Goal: Transaction & Acquisition: Purchase product/service

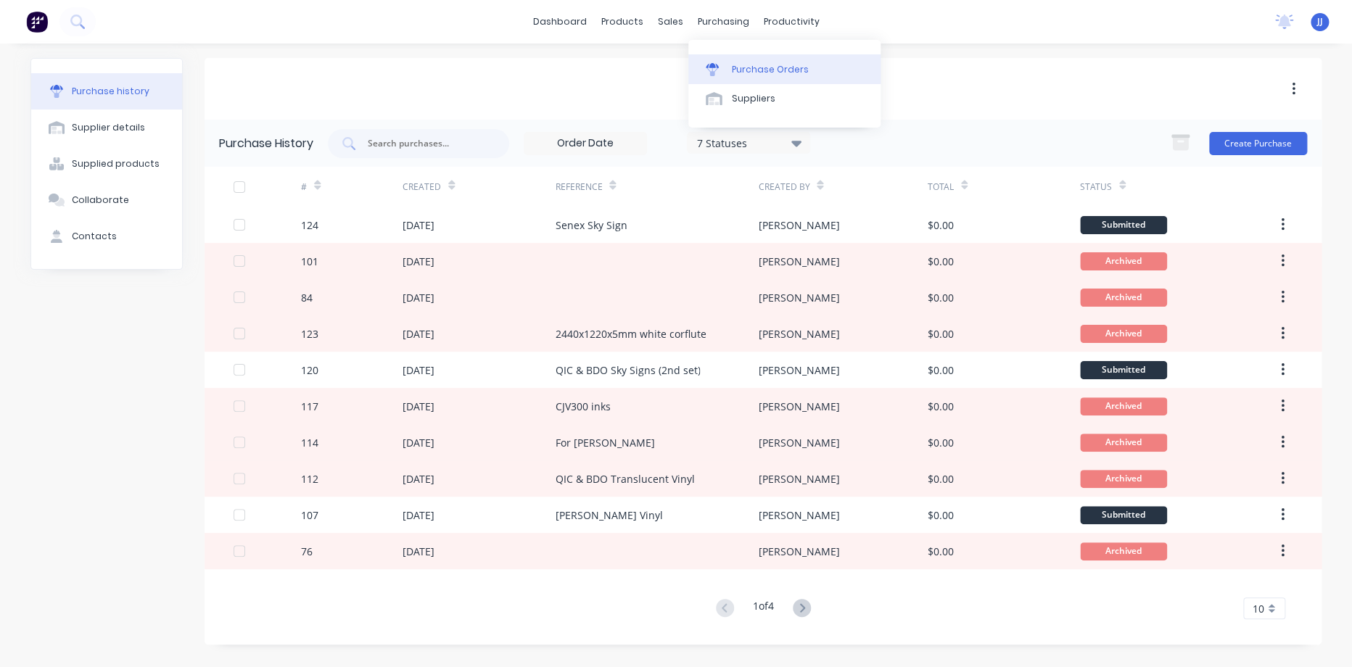
click at [730, 69] on link "Purchase Orders" at bounding box center [784, 68] width 192 height 29
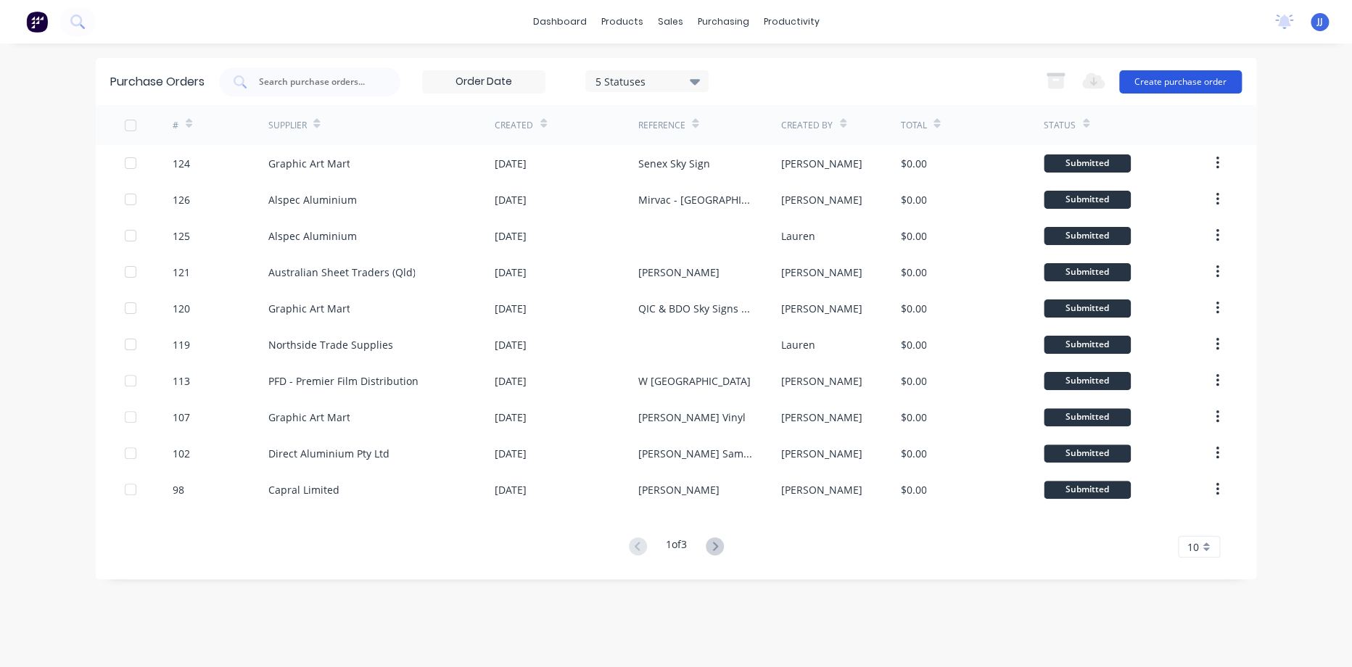
click at [1193, 78] on button "Create purchase order" at bounding box center [1180, 81] width 123 height 23
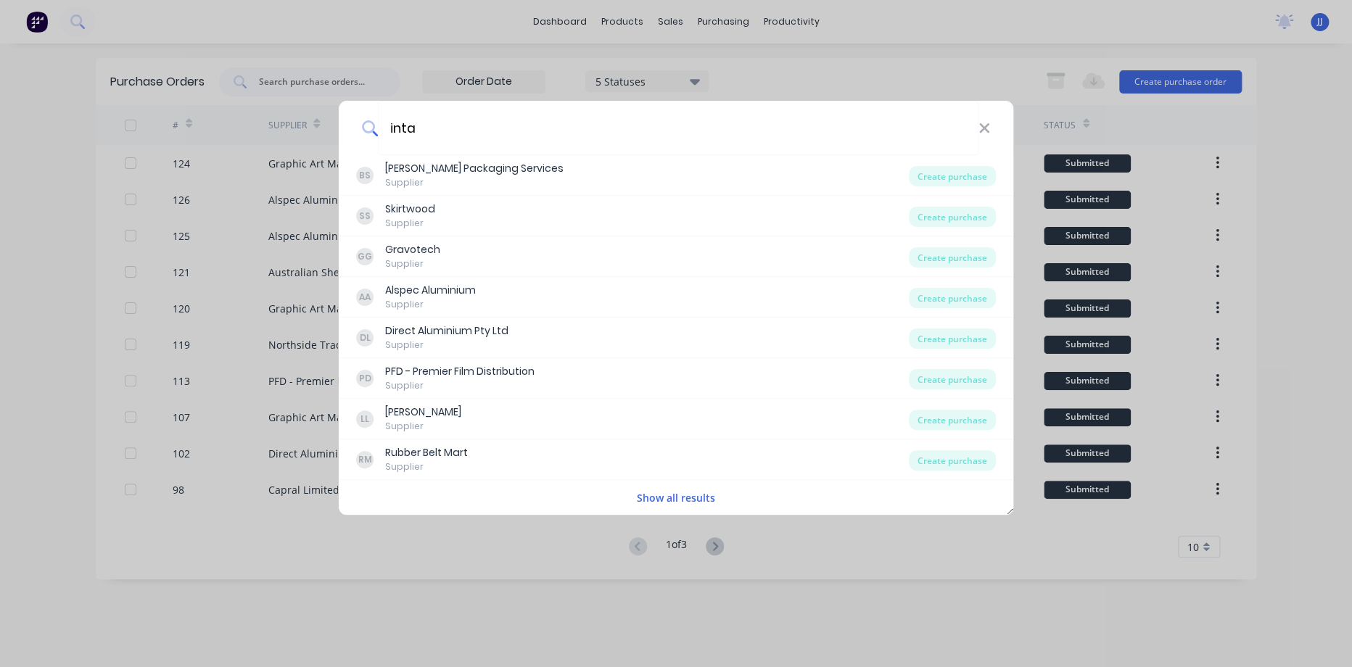
type input "inta"
click at [670, 500] on button "Show all results" at bounding box center [675, 498] width 87 height 17
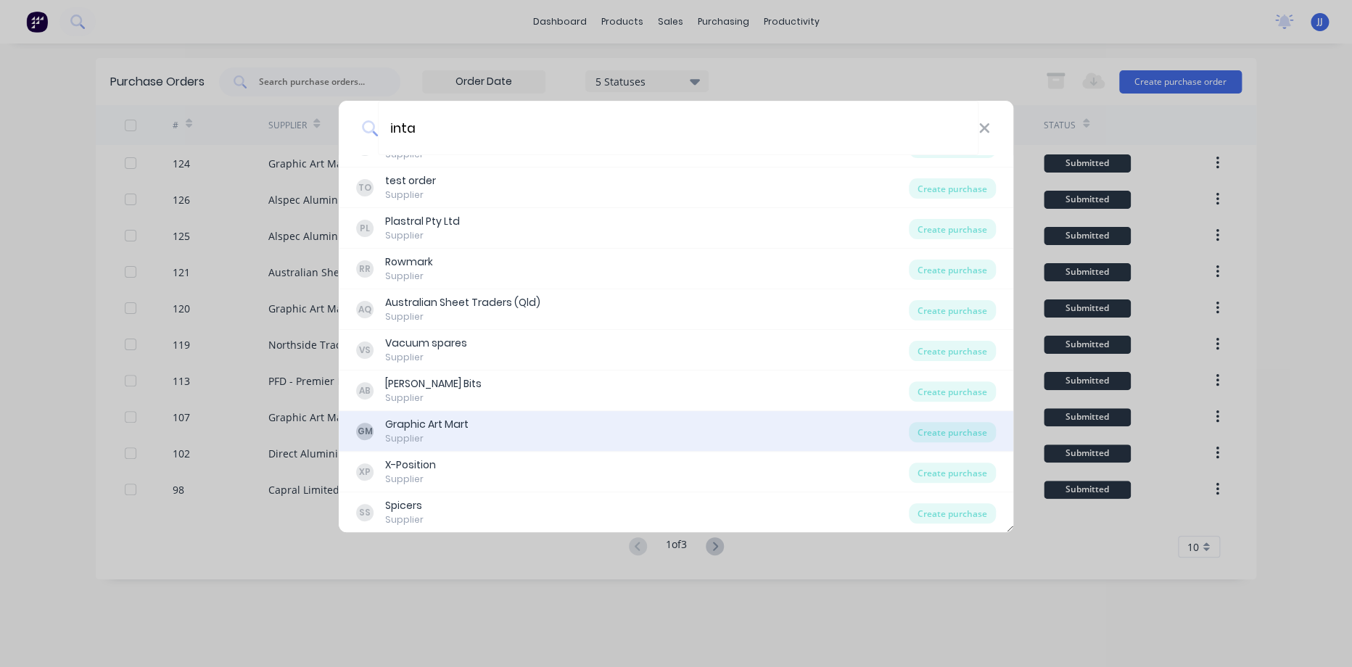
scroll to position [72, 0]
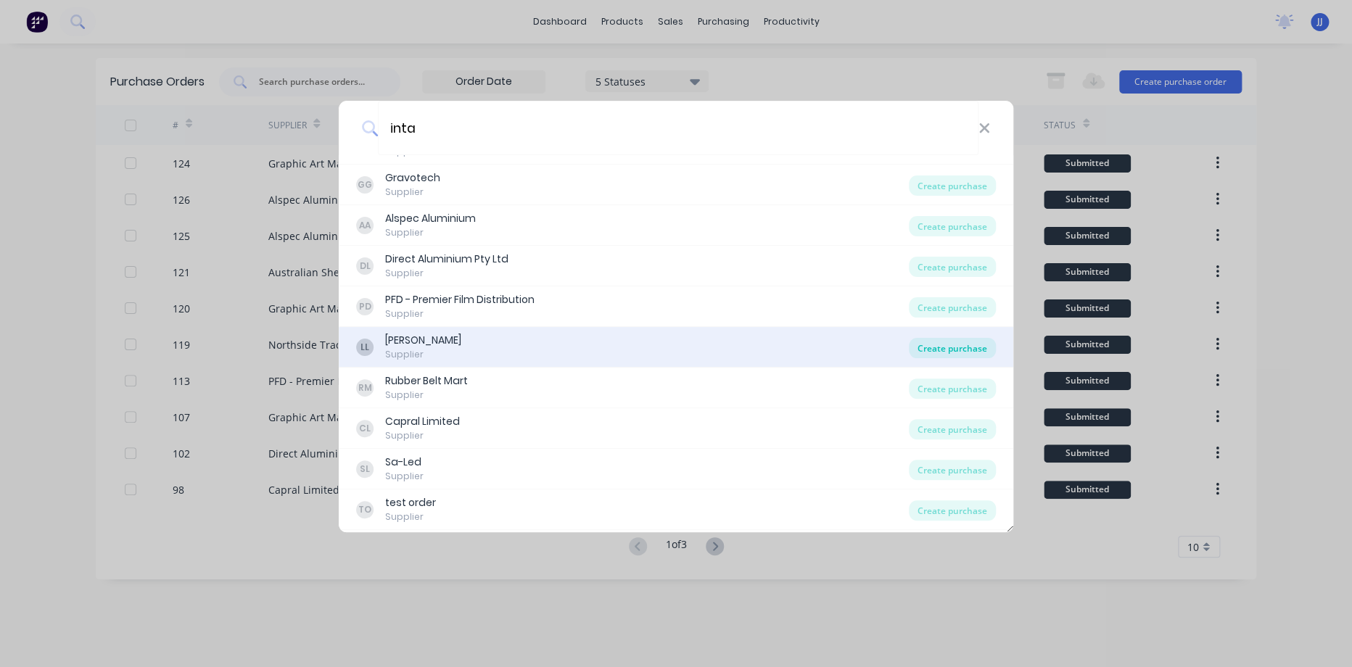
click at [925, 346] on div "Create purchase" at bounding box center [952, 348] width 87 height 20
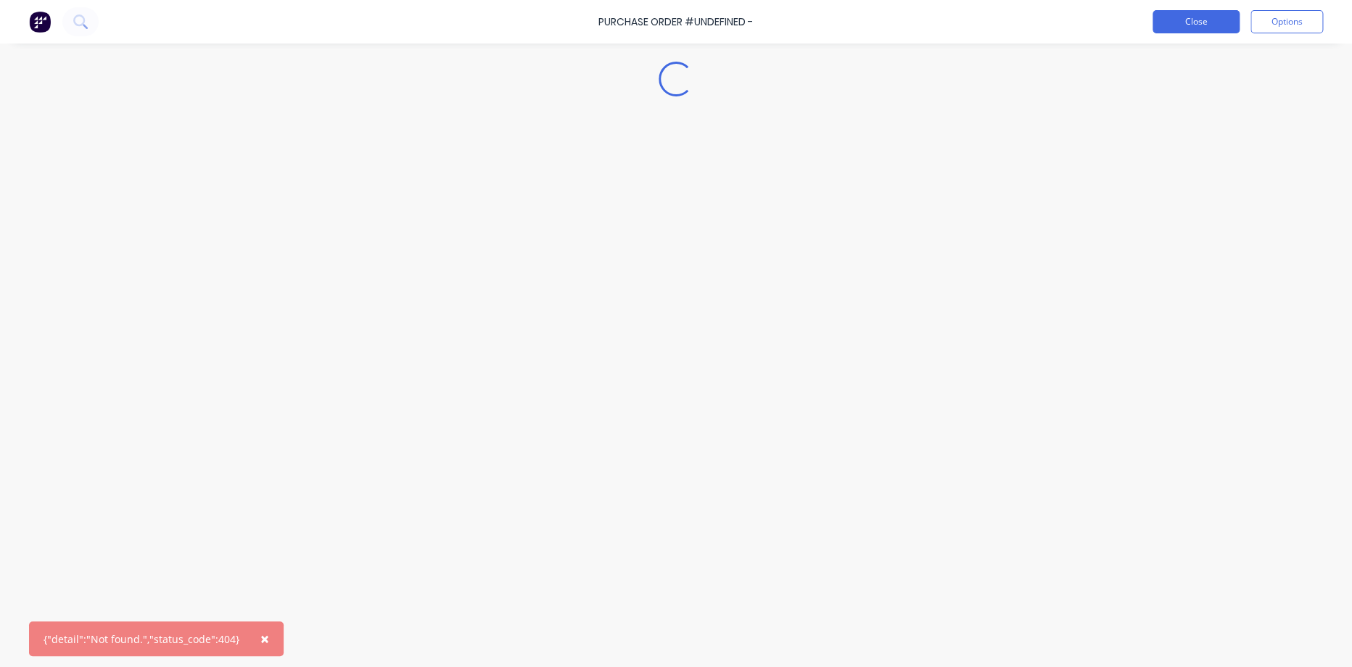
click at [1193, 17] on button "Close" at bounding box center [1195, 21] width 87 height 23
click at [1193, 25] on button "Close" at bounding box center [1195, 21] width 87 height 23
click at [42, 24] on img at bounding box center [40, 22] width 22 height 22
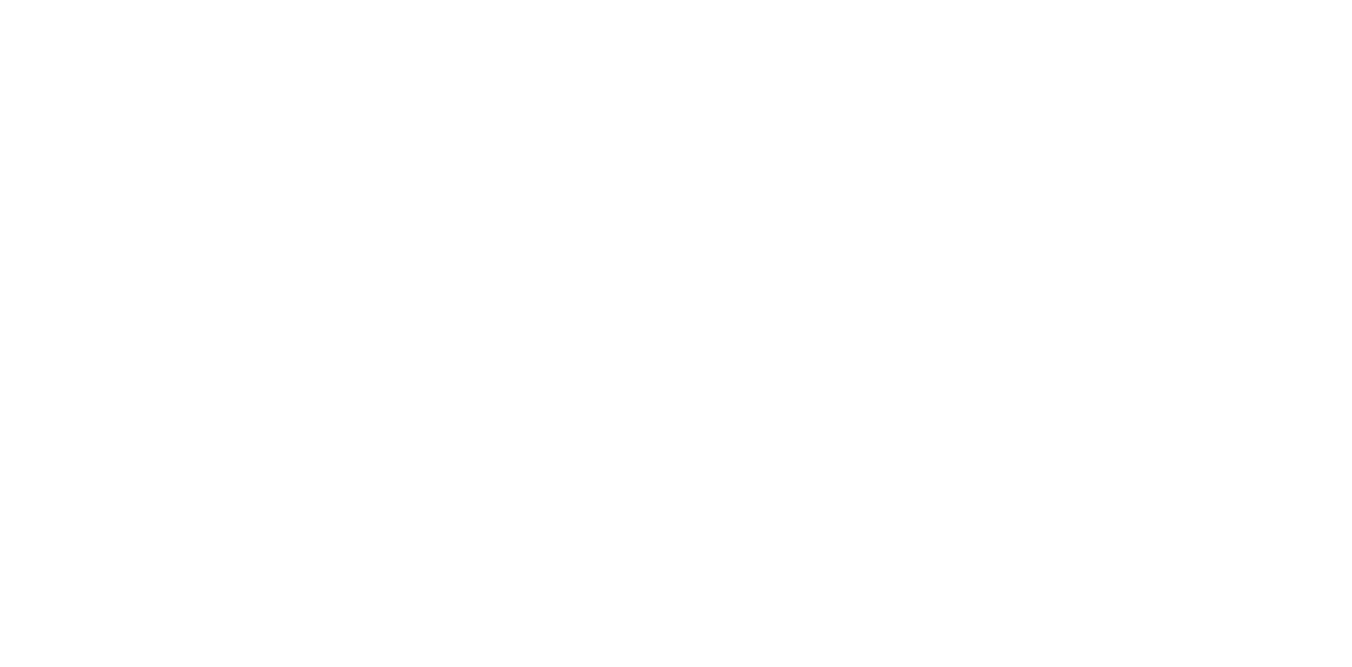
click at [602, 0] on html at bounding box center [676, 0] width 1352 height 0
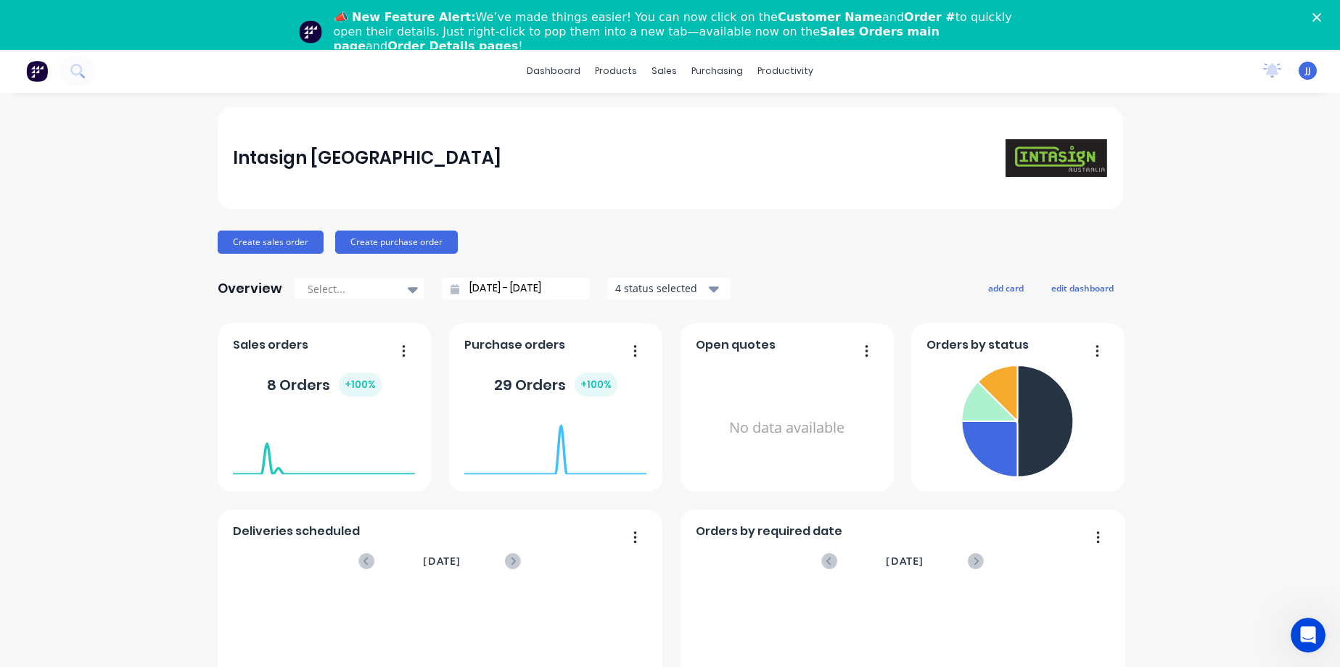
click at [1321, 19] on polygon "Close" at bounding box center [1316, 17] width 9 height 9
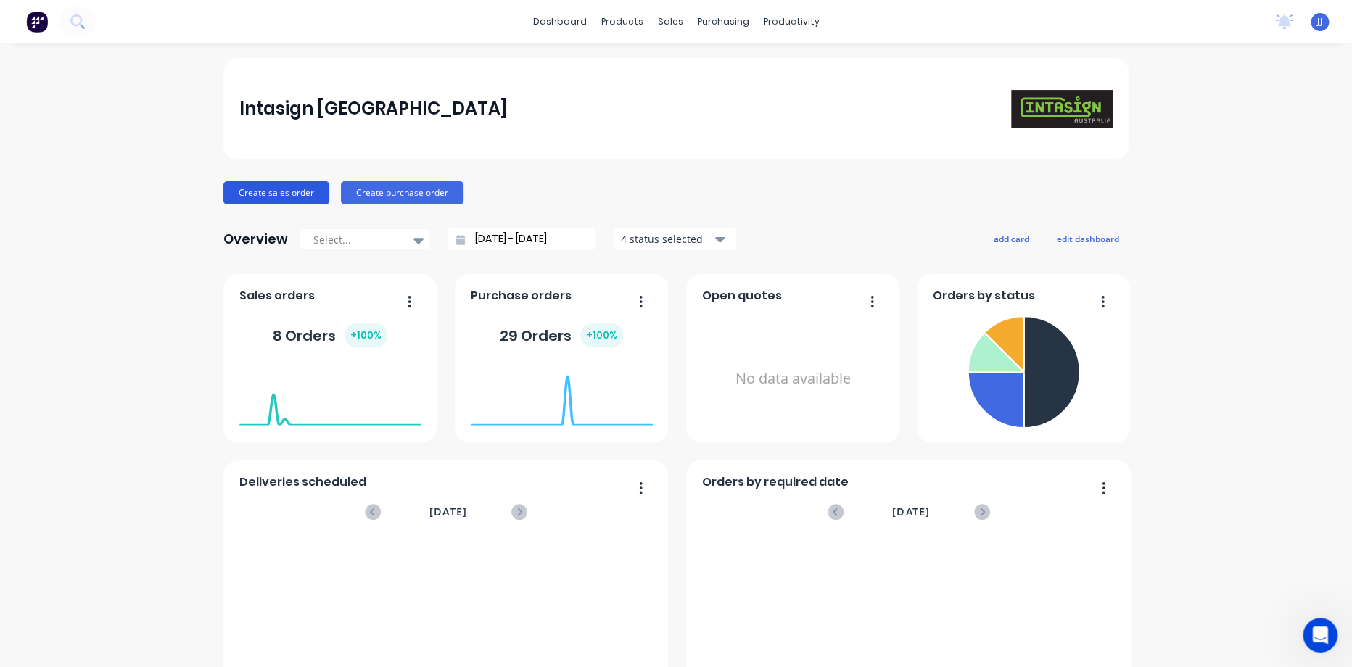
click at [236, 191] on button "Create sales order" at bounding box center [276, 192] width 106 height 23
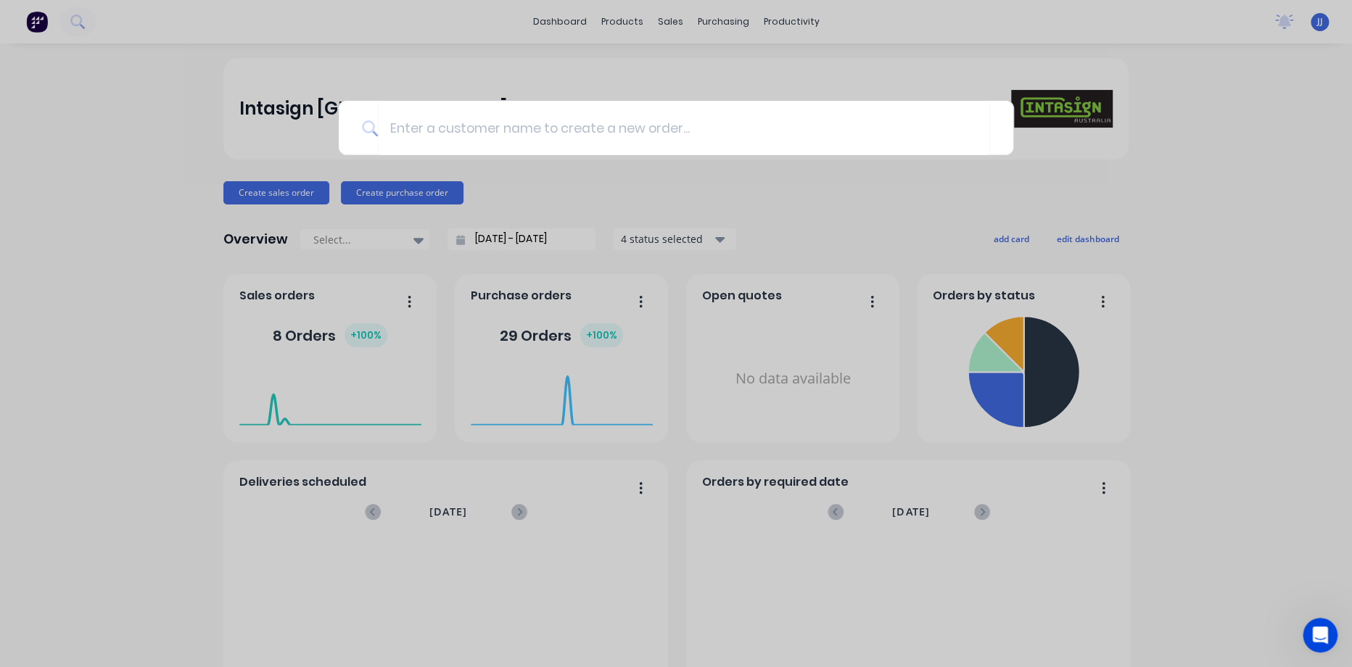
click at [653, 162] on div at bounding box center [676, 333] width 1352 height 667
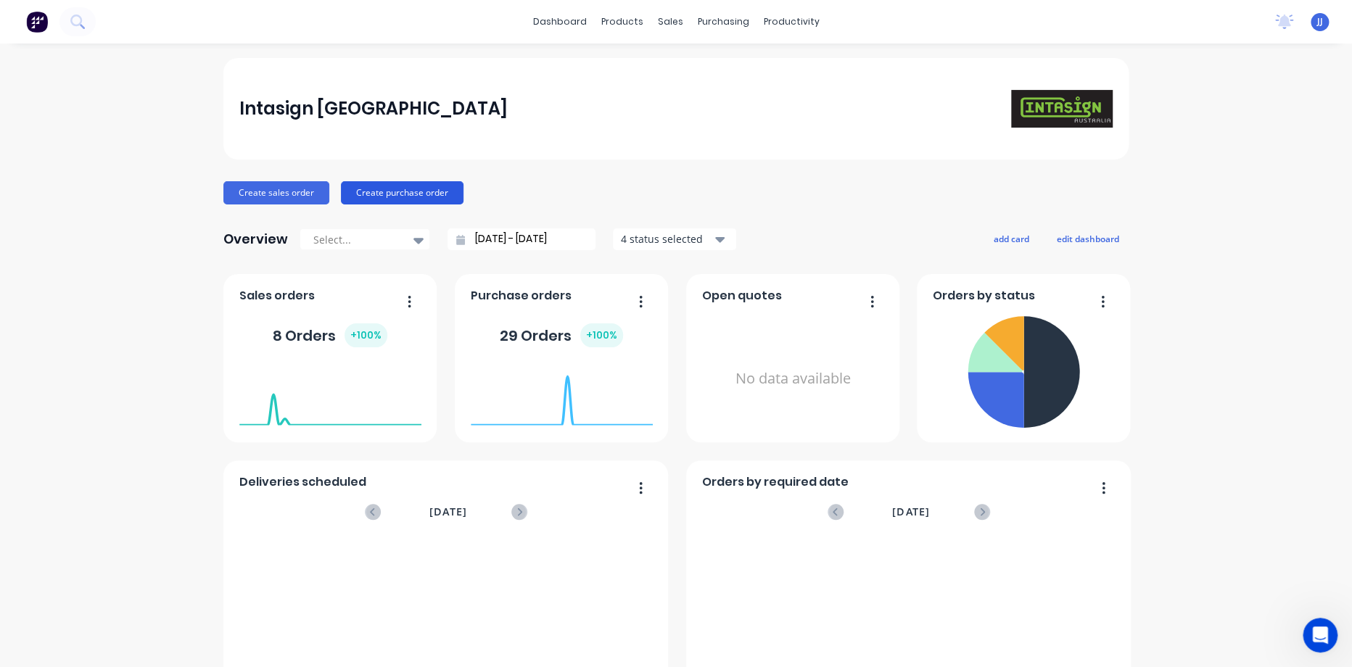
click at [430, 184] on button "Create purchase order" at bounding box center [402, 192] width 123 height 23
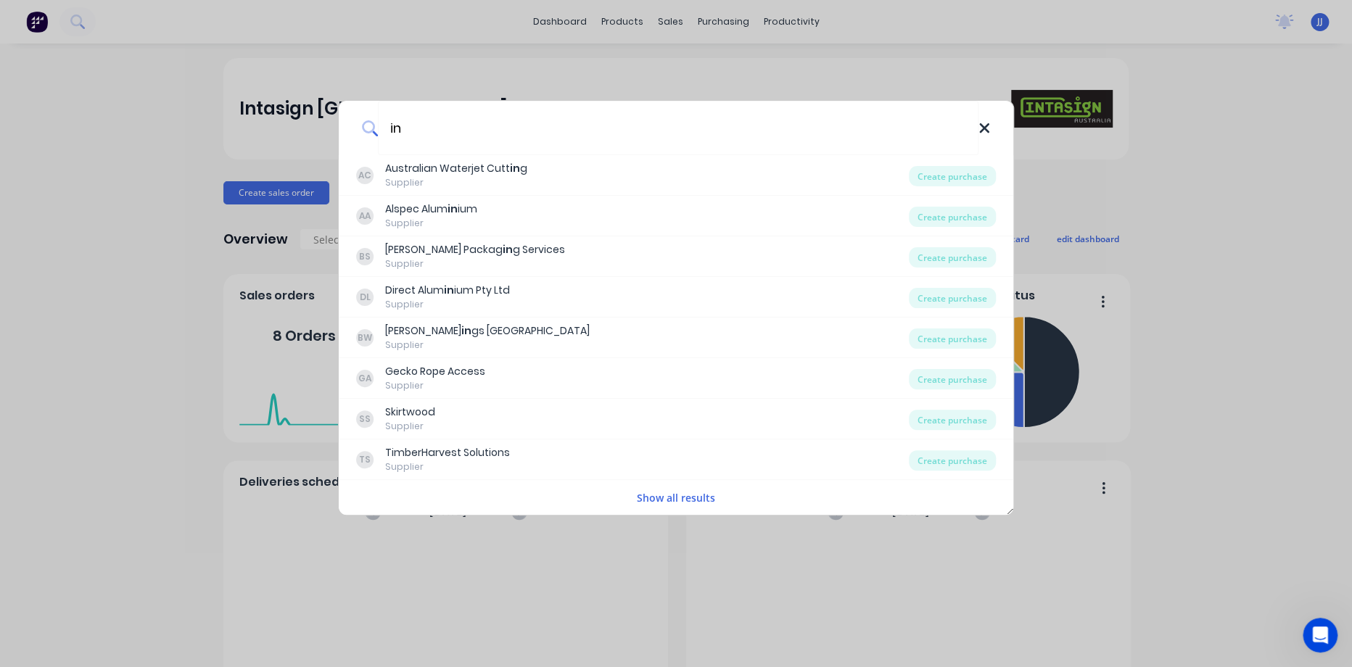
type input "in"
click at [989, 123] on icon at bounding box center [984, 128] width 12 height 16
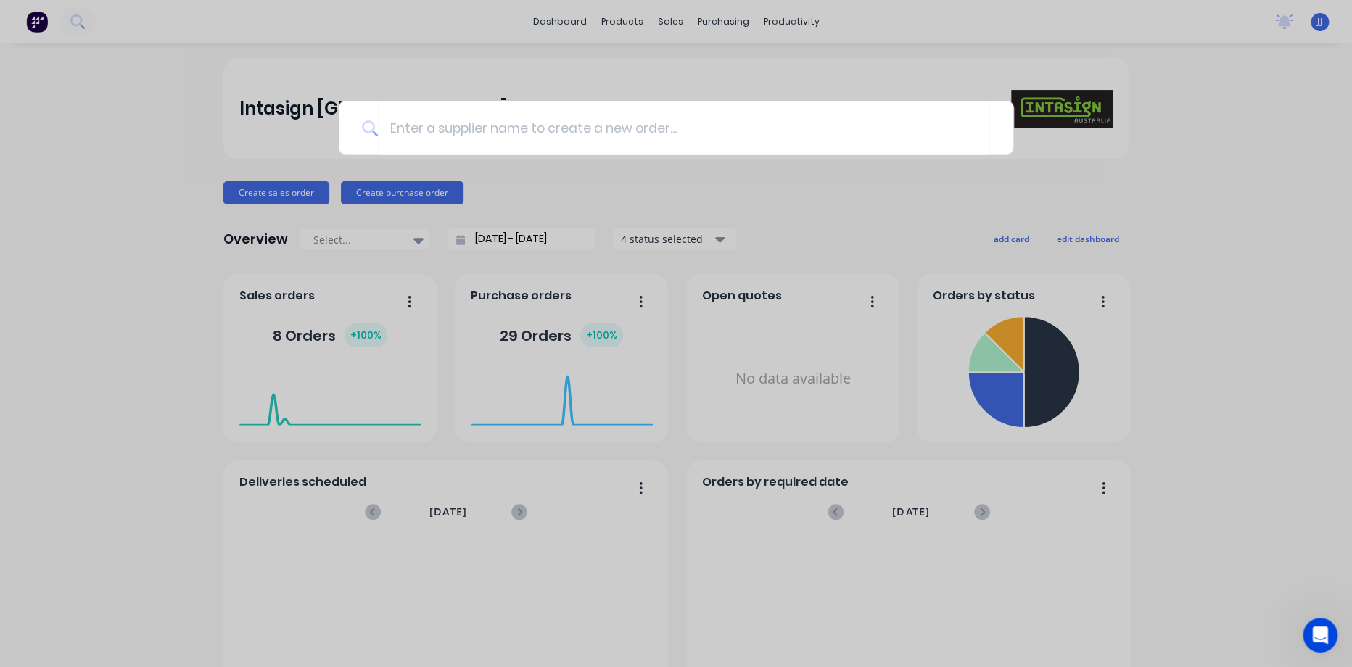
click at [1318, 34] on div at bounding box center [676, 333] width 1352 height 667
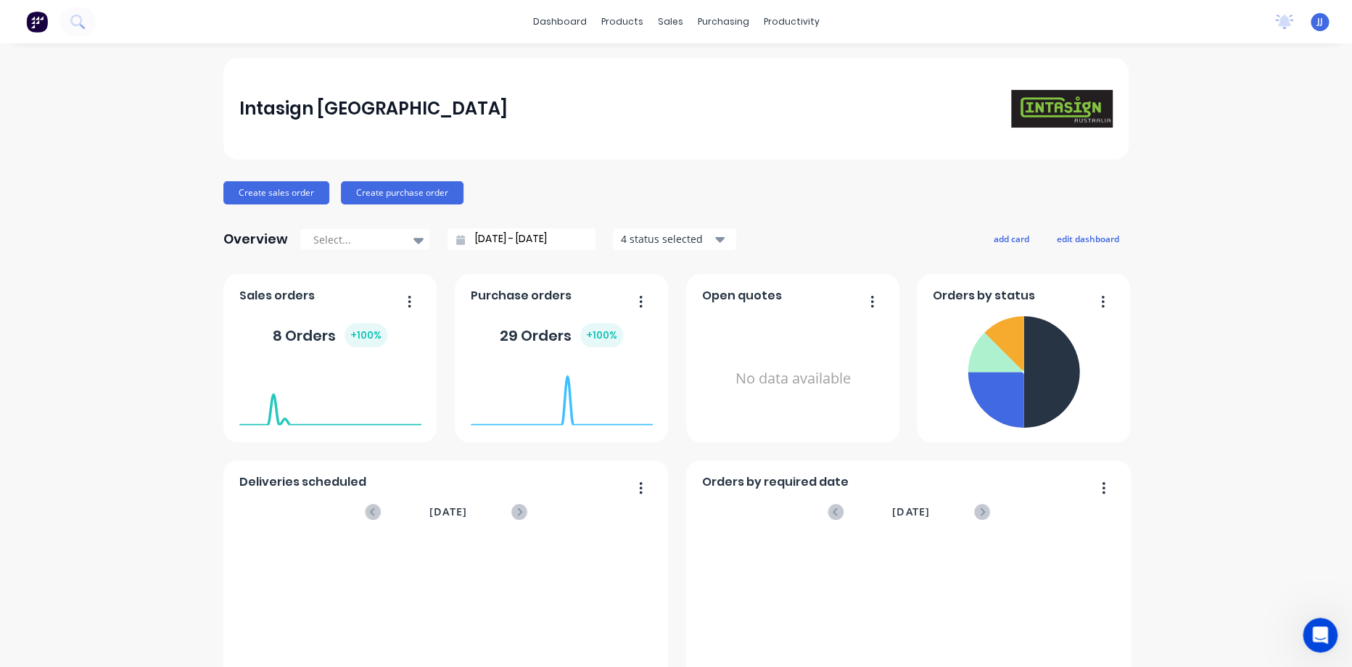
click at [1297, 21] on div "No new notifications [PERSON_NAME] all as read [PERSON_NAME] mentioned you in a…" at bounding box center [1307, 22] width 88 height 22
click at [1317, 18] on span "JJ" at bounding box center [1320, 21] width 6 height 13
drag, startPoint x: 1179, startPoint y: 15, endPoint x: 1194, endPoint y: 17, distance: 14.7
click at [1184, 17] on div "dashboard products sales purchasing productivity dashboard products Product Cat…" at bounding box center [676, 22] width 1352 height 44
click at [709, 90] on link "Suppliers" at bounding box center [778, 98] width 192 height 29
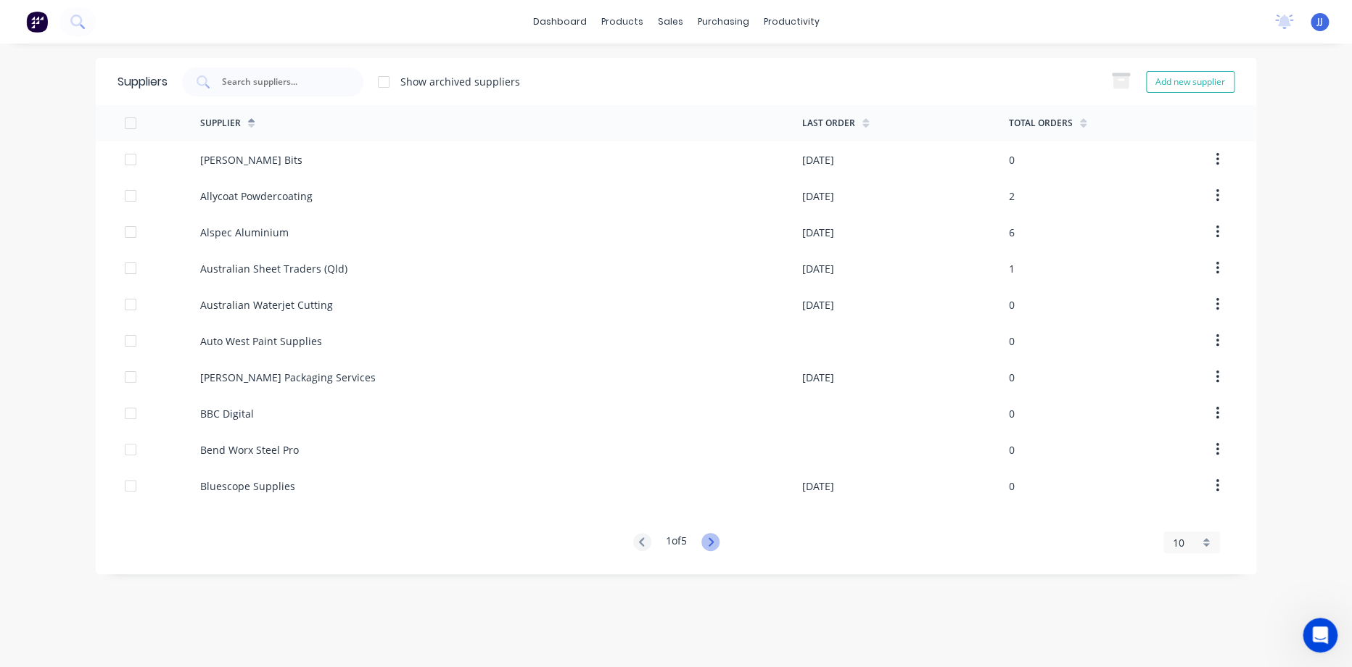
click at [716, 534] on icon at bounding box center [710, 542] width 18 height 18
click at [716, 543] on icon at bounding box center [710, 542] width 18 height 18
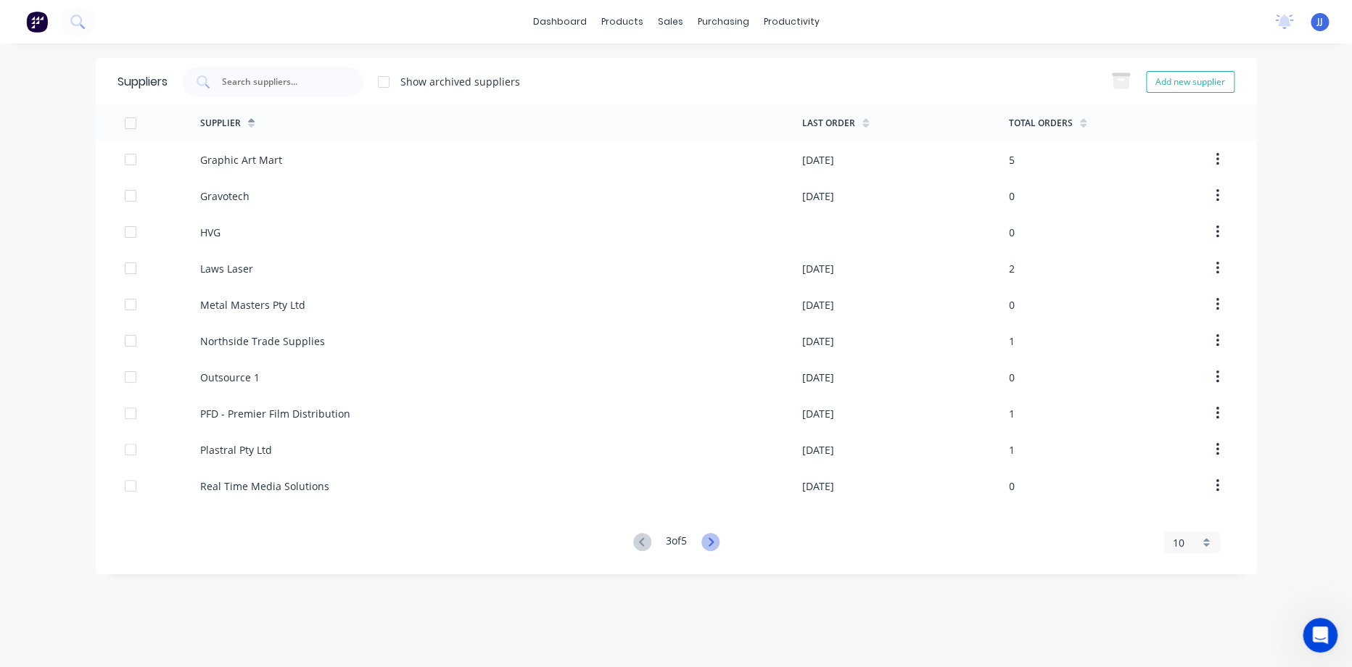
click at [717, 545] on icon at bounding box center [710, 542] width 18 height 18
click at [719, 544] on icon at bounding box center [710, 542] width 18 height 18
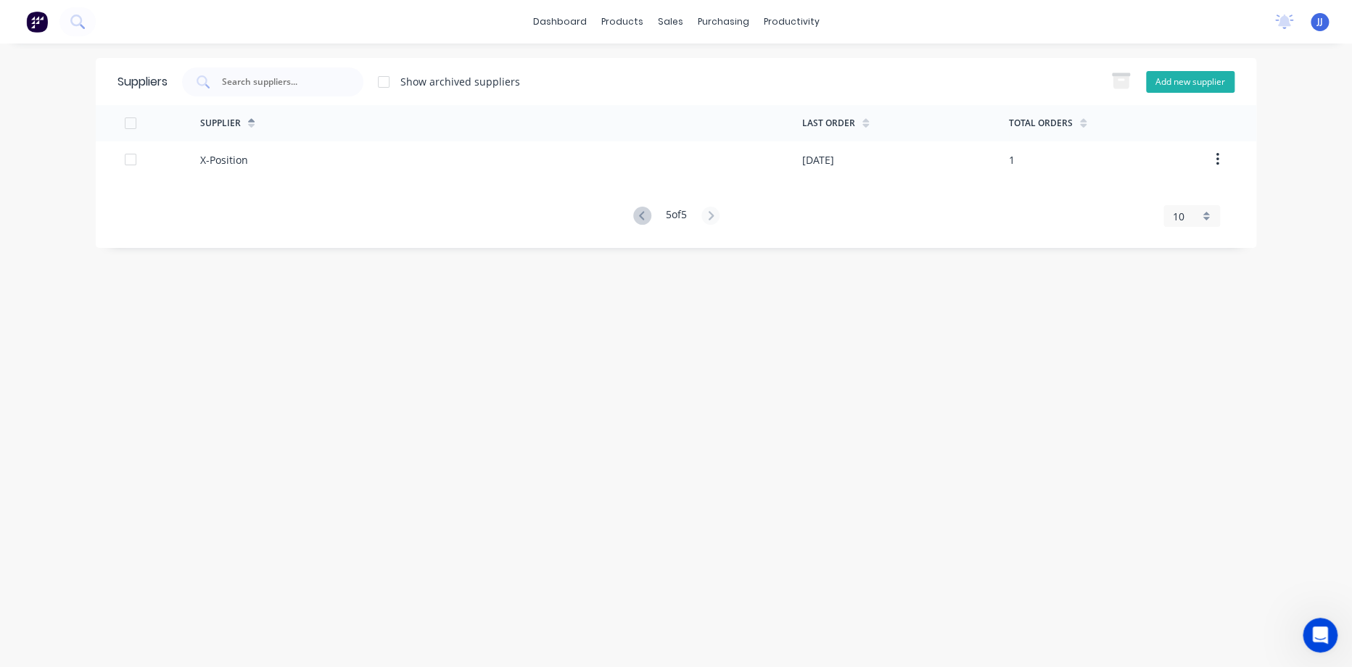
click at [1172, 73] on button "Add new supplier" at bounding box center [1190, 82] width 88 height 22
select select "AU"
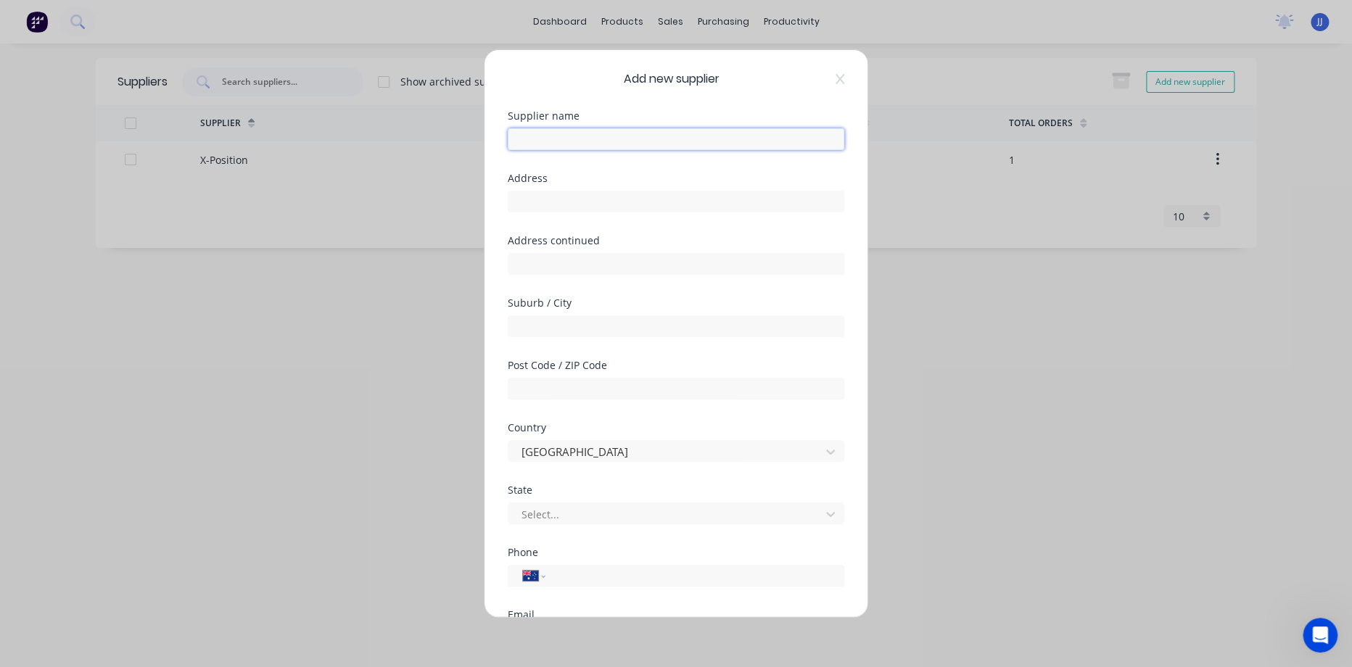
click at [630, 133] on input "text" at bounding box center [676, 139] width 337 height 22
type input "Intasign"
type input "U4"
type input "21 [PERSON_NAME]"
click at [624, 317] on input "text" at bounding box center [676, 326] width 337 height 22
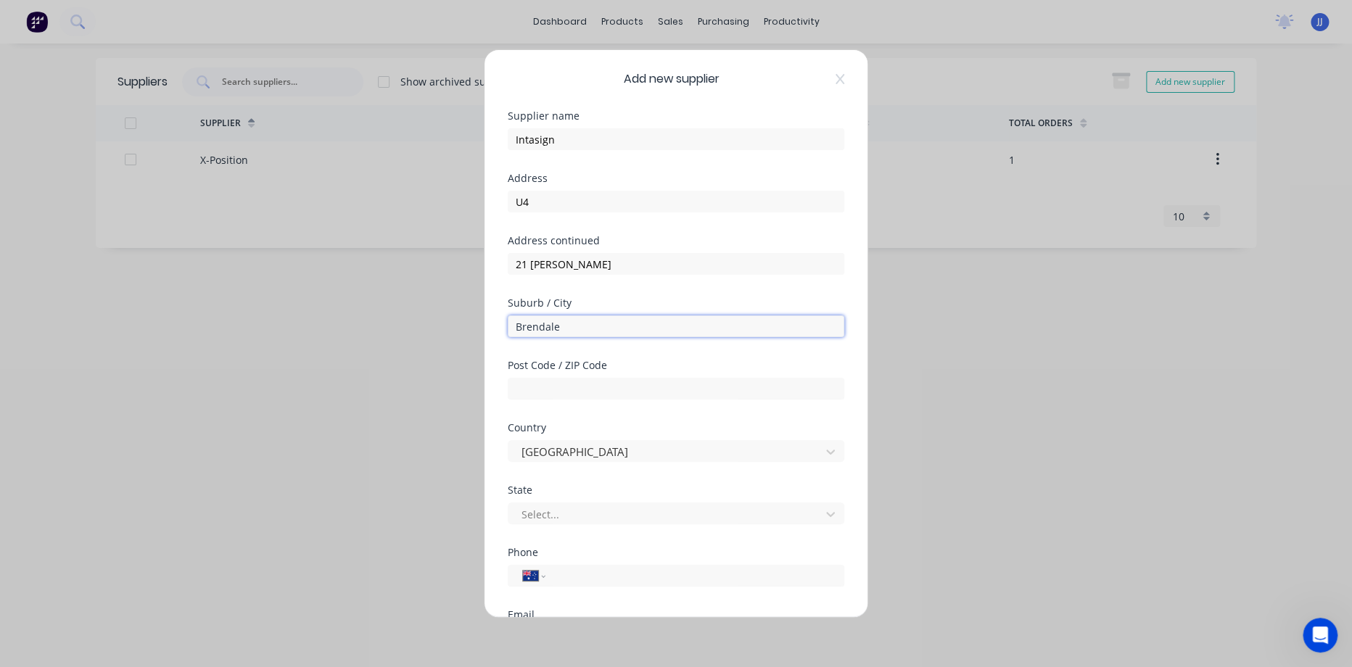
type input "Brendale"
type input "4500"
type input "q"
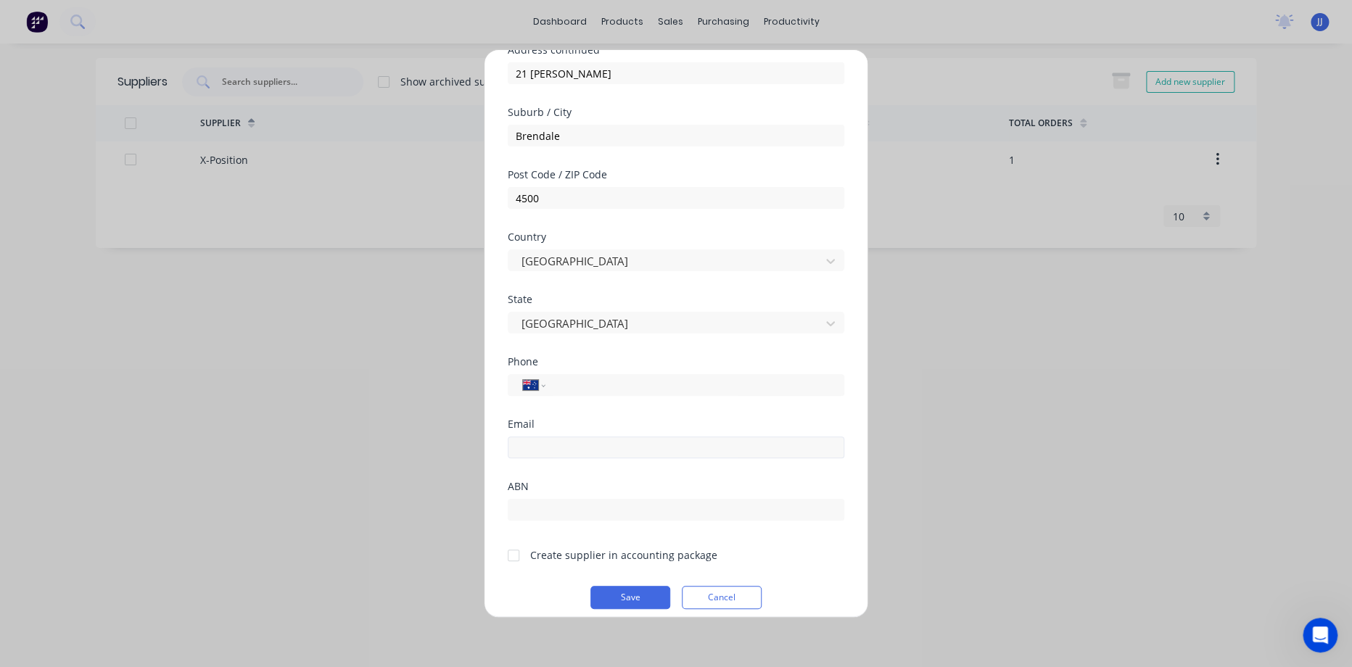
scroll to position [202, 0]
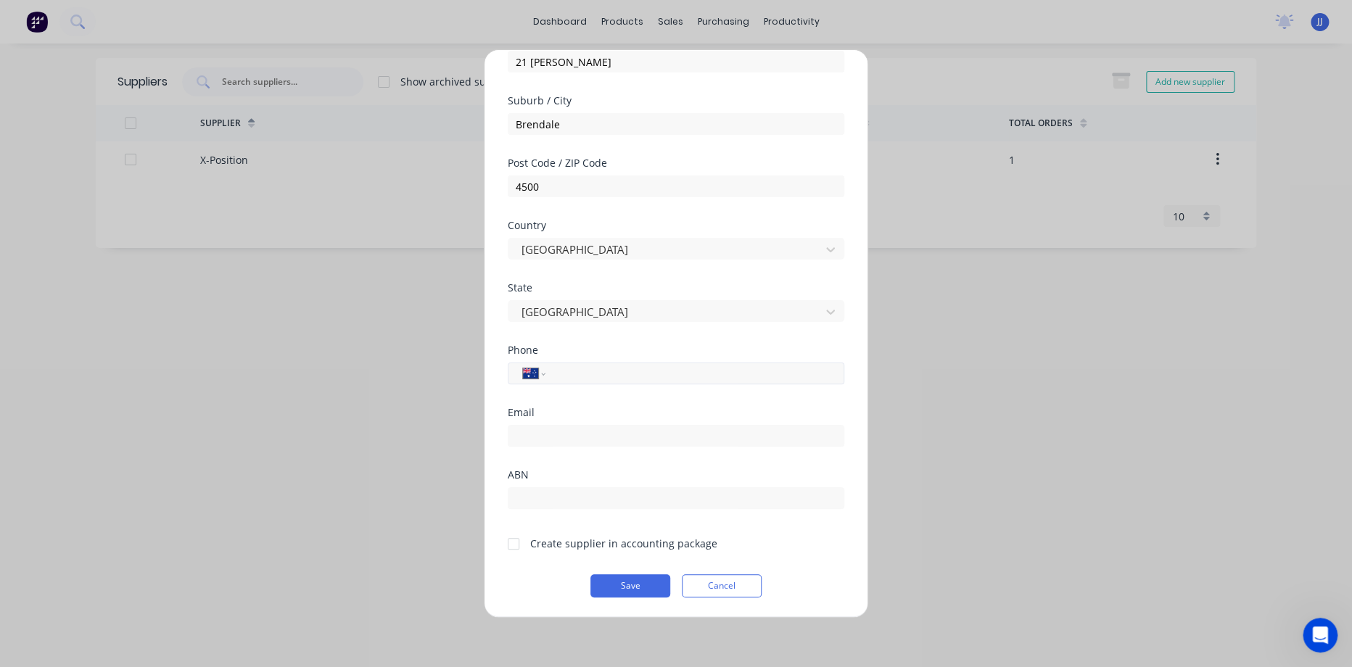
click at [598, 372] on input "tel" at bounding box center [692, 374] width 273 height 17
click at [508, 393] on div "Phone International [GEOGRAPHIC_DATA] [GEOGRAPHIC_DATA] [GEOGRAPHIC_DATA] [GEOG…" at bounding box center [676, 376] width 337 height 62
click at [578, 381] on div "International [GEOGRAPHIC_DATA] [GEOGRAPHIC_DATA] [GEOGRAPHIC_DATA] [GEOGRAPHIC…" at bounding box center [676, 374] width 337 height 22
click at [571, 370] on input "tel" at bounding box center [692, 374] width 273 height 17
paste input "[PHONE_NUMBER]"
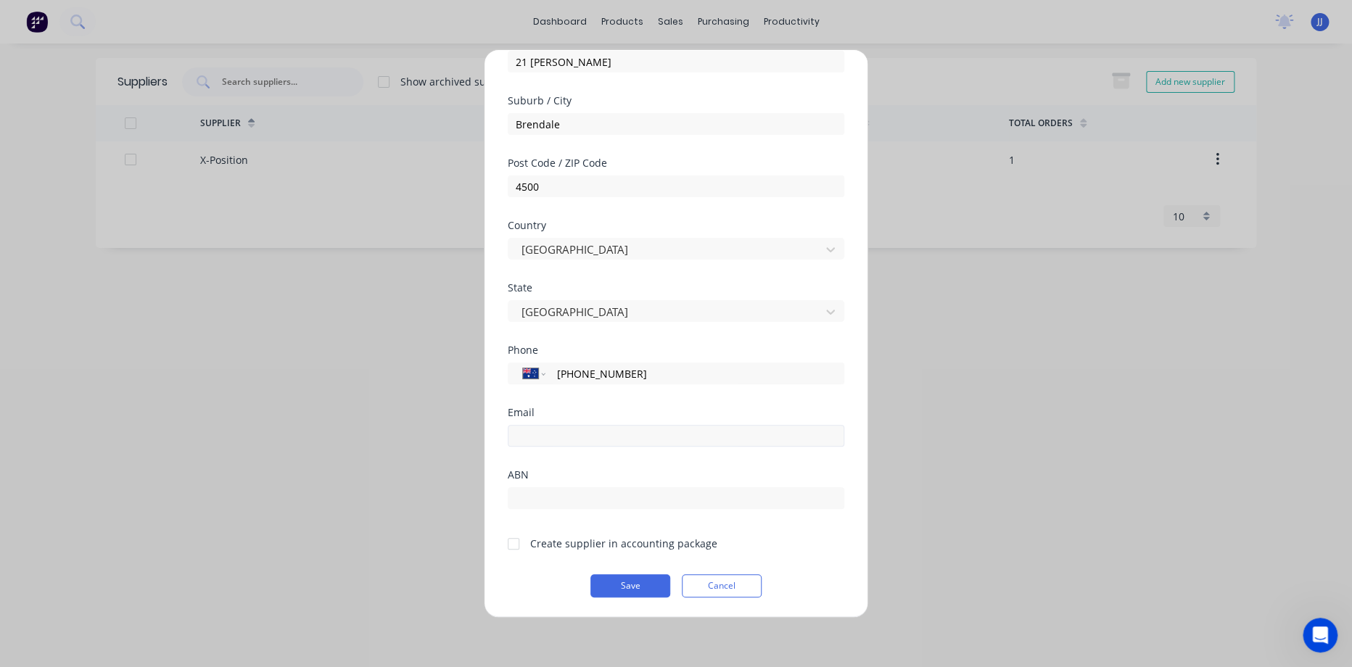
type input "[PHONE_NUMBER]"
click at [569, 426] on input "email" at bounding box center [676, 436] width 337 height 22
click at [444, 436] on div "Add new supplier Supplier name Intasign Address U4 Address continued [STREET_AD…" at bounding box center [676, 333] width 1352 height 667
click at [608, 434] on input "email" at bounding box center [676, 436] width 337 height 22
click at [1003, 534] on div "Add new supplier Supplier name Intasign Address U4 Address continued [STREET_AD…" at bounding box center [676, 333] width 1352 height 667
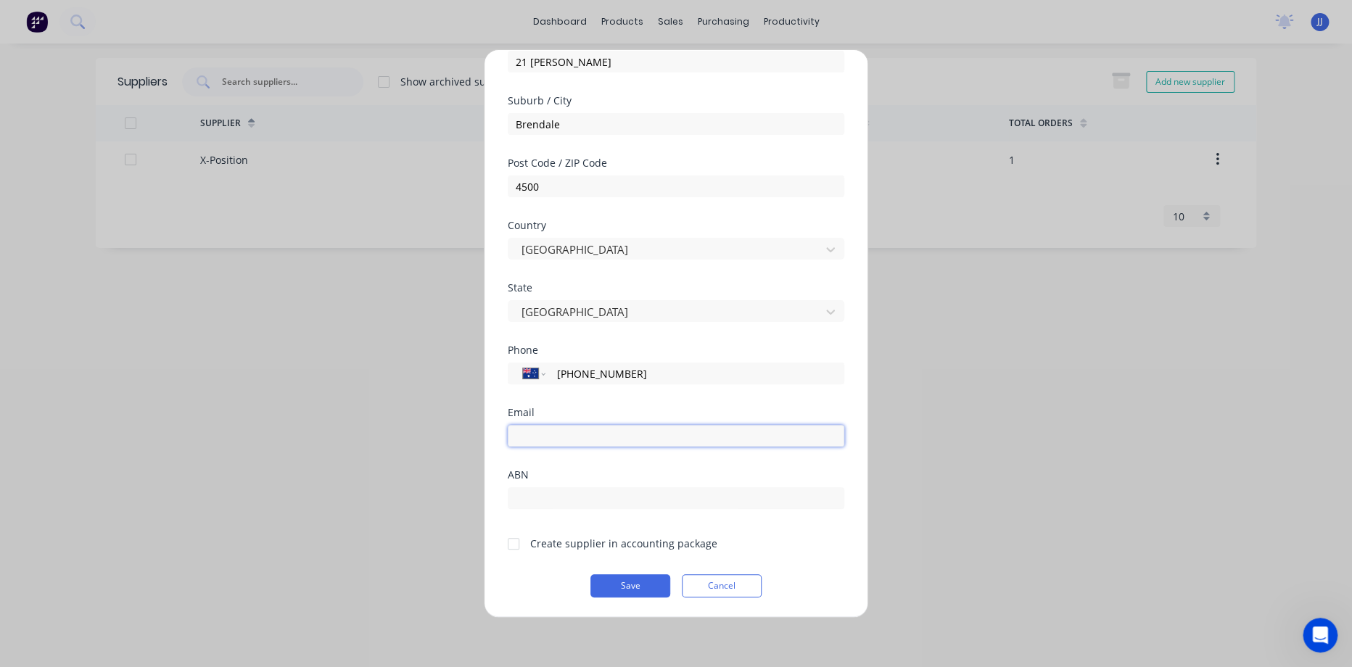
click at [679, 426] on input "email" at bounding box center [676, 436] width 337 height 22
click at [919, 434] on div "Add new supplier Supplier name Intasign Address U4 Address continued [STREET_AD…" at bounding box center [676, 333] width 1352 height 667
click at [582, 429] on input "email" at bounding box center [676, 436] width 337 height 22
type input "[EMAIL_ADDRESS][DOMAIN_NAME]"
click at [548, 494] on input "text" at bounding box center [676, 498] width 337 height 22
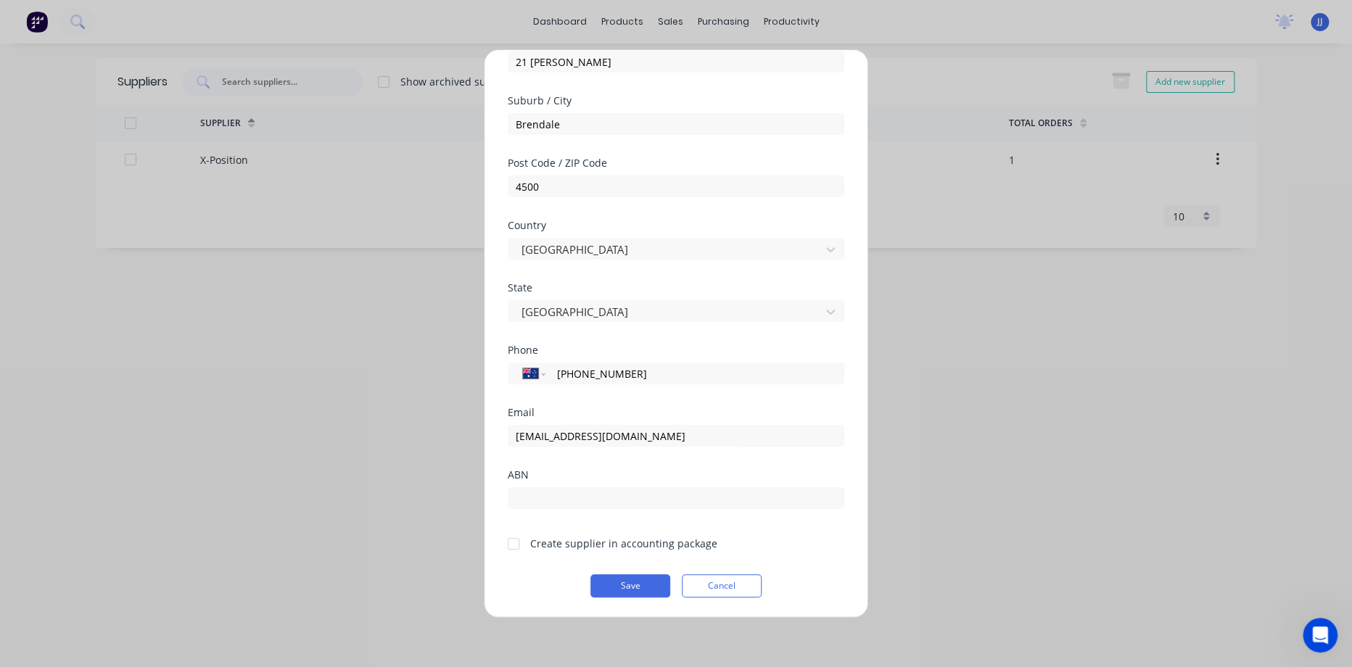
click at [711, 579] on button "Cancel" at bounding box center [722, 585] width 80 height 23
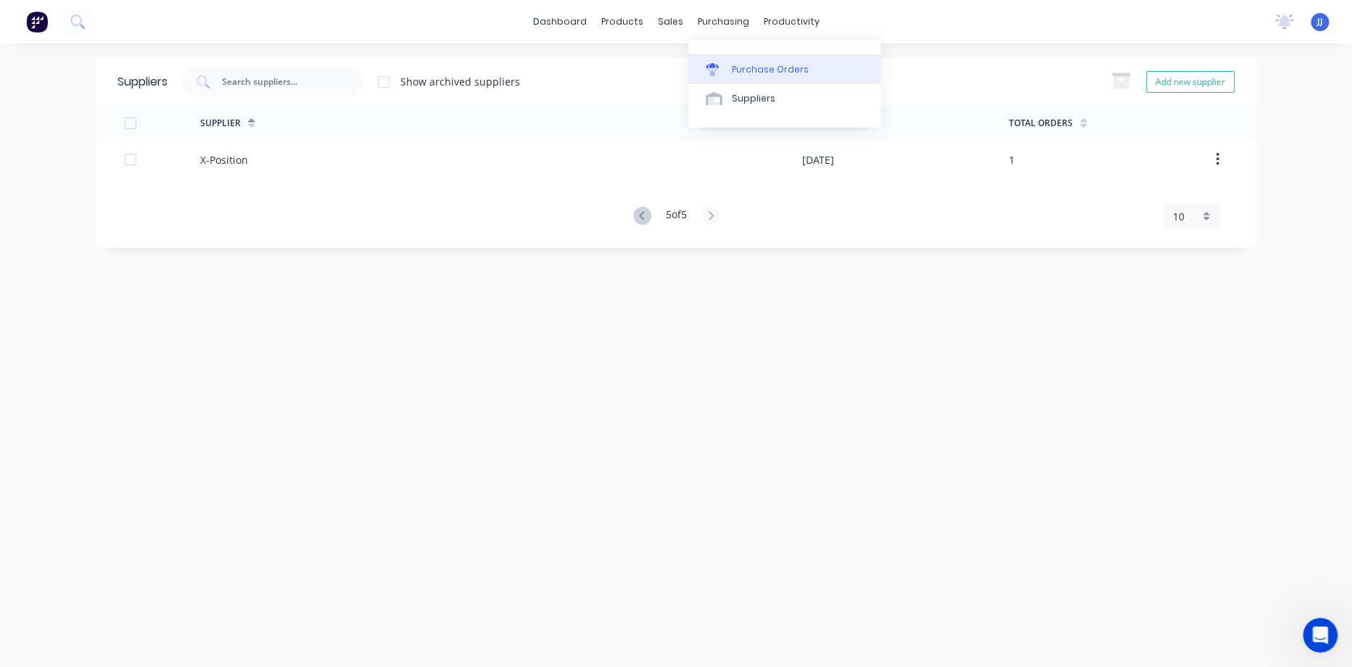
click at [748, 71] on div "Purchase Orders" at bounding box center [770, 69] width 77 height 13
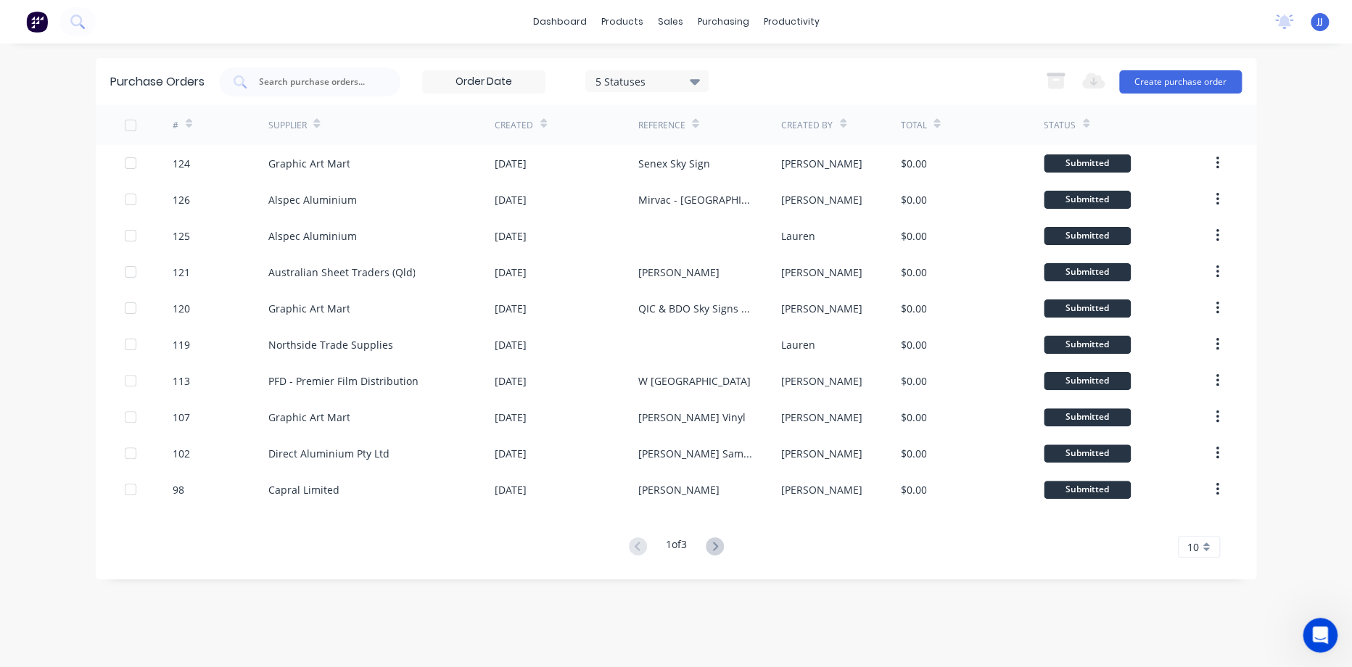
drag, startPoint x: 650, startPoint y: 100, endPoint x: 650, endPoint y: 91, distance: 8.7
click at [650, 99] on div "Purchase Orders 5 Statuses 5 Statuses Export to Excel (XLSX) Create purchase or…" at bounding box center [676, 81] width 1160 height 47
click at [650, 93] on div "5 Statuses" at bounding box center [646, 81] width 123 height 23
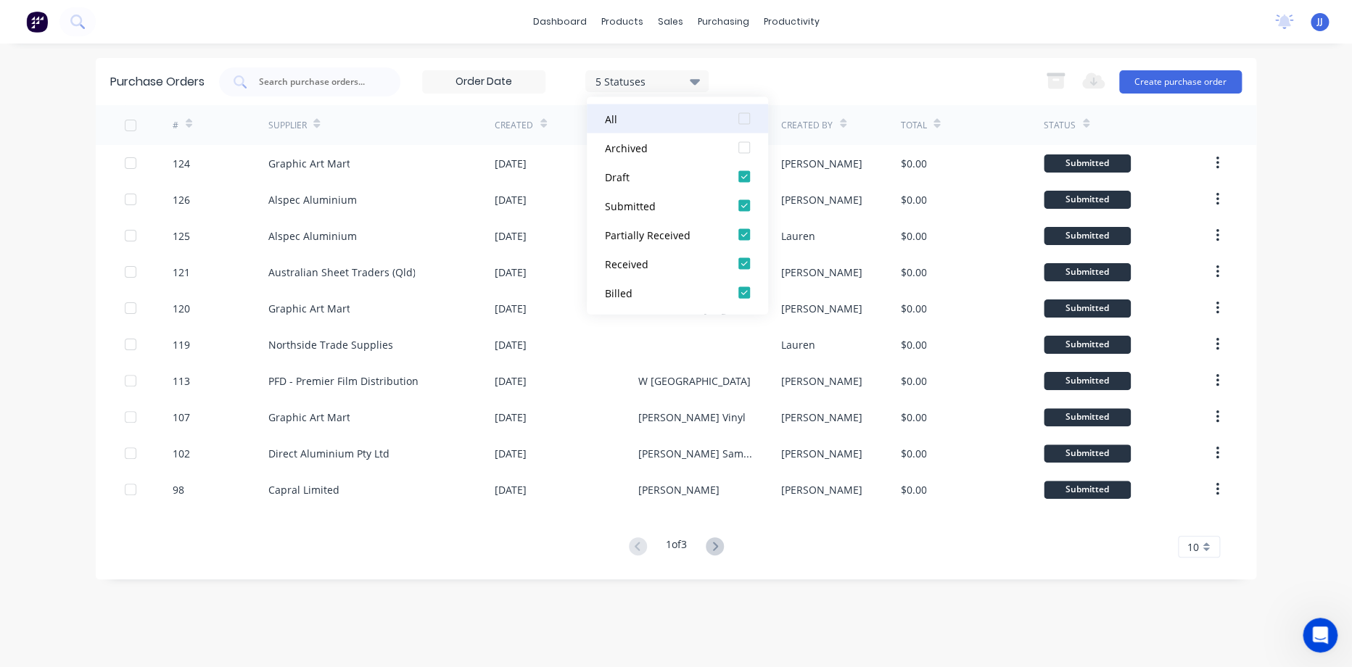
click at [674, 115] on div "All" at bounding box center [663, 118] width 116 height 15
click at [1155, 595] on div "Purchase Orders 7 Statuses 7 Statuses Export to Excel (XLSX) Create purchase or…" at bounding box center [676, 355] width 1160 height 595
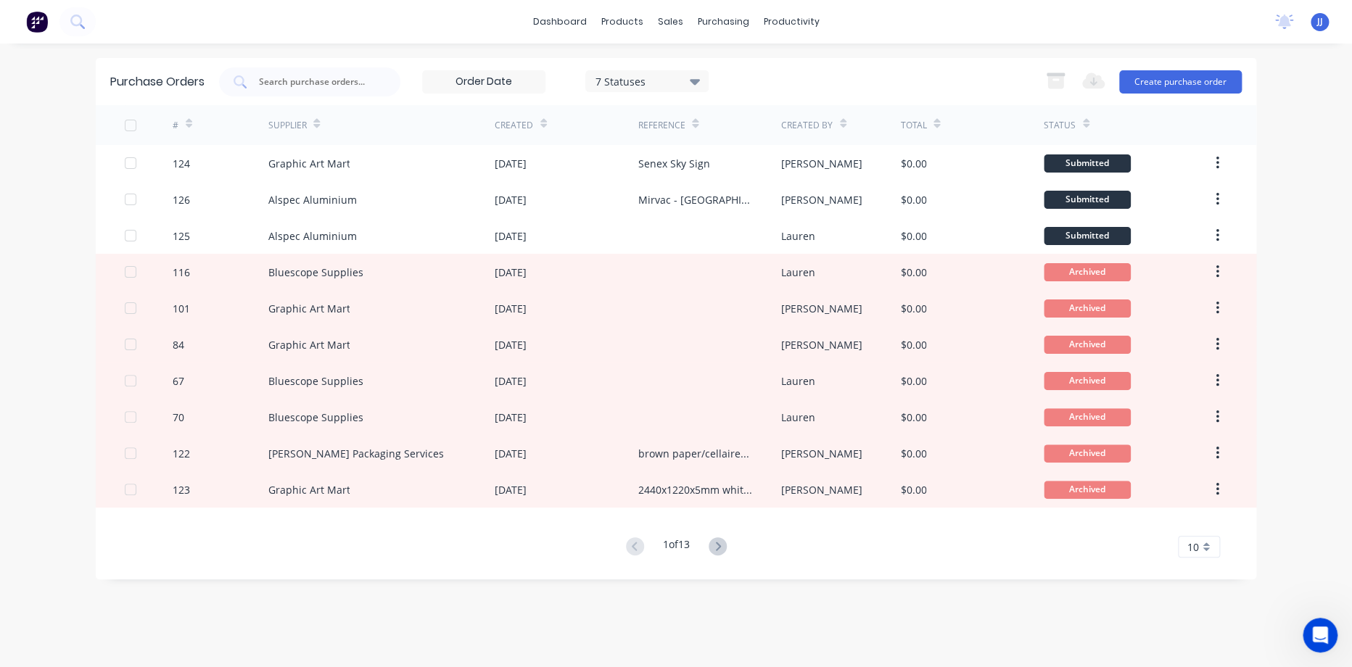
drag, startPoint x: 719, startPoint y: 547, endPoint x: 687, endPoint y: 553, distance: 33.3
click at [687, 553] on div "1 of 13" at bounding box center [676, 547] width 27 height 21
click at [722, 548] on icon at bounding box center [718, 546] width 18 height 18
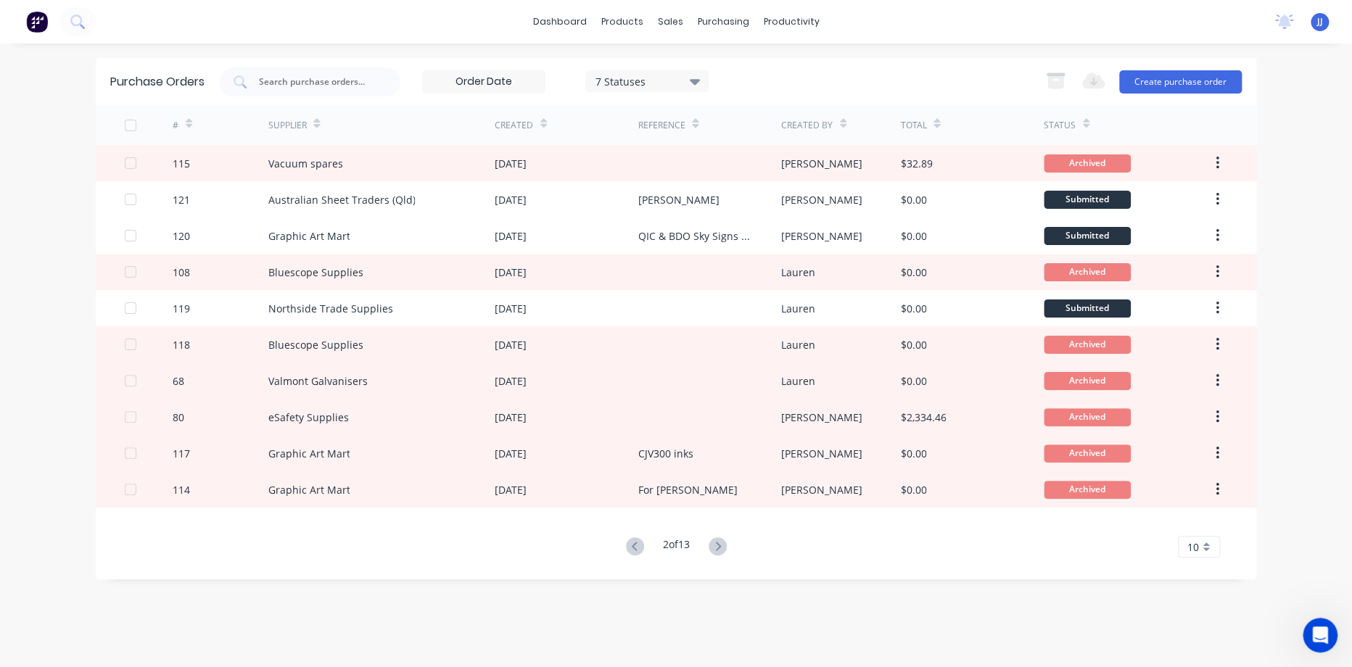
click at [722, 549] on icon at bounding box center [718, 546] width 18 height 18
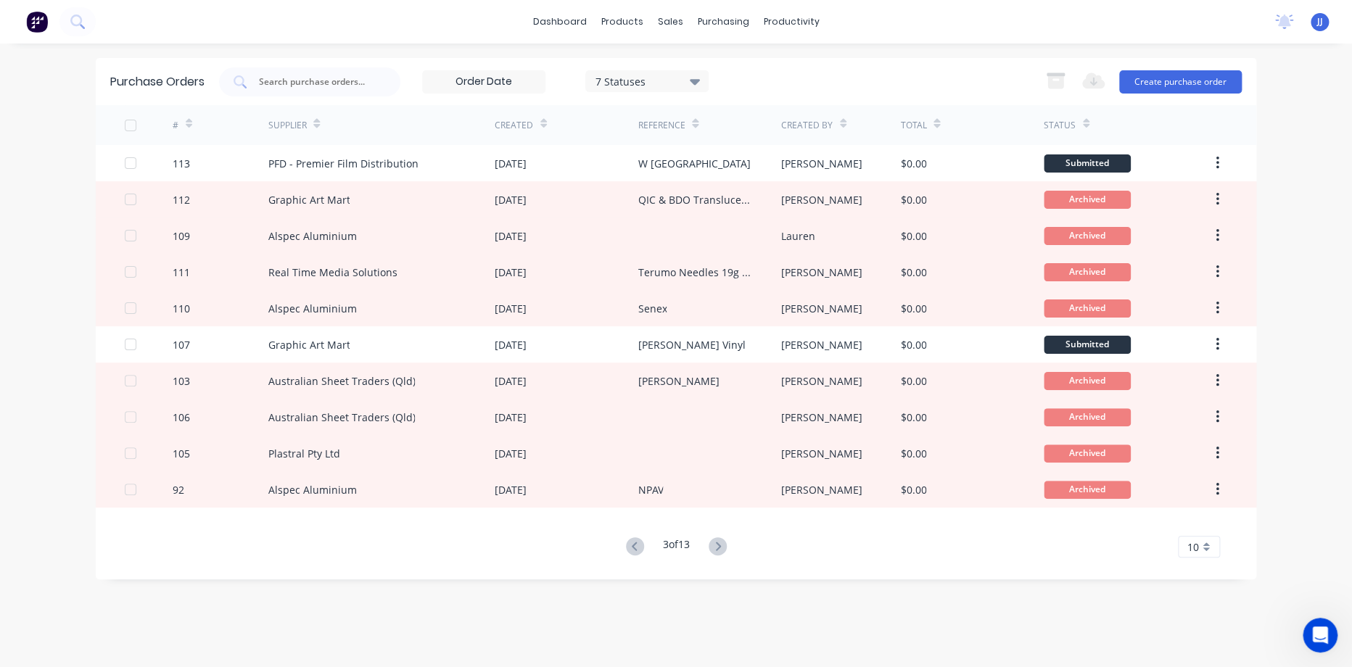
click at [722, 552] on icon at bounding box center [718, 546] width 18 height 18
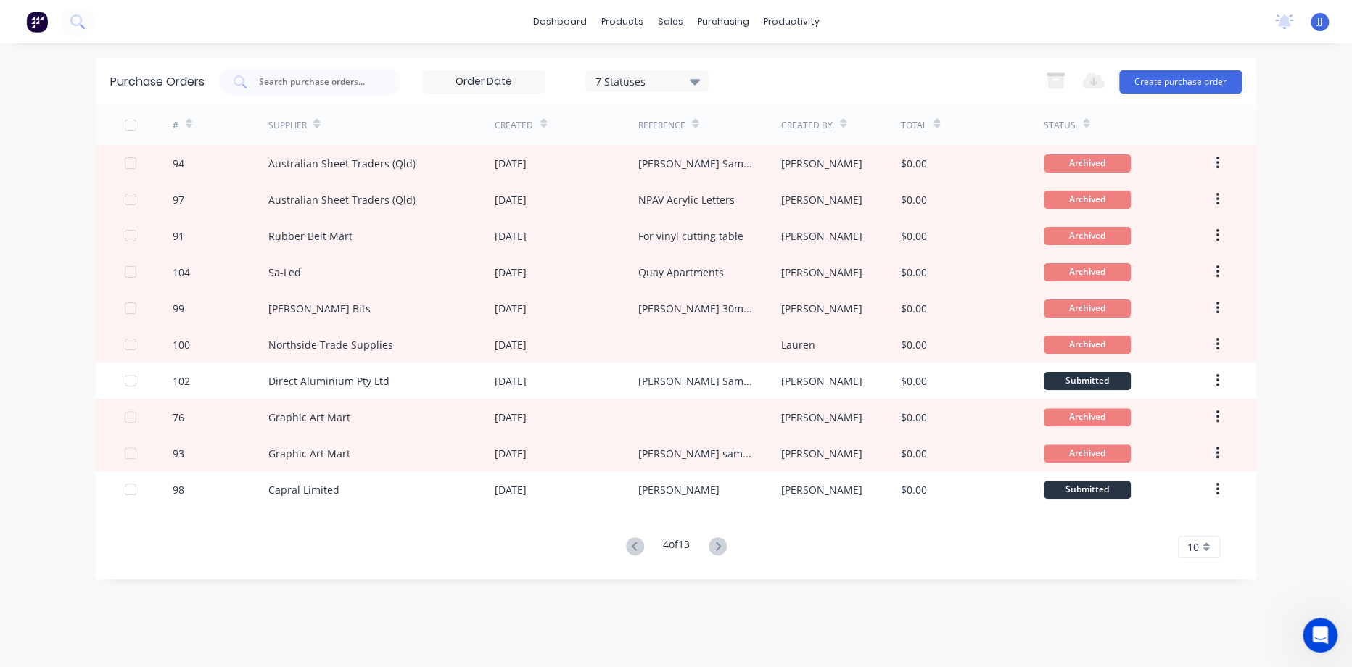
click at [722, 552] on icon at bounding box center [718, 546] width 18 height 18
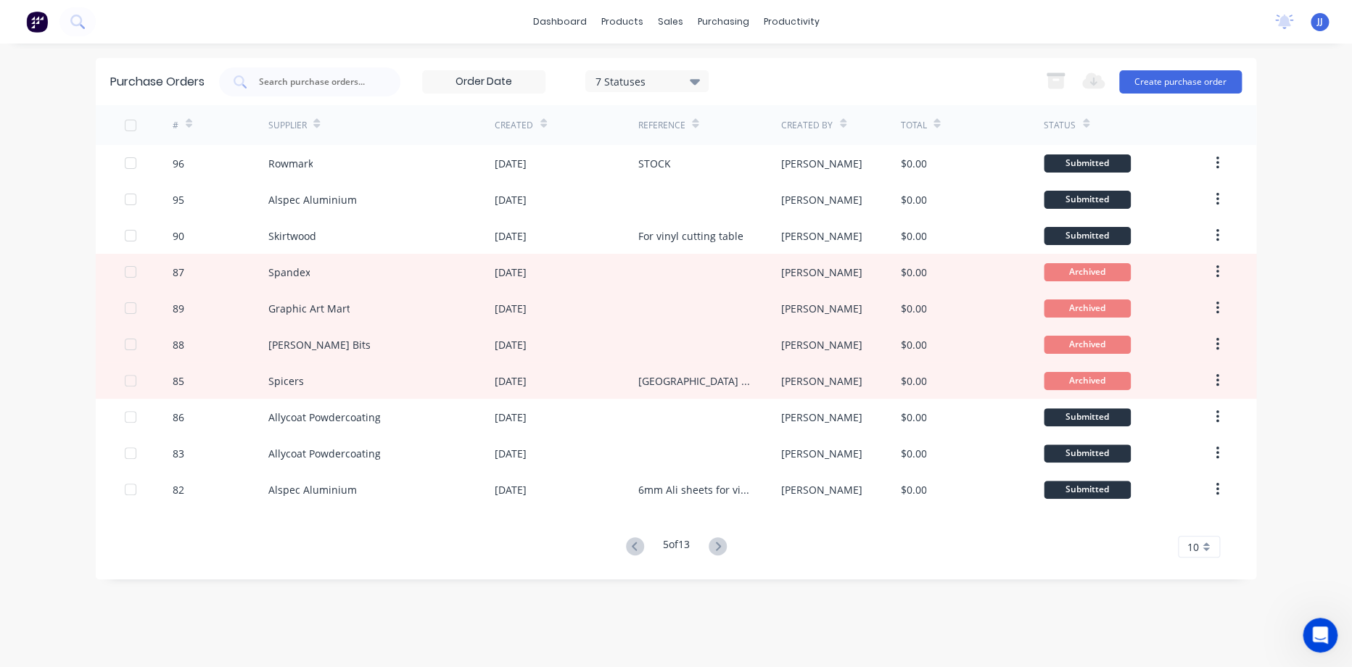
click at [722, 552] on icon at bounding box center [718, 546] width 18 height 18
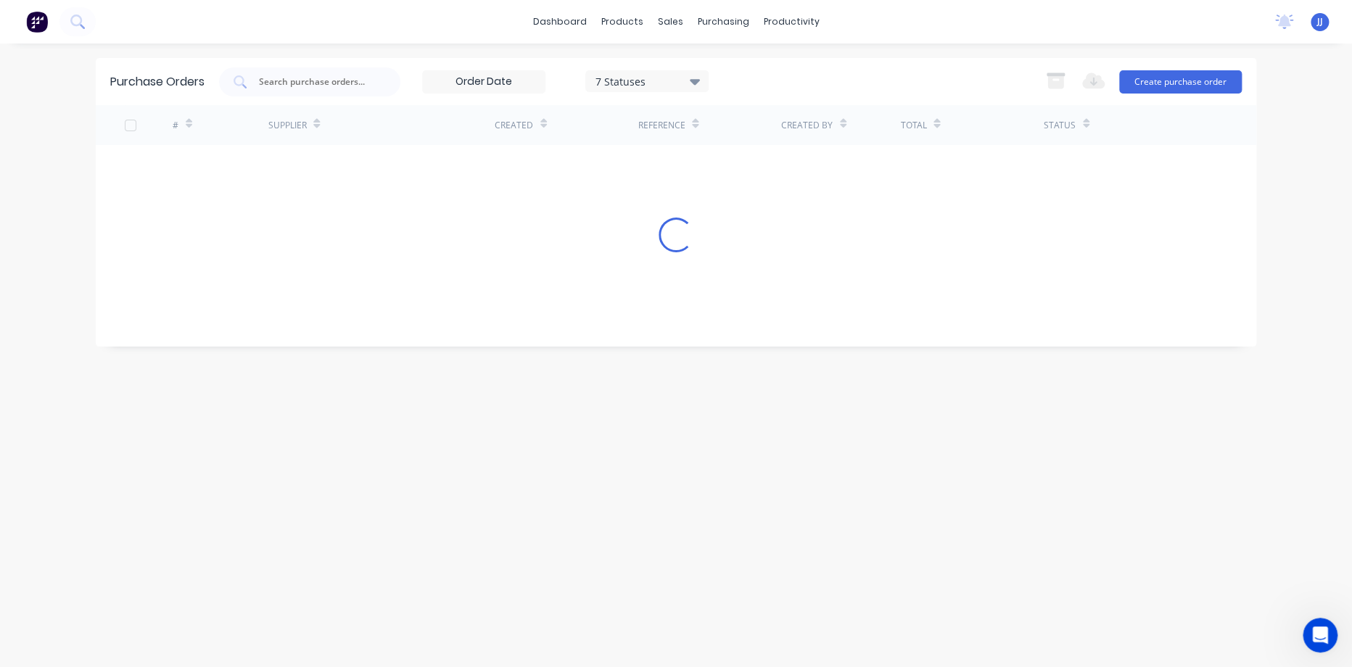
click at [722, 552] on div "Purchase Orders 7 Statuses 7 Statuses Export to Excel (XLSX) Create purchase or…" at bounding box center [676, 355] width 1160 height 595
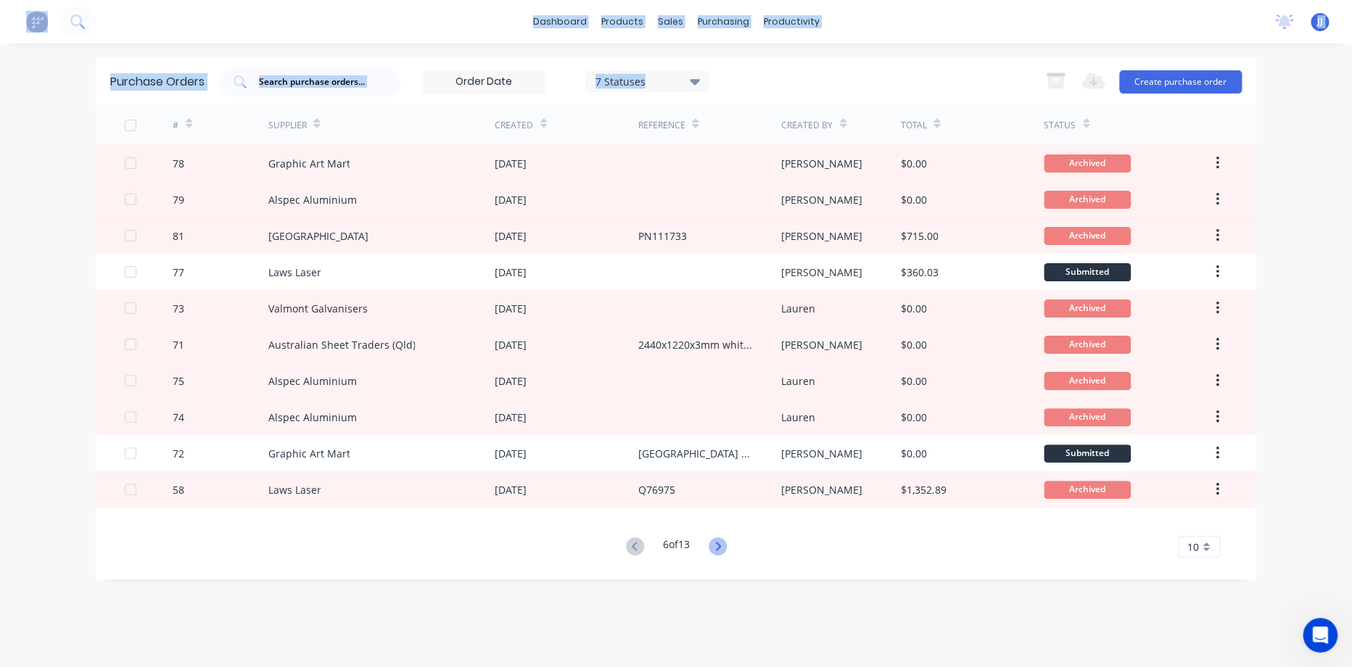
click at [722, 552] on icon at bounding box center [718, 546] width 18 height 18
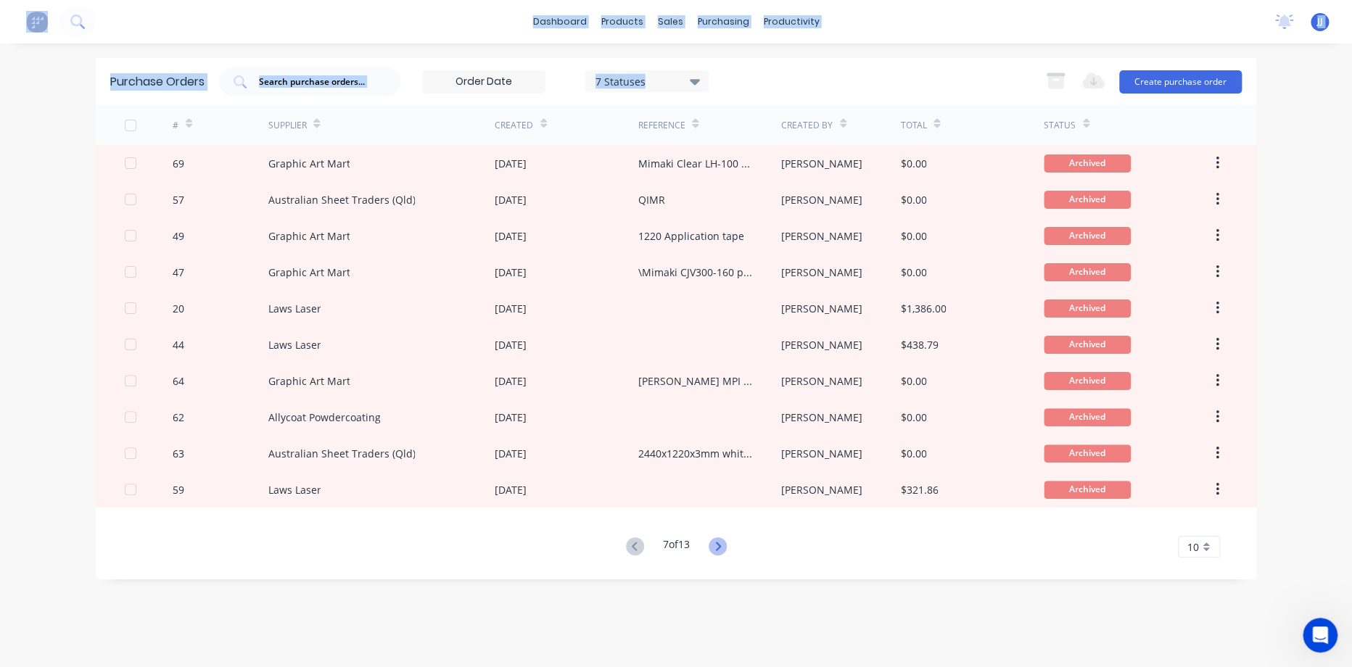
click at [719, 551] on icon at bounding box center [718, 546] width 18 height 18
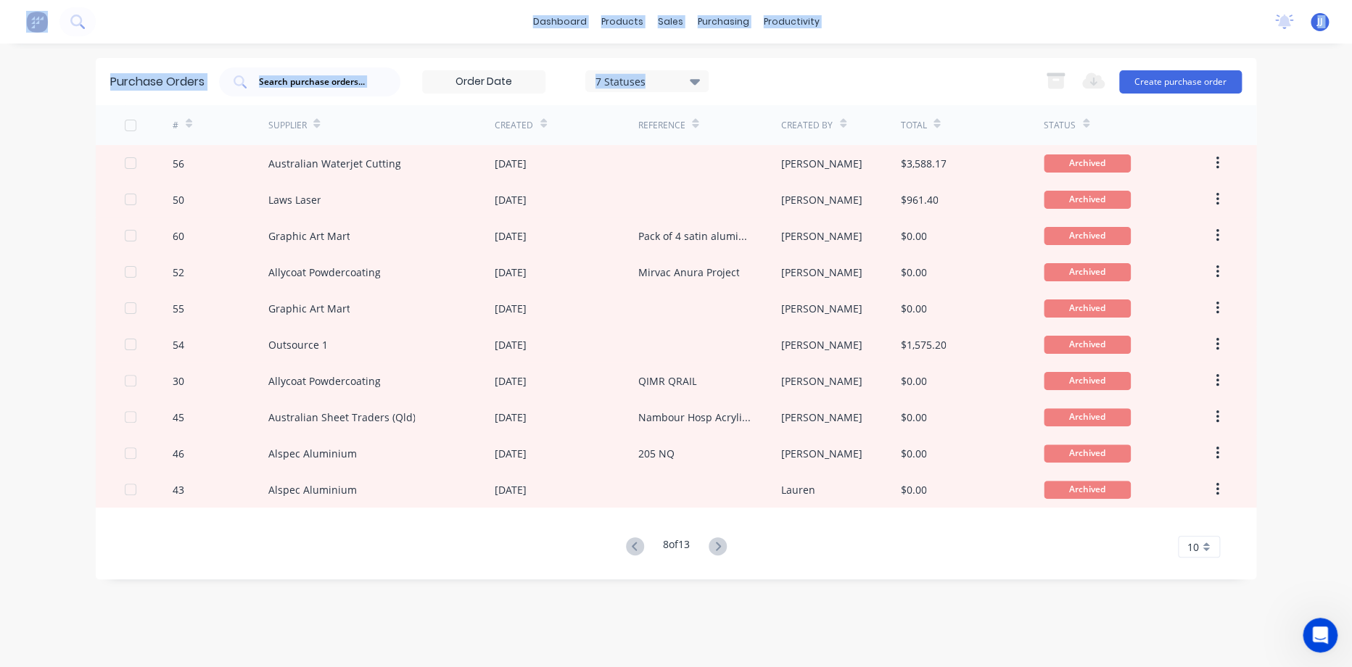
click at [719, 549] on icon at bounding box center [717, 546] width 5 height 9
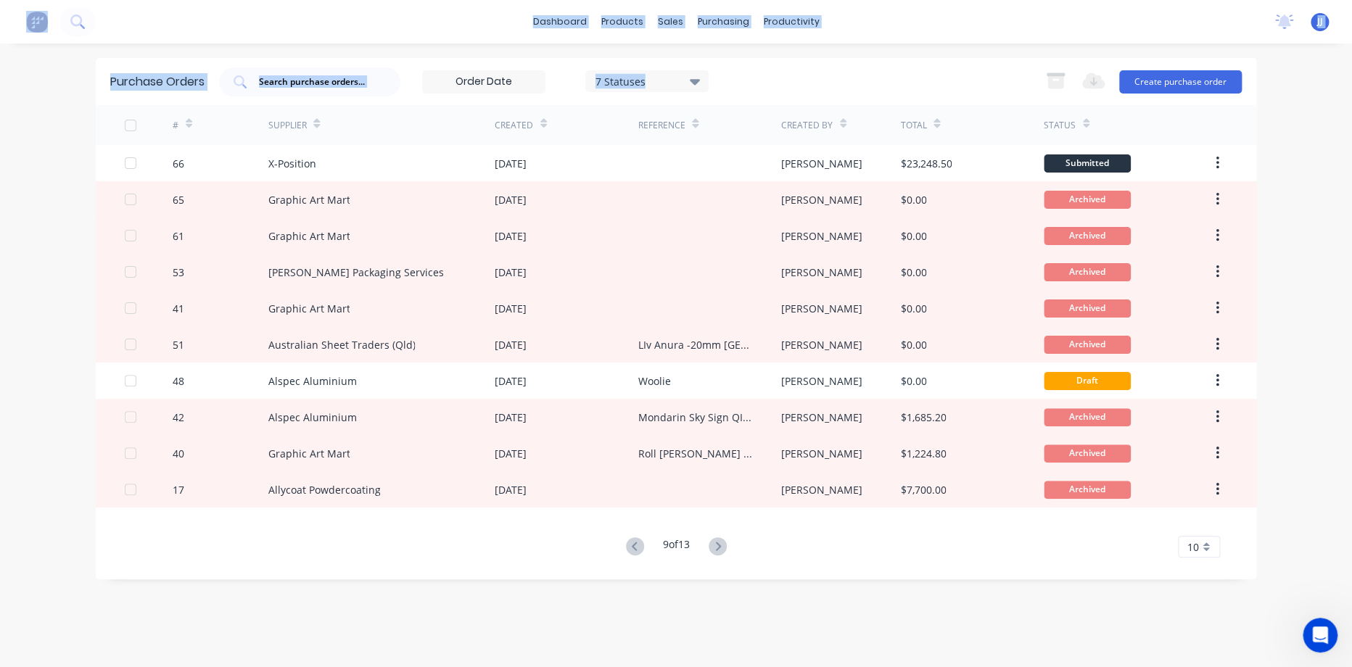
click at [719, 548] on icon at bounding box center [717, 546] width 5 height 9
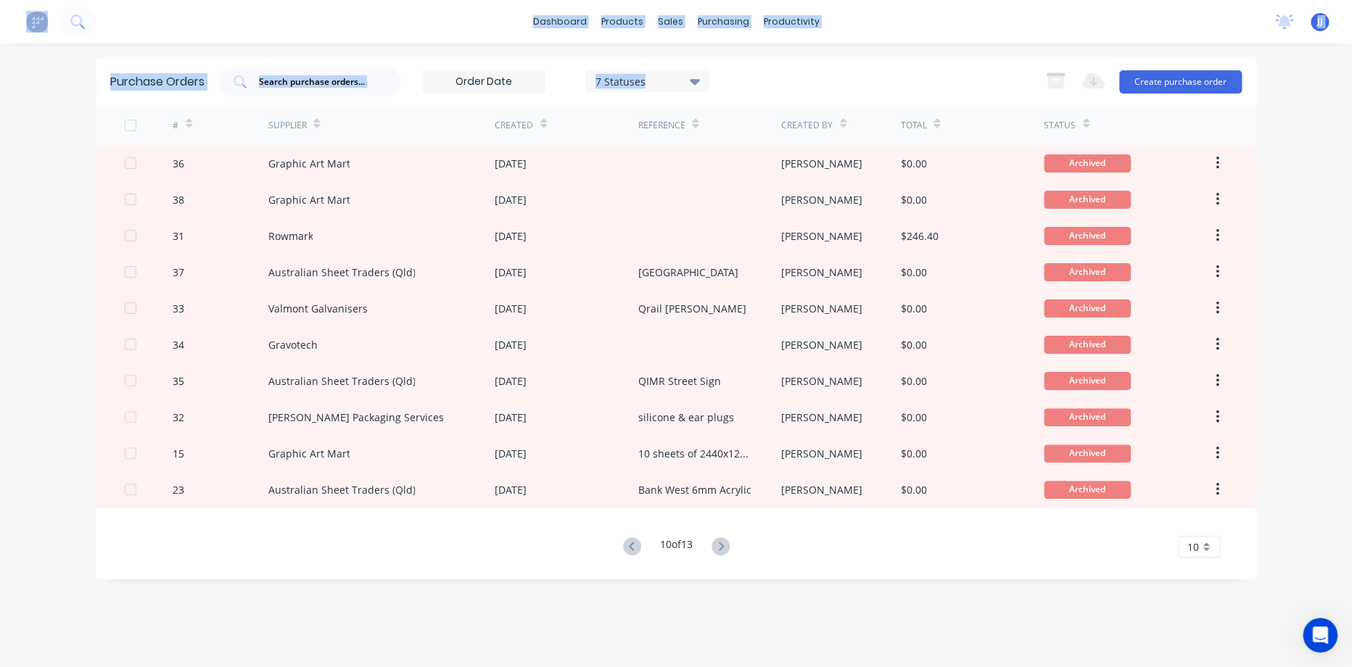
click at [719, 548] on icon at bounding box center [720, 546] width 18 height 18
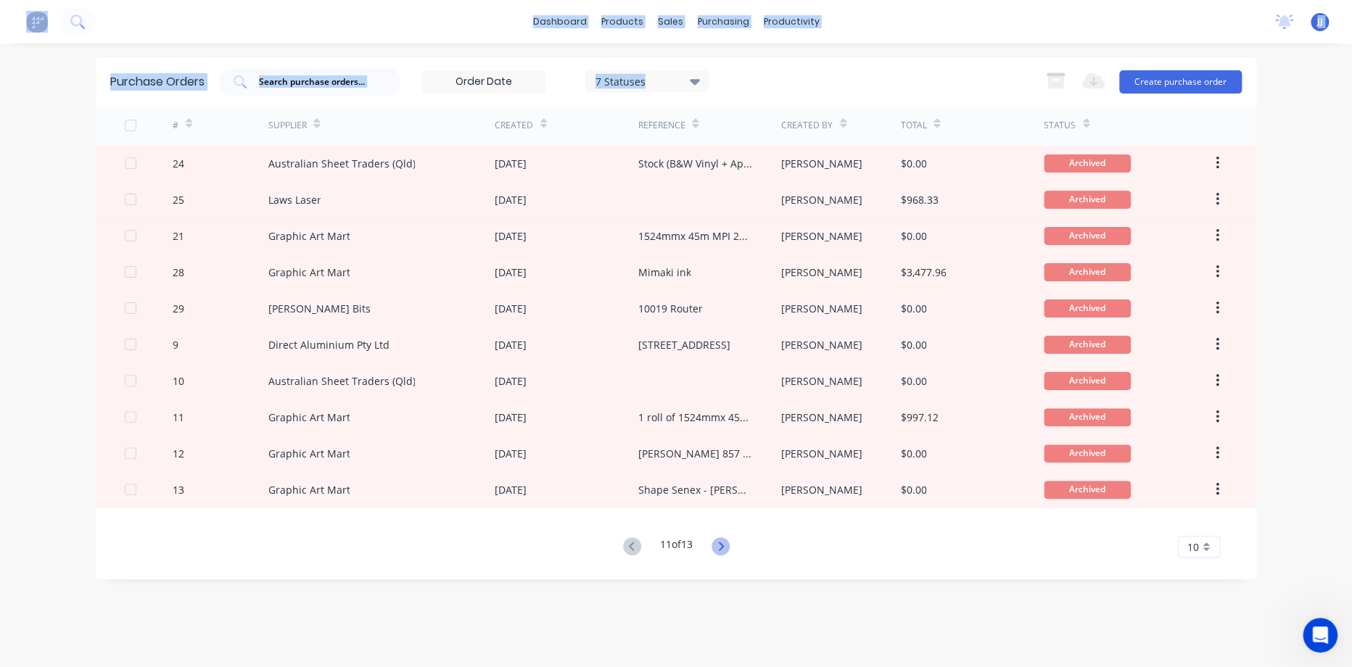
click at [719, 548] on icon at bounding box center [720, 546] width 18 height 18
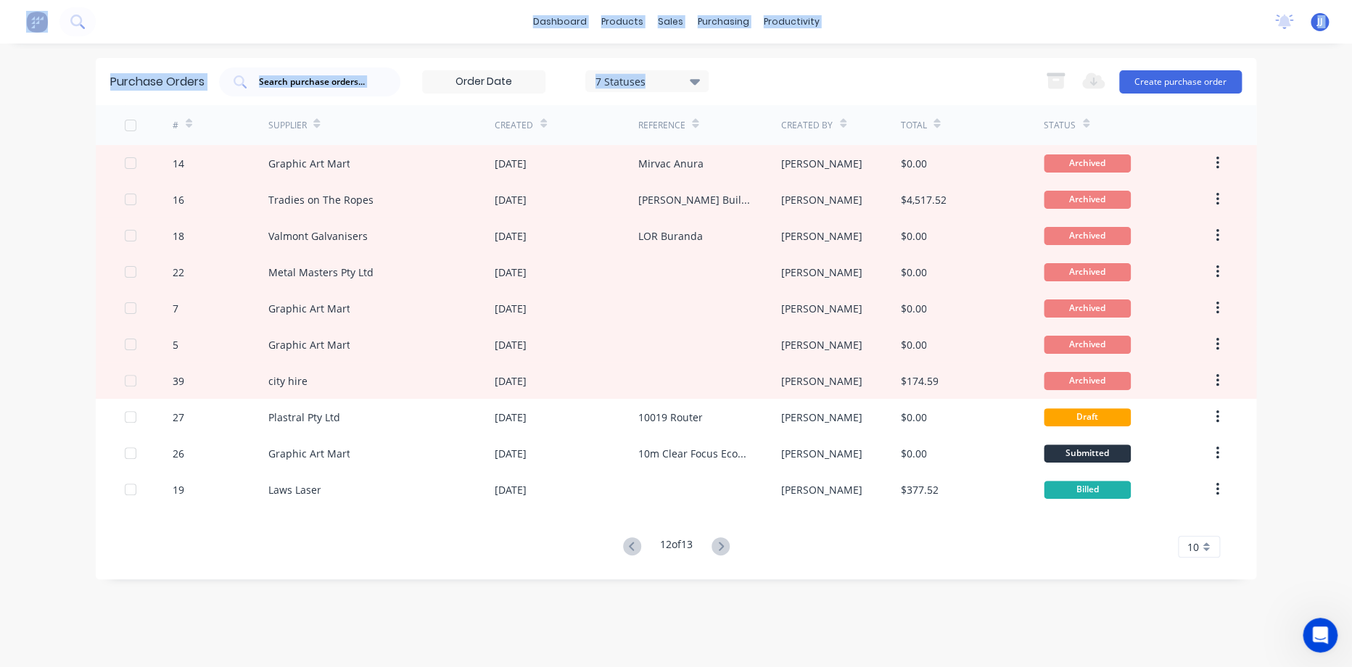
click at [719, 548] on icon at bounding box center [720, 546] width 18 height 18
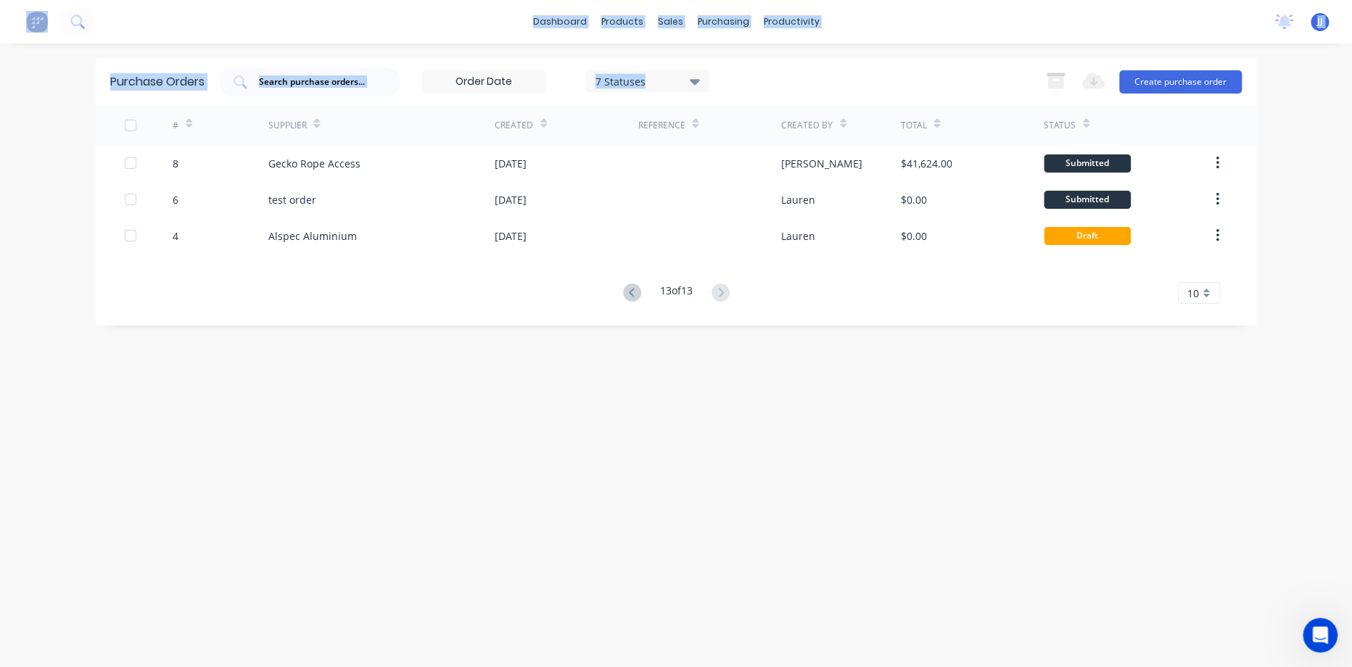
click at [767, 551] on div "Purchase Orders 7 Statuses 7 Statuses Export to Excel (XLSX) Create purchase or…" at bounding box center [676, 355] width 1160 height 595
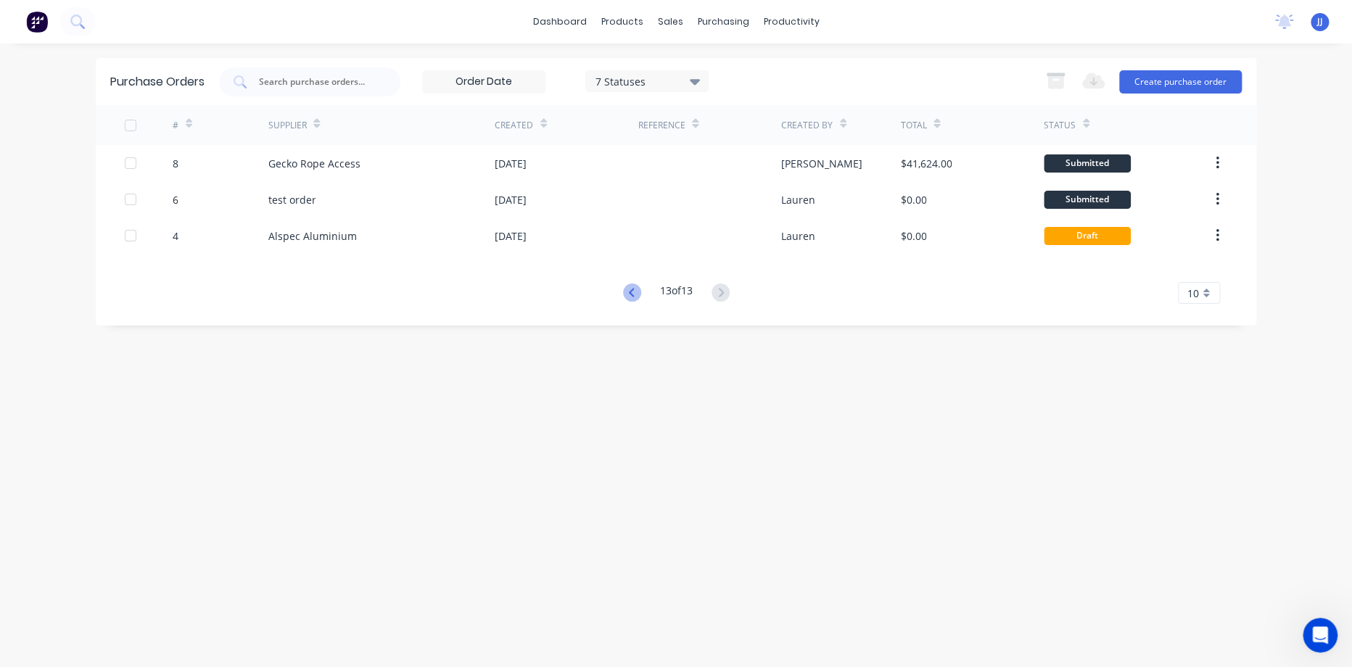
click at [624, 292] on icon at bounding box center [632, 293] width 18 height 18
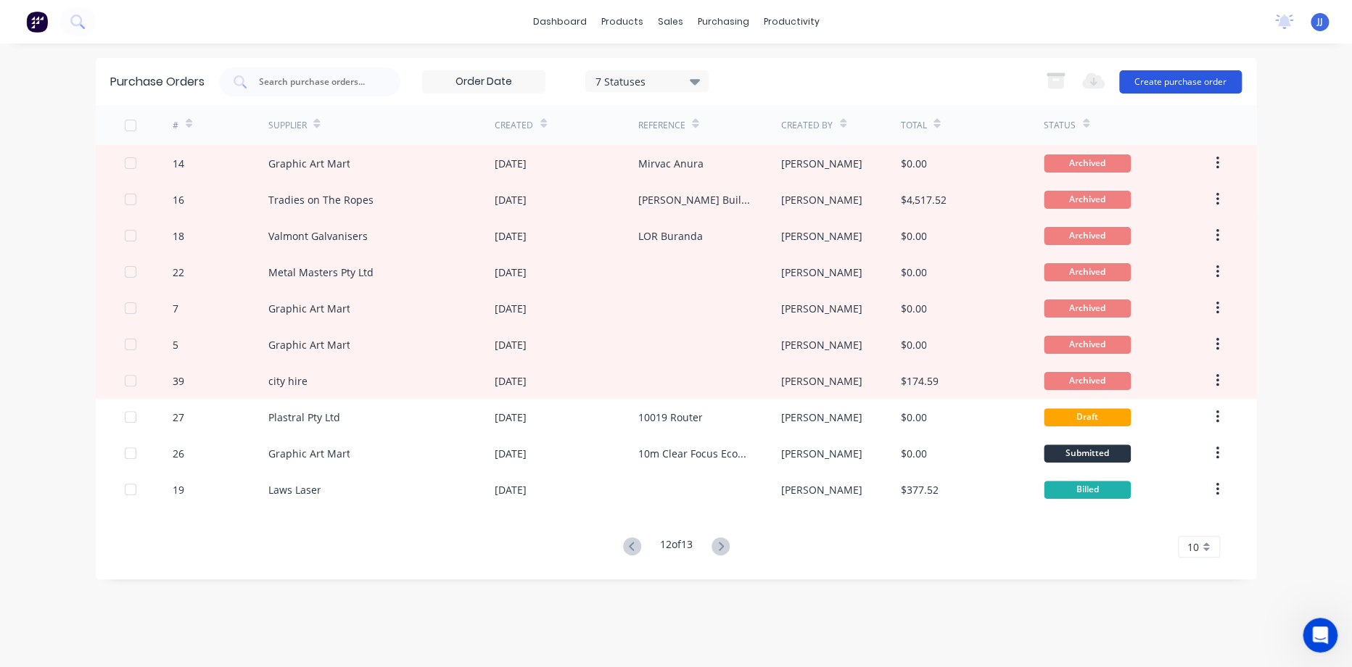
click at [1199, 82] on button "Create purchase order" at bounding box center [1180, 81] width 123 height 23
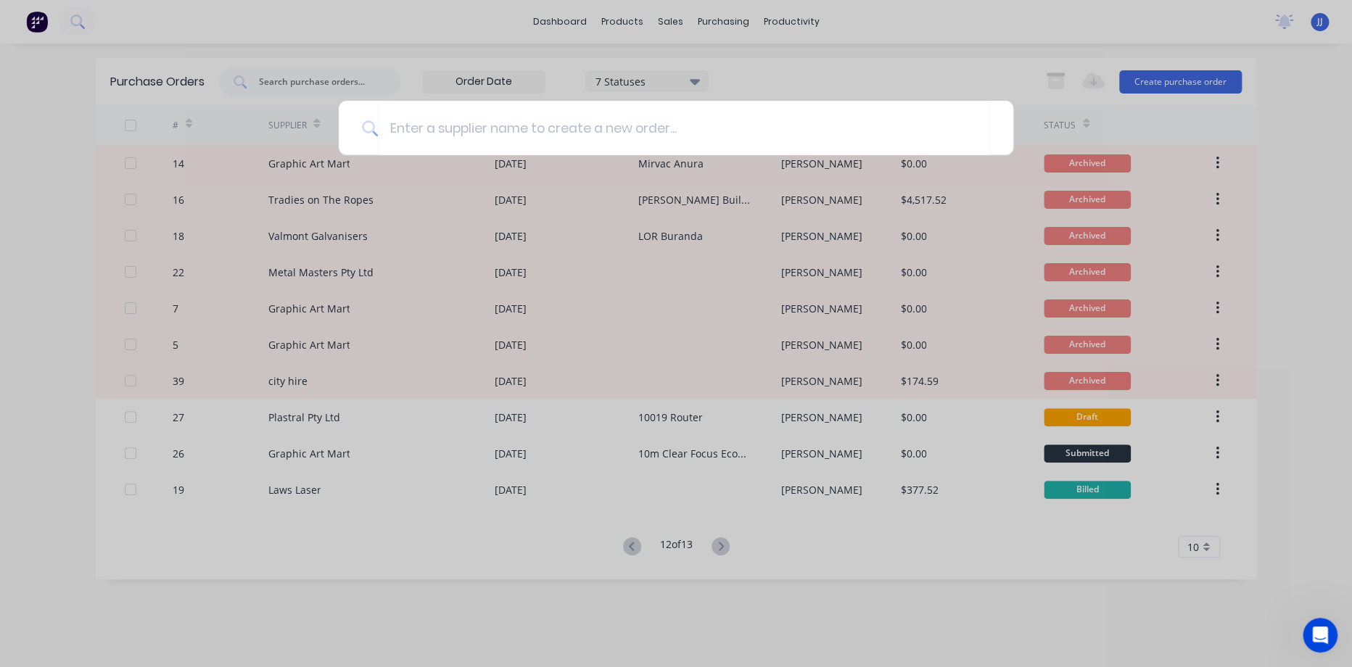
click at [458, 562] on div at bounding box center [676, 333] width 1352 height 667
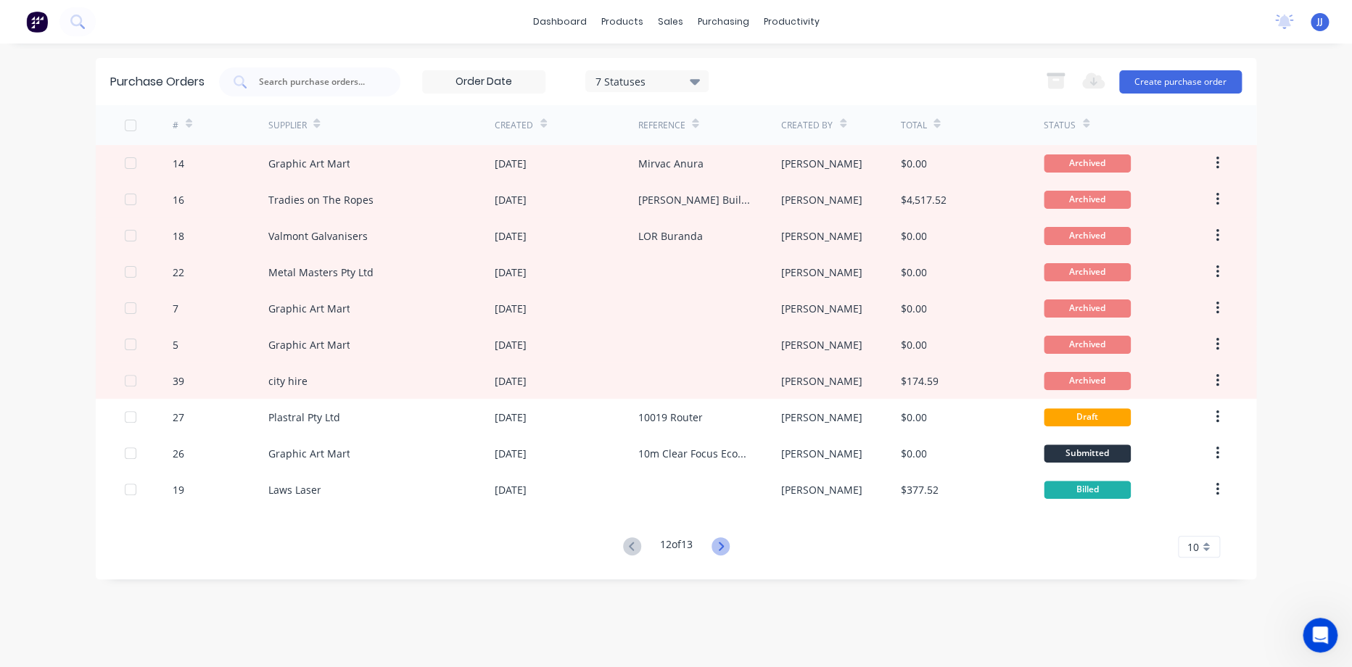
click at [730, 547] on icon at bounding box center [720, 546] width 18 height 18
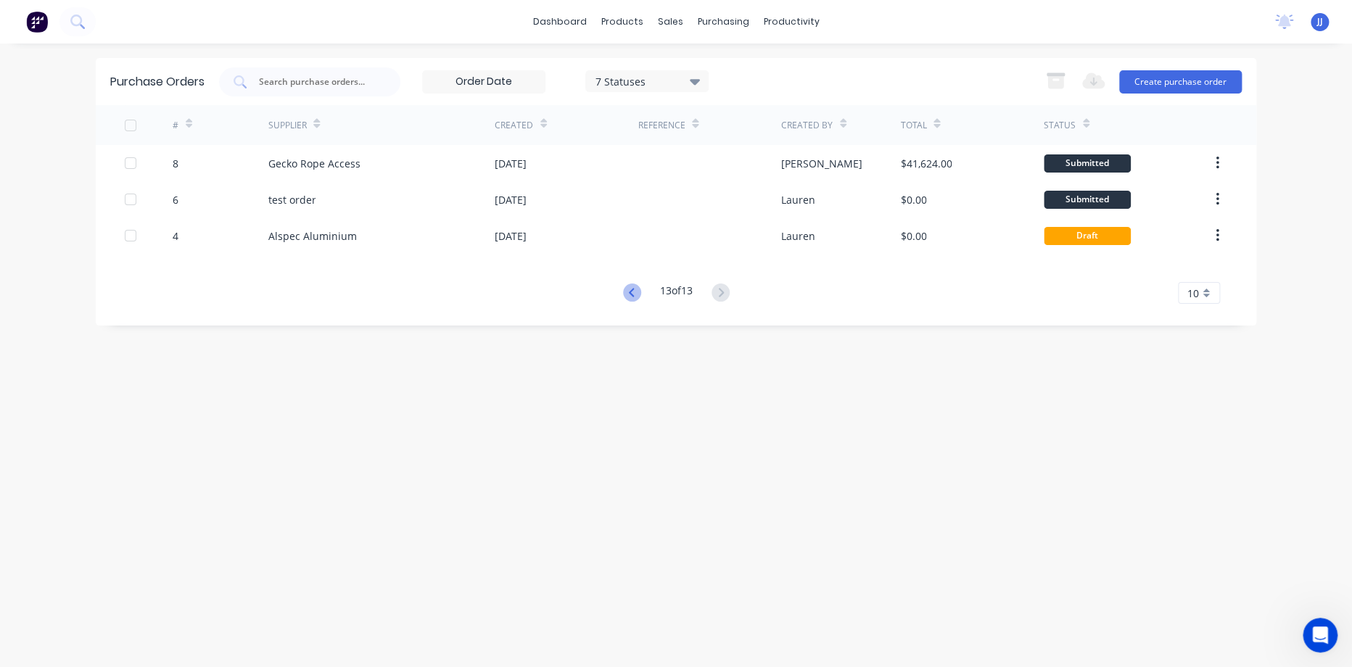
click at [628, 294] on icon at bounding box center [630, 292] width 5 height 9
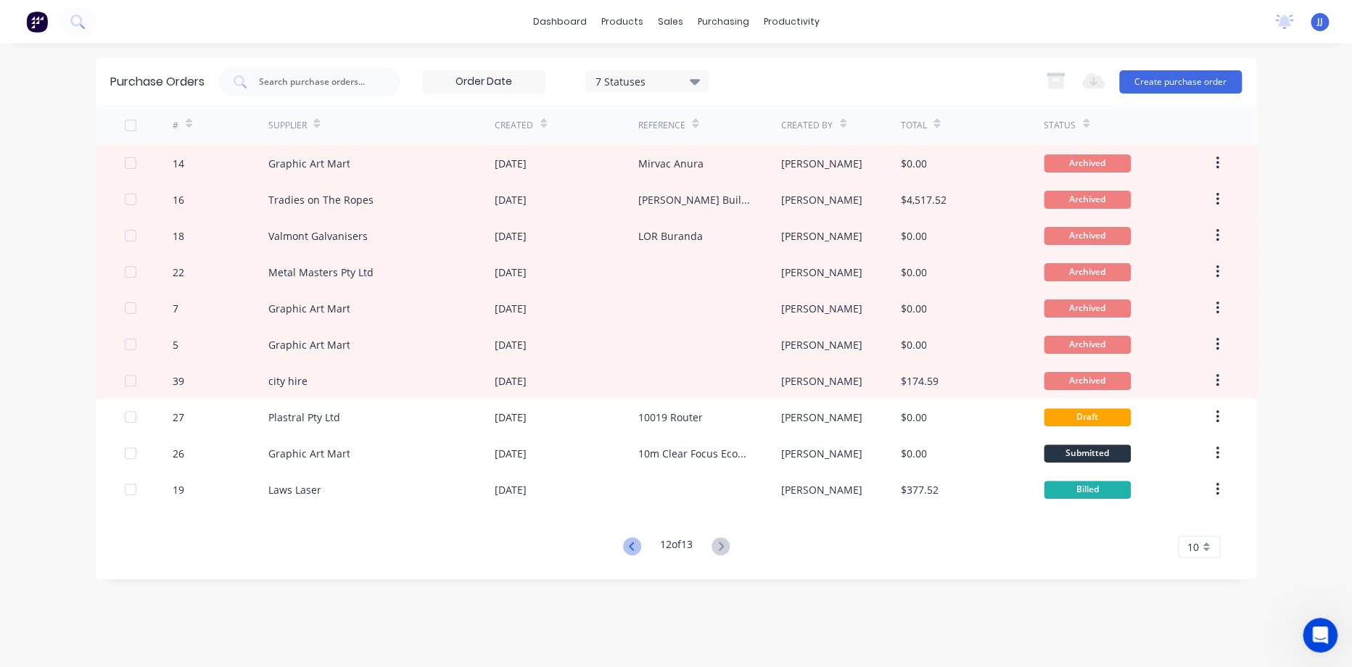
click at [624, 549] on icon at bounding box center [632, 546] width 18 height 18
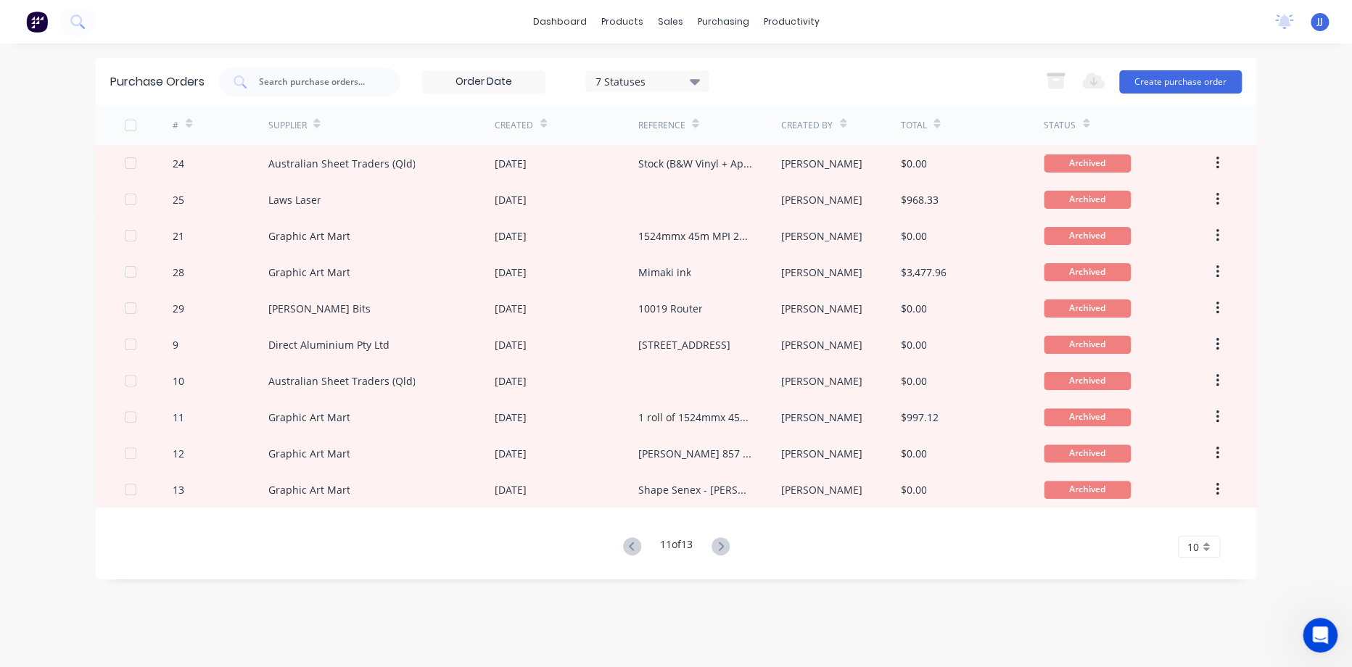
click at [624, 549] on icon at bounding box center [632, 546] width 18 height 18
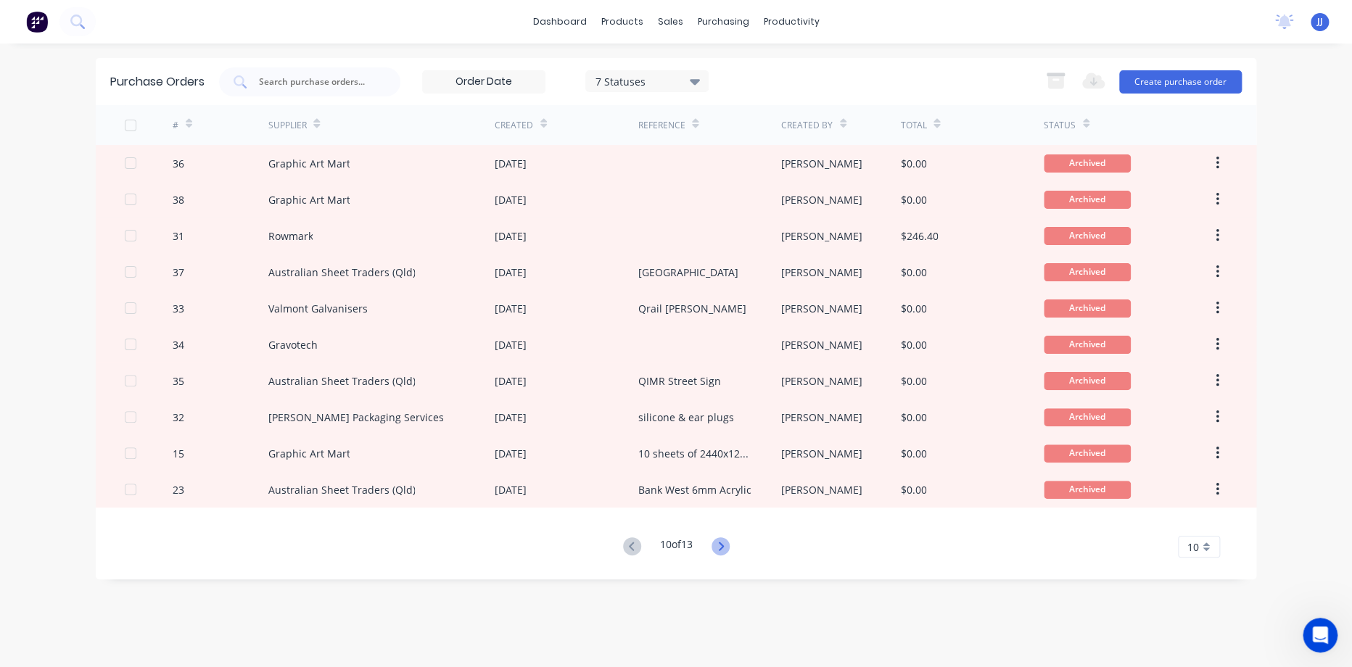
click at [720, 547] on icon at bounding box center [720, 546] width 18 height 18
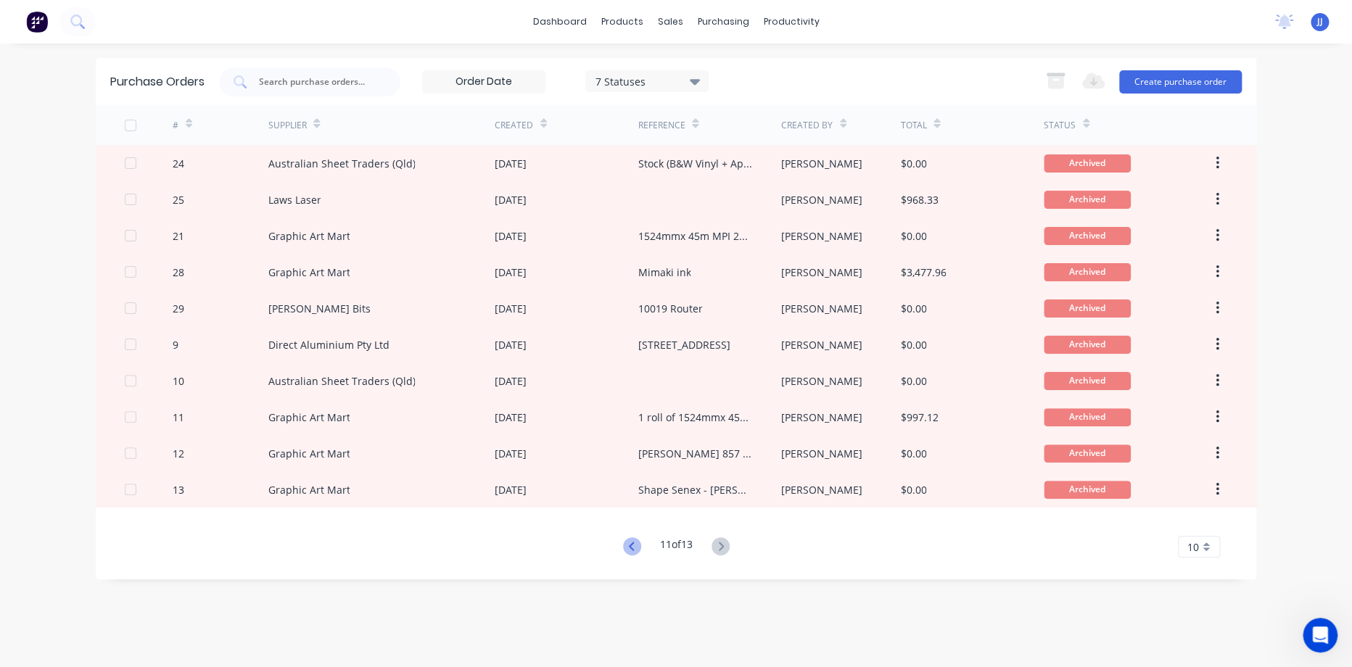
click at [628, 547] on icon at bounding box center [630, 546] width 5 height 9
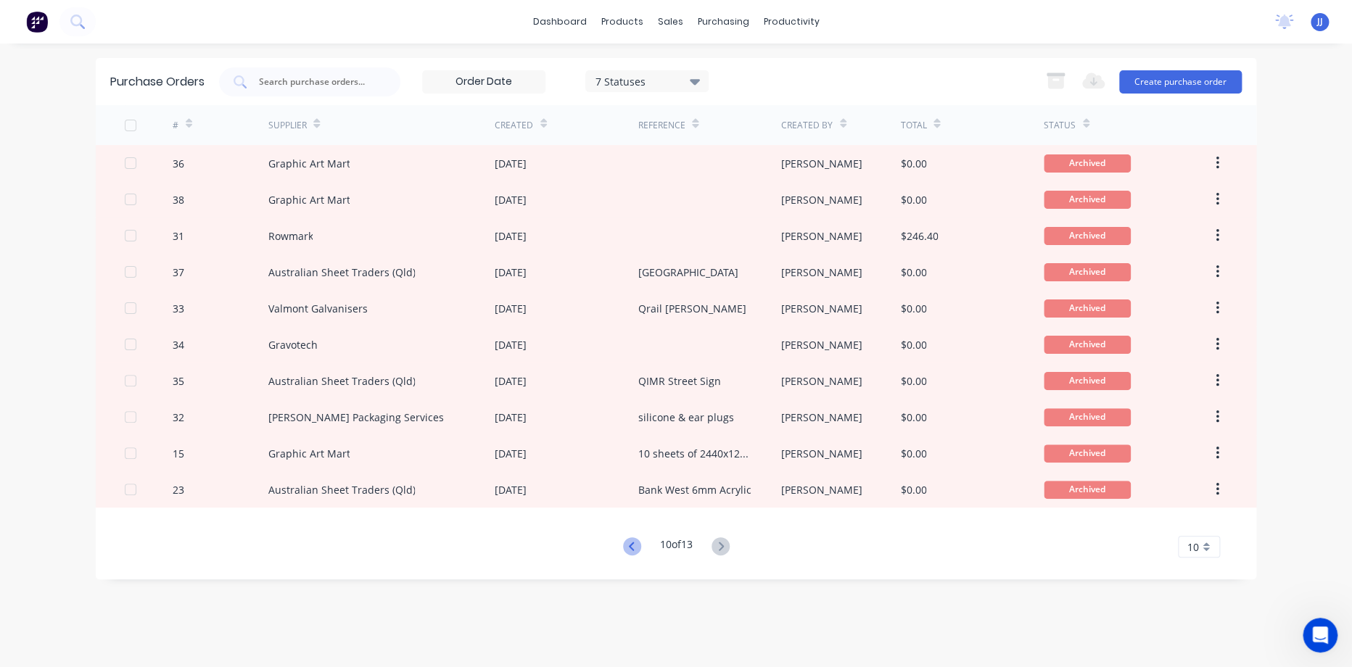
click at [628, 542] on icon at bounding box center [632, 546] width 18 height 18
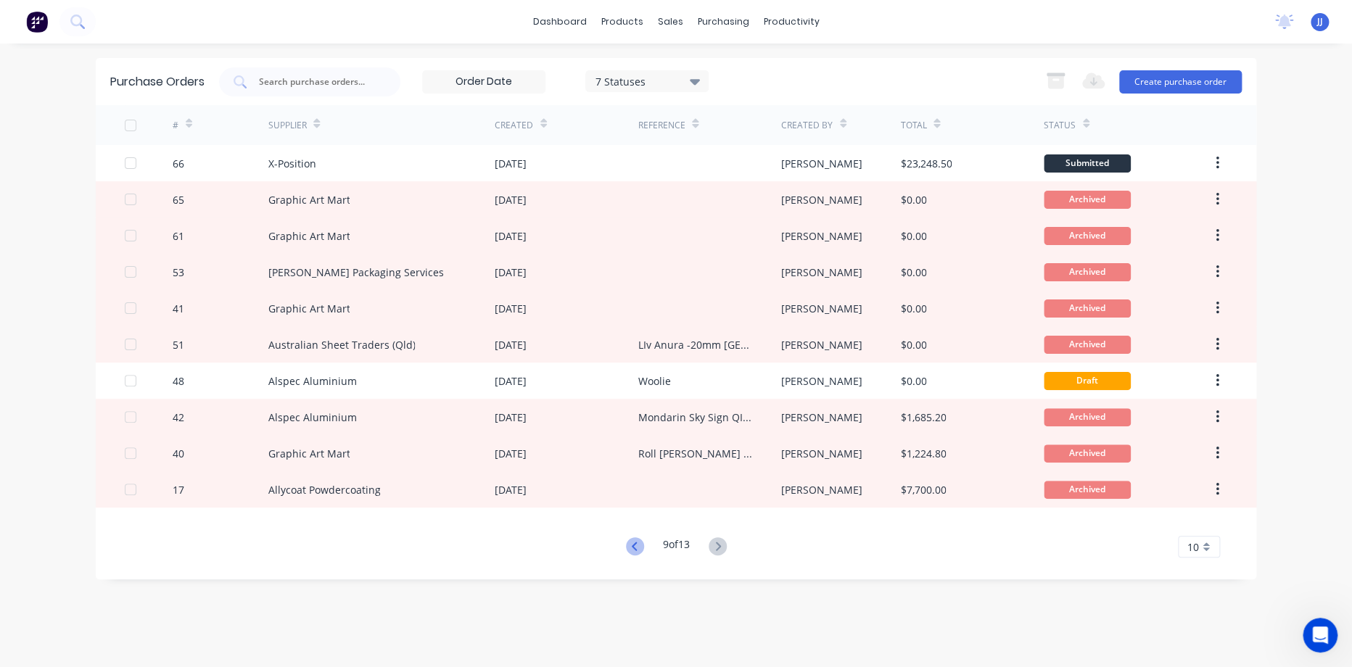
click at [632, 545] on icon at bounding box center [635, 546] width 18 height 18
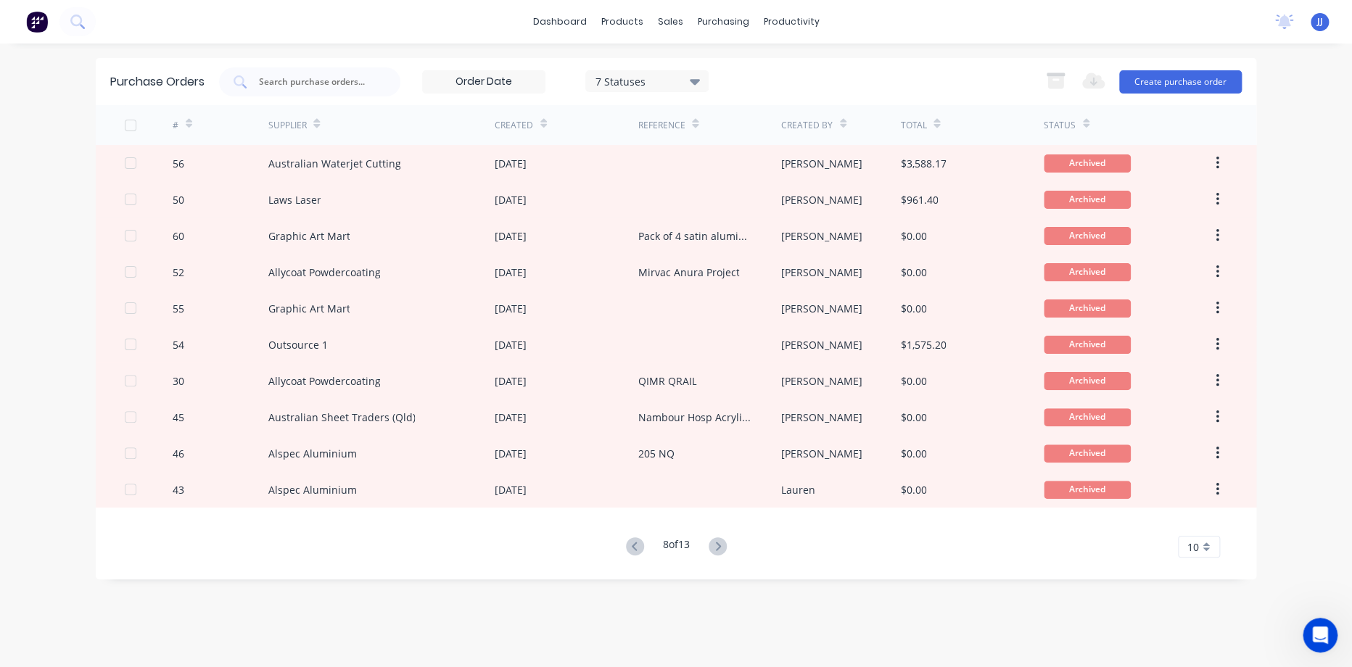
click at [632, 545] on icon at bounding box center [635, 546] width 18 height 18
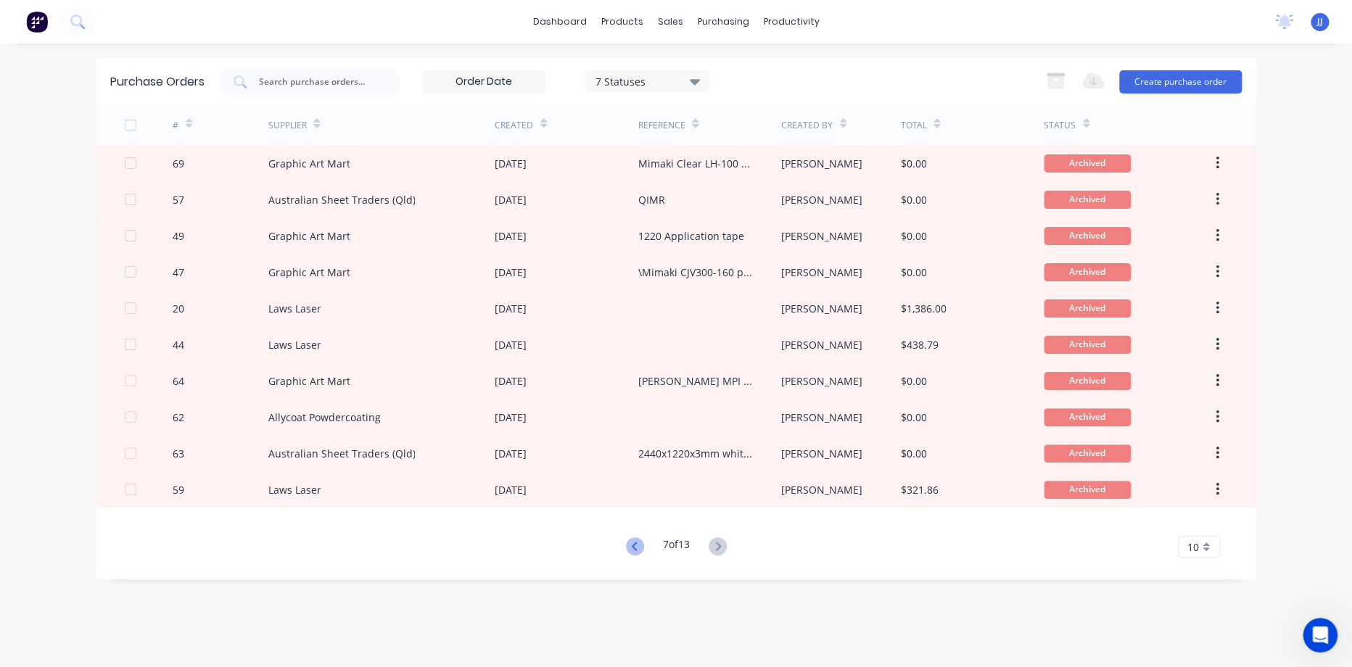
click at [632, 548] on icon at bounding box center [635, 546] width 18 height 18
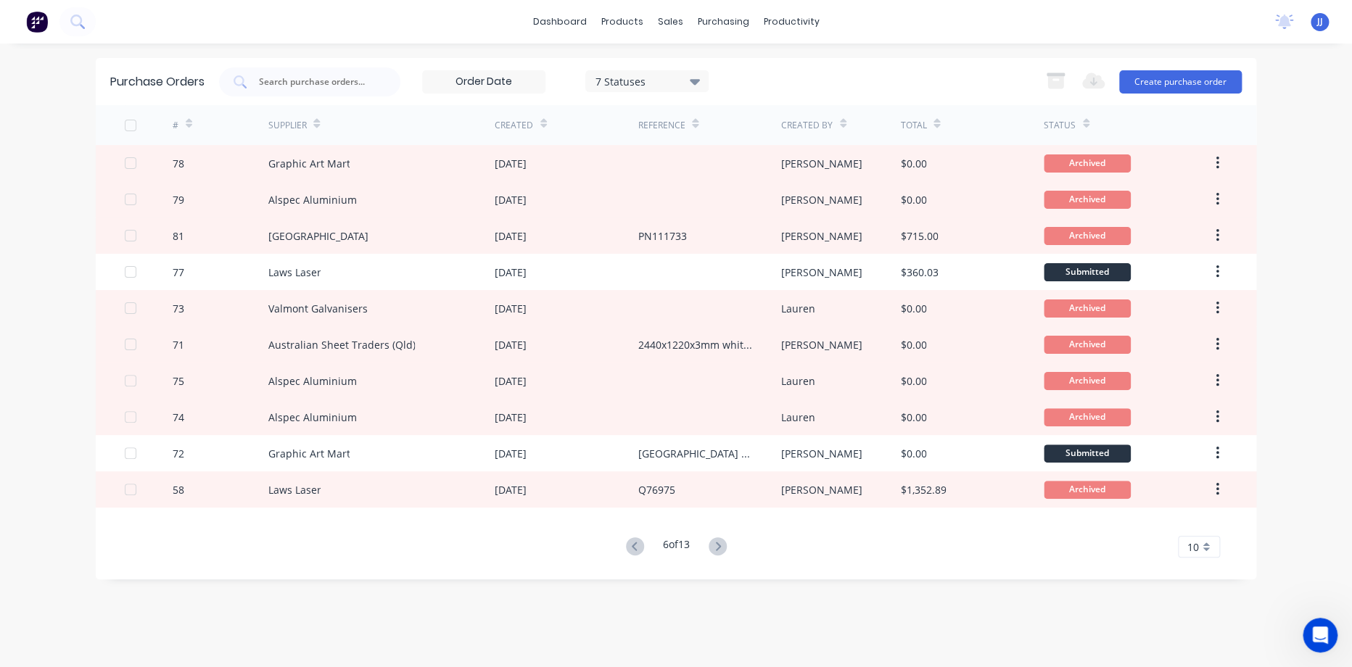
click at [632, 548] on icon at bounding box center [635, 546] width 18 height 18
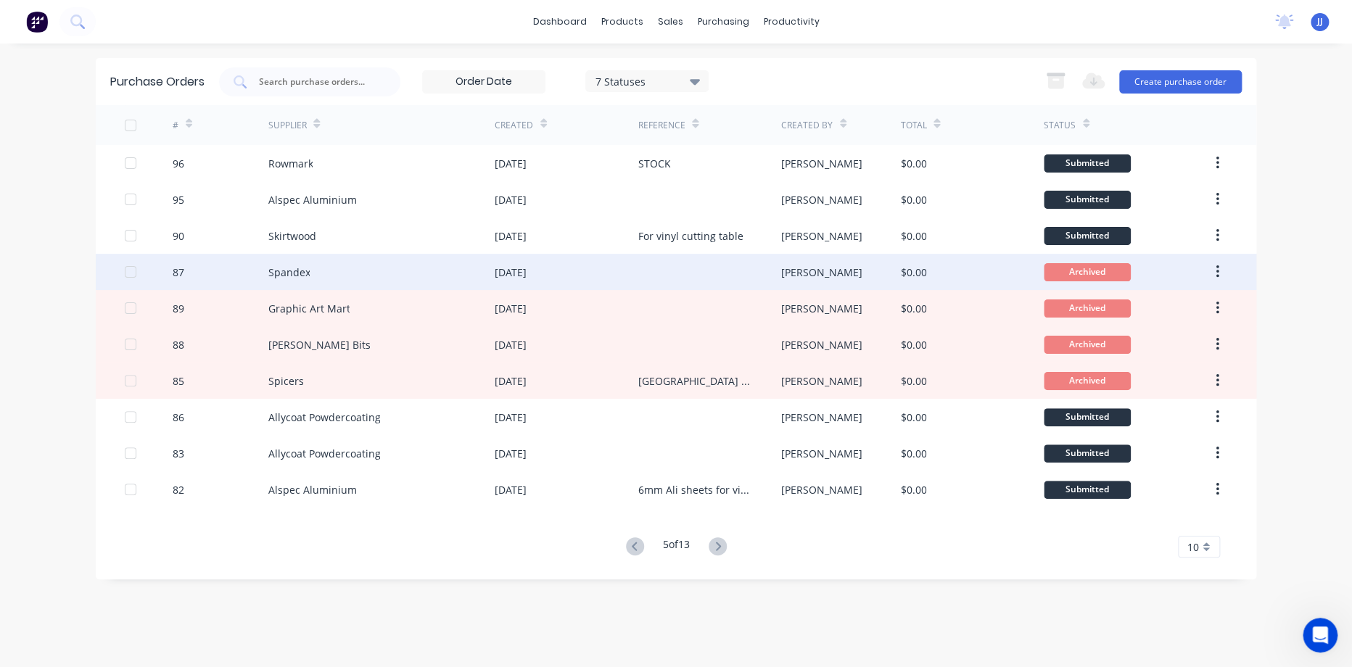
click at [610, 278] on div "[DATE]" at bounding box center [566, 272] width 143 height 36
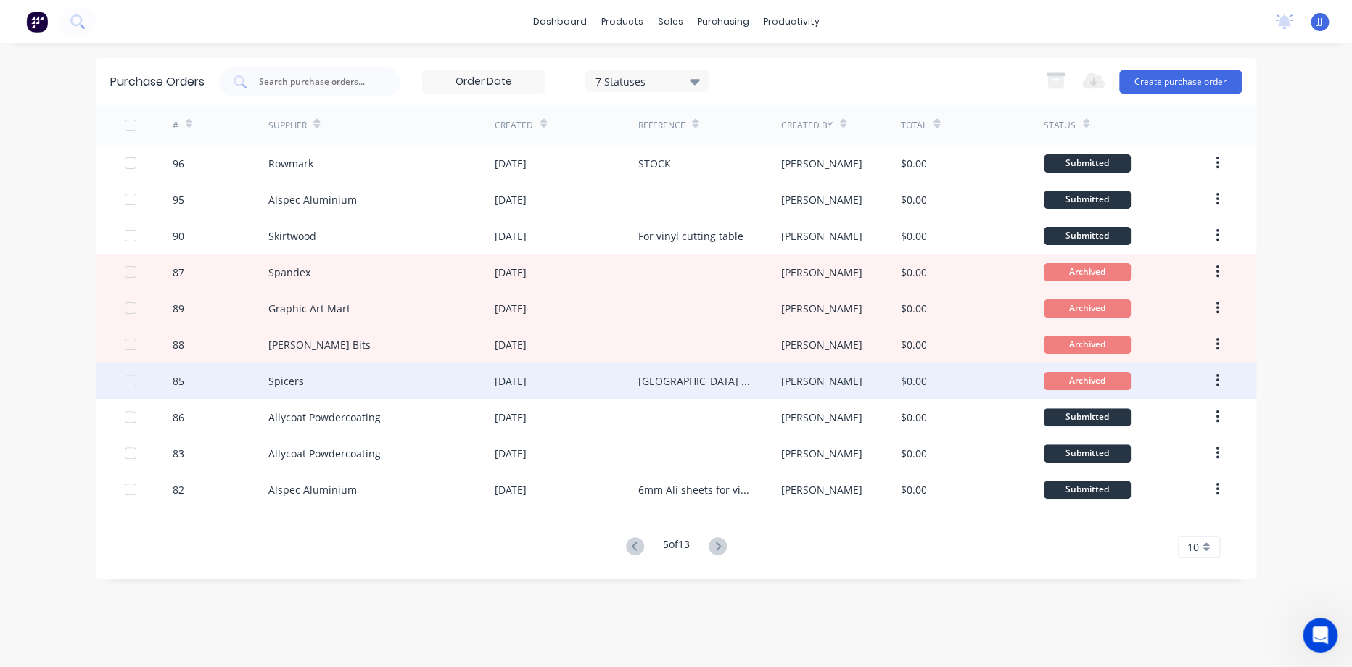
click at [459, 392] on div "Spicers" at bounding box center [381, 381] width 227 height 36
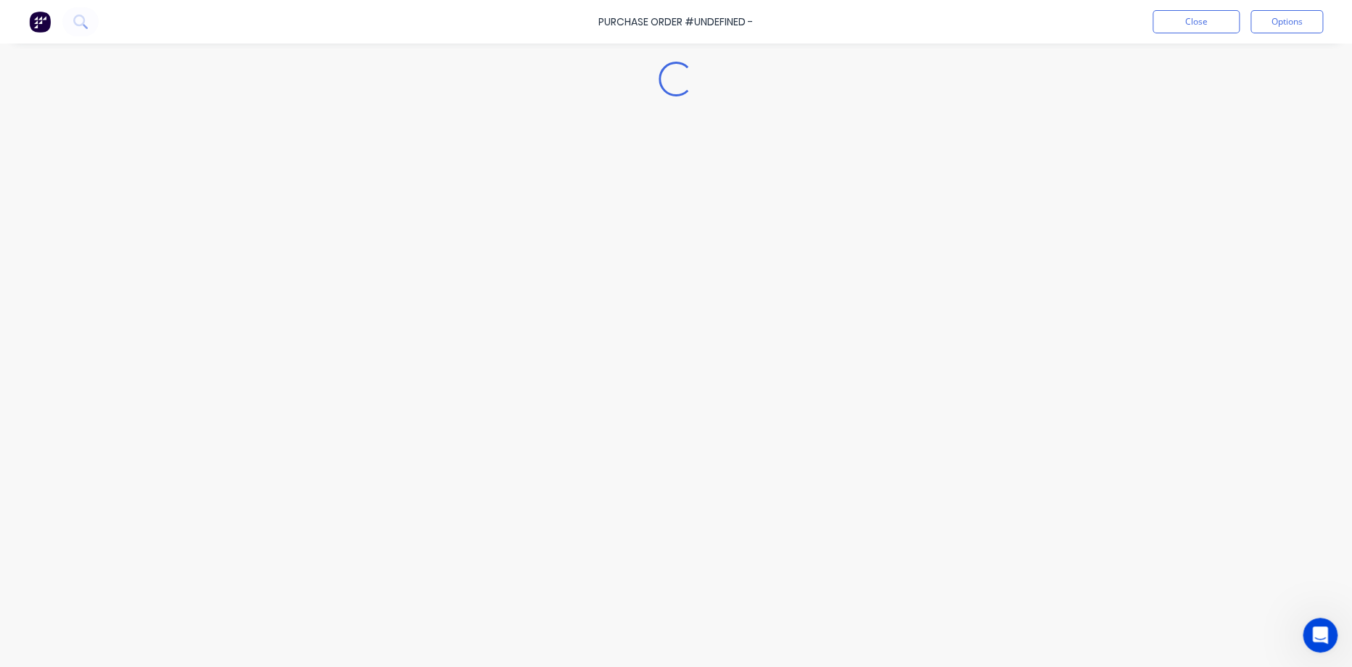
type textarea "x"
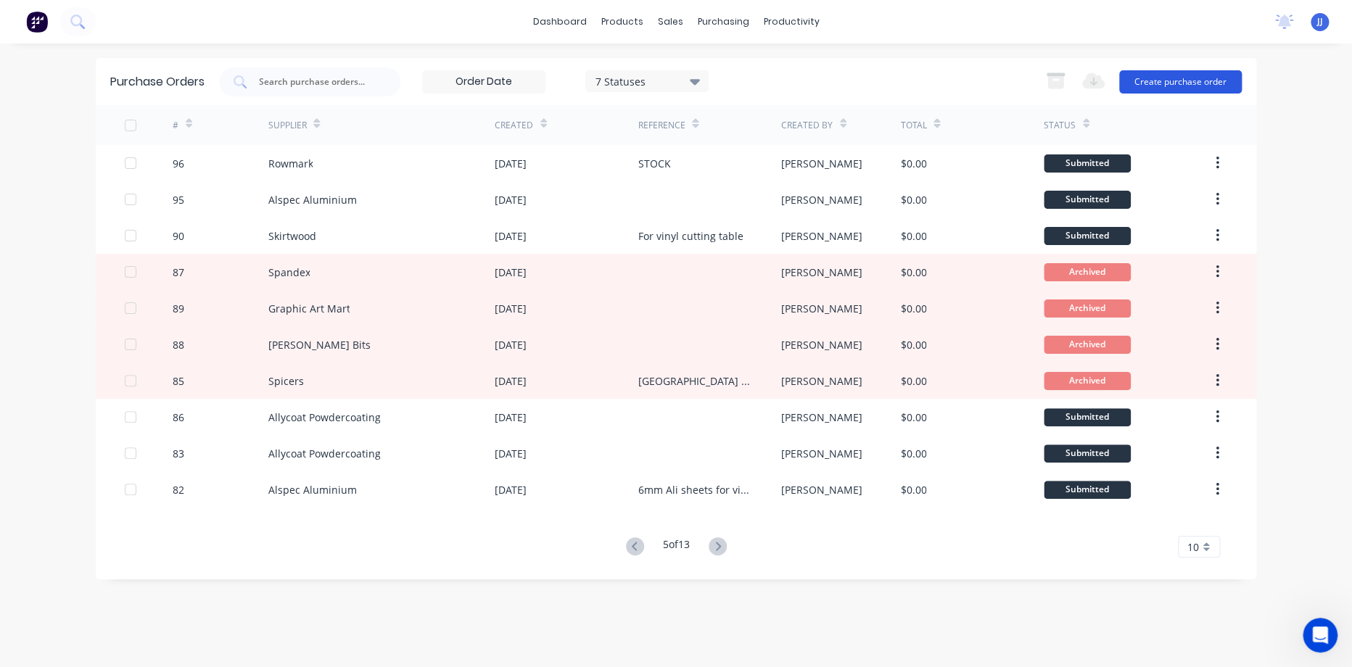
click at [1146, 92] on button "Create purchase order" at bounding box center [1180, 81] width 123 height 23
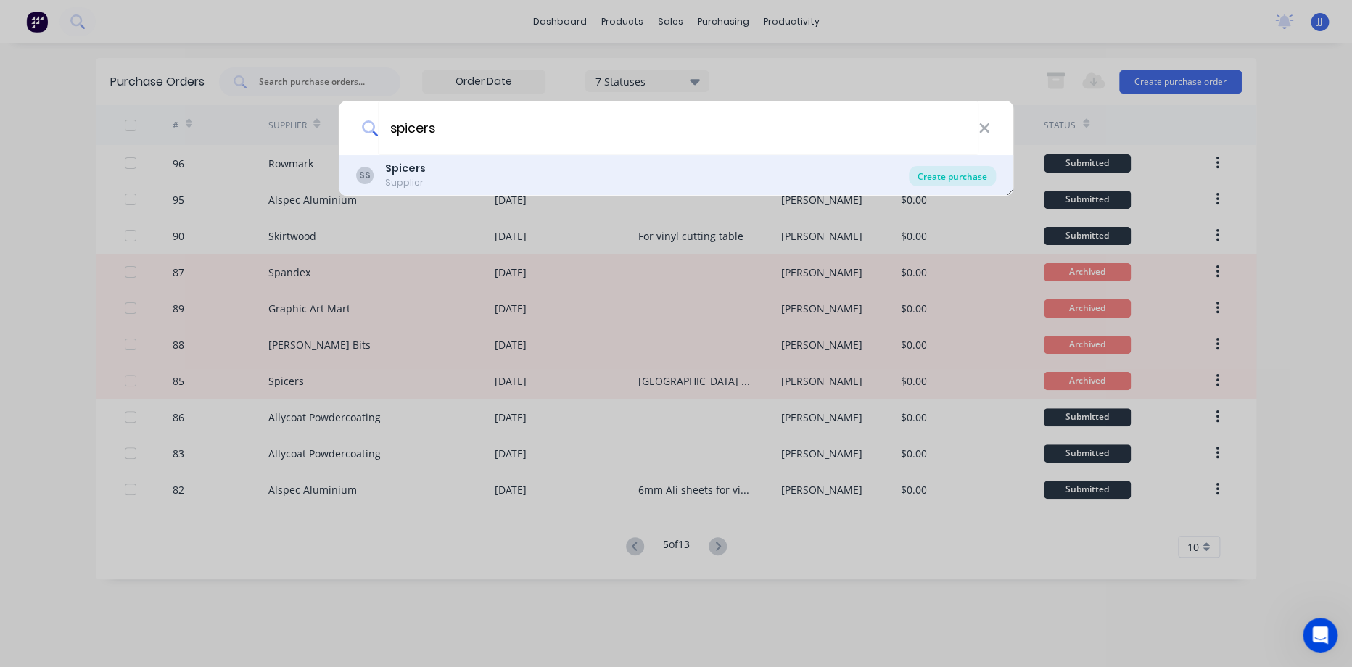
type input "spicers"
click at [954, 174] on div "Create purchase" at bounding box center [952, 176] width 87 height 20
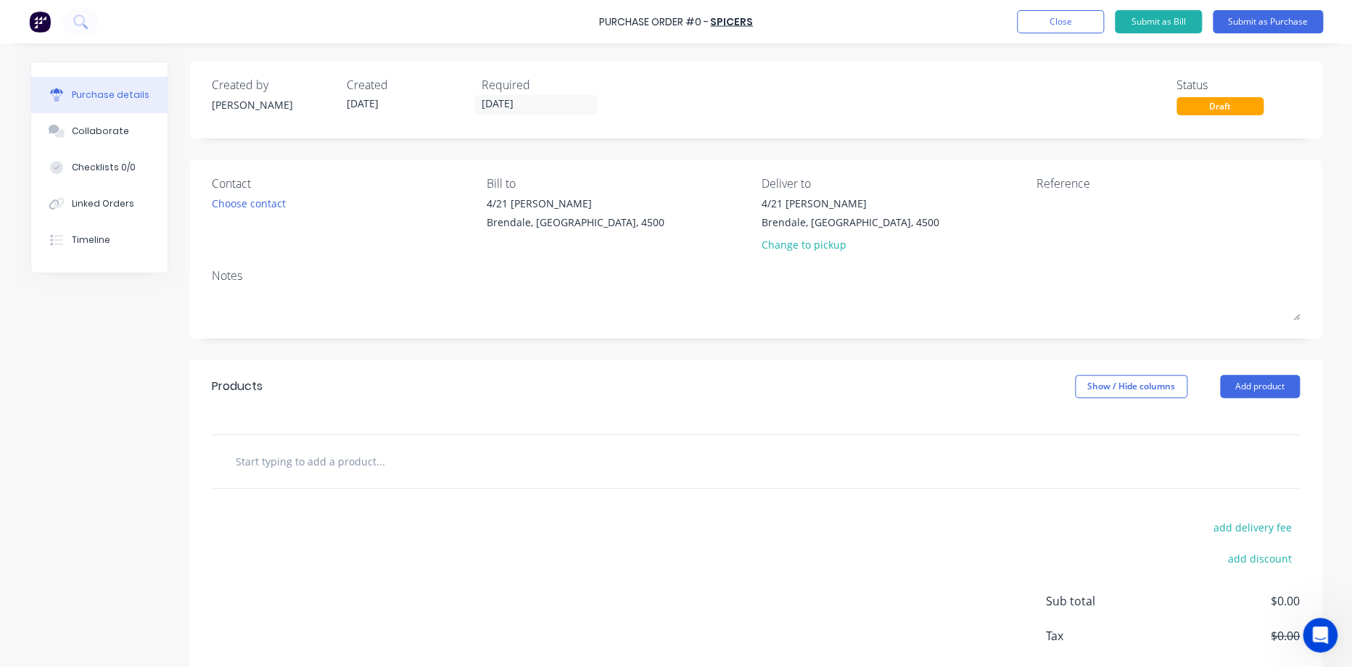
click at [363, 457] on input "text" at bounding box center [380, 461] width 290 height 29
paste input "3M 5yr SC50-97 Nimbus Grey 1220mm 3M DR500005357"
click at [488, 459] on input "3M 5yr SC50-97 Nimbus Grey 1220mm 3M DR500005357" at bounding box center [380, 461] width 290 height 29
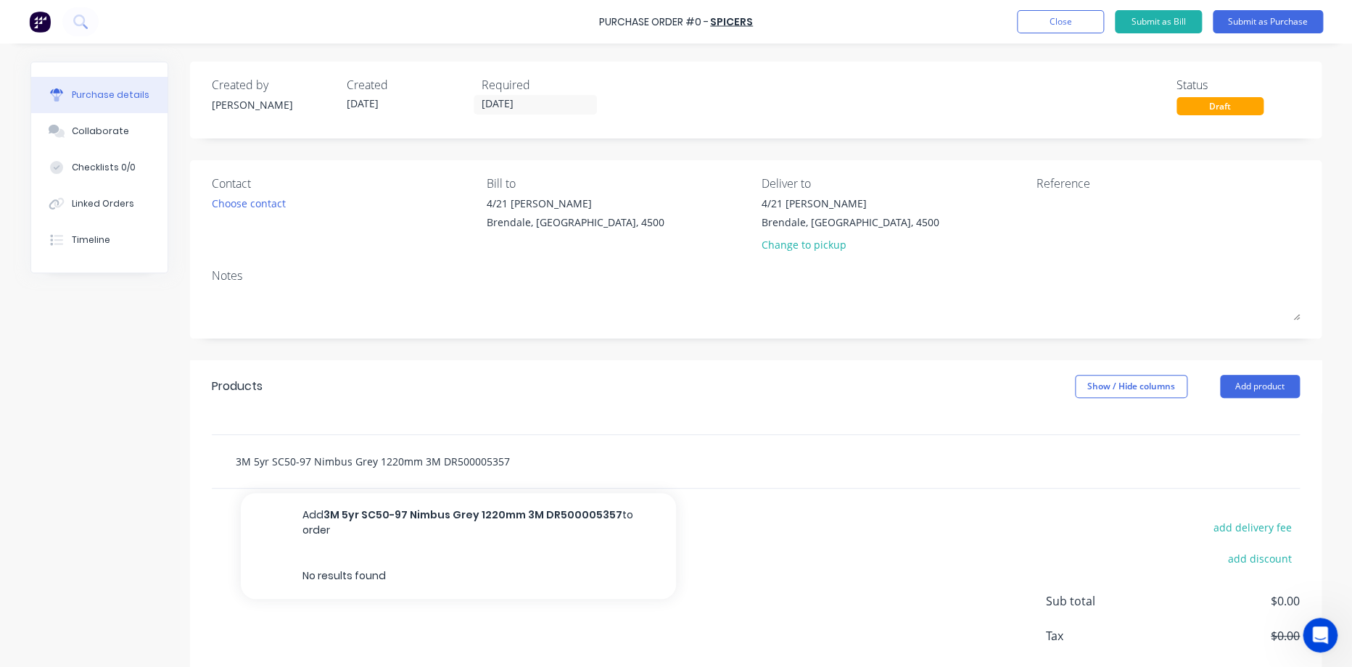
click at [488, 459] on input "3M 5yr SC50-97 Nimbus Grey 1220mm 3M DR500005357" at bounding box center [380, 461] width 290 height 29
click at [533, 463] on div "3M 5yr SC50-97 Nimbus Grey 1220mm 3M DR500005357 Add 3M 5yr SC50-97 Nimbus Grey…" at bounding box center [440, 461] width 435 height 29
click at [501, 460] on input "3M 5yr SC50-97 Nimbus Grey 1220mm 3M DR500005357" at bounding box center [380, 461] width 290 height 29
click at [496, 463] on input "3M 5yr SC50-97 Nimbus Grey 1220mm 3M DR500005357 @ m of" at bounding box center [380, 461] width 290 height 29
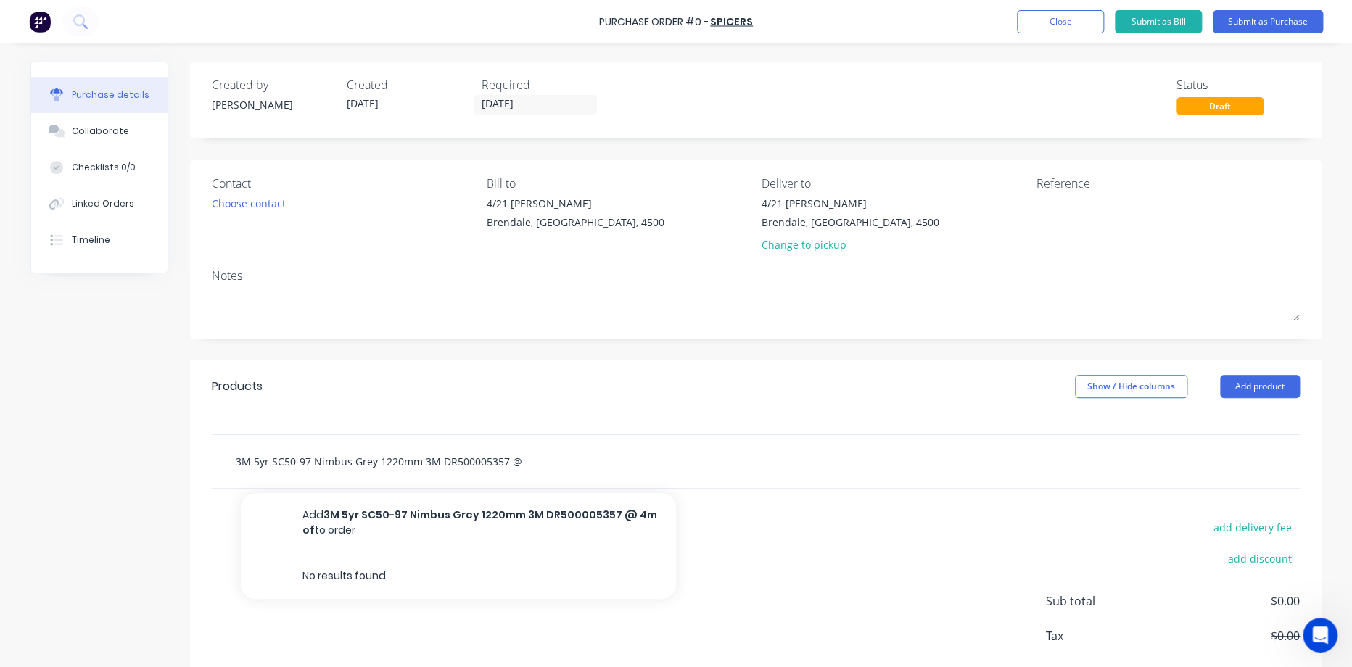
scroll to position [0, 0]
type input "3M 5yr SC50-97 Nimbus Grey 1220mm 3M DR500005357 @ 4m of"
click at [302, 385] on div "Products Show / Hide columns Add product" at bounding box center [755, 386] width 1131 height 52
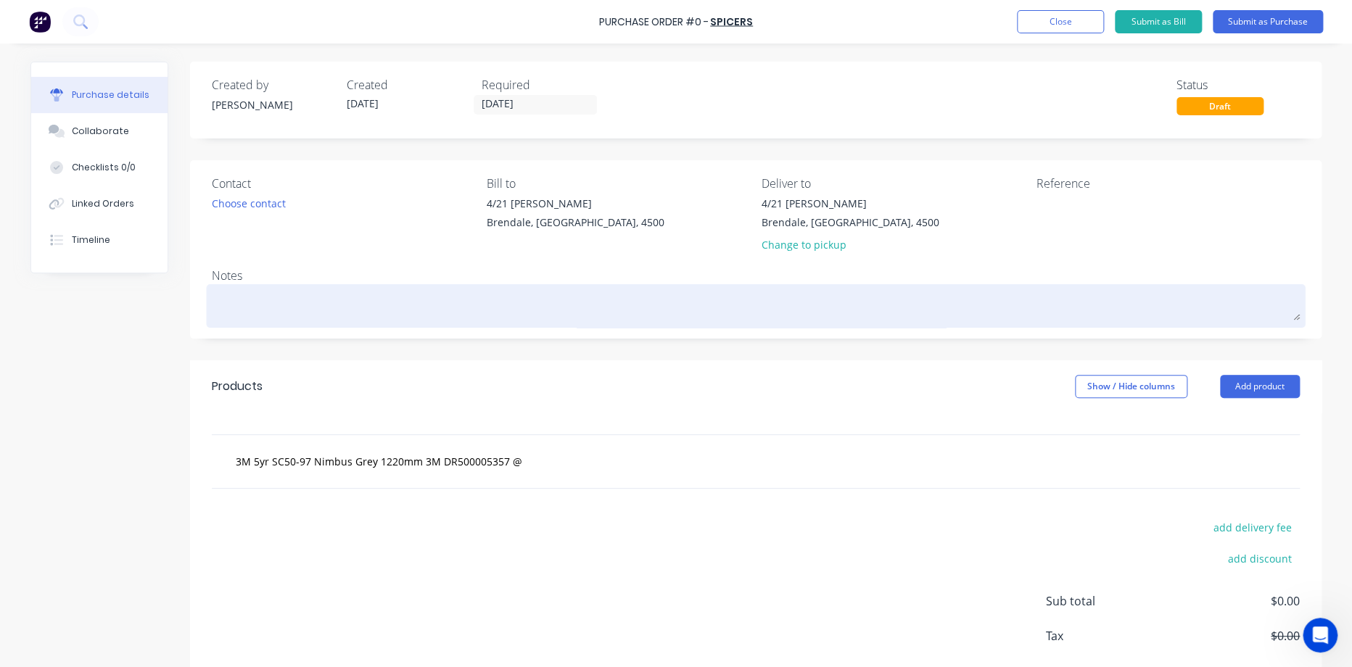
click at [224, 297] on textarea at bounding box center [756, 304] width 1088 height 33
type textarea "x"
type textarea "B"
type textarea "x"
type textarea "Br"
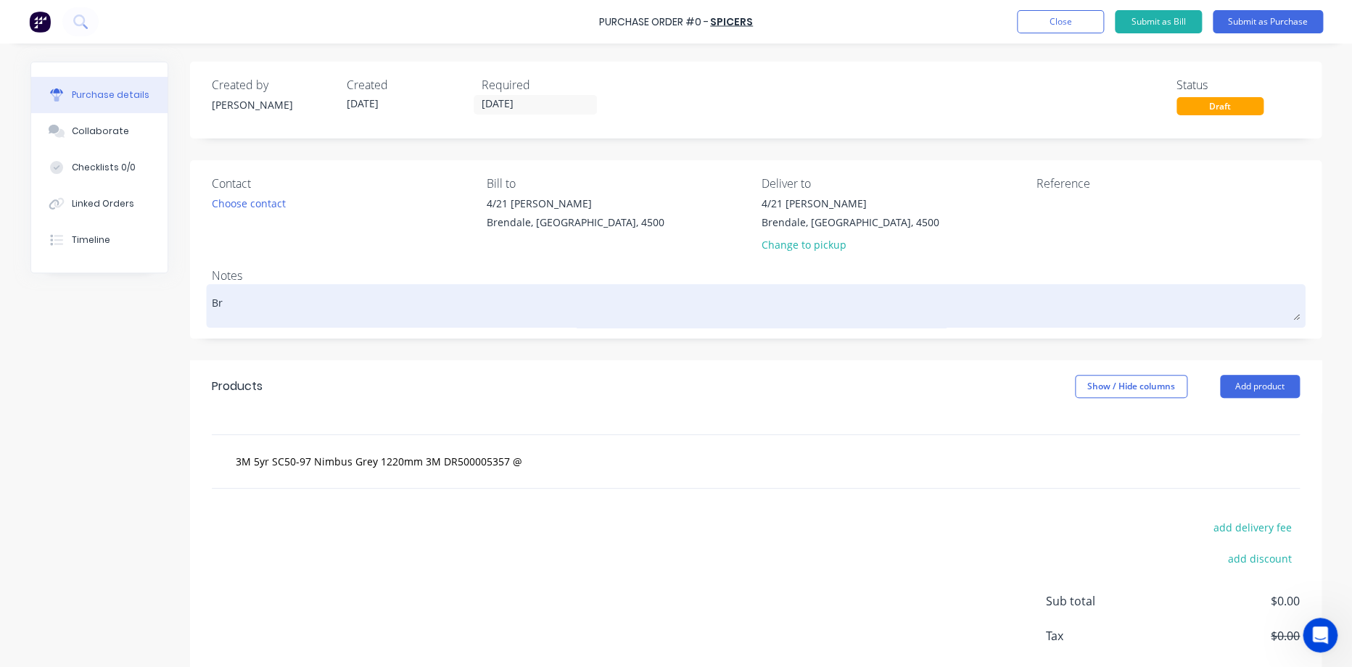
type textarea "x"
type textarea "Bri"
type textarea "x"
type textarea "Bris"
type textarea "x"
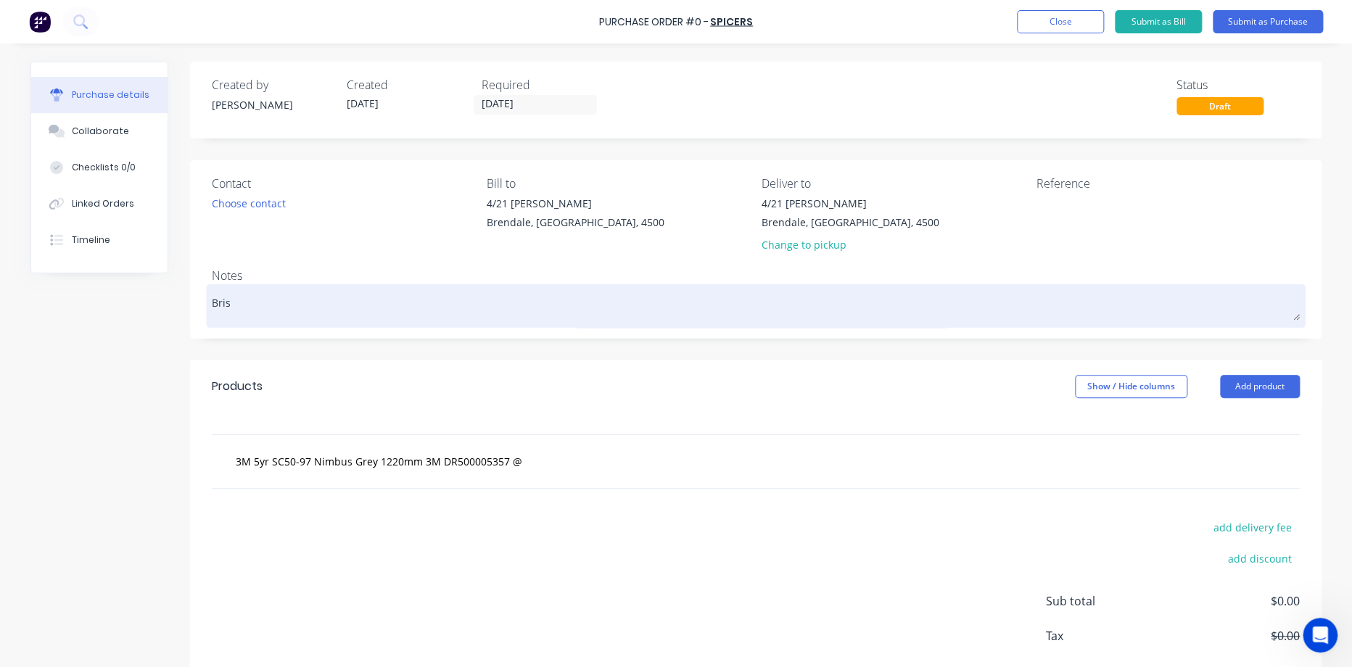
type textarea "Brisb"
type textarea "x"
type textarea "Brisba"
type textarea "x"
type textarea "Brisban"
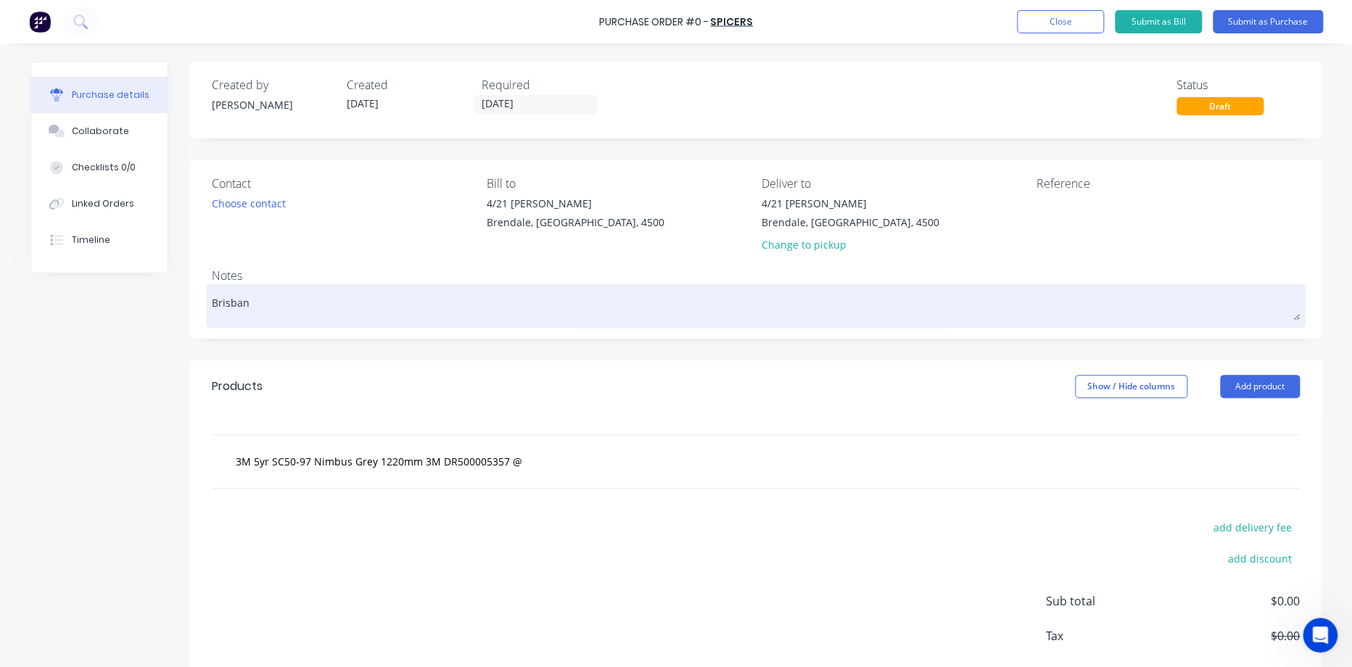
type textarea "x"
type textarea "[GEOGRAPHIC_DATA]"
type textarea "x"
type textarea "[GEOGRAPHIC_DATA]"
type textarea "x"
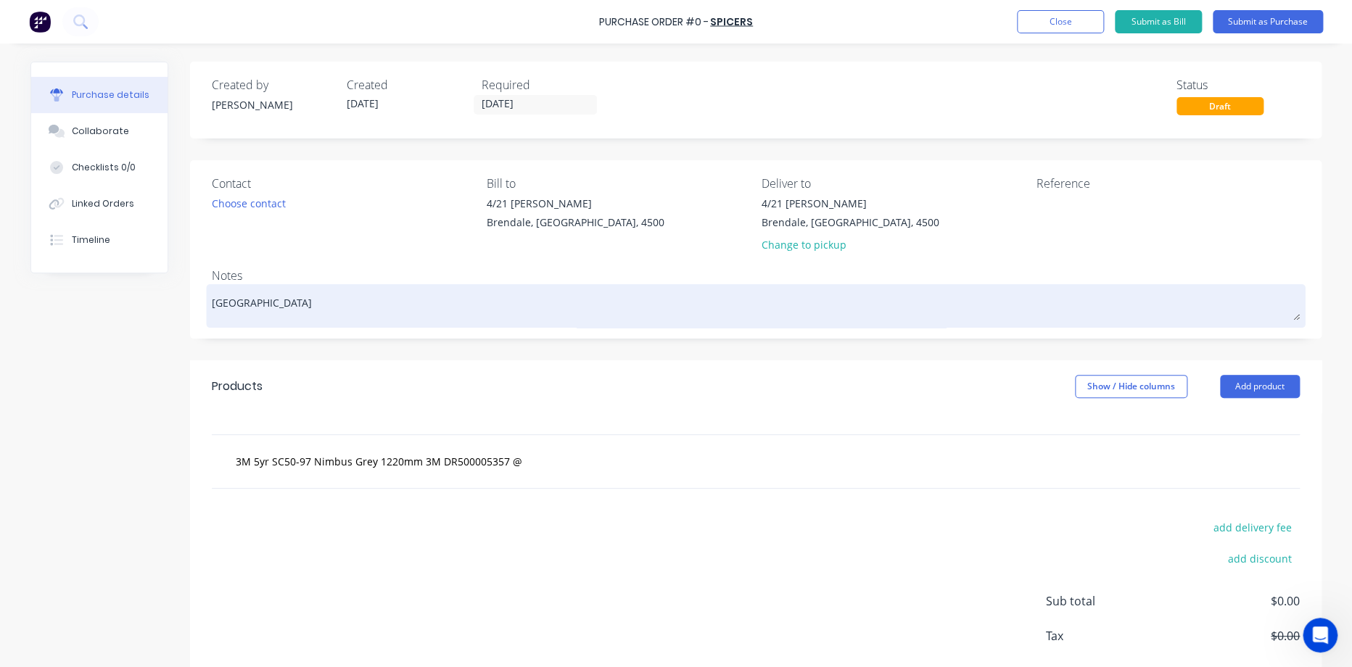
type textarea "[GEOGRAPHIC_DATA] A"
type textarea "x"
type textarea "Brisbane Ai"
type textarea "x"
type textarea "Brisbane Air"
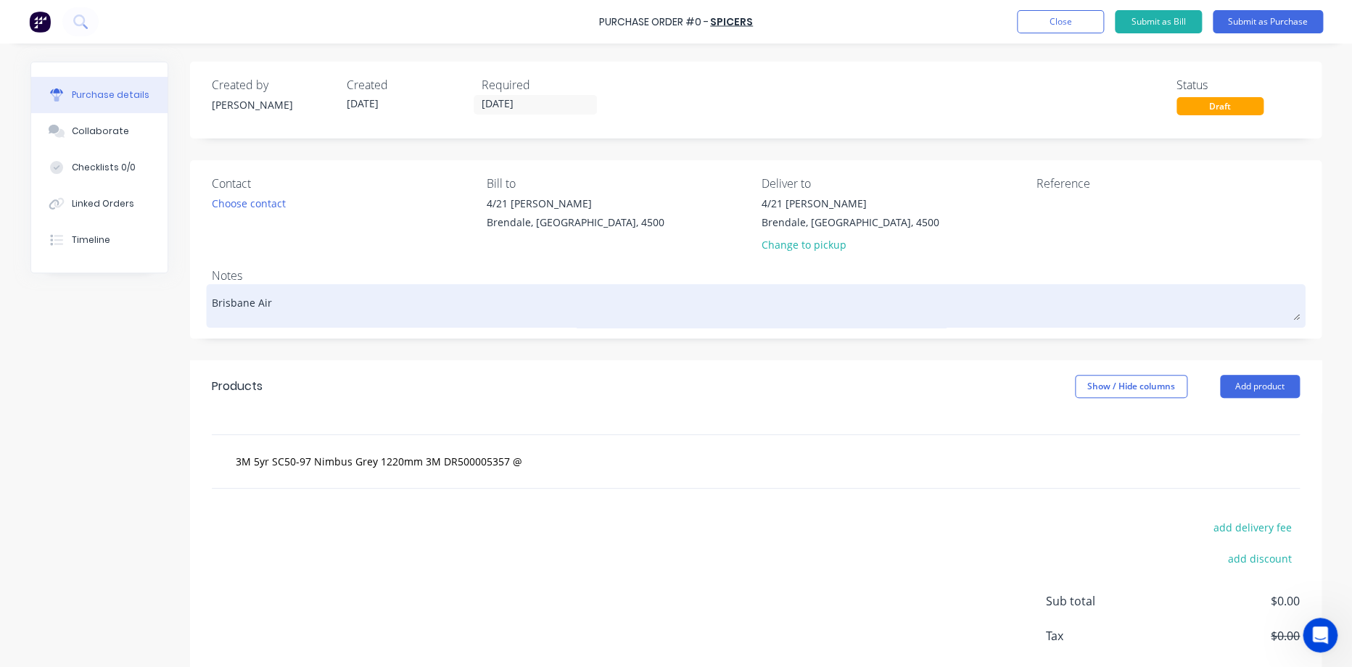
type textarea "x"
type textarea "Brisbane Airp"
type textarea "x"
type textarea "Brisbane Airpt"
type textarea "x"
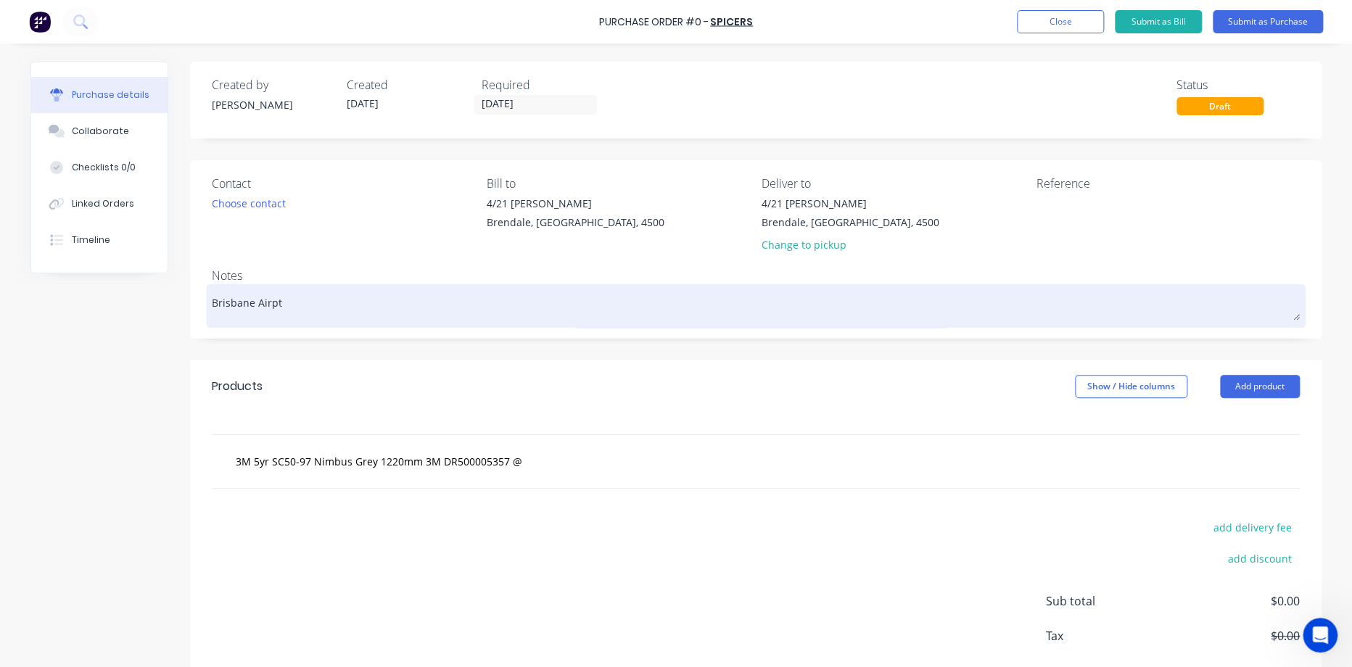
type textarea "Brisbane Airpto"
type textarea "x"
type textarea "Brisbane Airpt"
type textarea "x"
type textarea "Brisbane Airp"
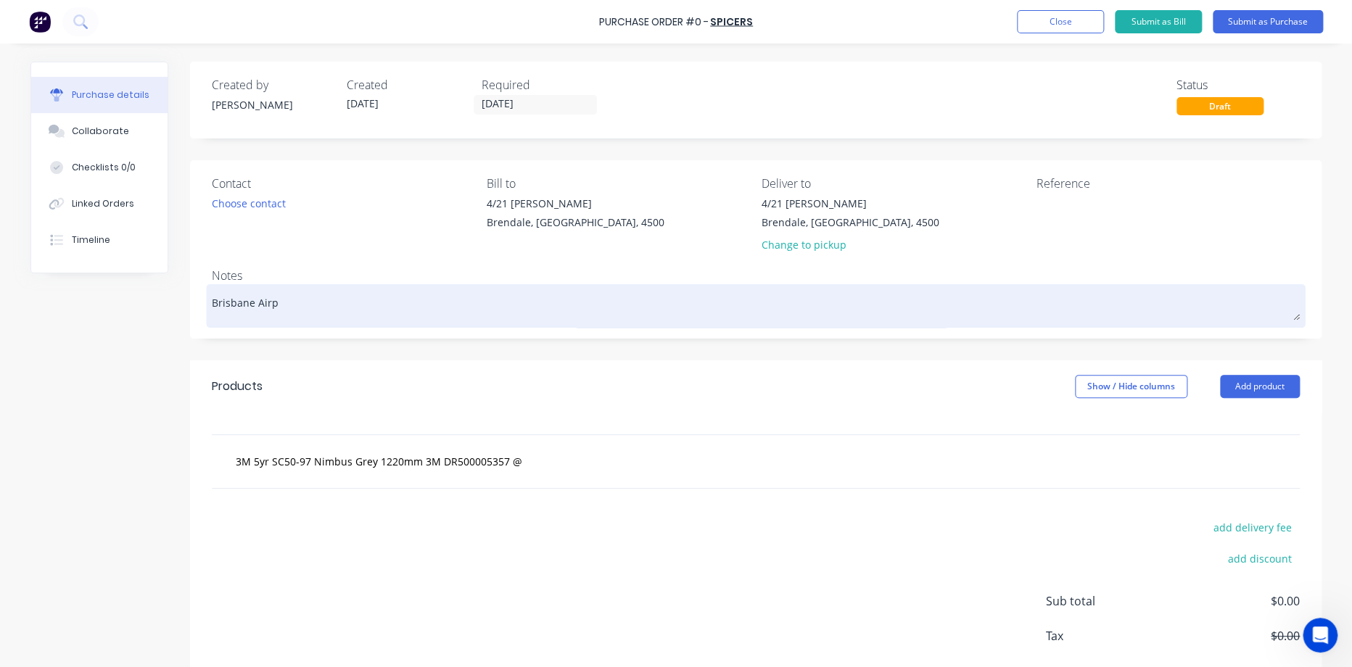
type textarea "x"
type textarea "Brisbane Airpor"
type textarea "x"
type textarea "[GEOGRAPHIC_DATA]"
type textarea "x"
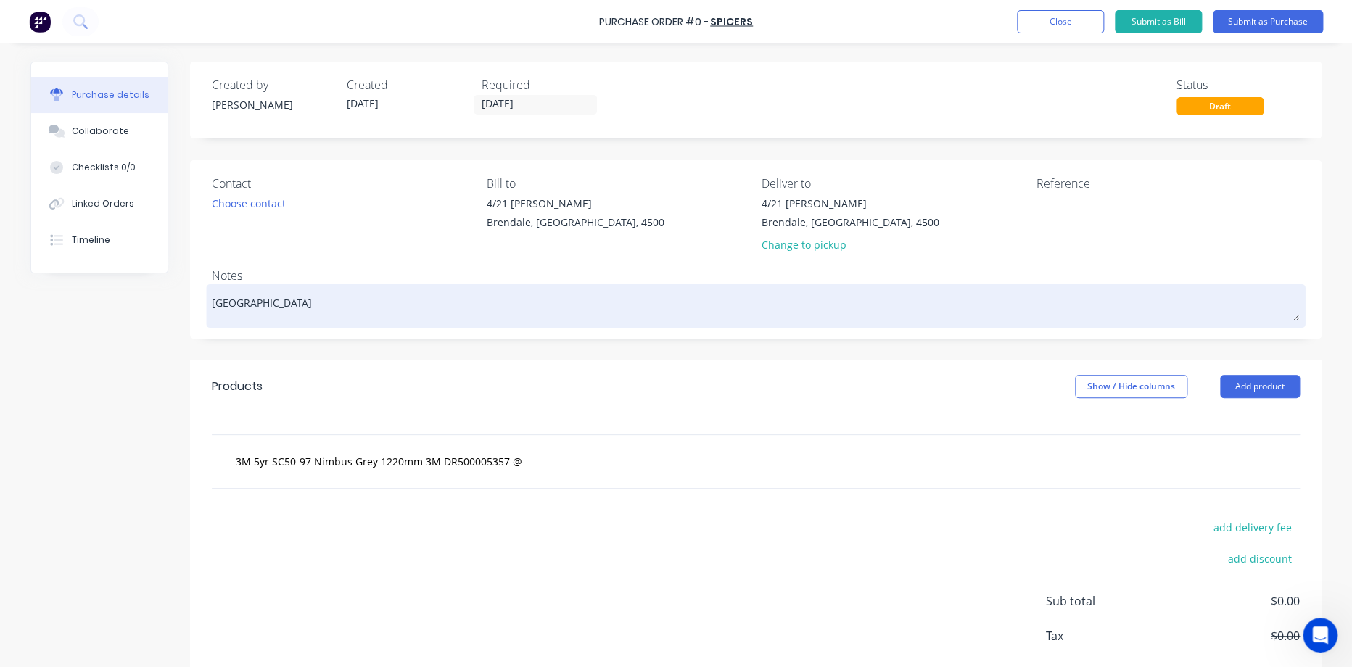
type textarea "[GEOGRAPHIC_DATA]"
type textarea "x"
type textarea "[GEOGRAPHIC_DATA] S"
type textarea "x"
type textarea "[GEOGRAPHIC_DATA]"
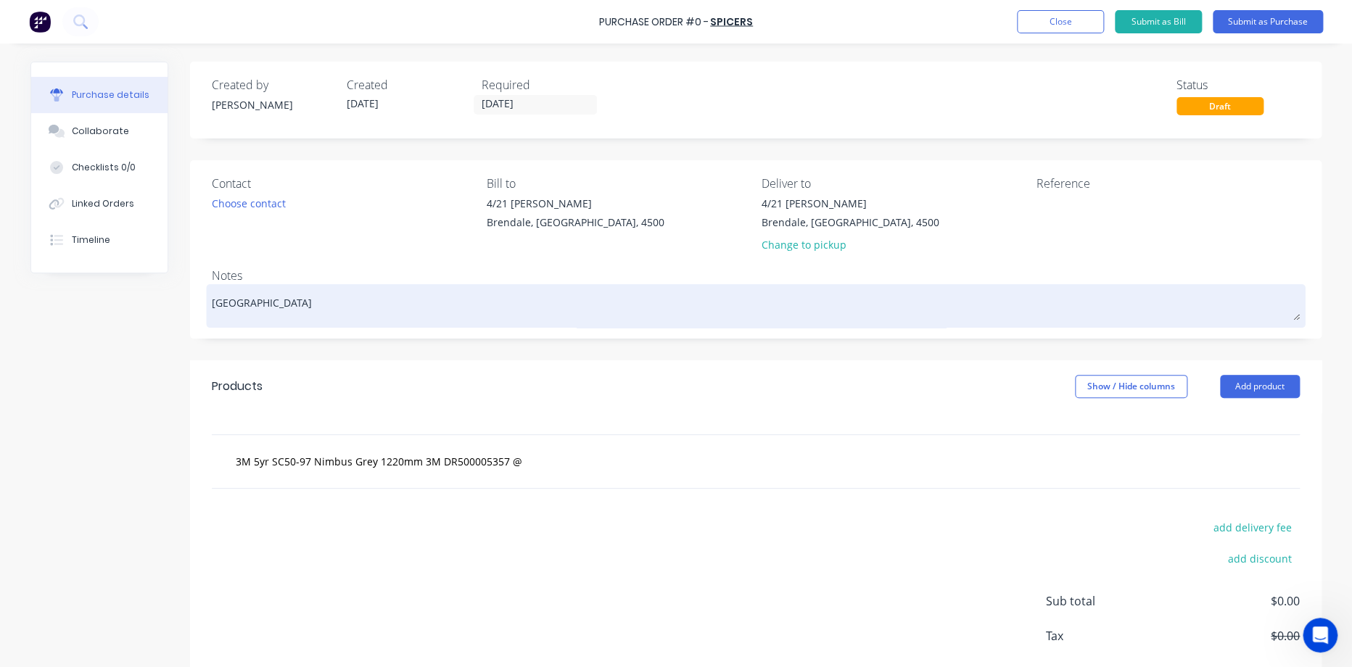
type textarea "x"
type textarea "[GEOGRAPHIC_DATA] S"
type textarea "x"
type textarea "[GEOGRAPHIC_DATA]"
type textarea "x"
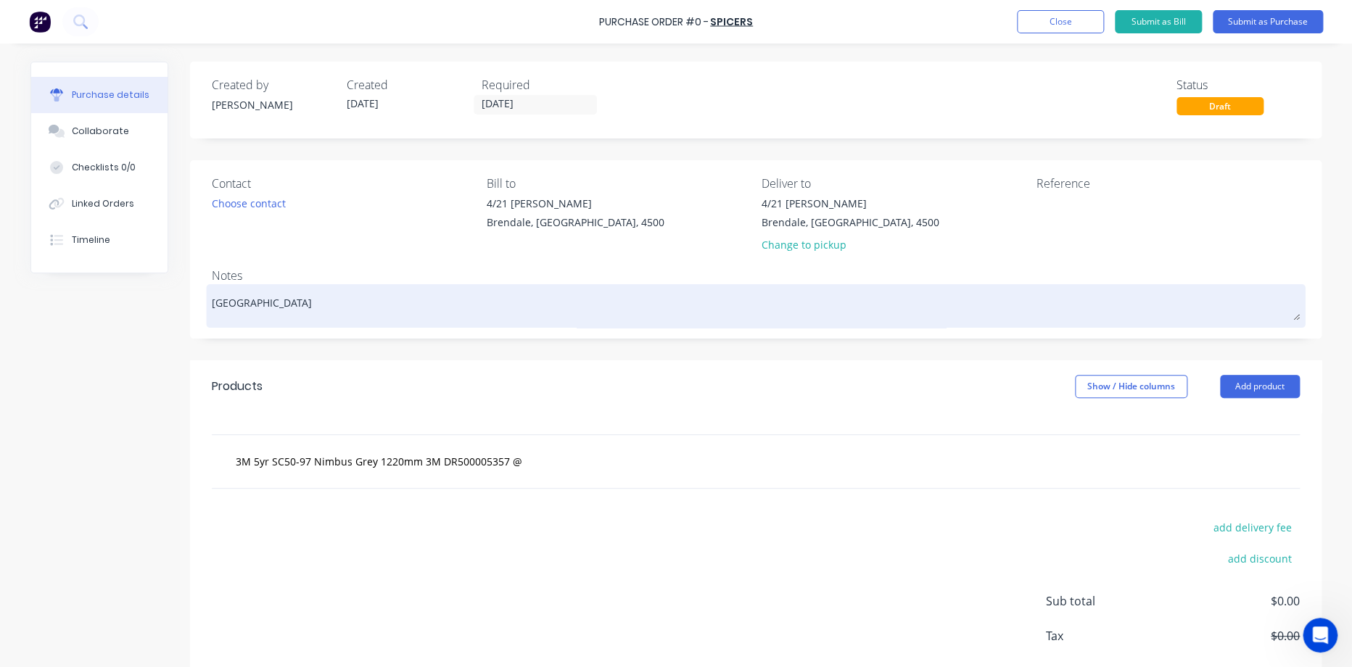
type textarea "[GEOGRAPHIC_DATA]"
type textarea "x"
type textarea "[GEOGRAPHIC_DATA] Stag"
type textarea "x"
type textarea "[GEOGRAPHIC_DATA]"
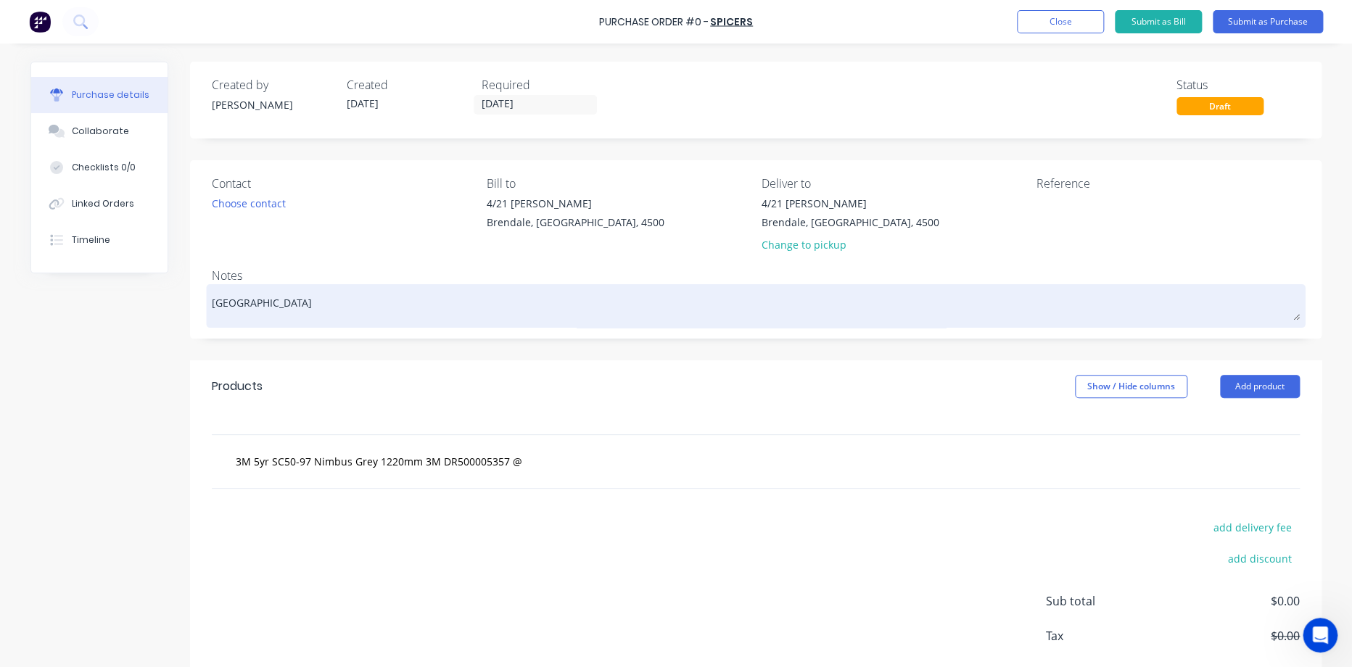
type textarea "x"
type textarea "[GEOGRAPHIC_DATA]"
type textarea "x"
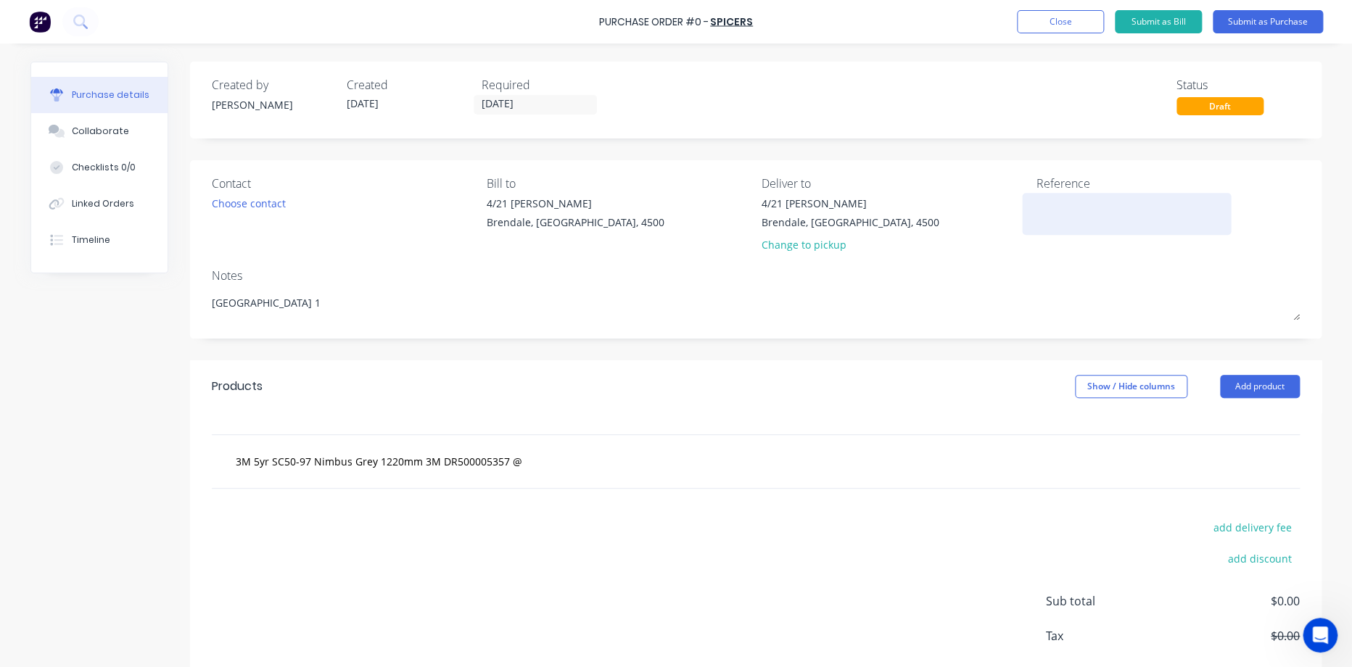
type textarea "[GEOGRAPHIC_DATA] 1"
type textarea "x"
type textarea "[GEOGRAPHIC_DATA] 1"
click at [1112, 210] on textarea at bounding box center [1126, 212] width 181 height 33
paste textarea "[GEOGRAPHIC_DATA] 1"
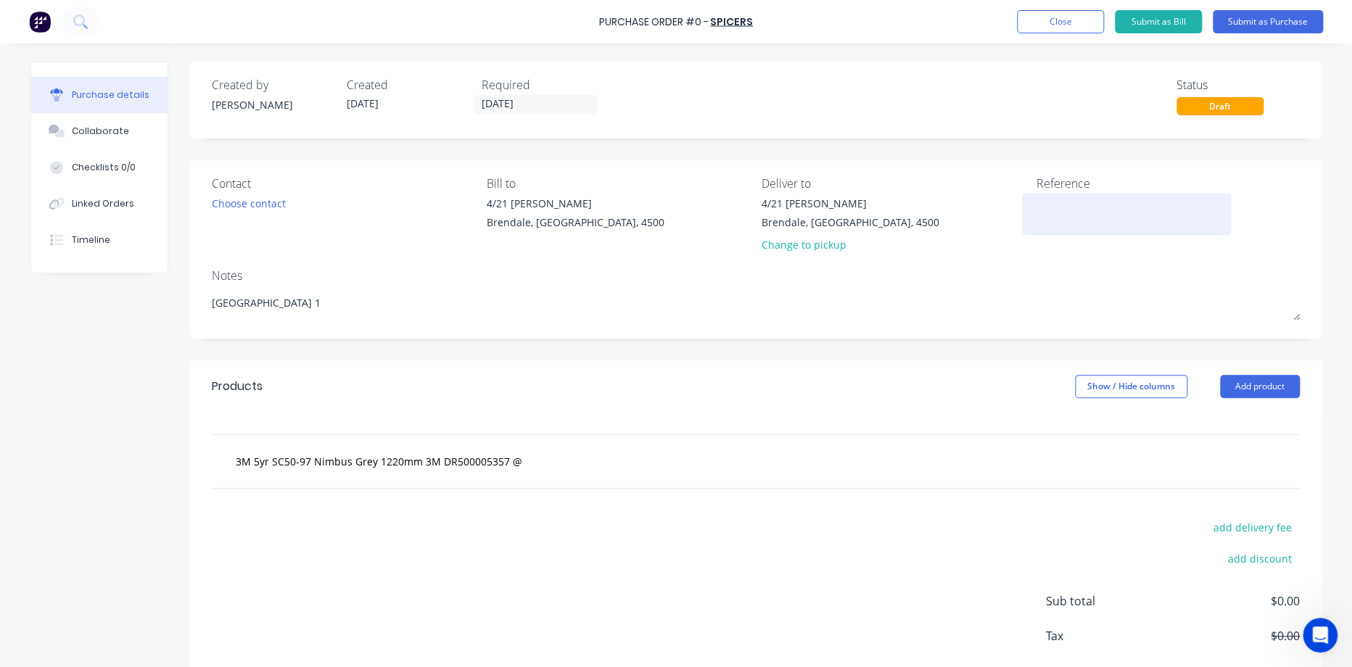
type textarea "x"
type textarea "[GEOGRAPHIC_DATA] 1"
type textarea "x"
type textarea "[GEOGRAPHIC_DATA] 1"
click at [1018, 282] on div "Notes" at bounding box center [756, 275] width 1088 height 17
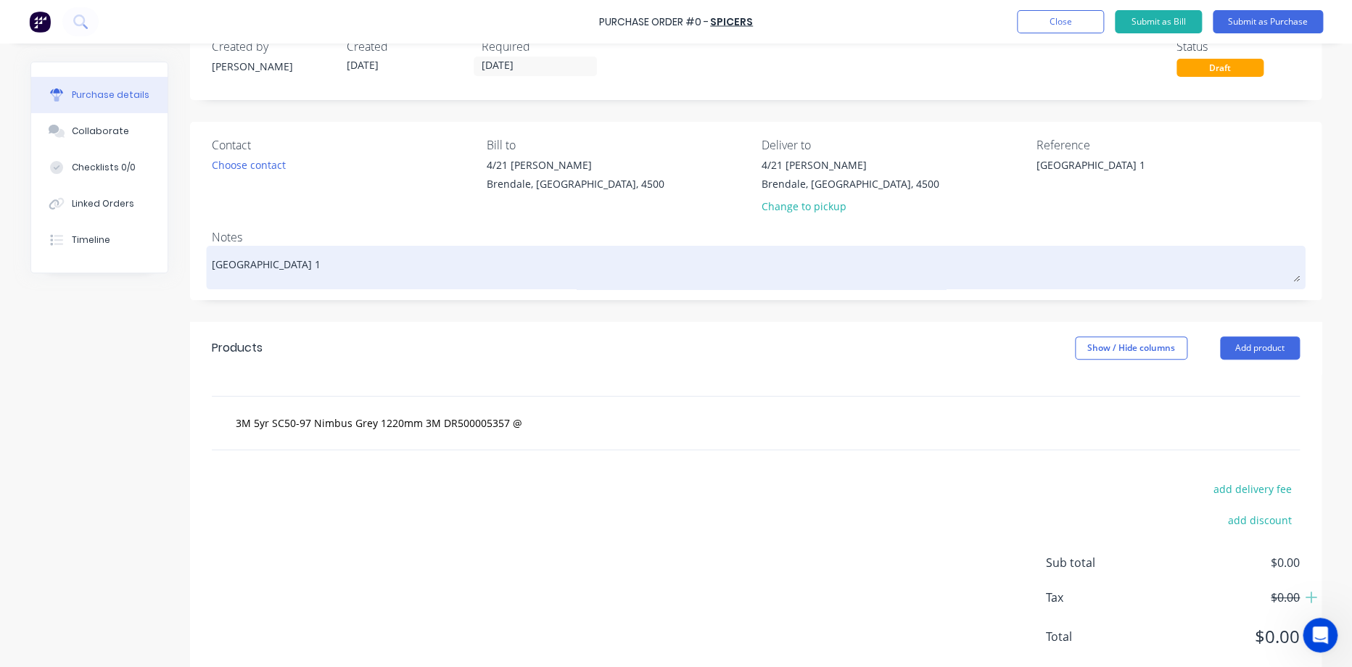
scroll to position [75, 0]
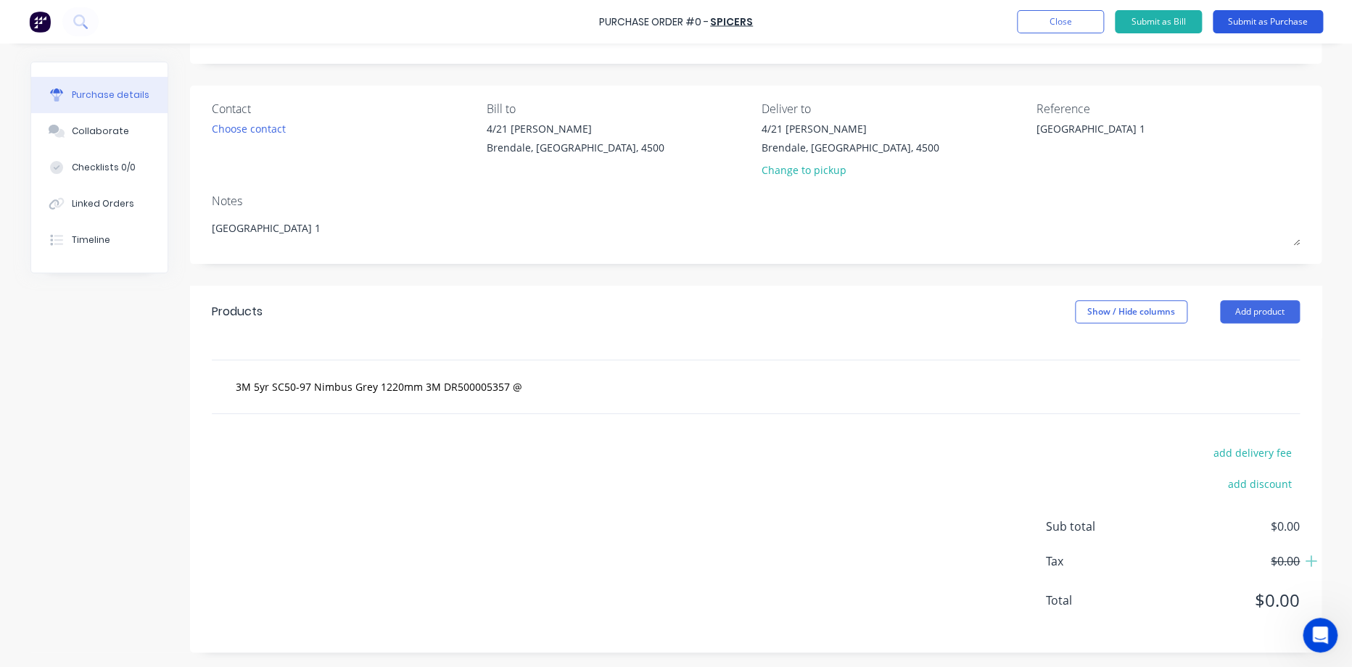
click at [1295, 16] on button "Submit as Purchase" at bounding box center [1268, 21] width 110 height 23
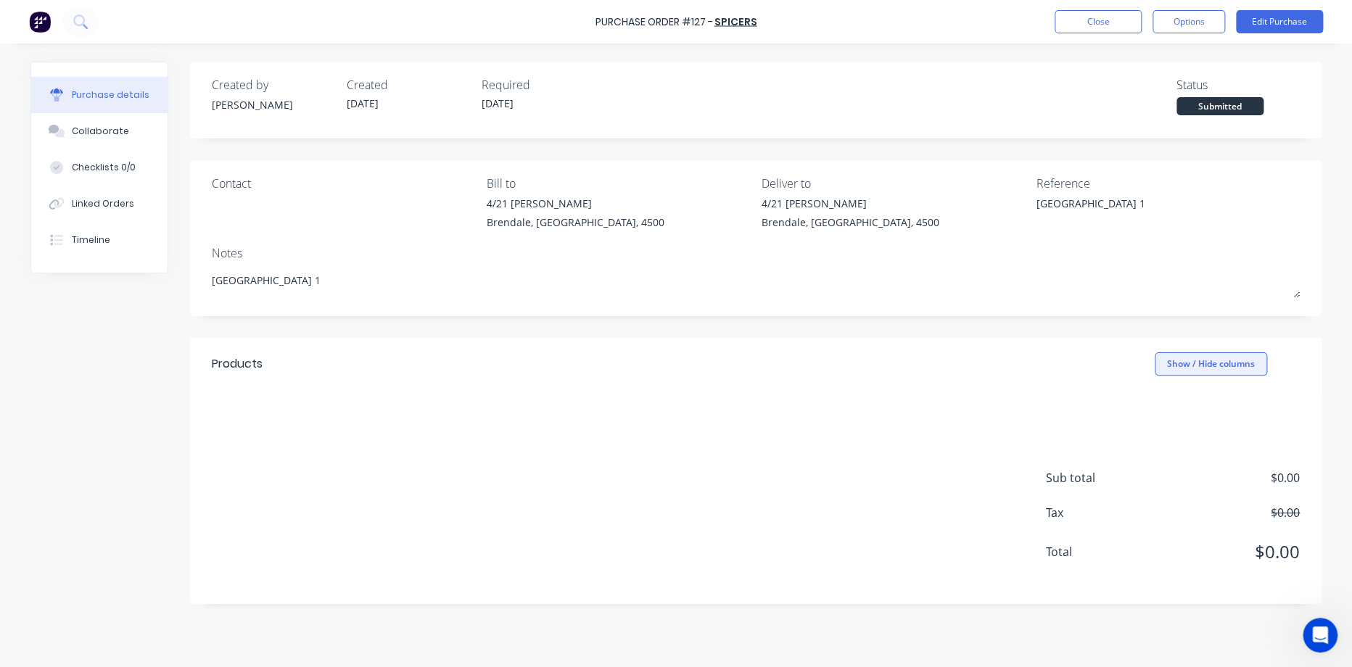
click at [1201, 366] on button "Show / Hide columns" at bounding box center [1211, 363] width 112 height 23
click at [395, 363] on div "Products Show / Hide columns" at bounding box center [755, 364] width 1131 height 52
click at [353, 403] on div at bounding box center [755, 401] width 1131 height 22
click at [264, 396] on div at bounding box center [755, 401] width 1131 height 22
click at [1196, 361] on button "Show / Hide columns" at bounding box center [1211, 363] width 112 height 23
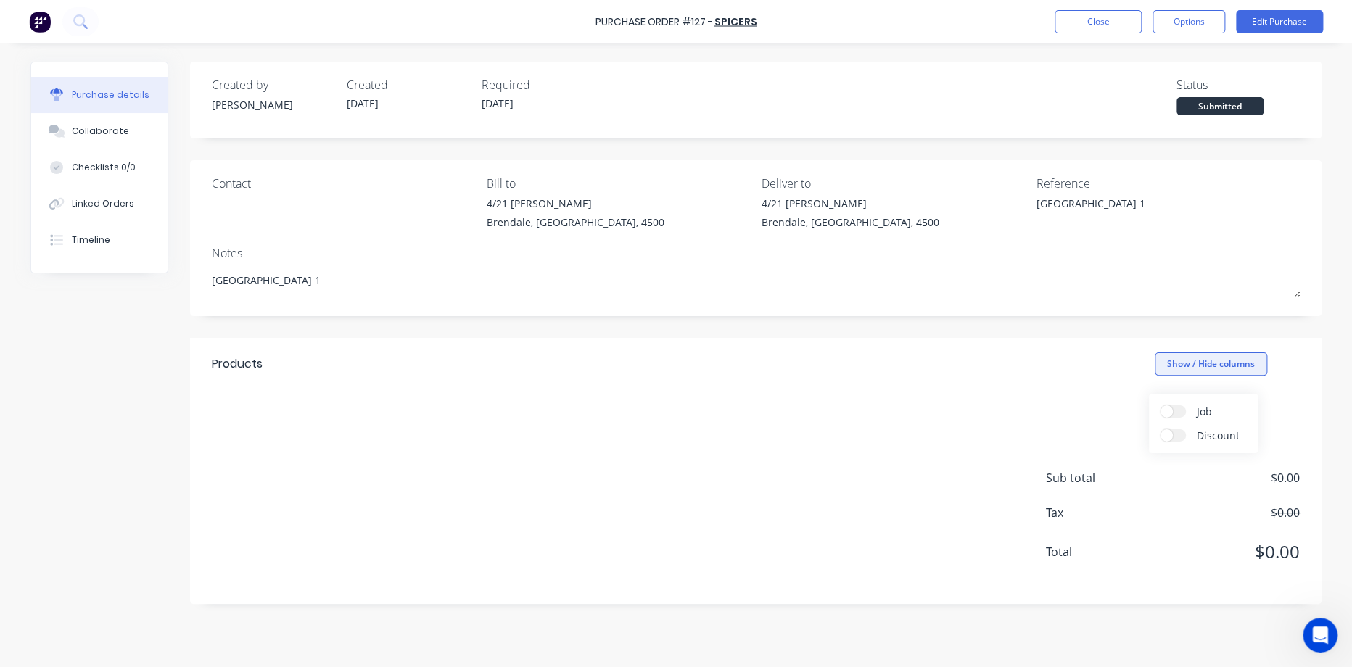
click at [1195, 365] on button "Show / Hide columns" at bounding box center [1211, 363] width 112 height 23
click at [1192, 17] on button "Options" at bounding box center [1188, 21] width 73 height 23
click at [1267, 17] on button "Edit Purchase" at bounding box center [1279, 21] width 87 height 23
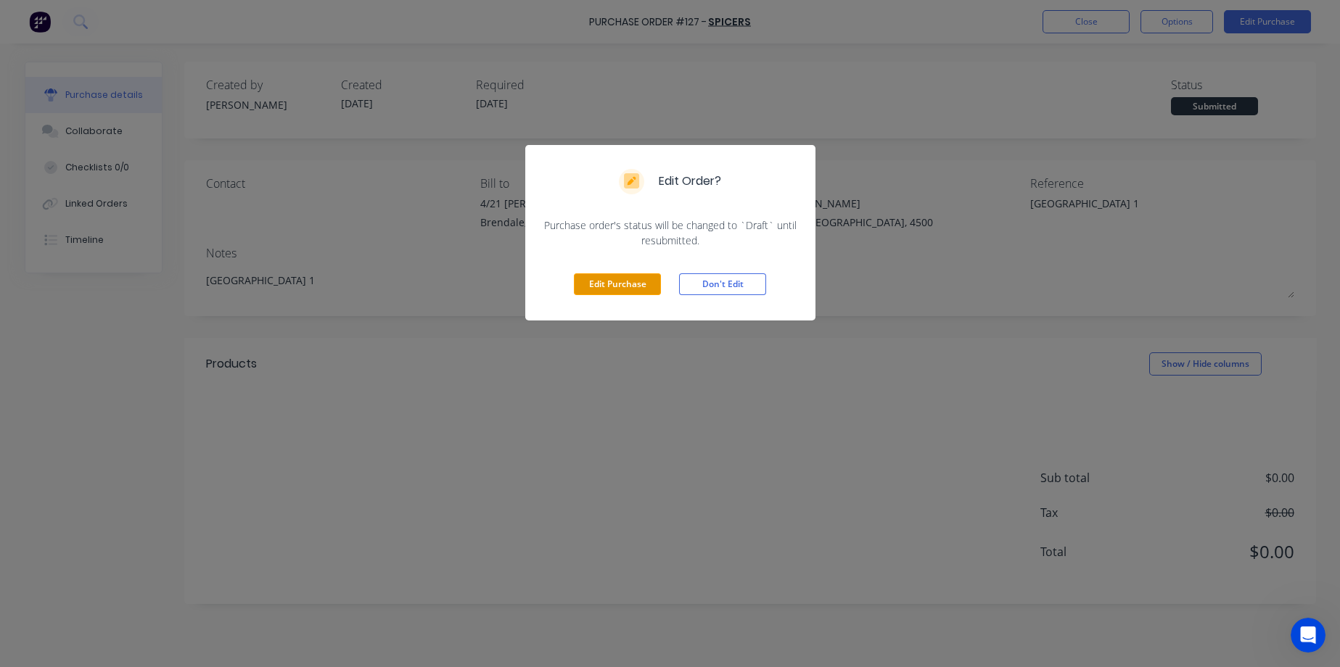
click at [640, 285] on button "Edit Purchase" at bounding box center [617, 284] width 87 height 22
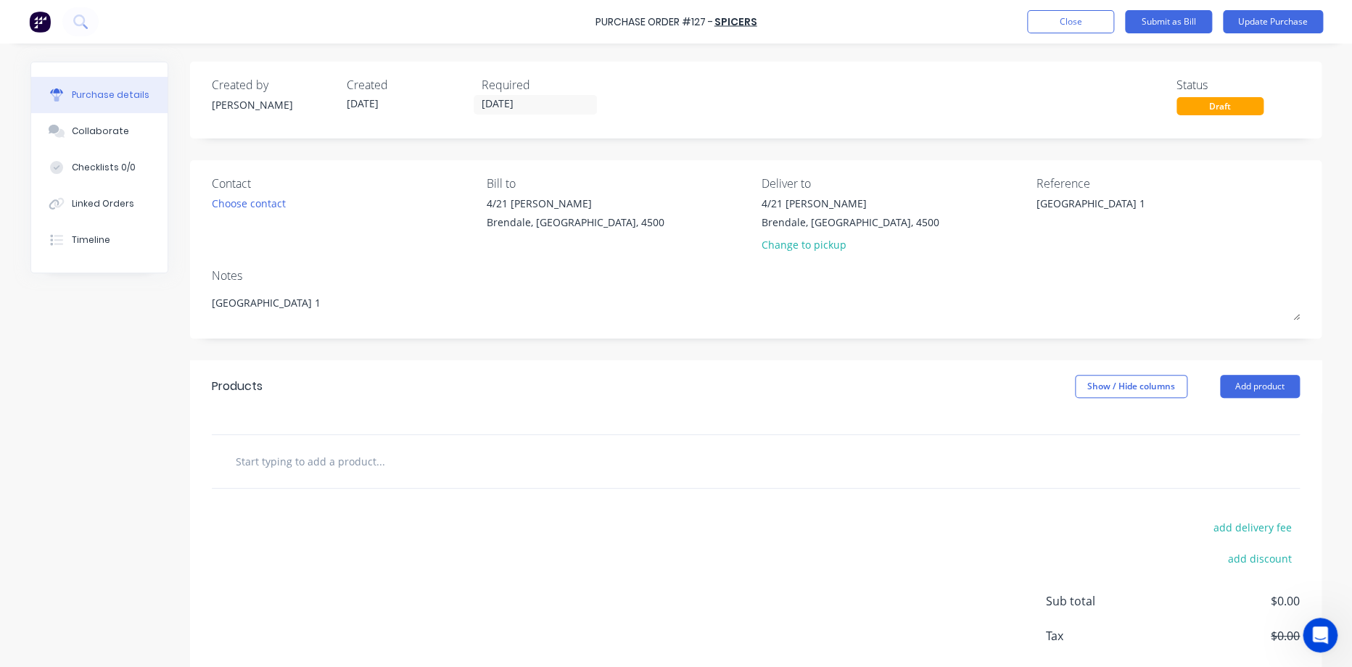
click at [353, 462] on input "text" at bounding box center [380, 461] width 290 height 29
paste input "400287 3M 5yr SC50-97 Nimbus Grey 1220mm 3M DR500005357"
type textarea "x"
type input "400287 3M 5yr SC50-97 Nimbus Grey 1220mm 3M DR500005357"
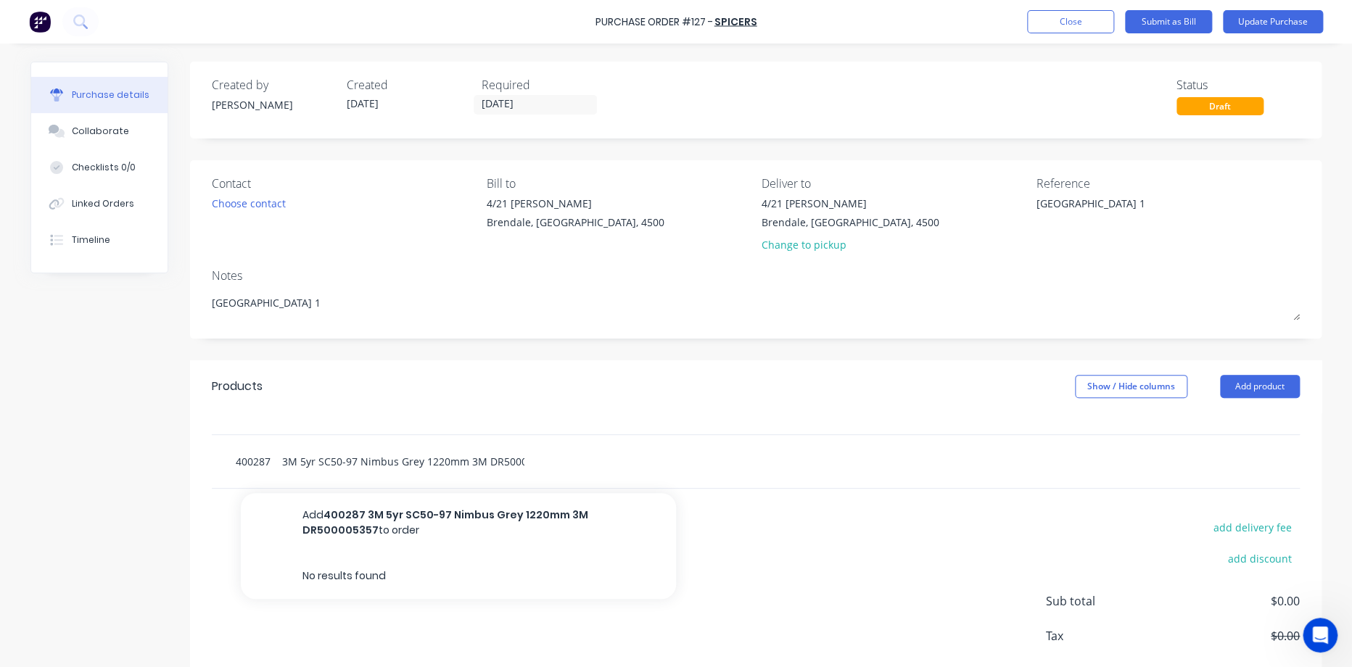
drag, startPoint x: 248, startPoint y: 458, endPoint x: 110, endPoint y: 466, distance: 138.7
click at [110, 466] on div "Created by [PERSON_NAME] Created [DATE] Required [DATE] Status Draft Contact Ch…" at bounding box center [675, 395] width 1291 height 666
click at [517, 461] on input "400287 3M 5yr SC50-97 Nimbus Grey 1220mm 3M DR500005357" at bounding box center [380, 461] width 290 height 29
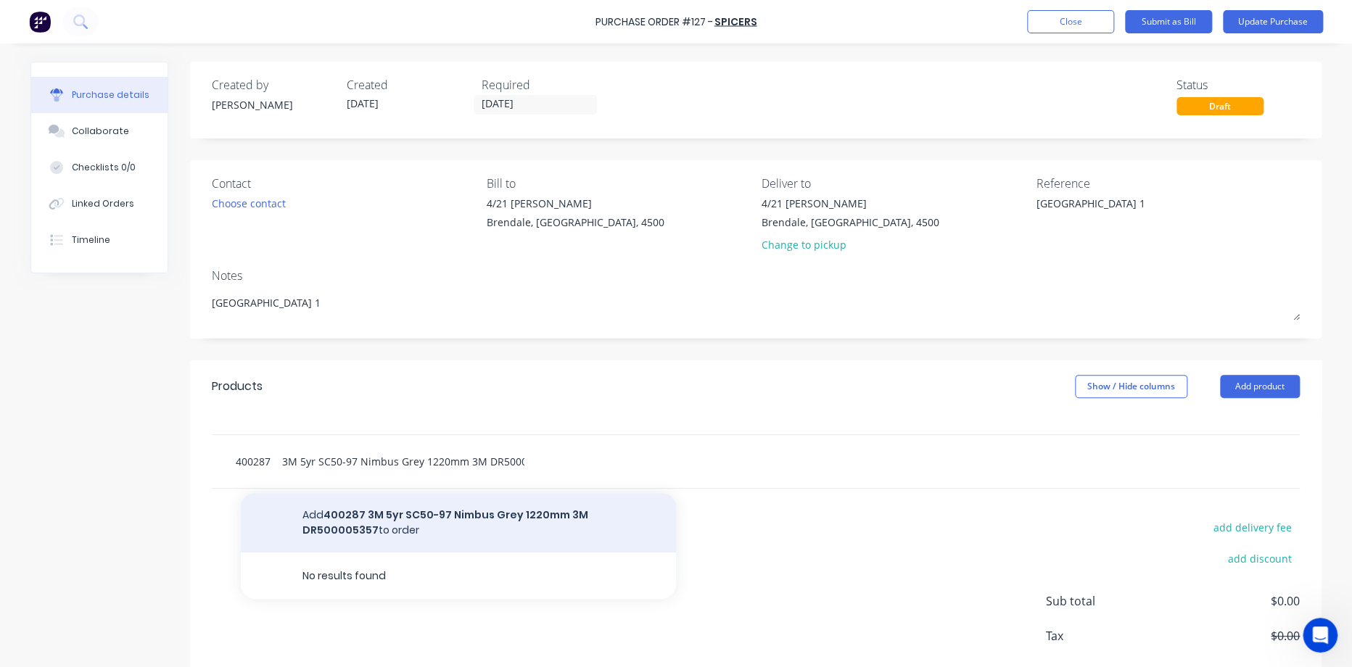
type textarea "x"
type input "400287 3M 5yr SC50-97 Nimbus Grey 1220mm 3M DR50000 5357"
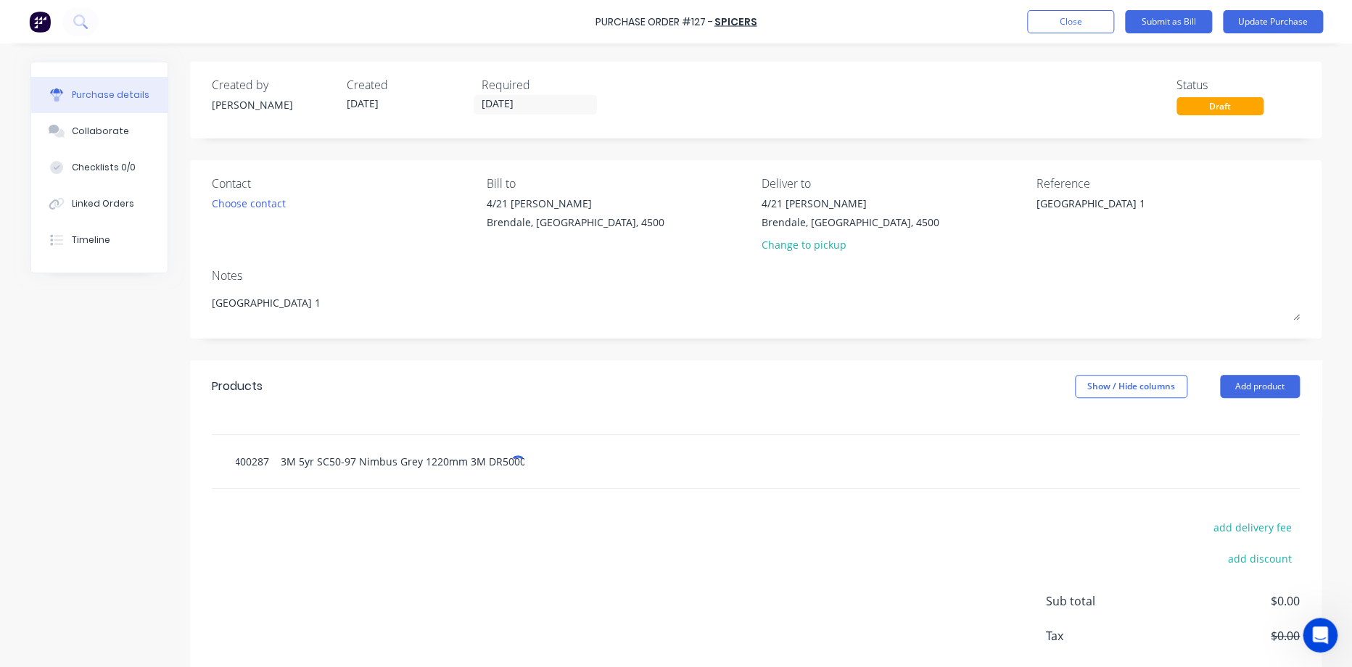
type textarea "x"
type input "400287 3M 5yr SC50-97 Nimbus Grey 1220mm 3M DR50000 @5357"
type textarea "x"
type input "400287 3M 5yr SC50-97 Nimbus Grey 1220mm 3M DR50000 @ 5357"
type textarea "x"
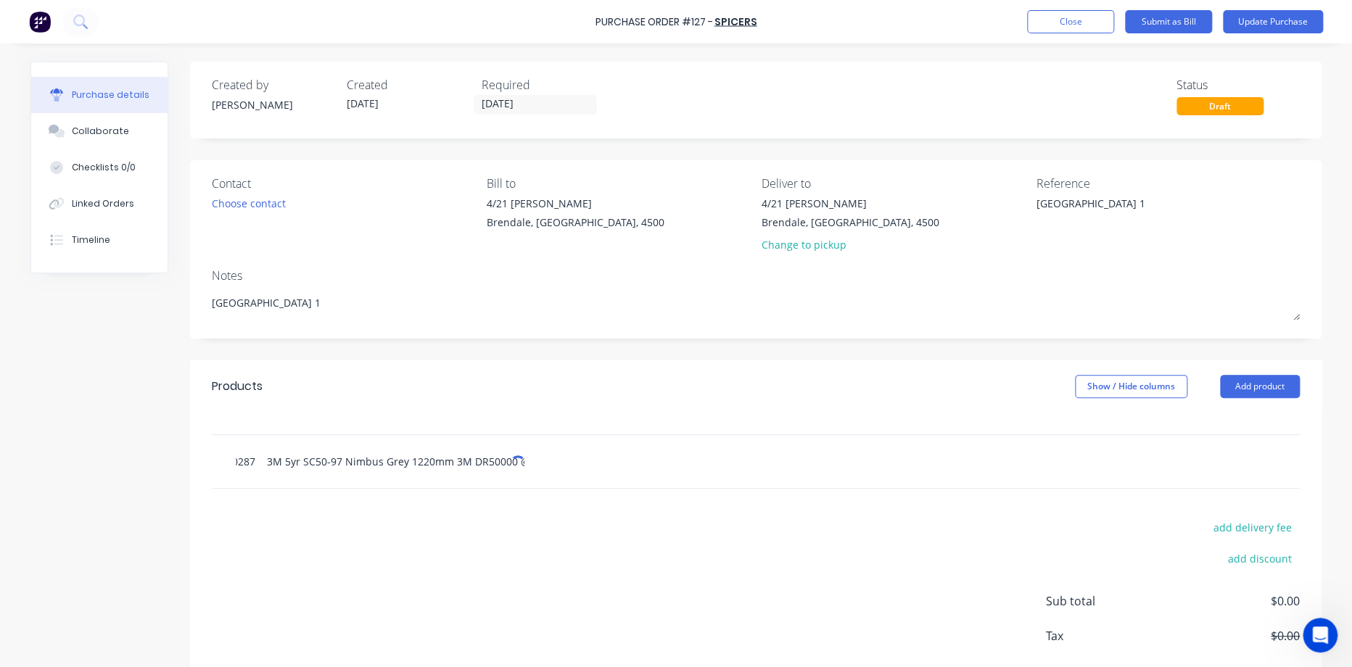
type input "400287 3M 5yr SC50-97 Nimbus Grey 1220mm 3M DR50000 @ 45357"
type textarea "x"
type input "400287 3M 5yr SC50-97 Nimbus Grey 1220mm 3M DR50000 @ 4m5357"
type textarea "x"
type input "400287 3M 5yr SC50-97 Nimbus Grey 1220mm 3M DR50000 @ 4m 5357"
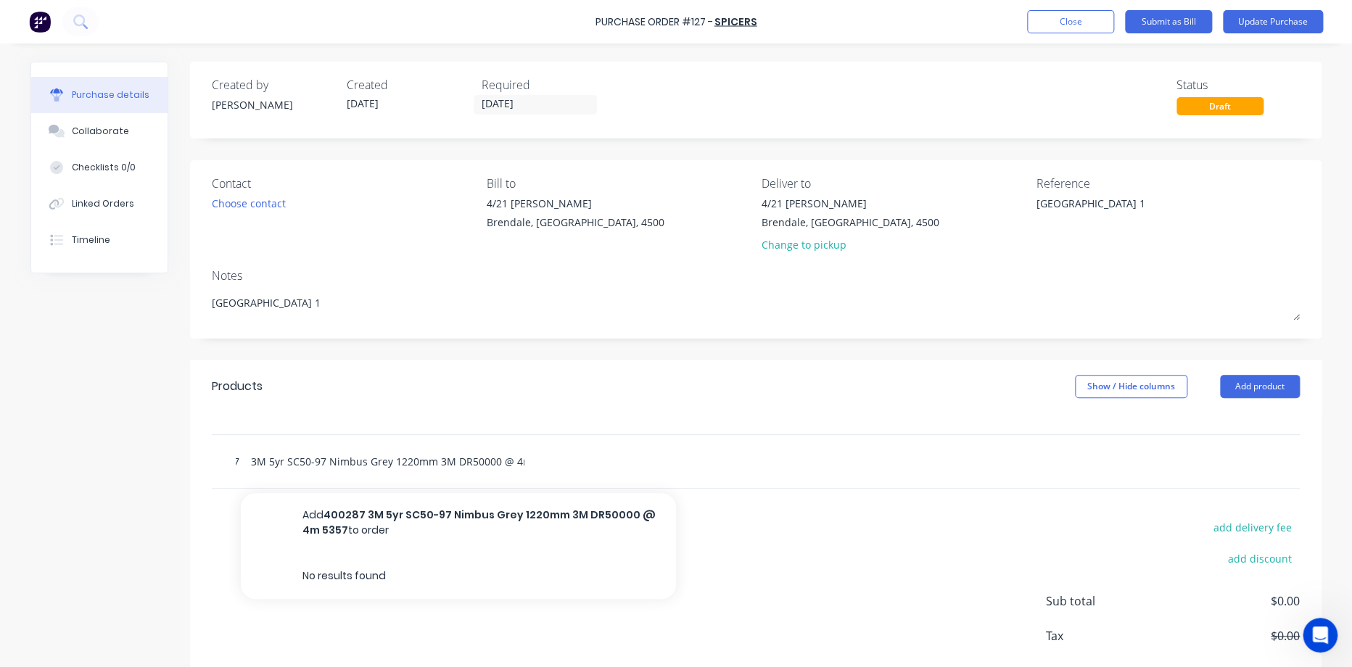
type textarea "x"
type input "400287 3M 5yr SC50-97 Nimbus Grey 1220mm 3M DR50000 @ 4m o5357"
type textarea "x"
type input "400287 3M 5yr SC50-97 Nimbus Grey 1220mm 3M DR50000 @ 4m of5357"
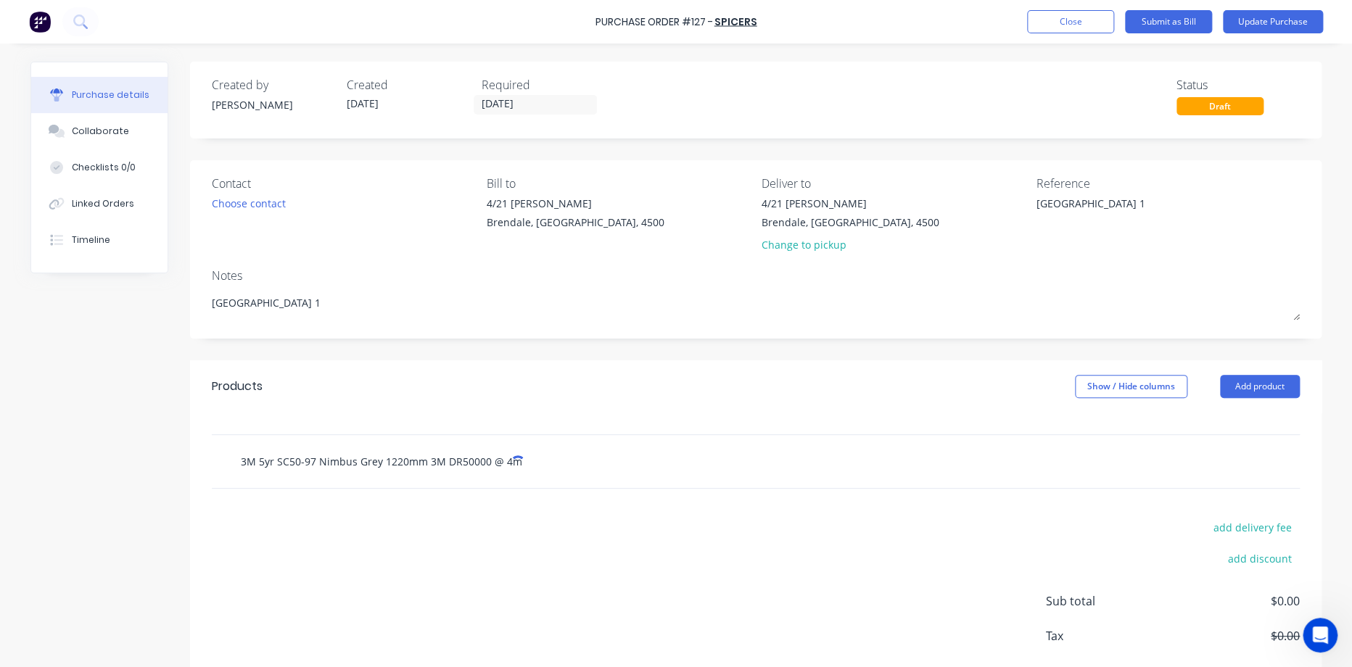
type textarea "x"
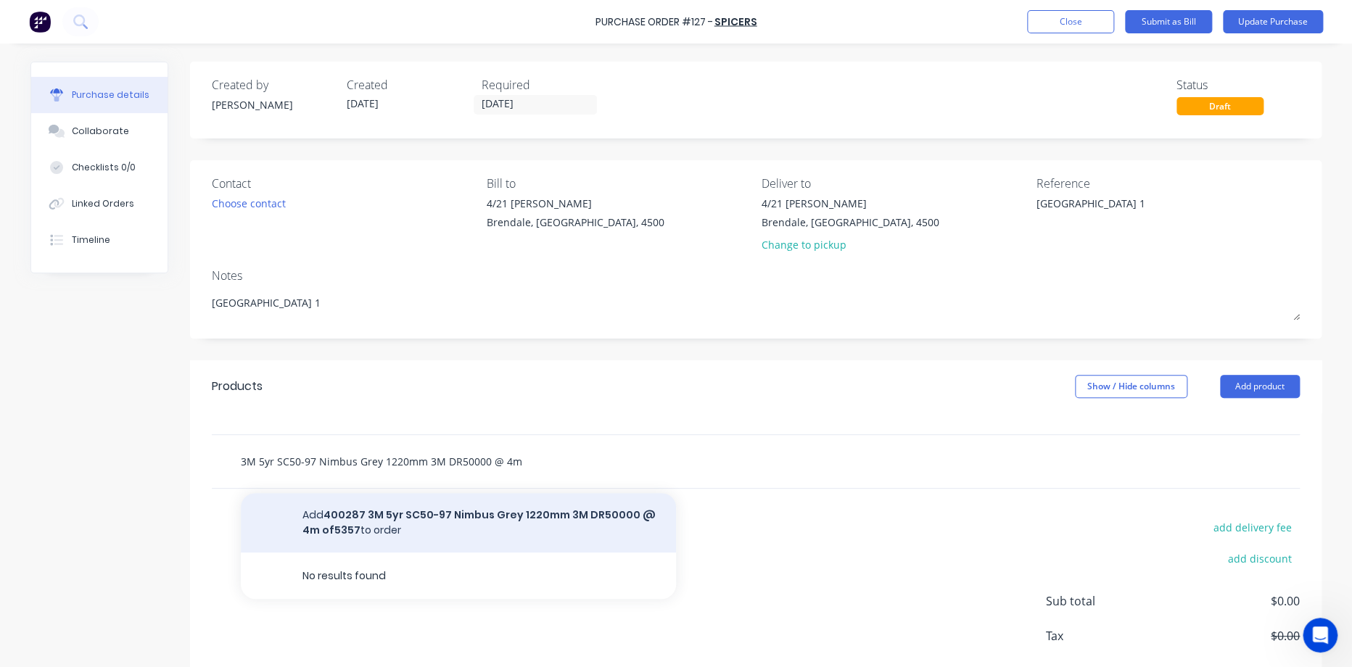
type input "400287 3M 5yr SC50-97 Nimbus Grey 1220mm 3M DR50000 @ 4m of5357"
click at [617, 512] on button "Add 400287 3M 5yr SC50-97 Nimbus Grey 1220mm 3M DR50000 @ 4m of5357 to order" at bounding box center [458, 522] width 435 height 59
type textarea "x"
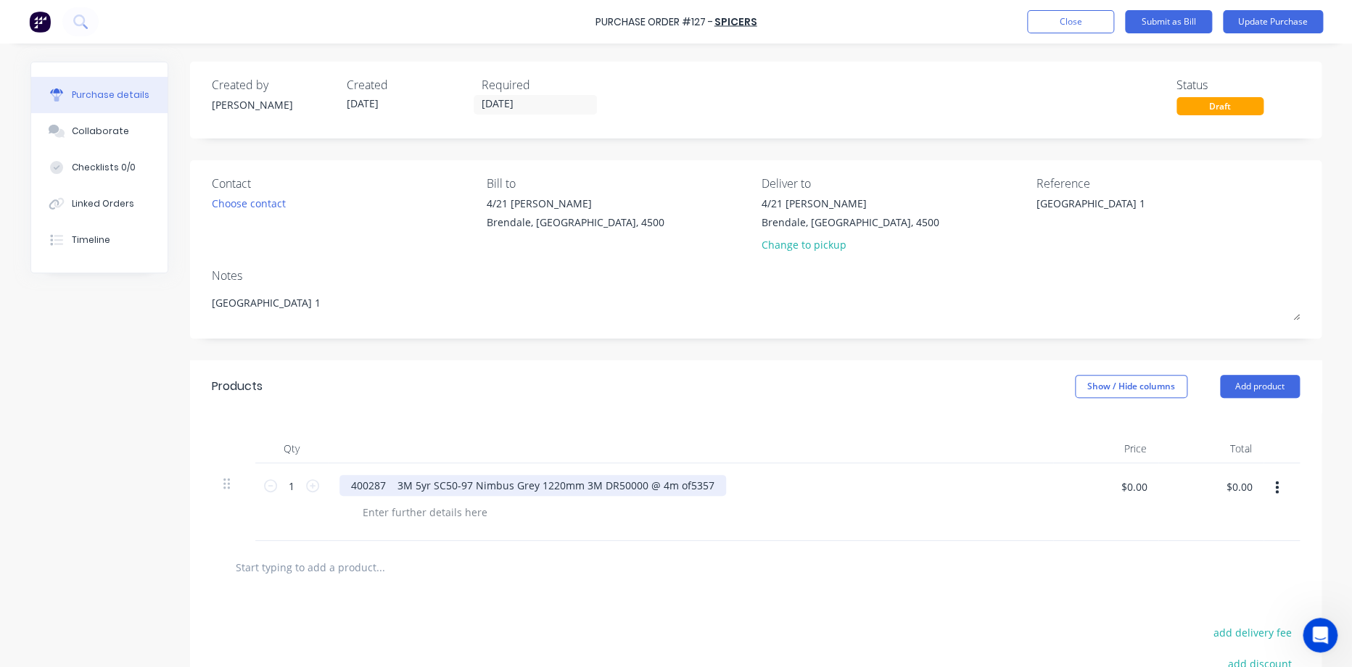
click at [660, 486] on div "400287 3M 5yr SC50-97 Nimbus Grey 1220mm 3M DR50000 @ 4m of5357" at bounding box center [532, 485] width 387 height 21
type textarea "x"
drag, startPoint x: 668, startPoint y: 483, endPoint x: 635, endPoint y: 484, distance: 32.7
click at [635, 484] on div "400287 3M 5yr SC50-97 Nimbus Grey 1220mm 3M DR50000 @ 4m of5357" at bounding box center [532, 485] width 387 height 21
click at [634, 488] on div "400287 3M 5yr SC50-97 Nimbus Grey 1220mm 3M DR50000 5357 @ 4m of" at bounding box center [533, 485] width 389 height 21
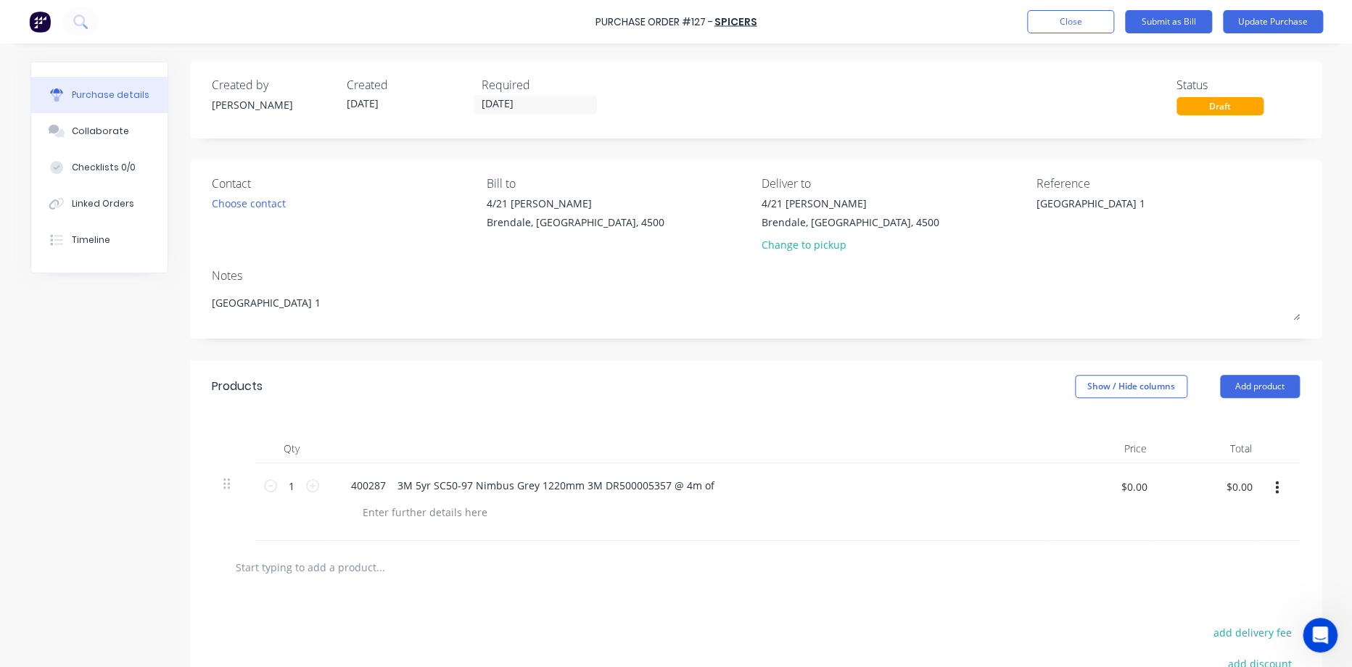
click at [804, 492] on div "400287 3M 5yr SC50-97 Nimbus Grey 1220mm 3M DR500005357 @ 4m of" at bounding box center [690, 485] width 702 height 21
click at [1274, 24] on button "Update Purchase" at bounding box center [1273, 21] width 100 height 23
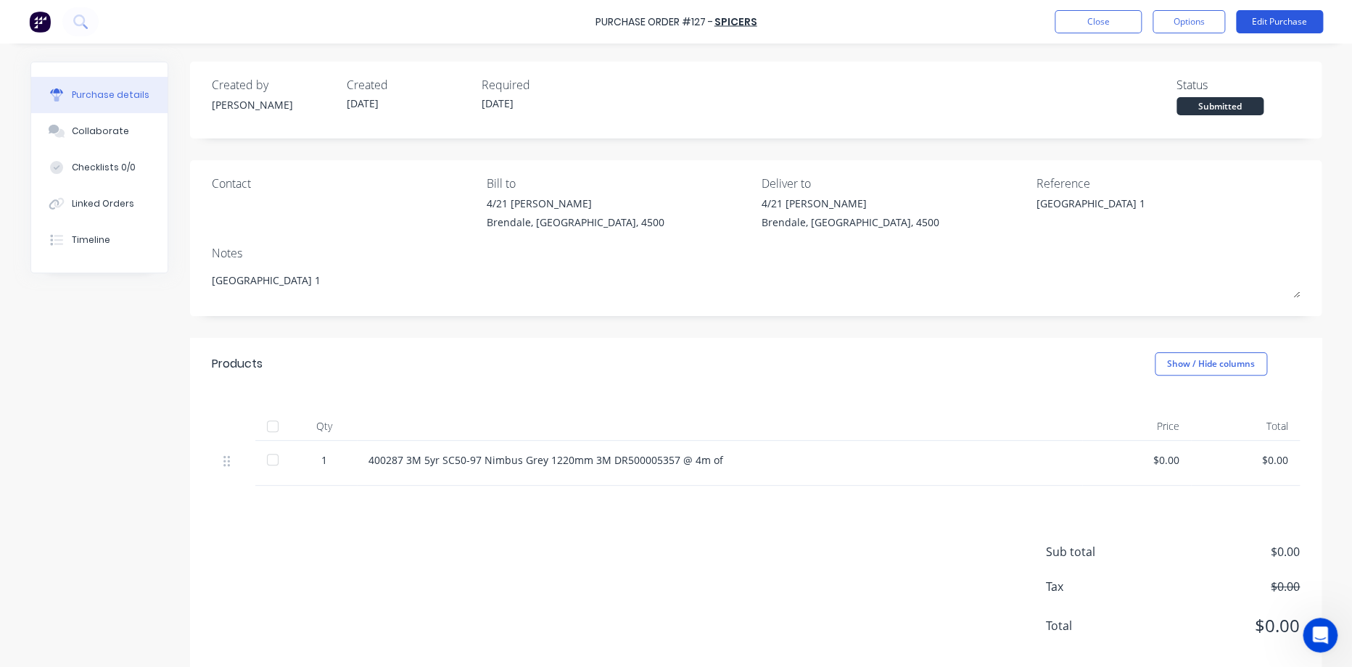
click at [1261, 17] on button "Edit Purchase" at bounding box center [1279, 21] width 87 height 23
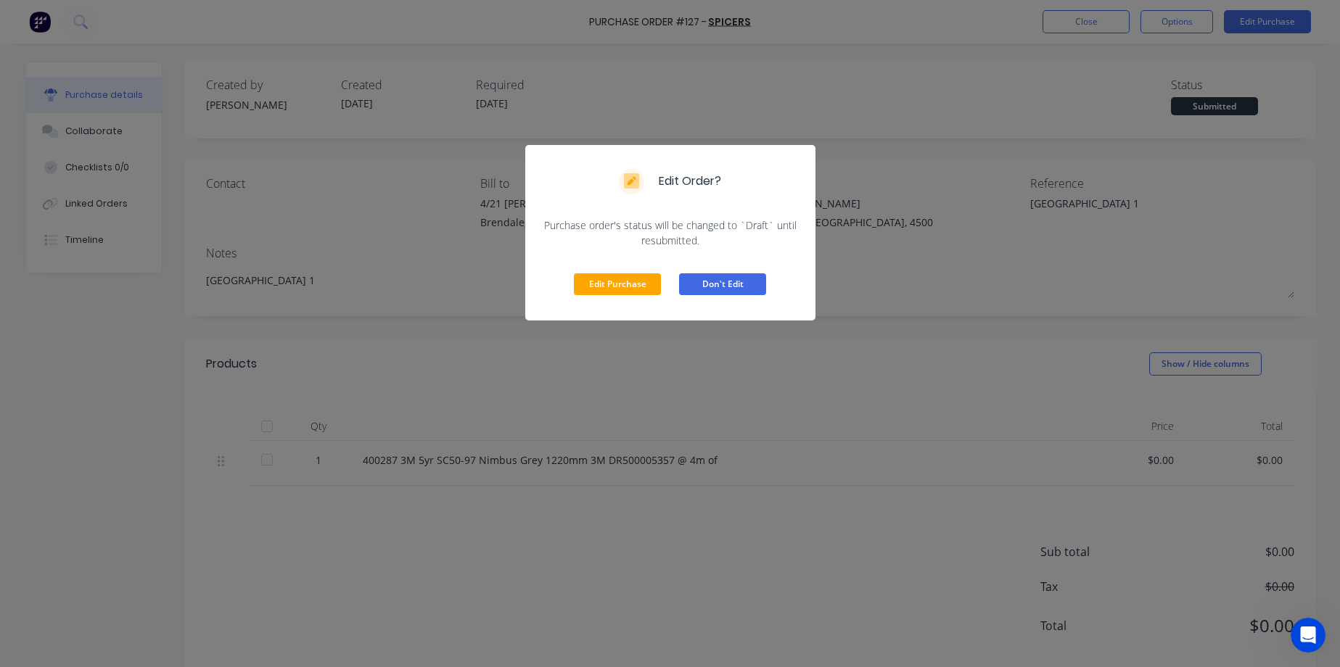
click at [715, 286] on button "Don't Edit" at bounding box center [722, 284] width 87 height 22
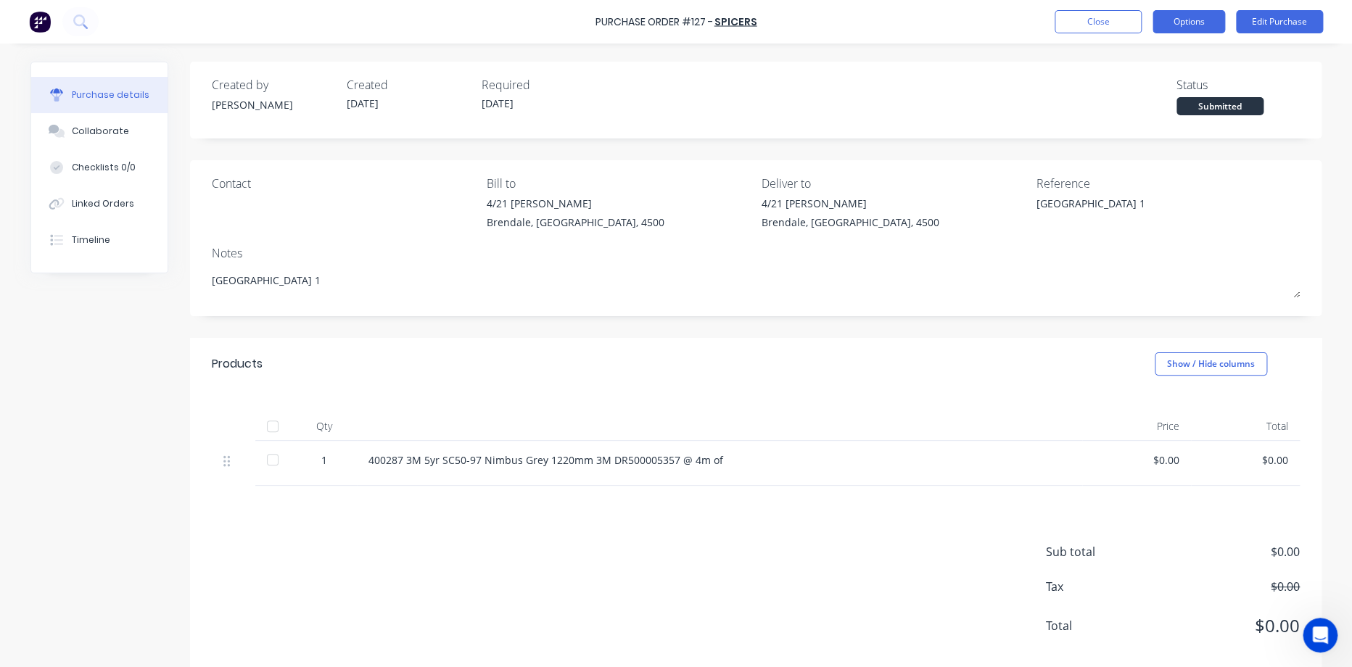
click at [1184, 26] on button "Options" at bounding box center [1188, 21] width 73 height 23
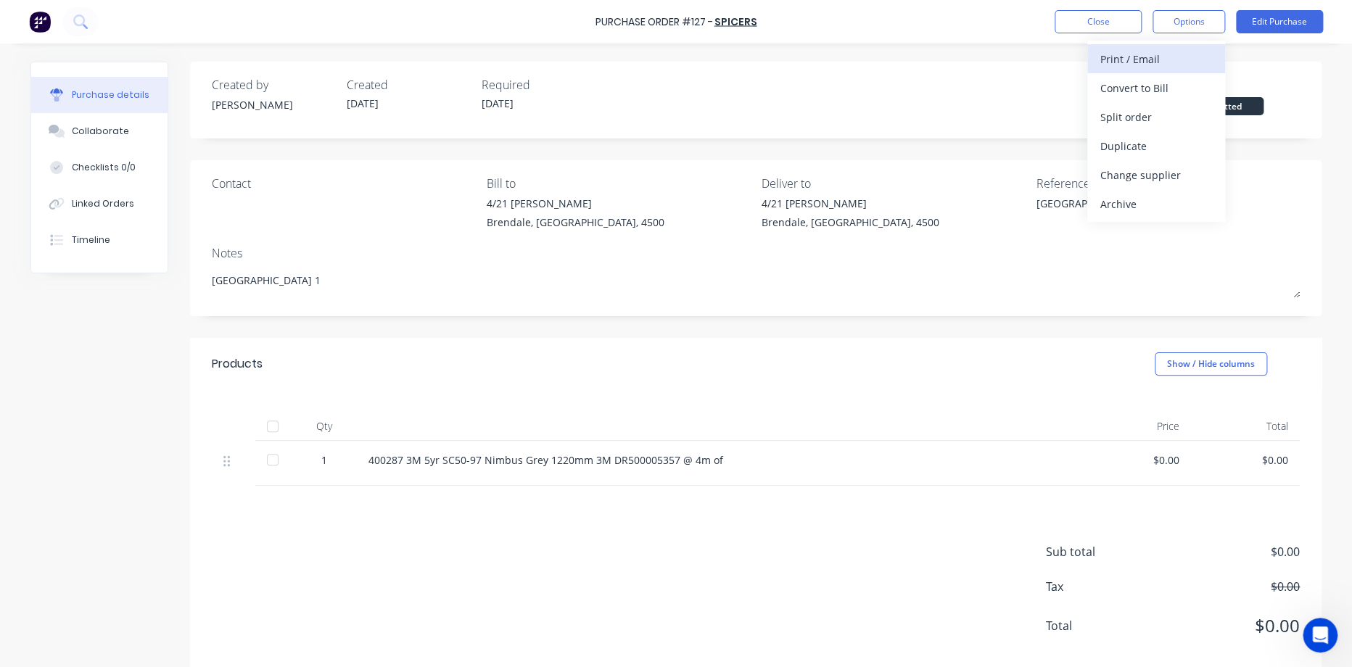
click at [1155, 56] on div "Print / Email" at bounding box center [1156, 59] width 112 height 21
click at [1134, 111] on div "Without pricing" at bounding box center [1156, 117] width 112 height 21
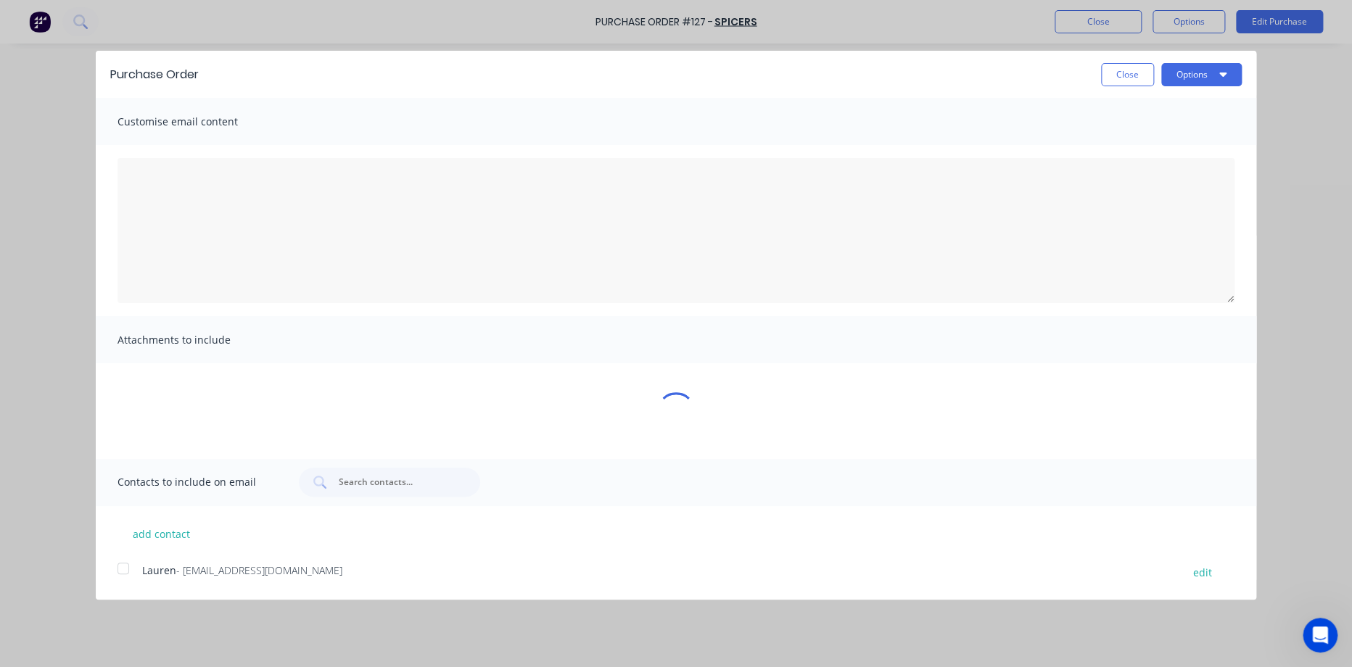
type textarea "x"
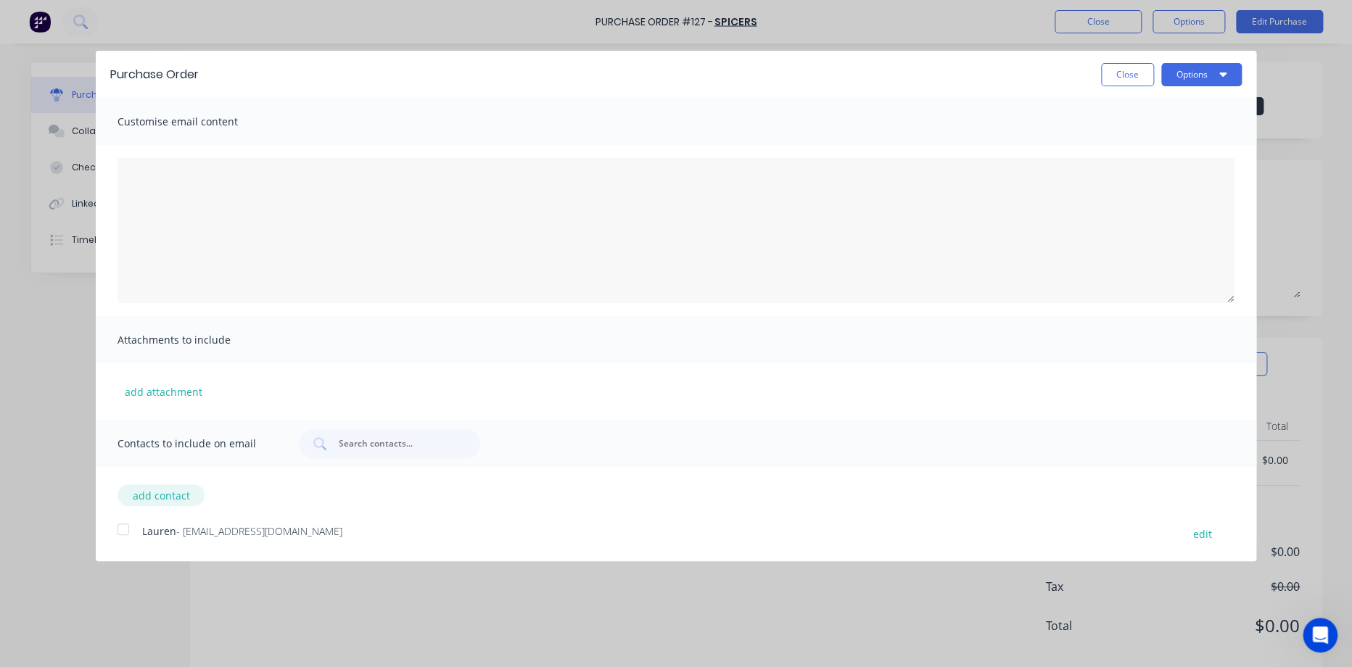
click at [167, 500] on button "add contact" at bounding box center [160, 495] width 87 height 22
select select "AU"
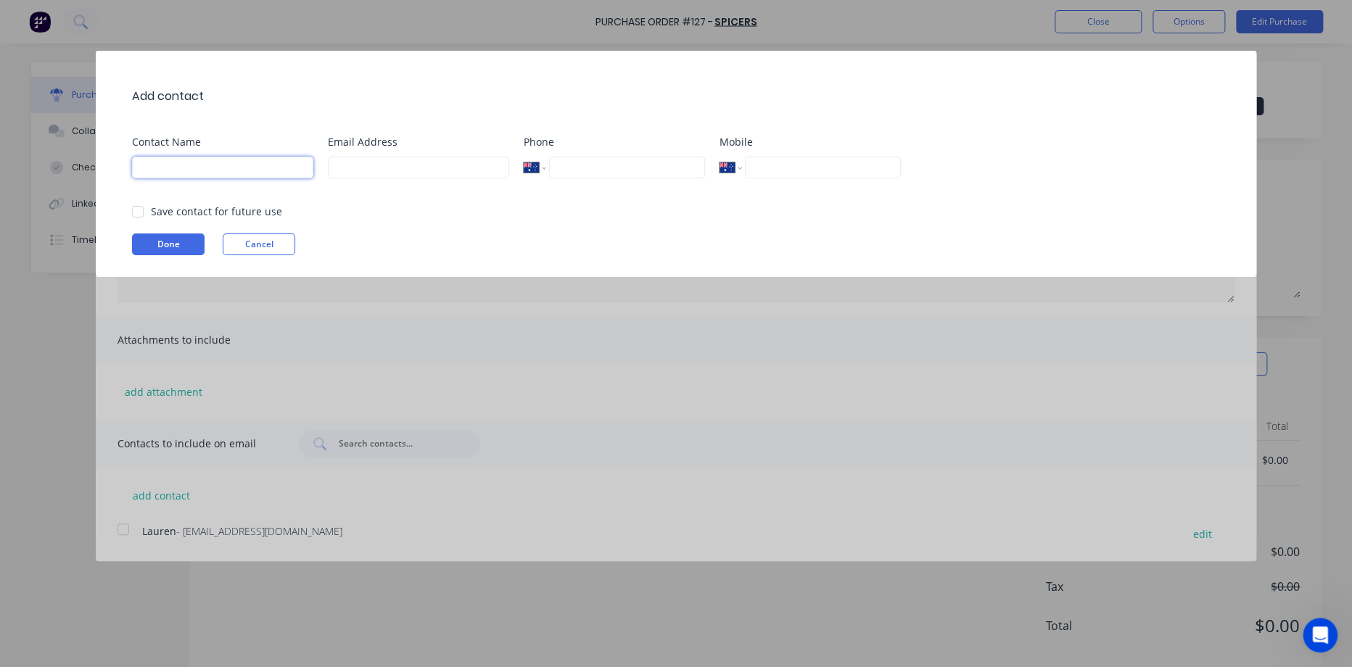
click at [208, 168] on input at bounding box center [222, 168] width 181 height 22
click at [714, 344] on div "Add contact Contact Name Email Address Phone International [GEOGRAPHIC_DATA] [G…" at bounding box center [676, 333] width 1352 height 667
click at [271, 168] on input at bounding box center [222, 168] width 181 height 22
type input "Spicers"
click at [610, 160] on input "tel" at bounding box center [627, 168] width 156 height 22
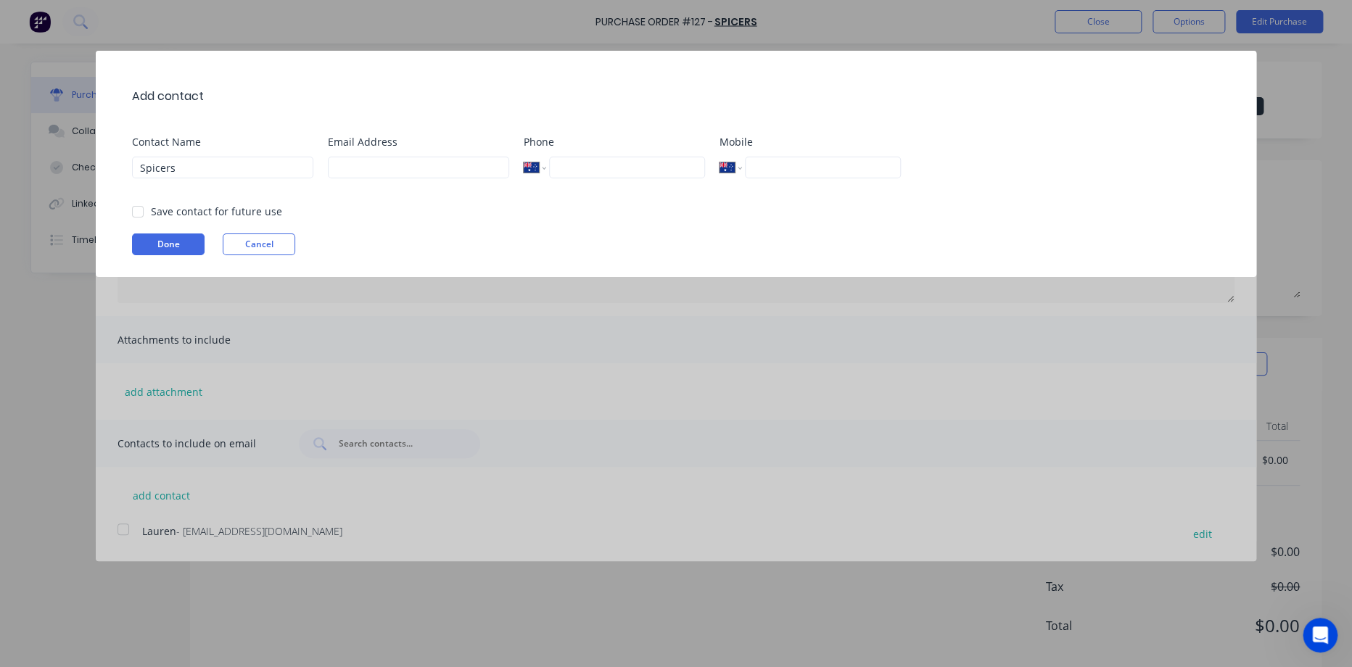
paste input "1300 132 644"
type input "1300 132 644"
click at [435, 175] on input at bounding box center [418, 168] width 181 height 22
click at [347, 210] on div "Save contact for future use" at bounding box center [683, 211] width 1102 height 15
click at [131, 220] on div at bounding box center [137, 211] width 29 height 29
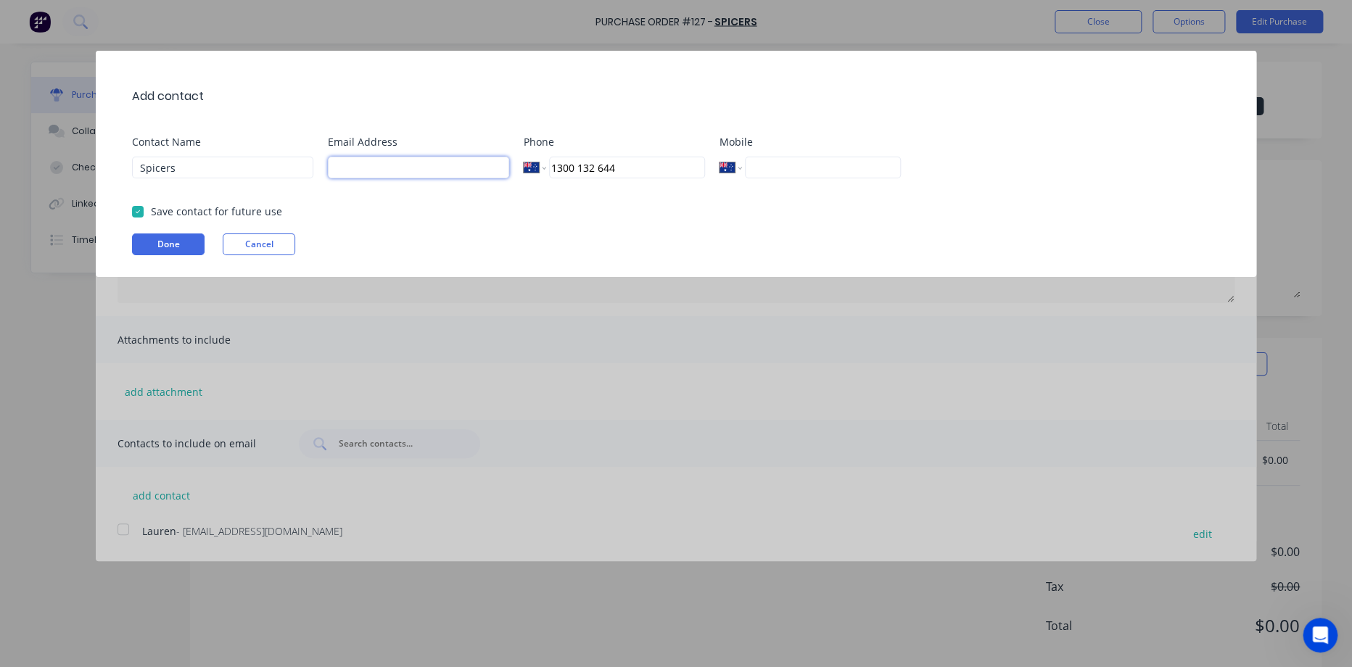
click at [329, 163] on input at bounding box center [418, 168] width 181 height 22
click at [181, 242] on button "Done" at bounding box center [168, 245] width 73 height 22
type textarea "x"
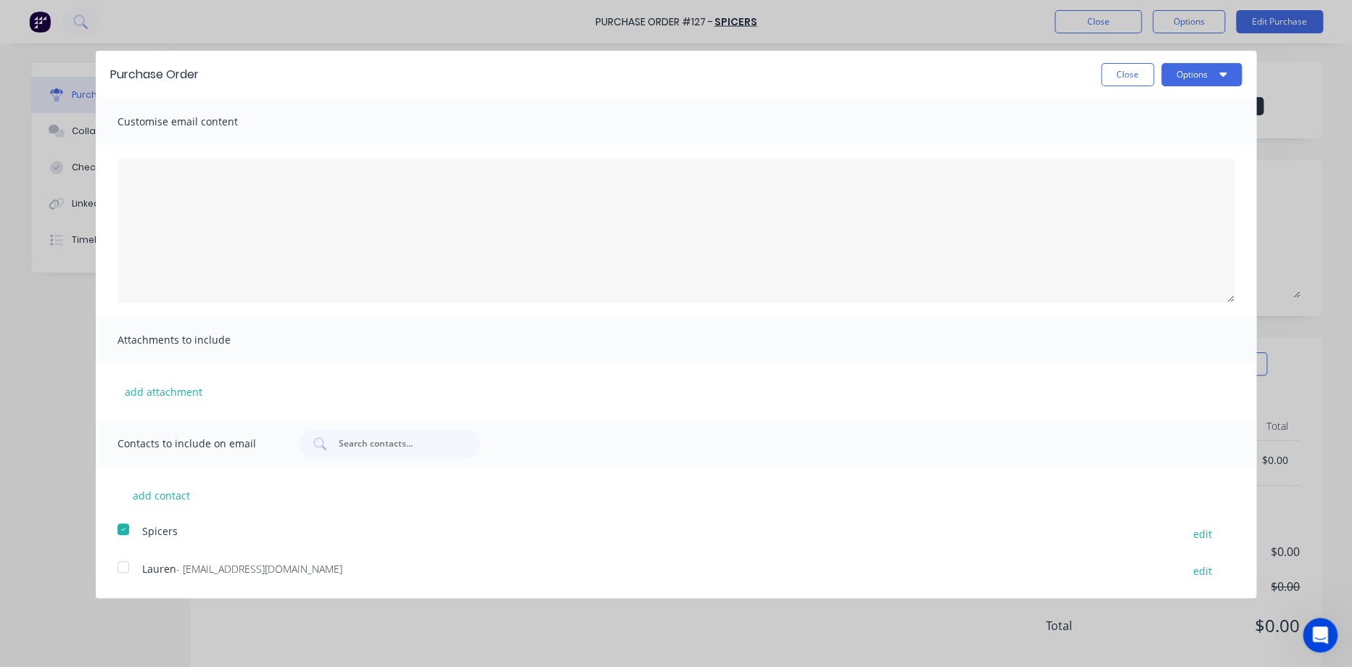
click at [121, 572] on div at bounding box center [123, 567] width 29 height 29
click at [141, 501] on button "add contact" at bounding box center [160, 495] width 87 height 22
select select "AU"
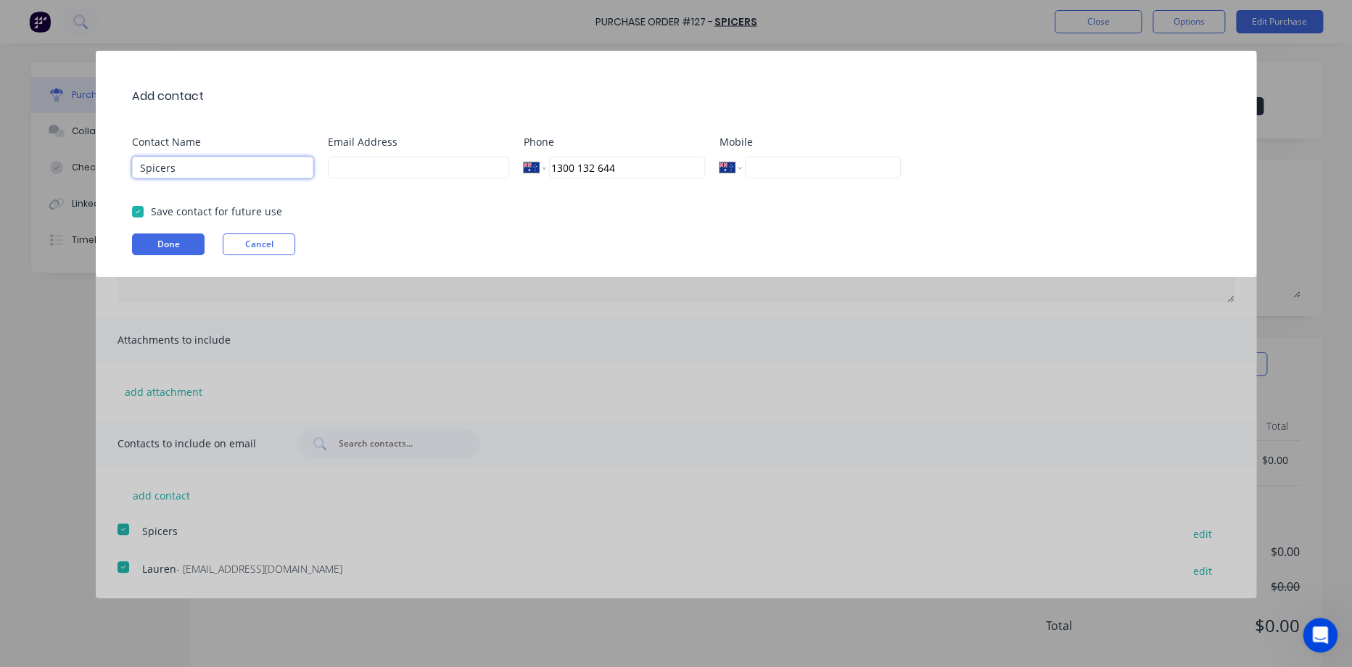
click at [249, 157] on input "Spicers" at bounding box center [222, 168] width 181 height 22
click at [247, 157] on input "Spicers" at bounding box center [222, 168] width 181 height 22
click at [186, 172] on input "[PERSON_NAME]" at bounding box center [222, 168] width 181 height 22
click at [197, 162] on input "[PERSON_NAME]" at bounding box center [222, 168] width 181 height 22
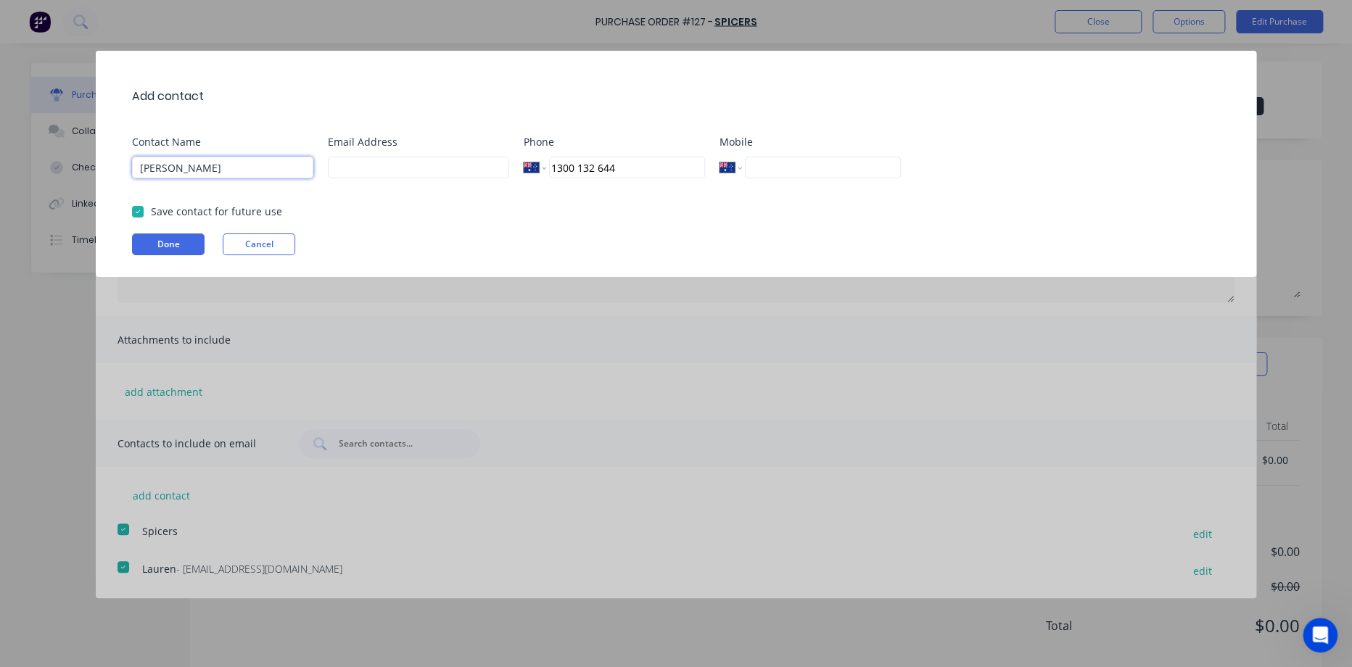
type input "[PERSON_NAME]"
click at [347, 162] on input at bounding box center [418, 168] width 181 height 22
click at [595, 163] on input "1300 132 644" at bounding box center [627, 168] width 156 height 22
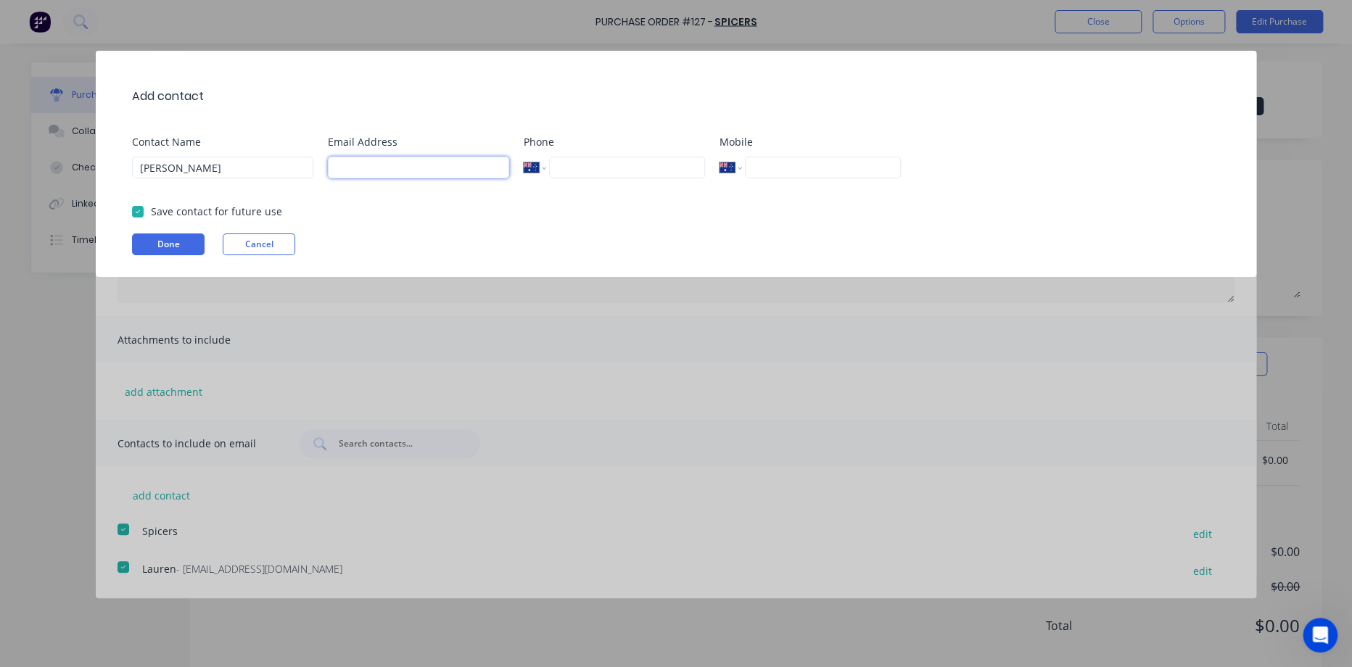
click at [394, 170] on input at bounding box center [418, 168] width 181 height 22
type input "[PERSON_NAME][EMAIL_ADDRESS][DOMAIN_NAME]"
click at [180, 248] on button "Done" at bounding box center [168, 245] width 73 height 22
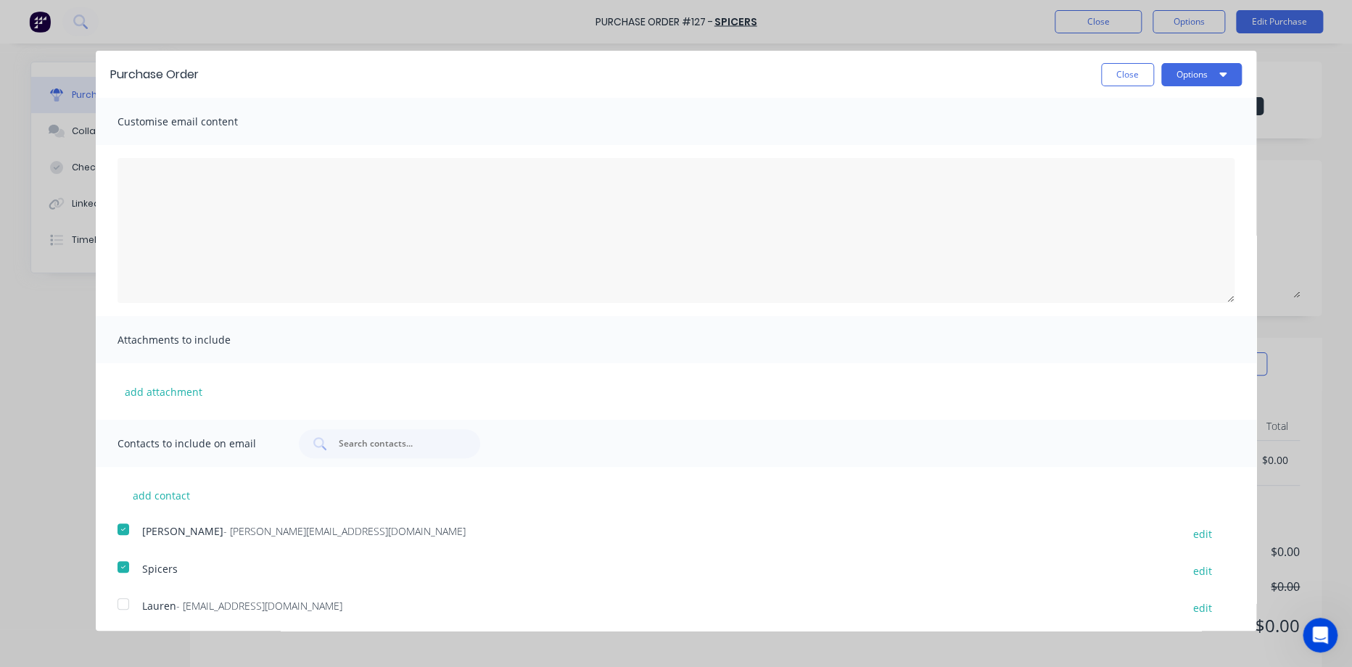
click at [117, 600] on div at bounding box center [123, 604] width 29 height 29
click at [1181, 77] on button "Options" at bounding box center [1201, 74] width 81 height 23
click at [1117, 144] on div "Email" at bounding box center [1173, 140] width 112 height 21
type textarea "x"
click at [162, 578] on div "Spicers" at bounding box center [654, 571] width 1025 height 20
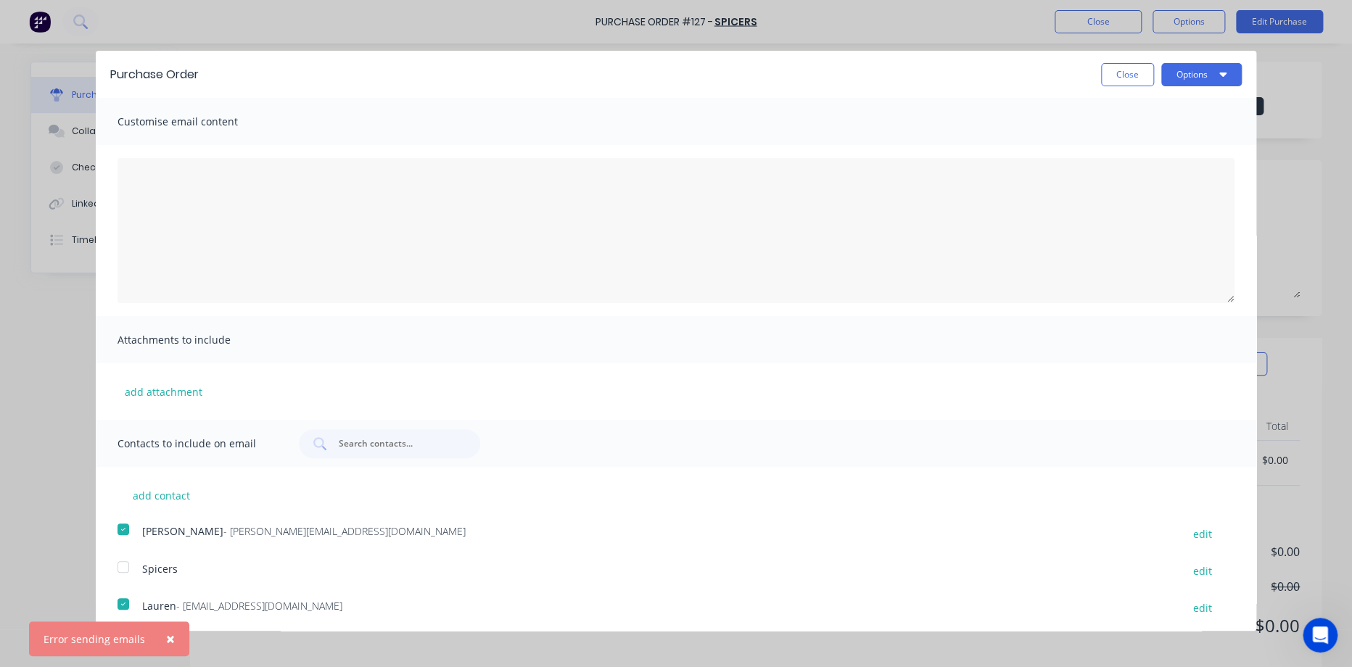
click at [159, 572] on span "Spicers" at bounding box center [160, 569] width 36 height 14
click at [154, 495] on button "add contact" at bounding box center [160, 495] width 87 height 22
select select "AU"
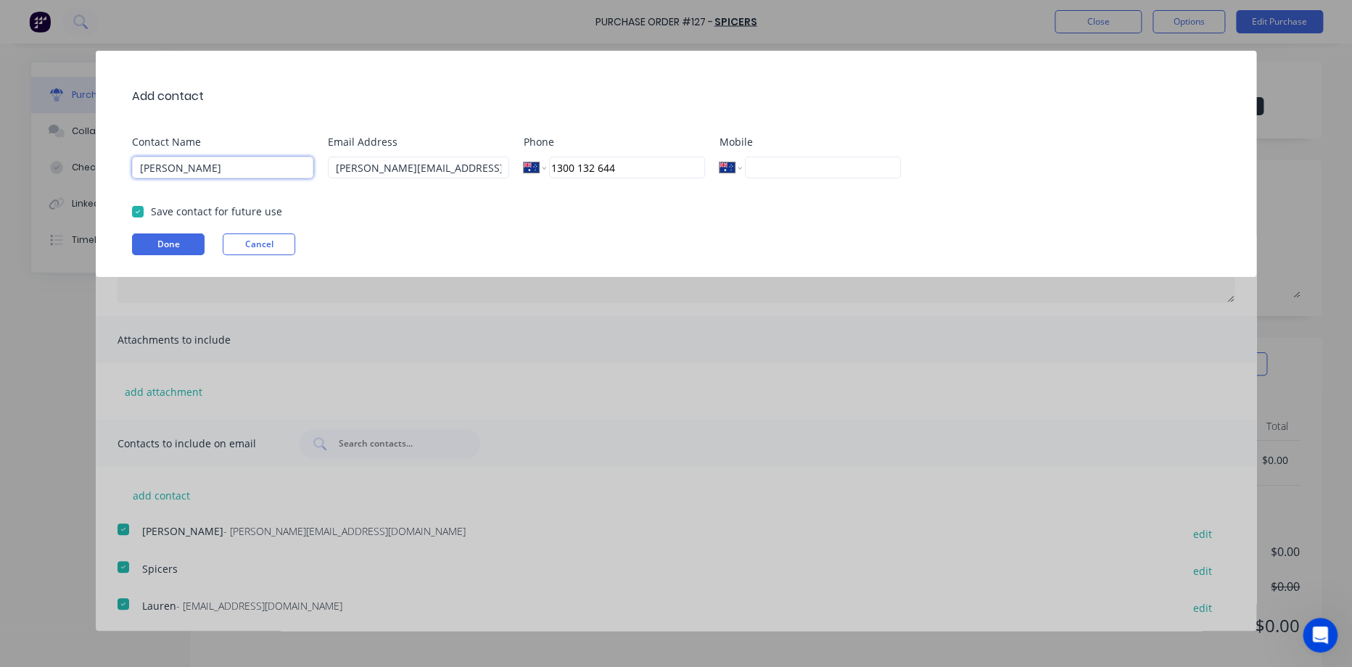
click at [271, 165] on input "[PERSON_NAME]" at bounding box center [222, 168] width 181 height 22
type input "Spicers"
type input "[PHONE_NUMBER]"
click at [807, 160] on input "[PHONE_NUMBER]" at bounding box center [823, 168] width 156 height 22
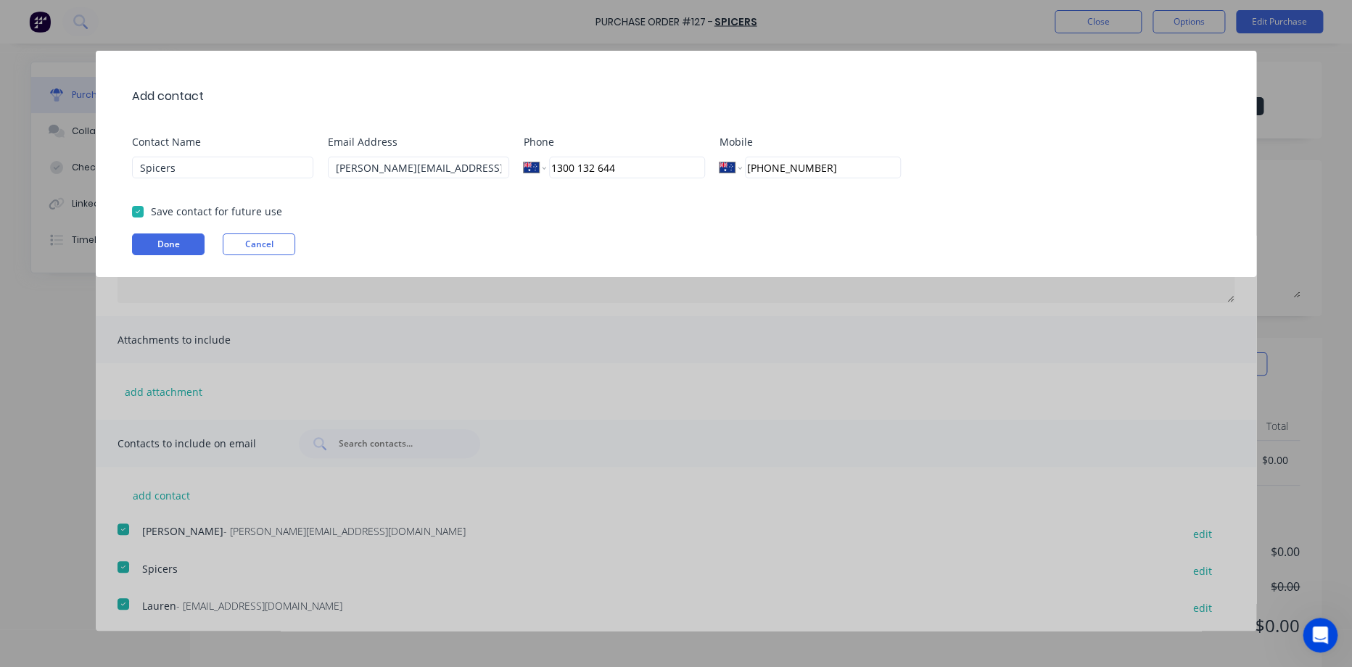
click at [807, 160] on input "[PHONE_NUMBER]" at bounding box center [823, 168] width 156 height 22
click at [463, 170] on input "[PERSON_NAME][EMAIL_ADDRESS][DOMAIN_NAME]" at bounding box center [418, 168] width 181 height 22
click at [384, 160] on input "[PERSON_NAME][EMAIL_ADDRESS][DOMAIN_NAME]" at bounding box center [418, 168] width 181 height 22
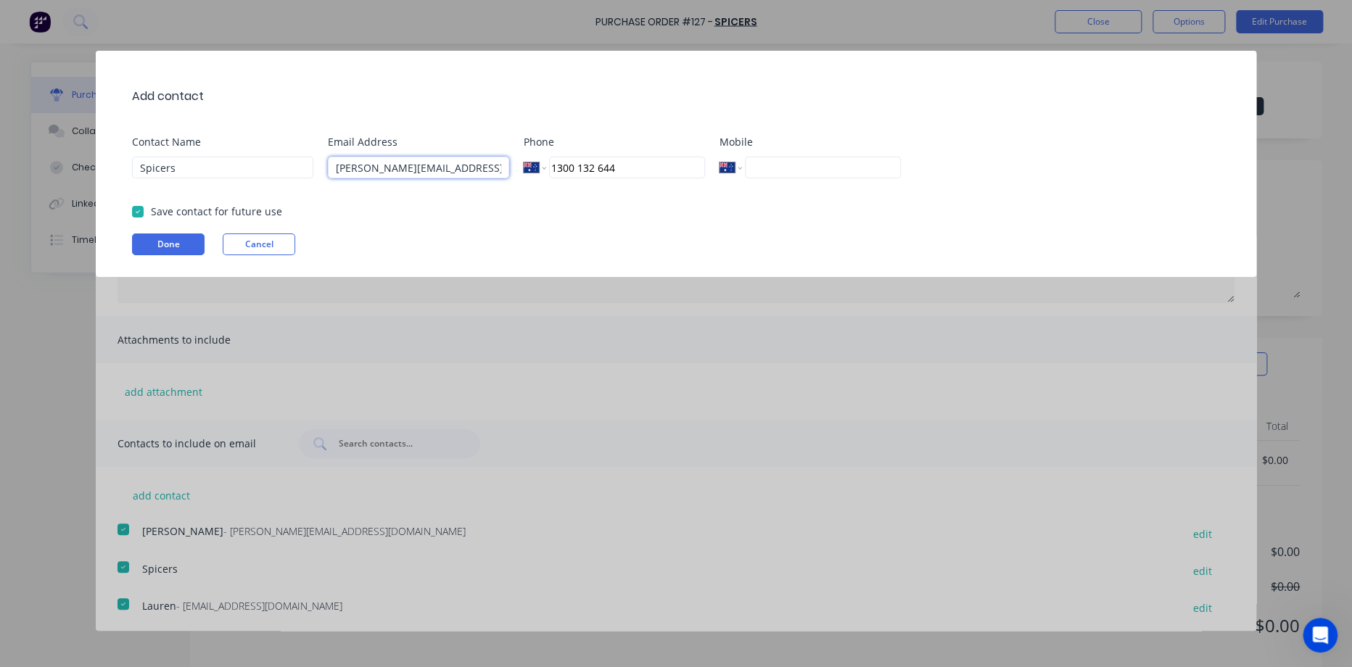
click at [384, 160] on input "[PERSON_NAME][EMAIL_ADDRESS][DOMAIN_NAME]" at bounding box center [418, 168] width 181 height 22
paste input "[DOMAIN_NAME]"
type input "[DOMAIN_NAME]"
click at [157, 241] on button "Done" at bounding box center [168, 245] width 73 height 22
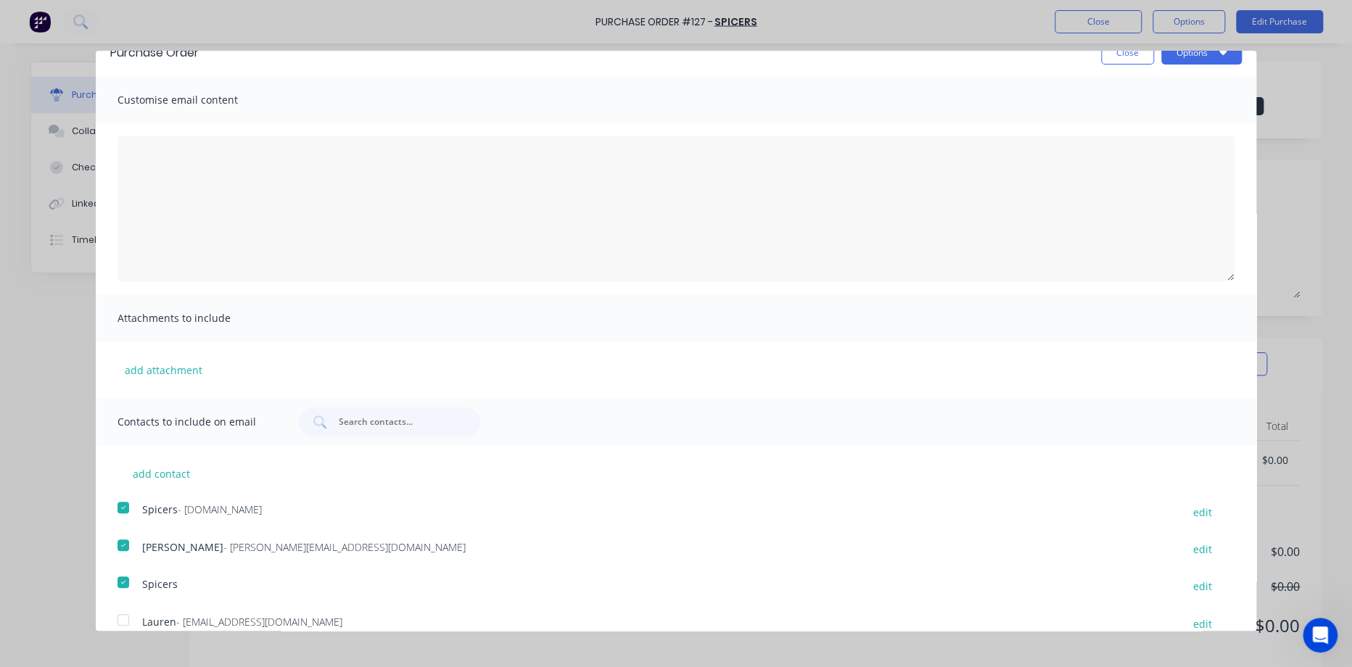
scroll to position [41, 0]
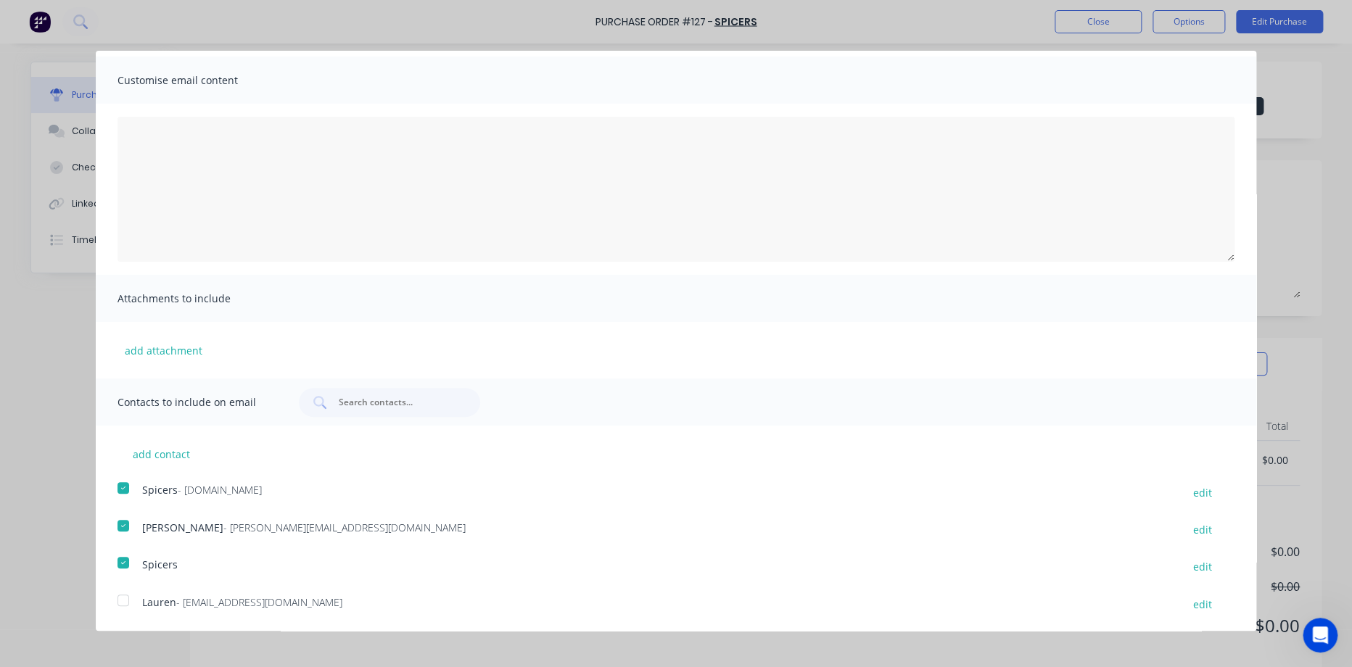
click at [123, 598] on div at bounding box center [123, 600] width 29 height 29
click at [123, 562] on div at bounding box center [123, 562] width 29 height 29
drag, startPoint x: 149, startPoint y: 564, endPoint x: 1192, endPoint y: 563, distance: 1043.6
click at [1192, 563] on button "edit" at bounding box center [1202, 567] width 36 height 20
select select "AU"
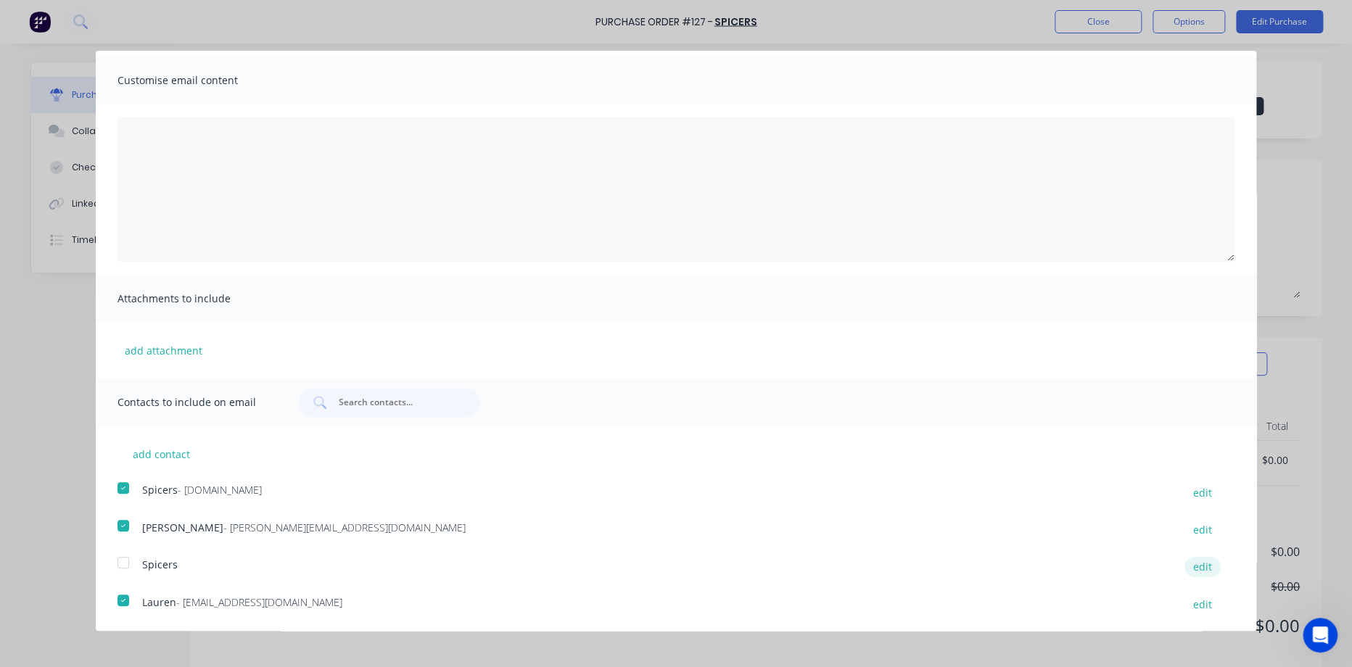
select select "AU"
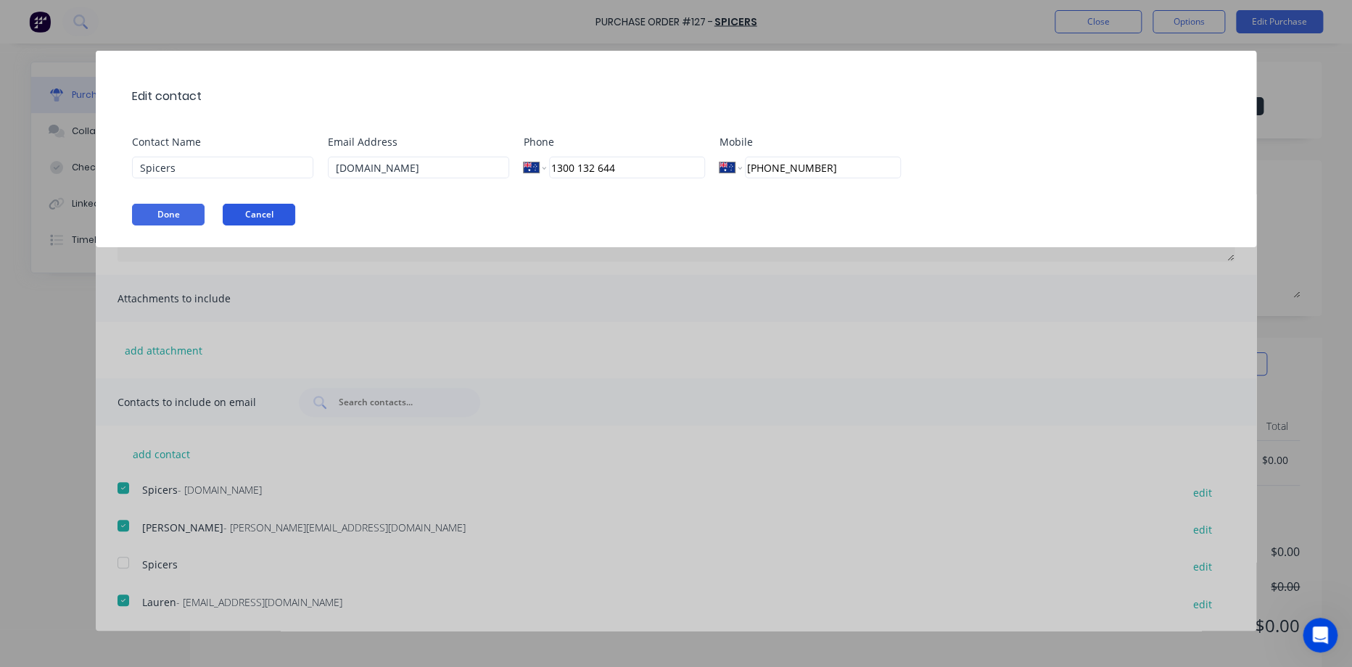
click at [261, 213] on button "Cancel" at bounding box center [259, 215] width 73 height 22
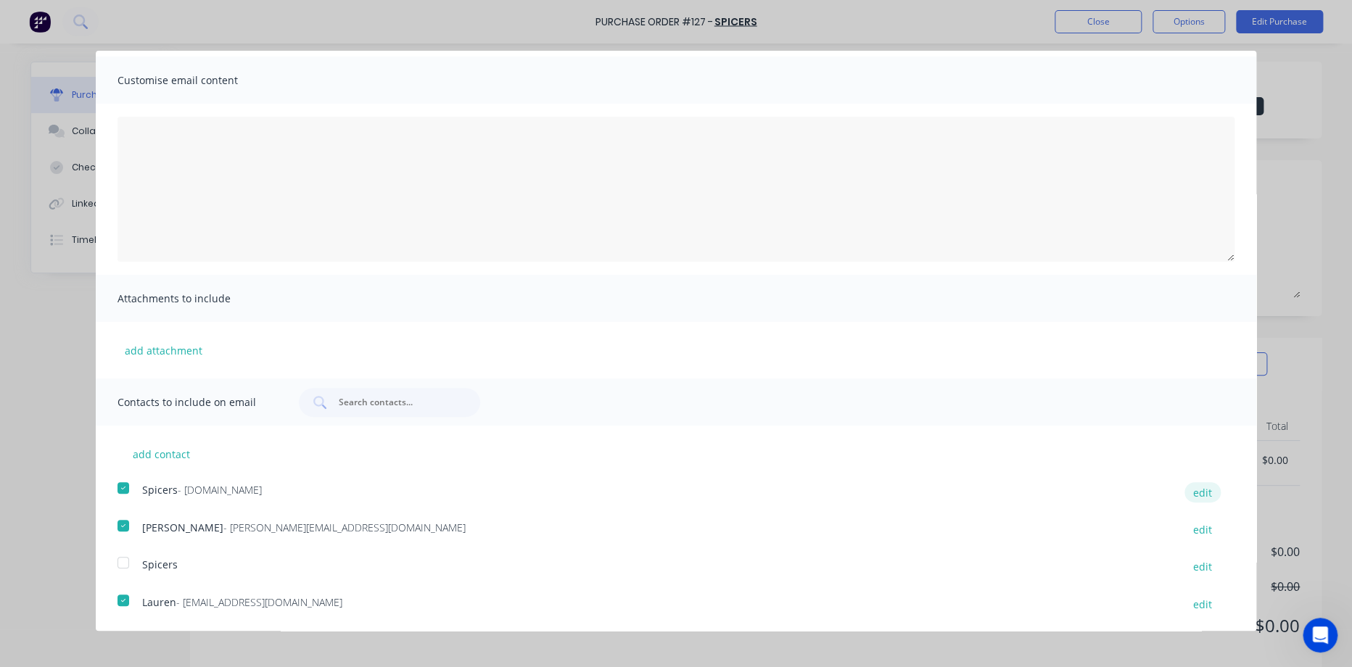
click at [1185, 488] on button "edit" at bounding box center [1202, 492] width 36 height 20
select select "AU"
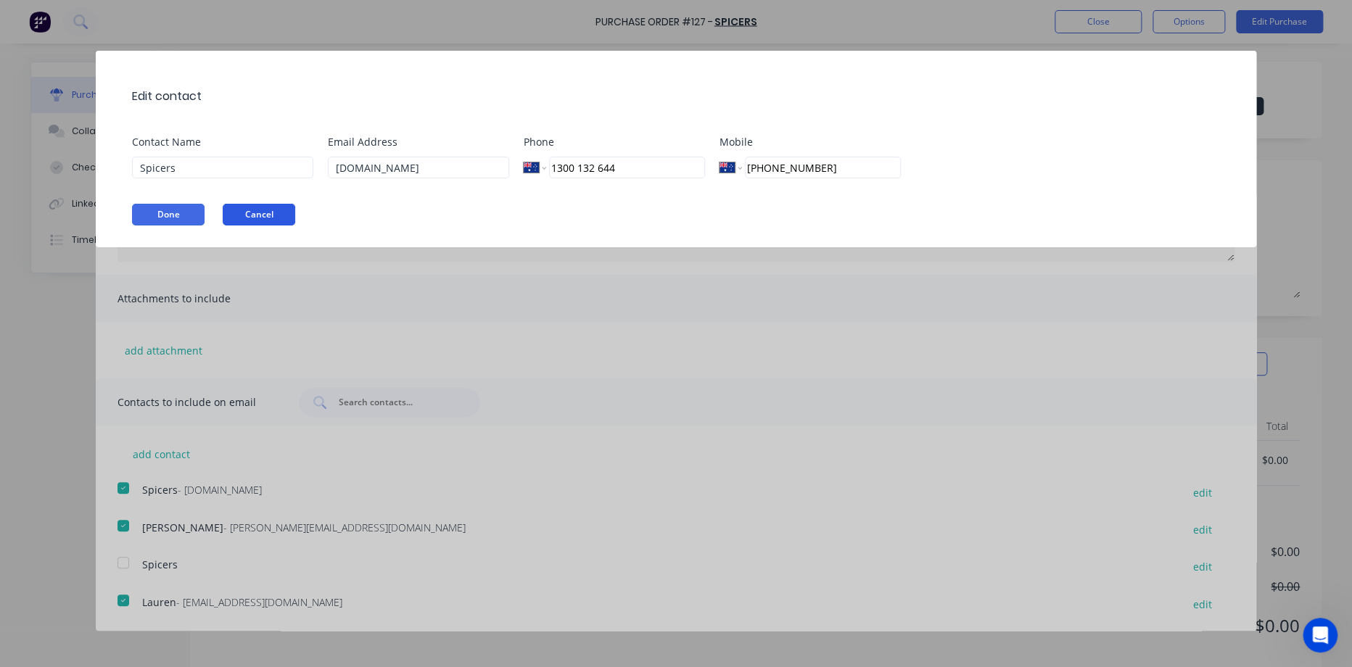
click at [276, 219] on button "Cancel" at bounding box center [259, 215] width 73 height 22
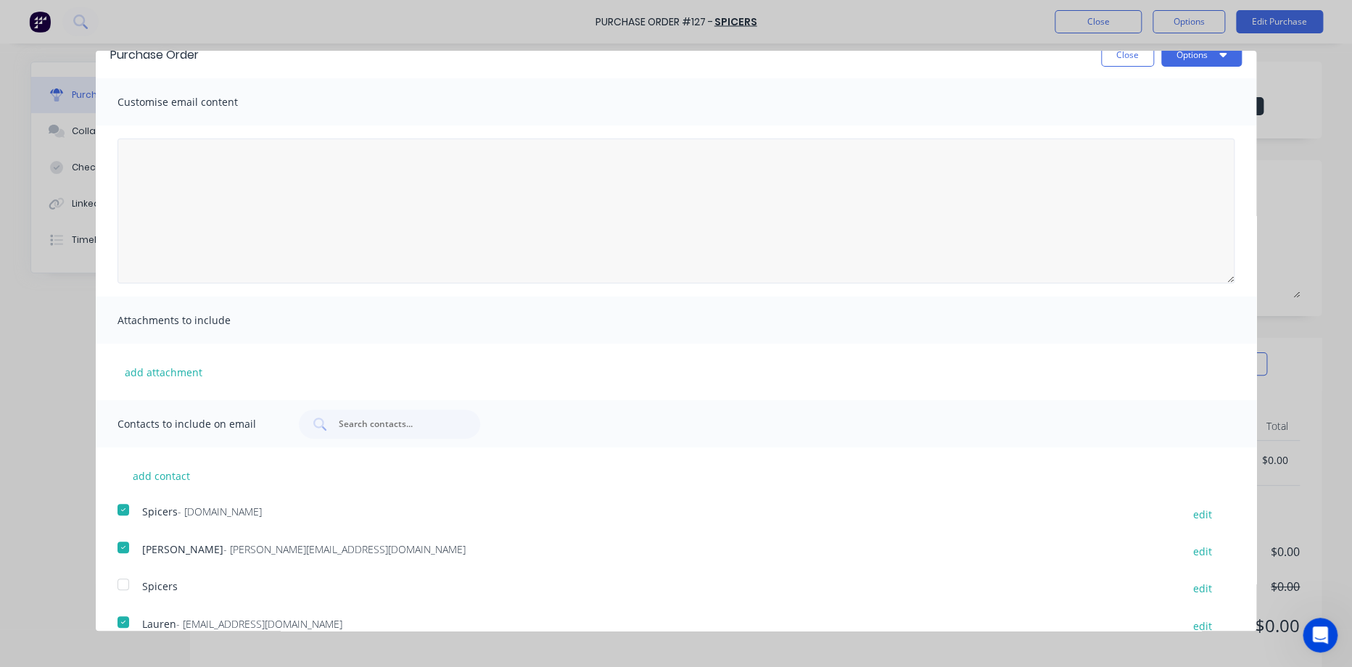
scroll to position [0, 0]
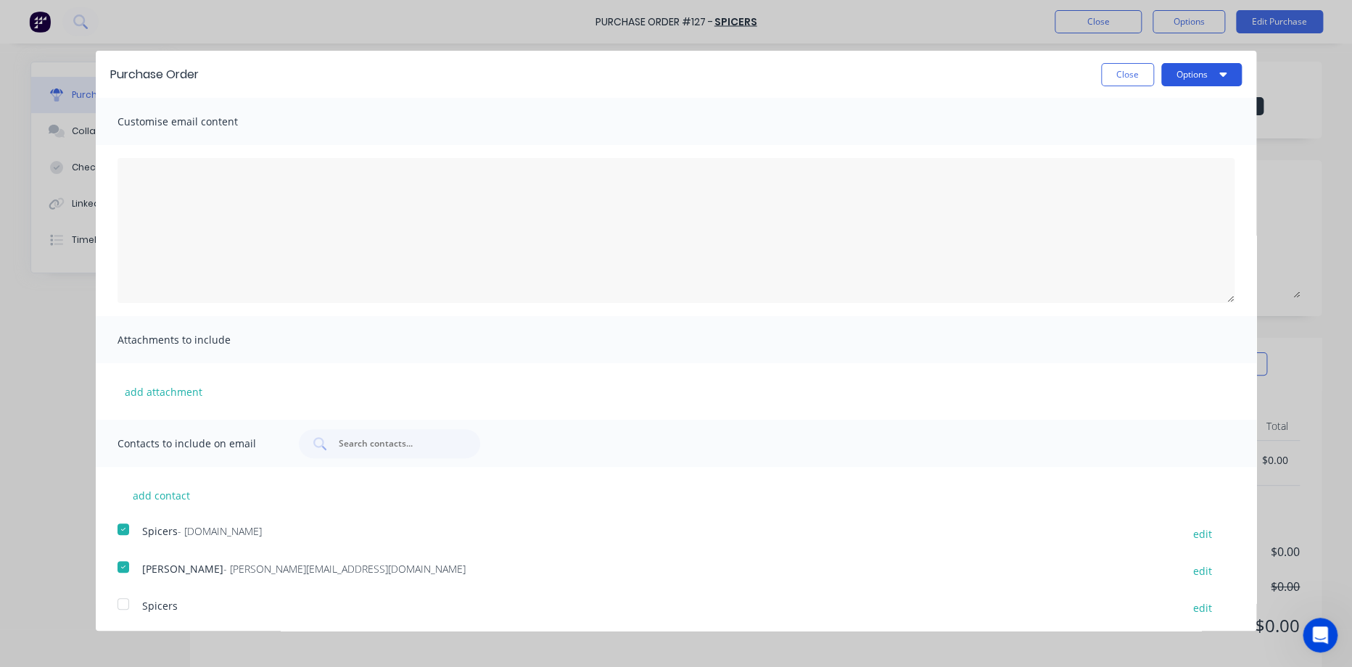
click at [1175, 72] on button "Options" at bounding box center [1201, 74] width 81 height 23
click at [1117, 133] on div "Email" at bounding box center [1173, 140] width 112 height 21
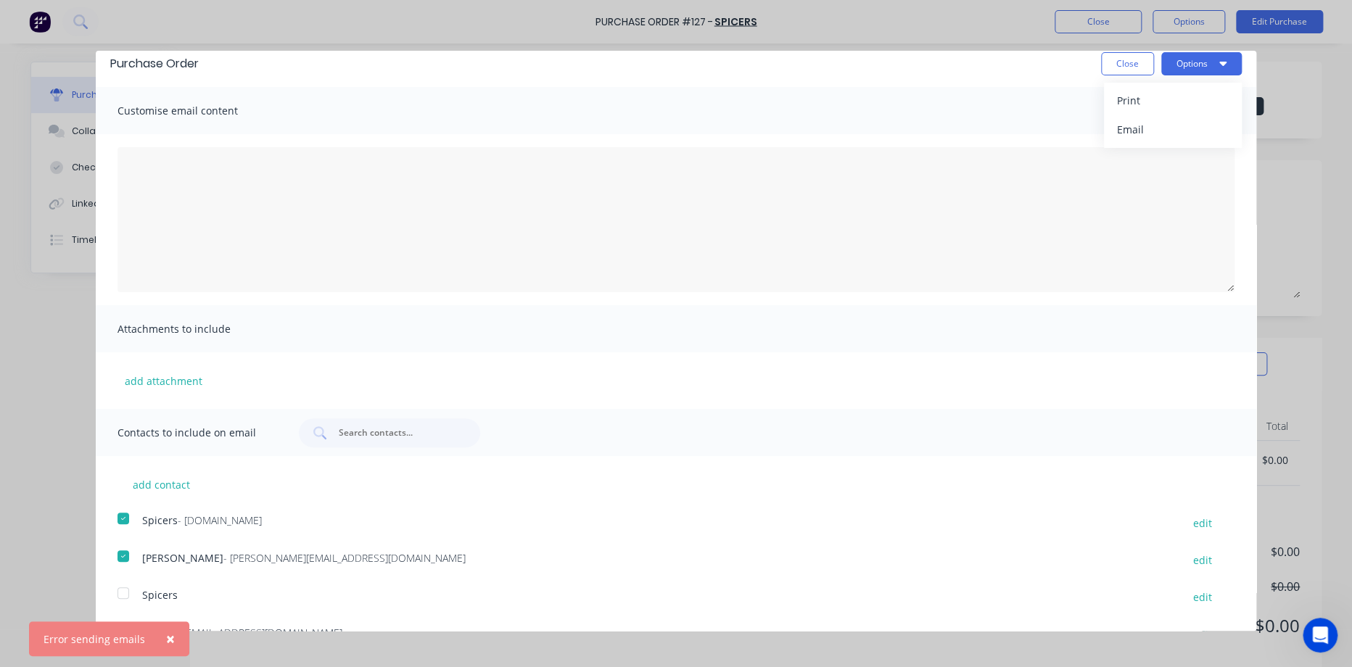
scroll to position [41, 0]
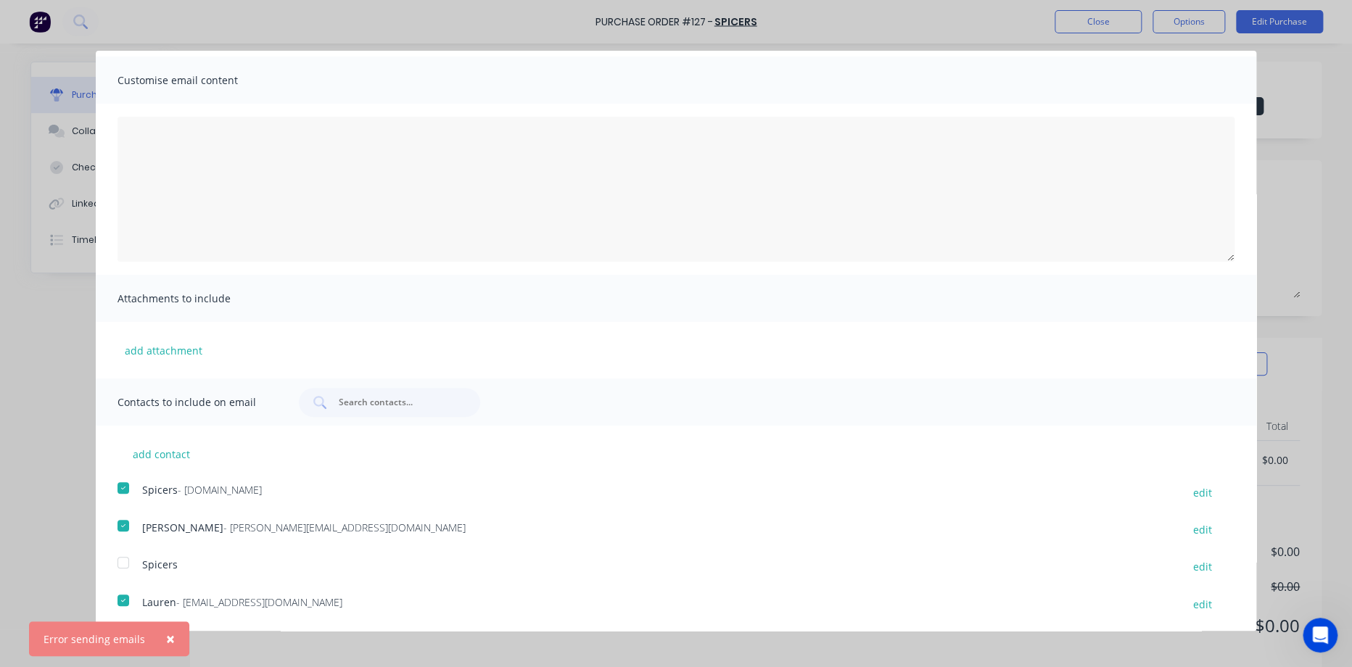
click at [168, 632] on span "×" at bounding box center [170, 639] width 9 height 20
click at [1187, 562] on button "edit" at bounding box center [1202, 567] width 36 height 20
select select "AU"
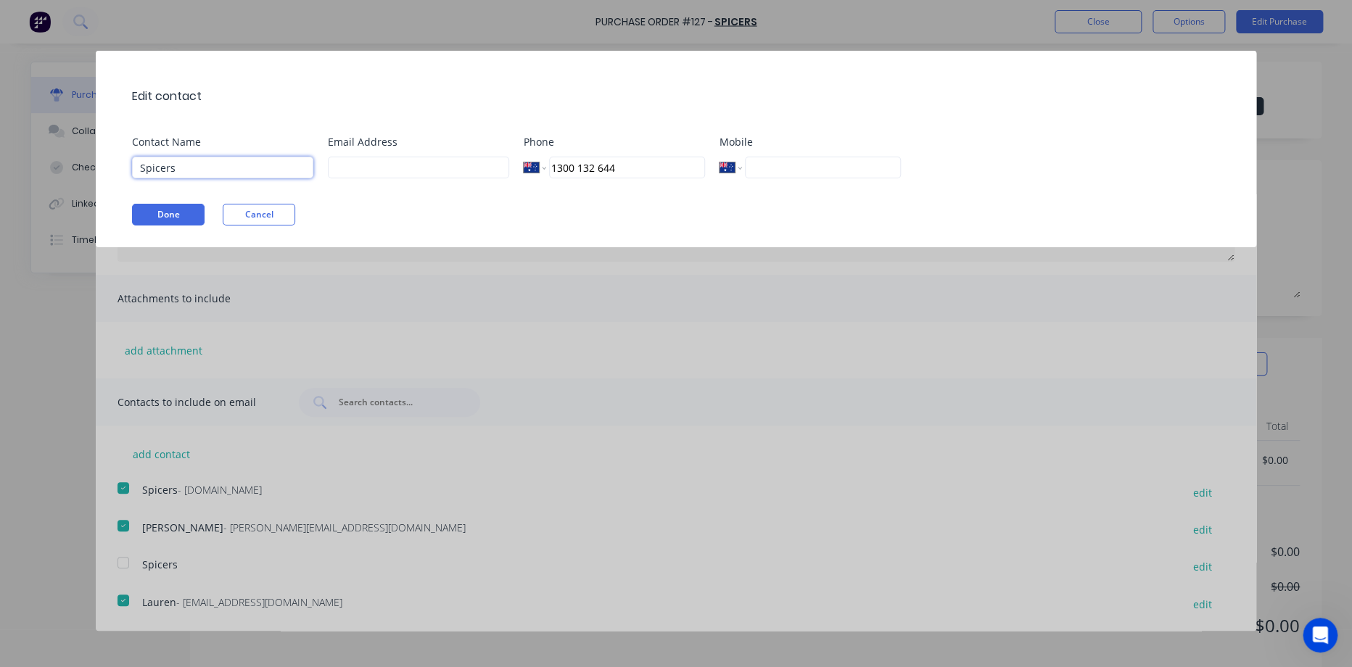
click at [255, 157] on input "Spicers" at bounding box center [222, 168] width 181 height 22
drag, startPoint x: 540, startPoint y: 159, endPoint x: 578, endPoint y: 162, distance: 37.9
click at [549, 162] on div "International [GEOGRAPHIC_DATA] [GEOGRAPHIC_DATA] [GEOGRAPHIC_DATA] [GEOGRAPHIC…" at bounding box center [614, 168] width 181 height 22
click at [578, 162] on input "1300 132 644" at bounding box center [627, 168] width 156 height 22
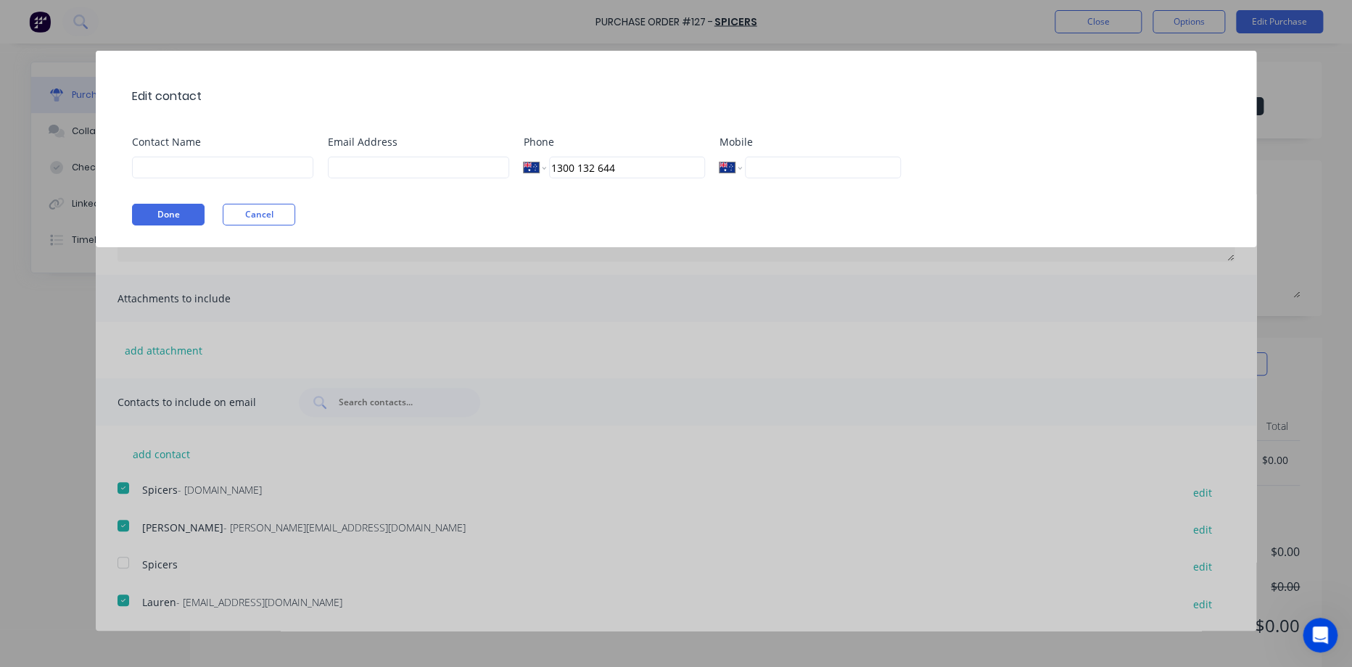
click at [578, 162] on input "1300 132 644" at bounding box center [627, 168] width 156 height 22
type input "1300 644"
click at [599, 164] on input "1300 644" at bounding box center [627, 168] width 156 height 22
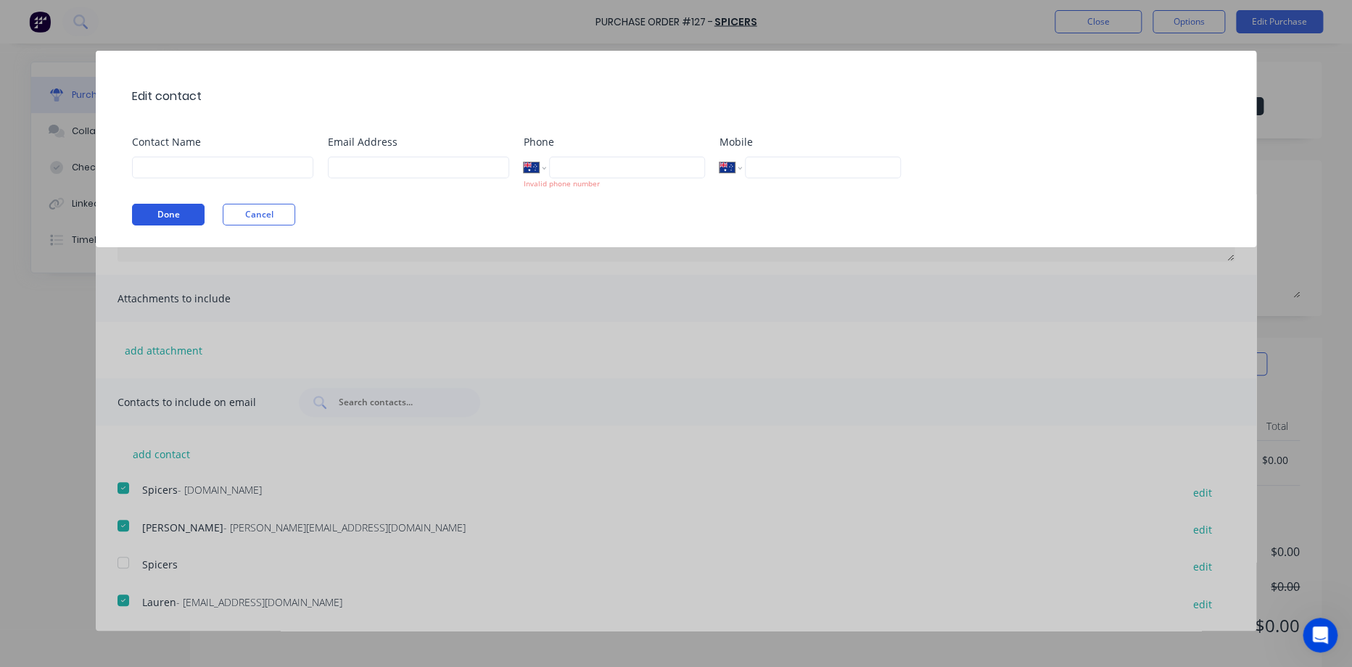
click at [184, 219] on button "Done" at bounding box center [168, 215] width 73 height 22
click at [262, 219] on button "Cancel" at bounding box center [259, 215] width 73 height 22
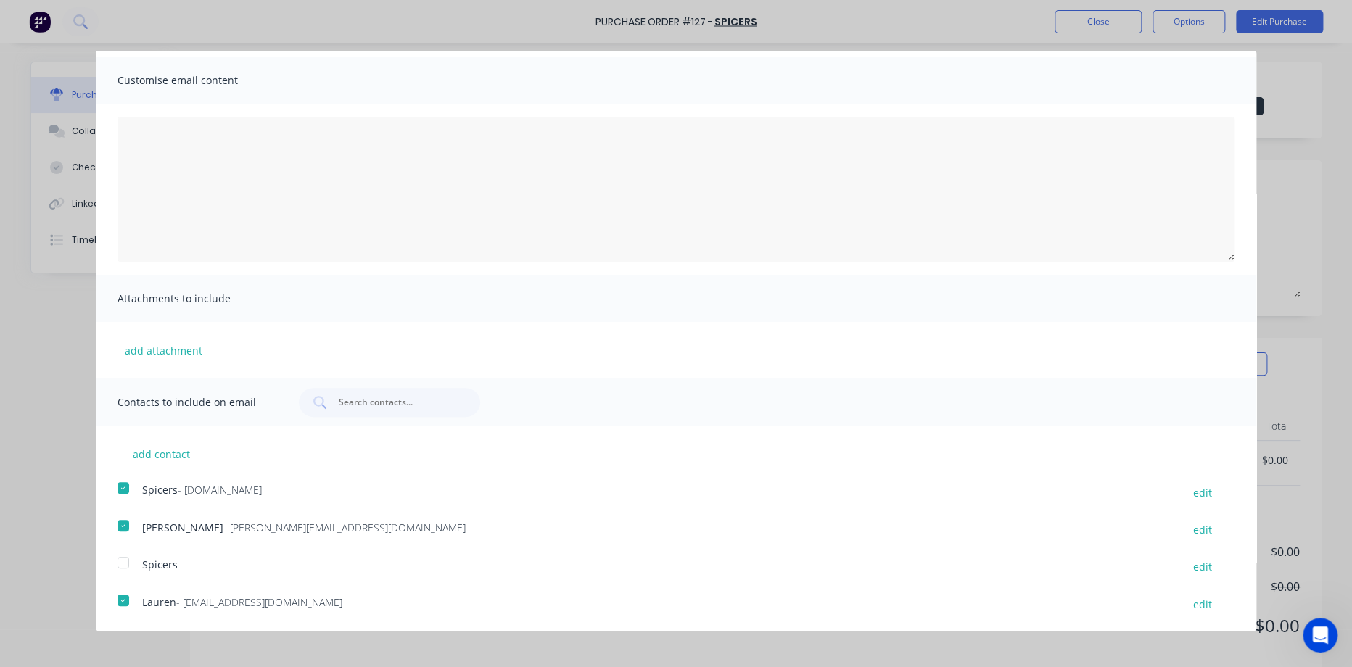
drag, startPoint x: 157, startPoint y: 563, endPoint x: 128, endPoint y: 563, distance: 29.0
click at [128, 563] on div at bounding box center [123, 562] width 29 height 29
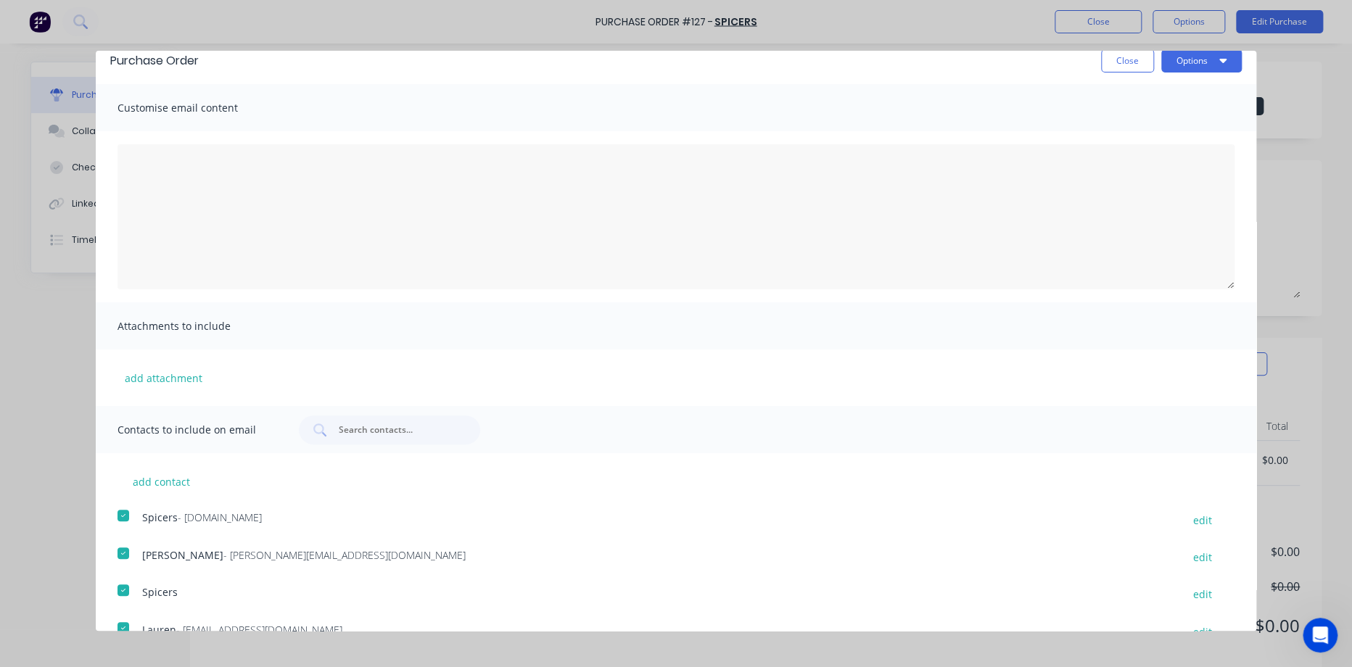
scroll to position [0, 0]
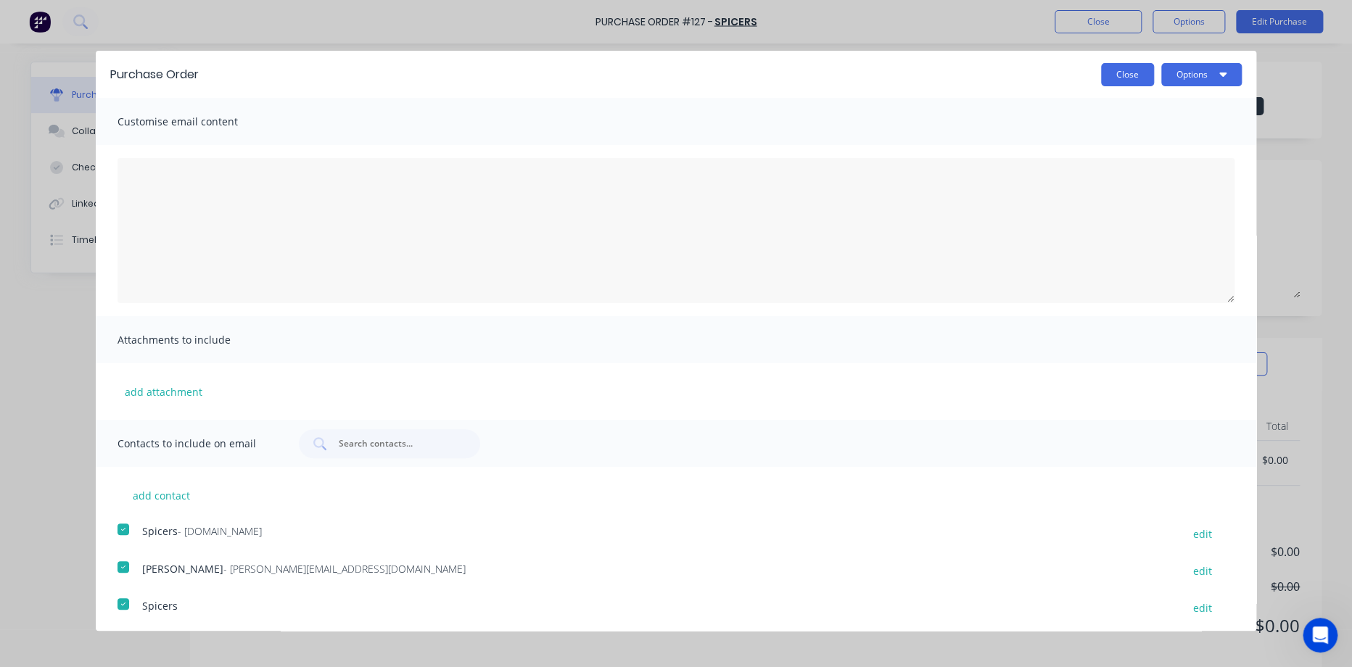
click at [1105, 73] on button "Close" at bounding box center [1127, 74] width 53 height 23
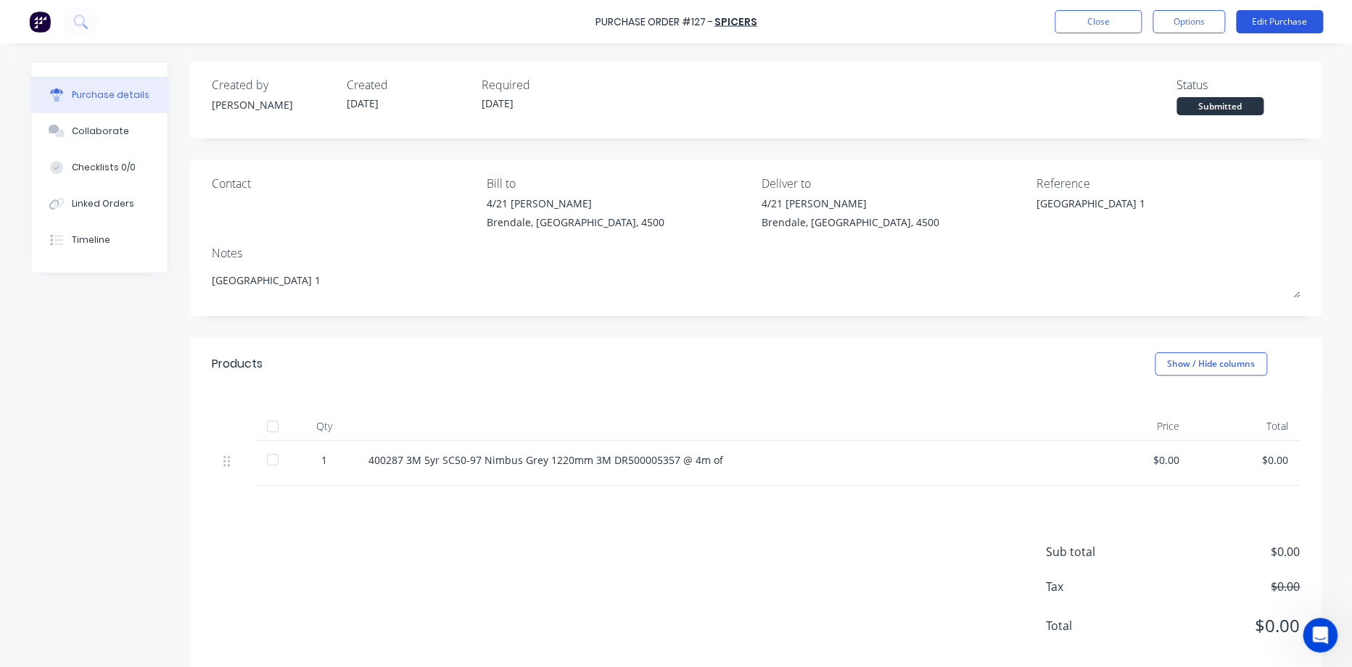
click at [1271, 25] on button "Edit Purchase" at bounding box center [1279, 21] width 87 height 23
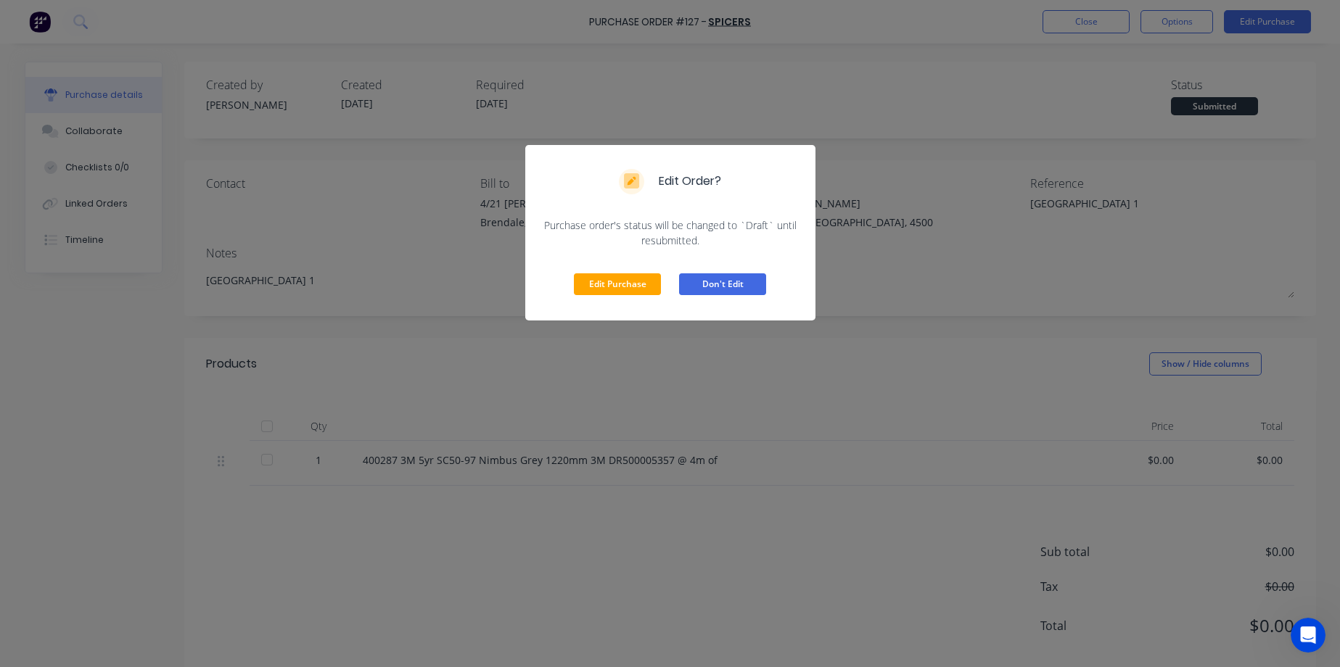
drag, startPoint x: 706, startPoint y: 284, endPoint x: 1033, endPoint y: 117, distance: 368.1
click at [706, 284] on button "Don't Edit" at bounding box center [722, 284] width 87 height 22
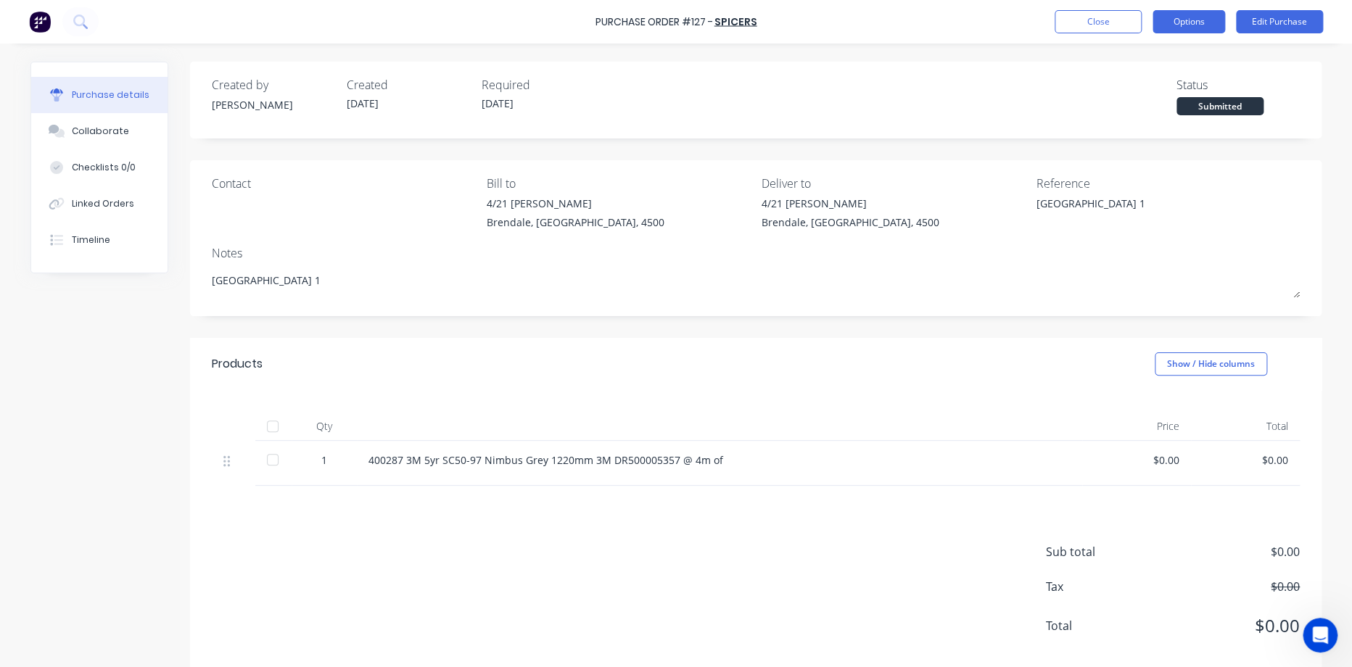
click at [1170, 13] on button "Options" at bounding box center [1188, 21] width 73 height 23
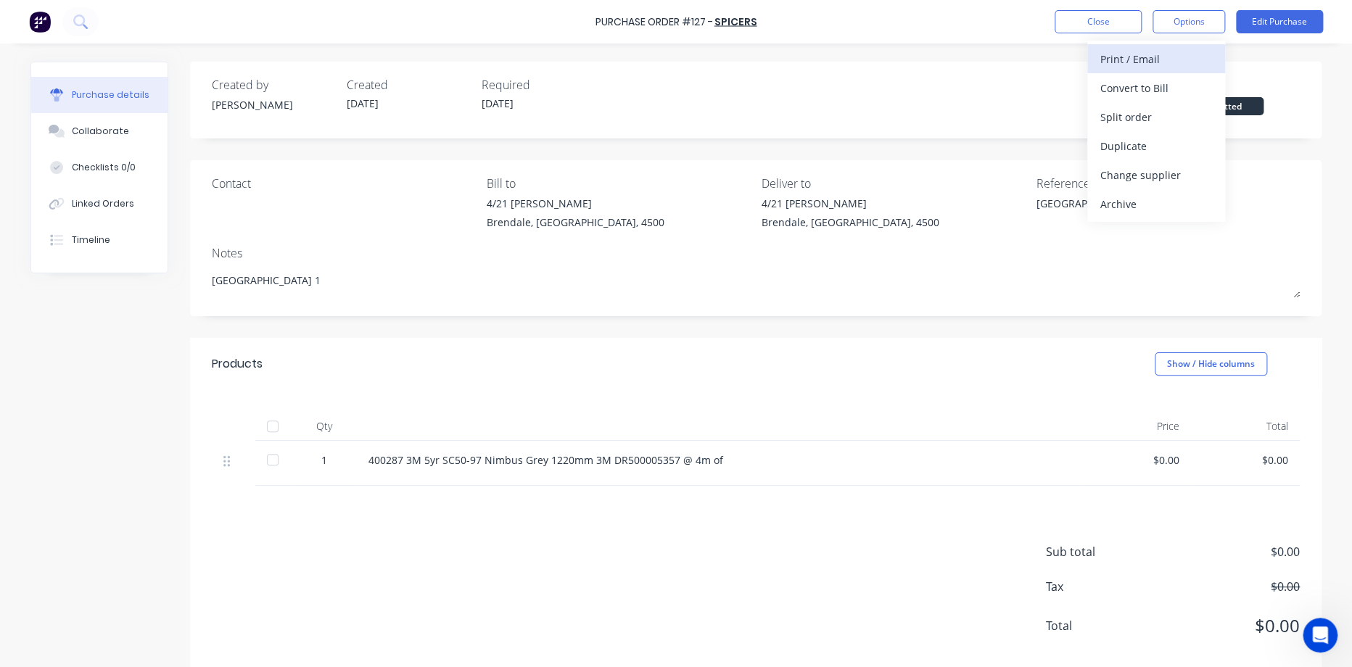
click at [1141, 67] on div "Print / Email" at bounding box center [1156, 59] width 112 height 21
click at [1134, 122] on div "Without pricing" at bounding box center [1156, 117] width 112 height 21
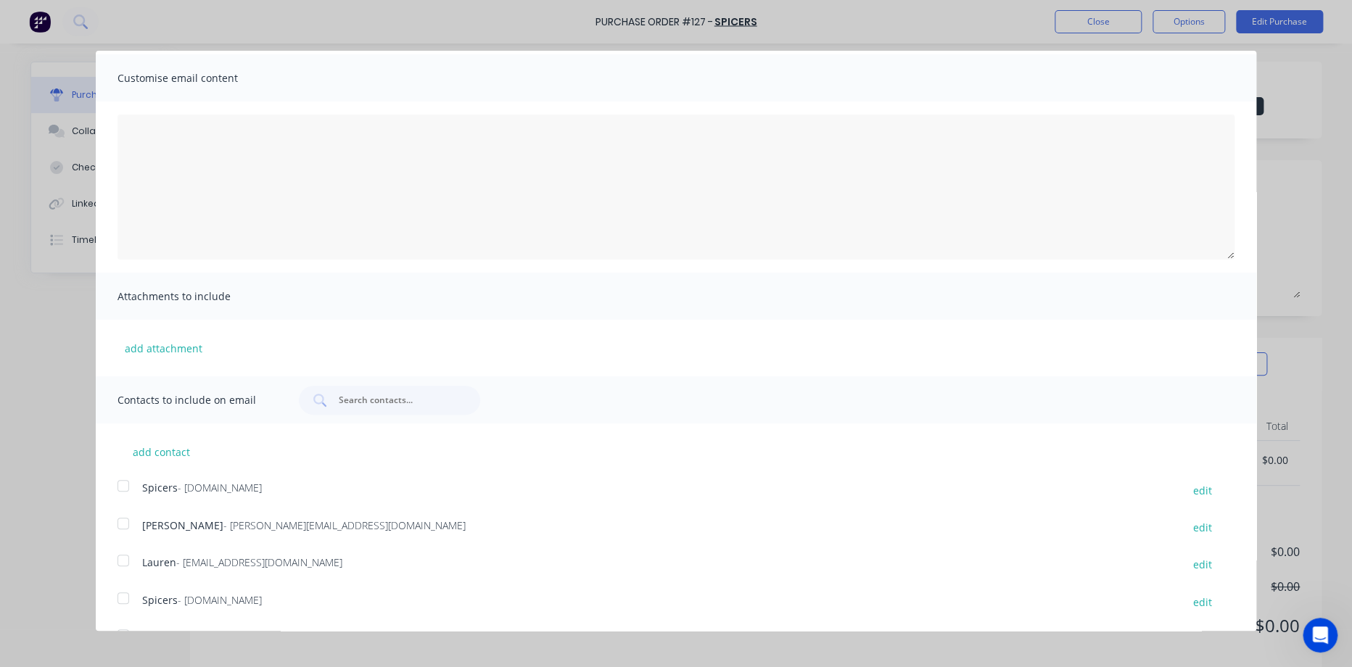
scroll to position [78, 0]
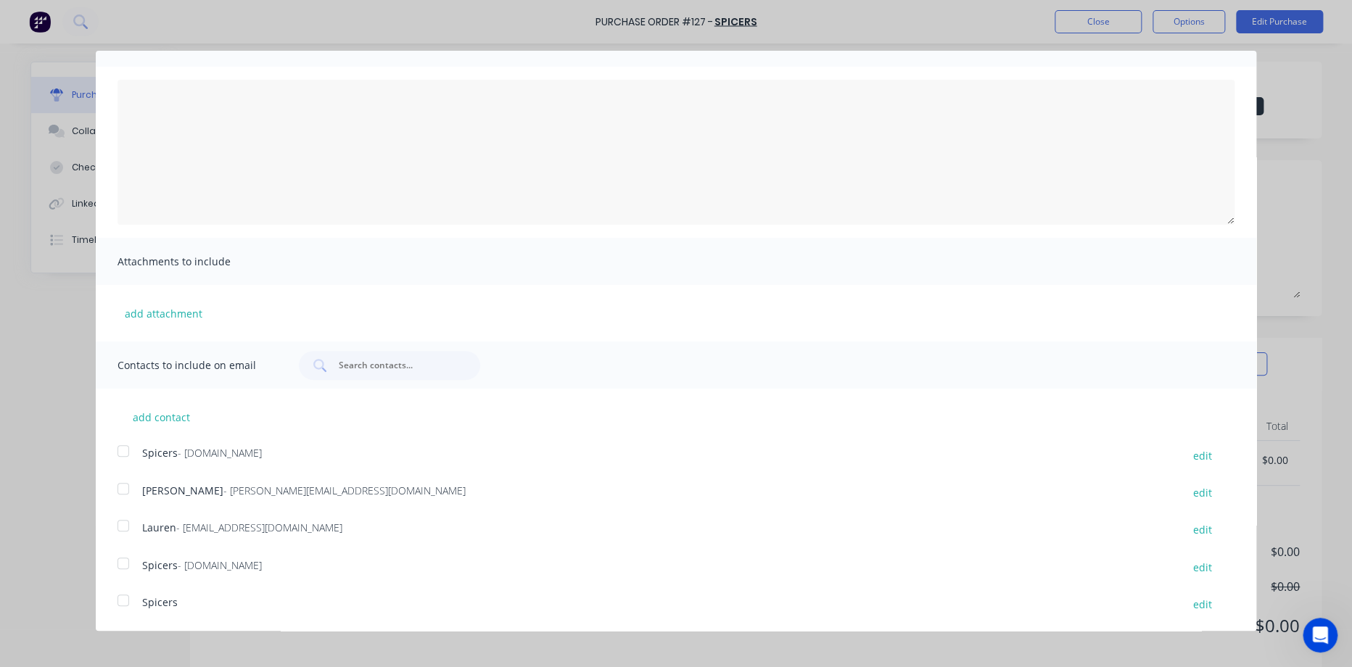
click at [175, 453] on span "Spicers" at bounding box center [160, 453] width 36 height 14
click at [120, 495] on div at bounding box center [123, 488] width 29 height 29
click at [136, 453] on div at bounding box center [123, 451] width 29 height 29
click at [127, 443] on div at bounding box center [123, 451] width 29 height 29
click at [127, 562] on div at bounding box center [123, 563] width 29 height 29
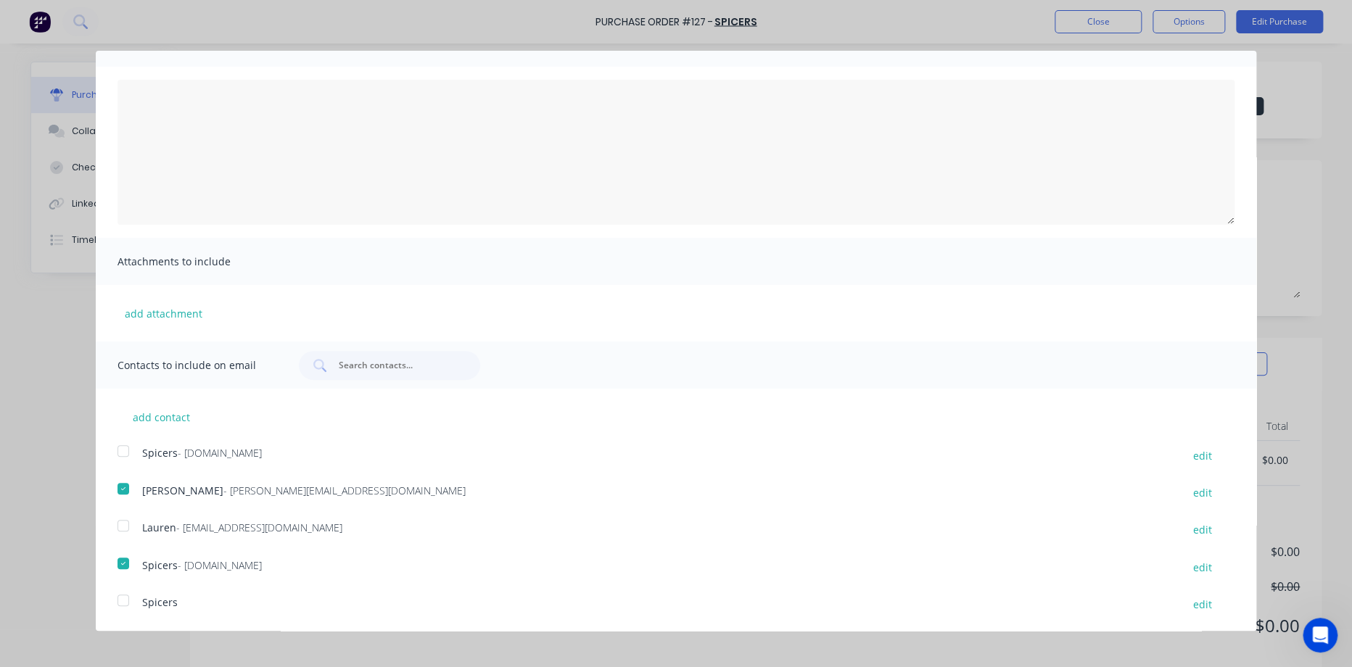
click at [129, 520] on div at bounding box center [123, 525] width 29 height 29
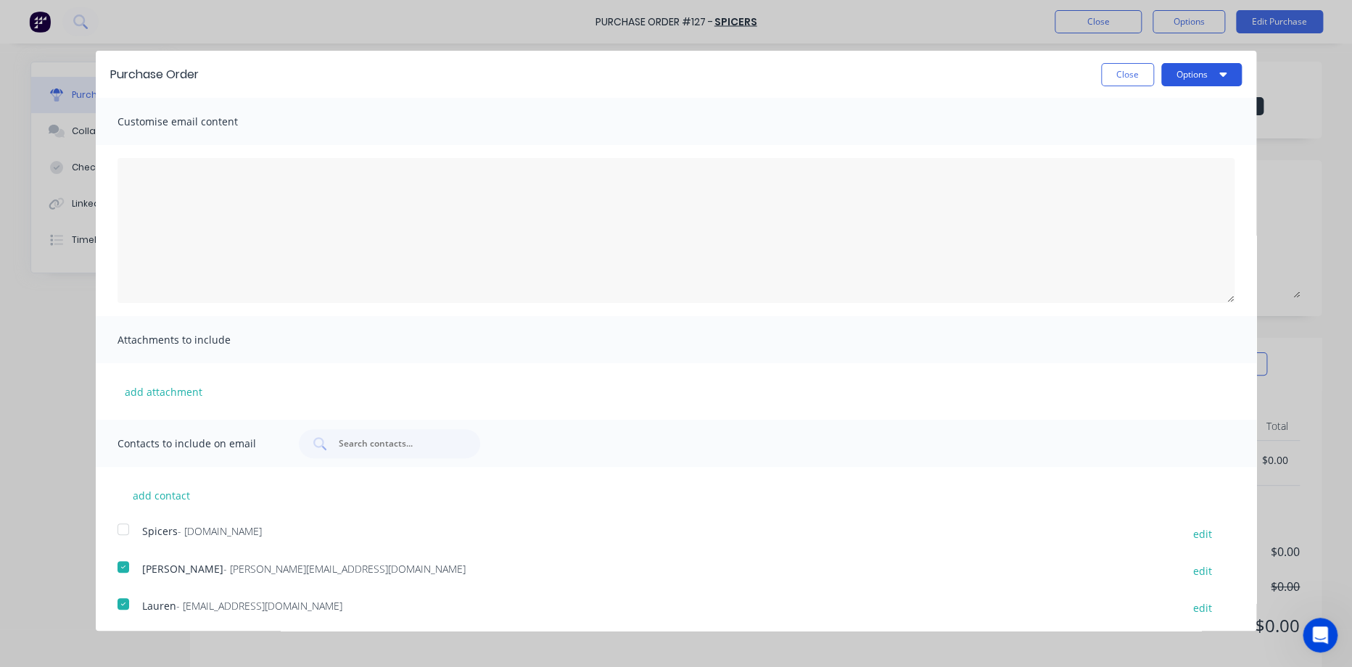
click at [1202, 64] on button "Options" at bounding box center [1201, 74] width 81 height 23
click at [1123, 136] on div "Email" at bounding box center [1173, 140] width 112 height 21
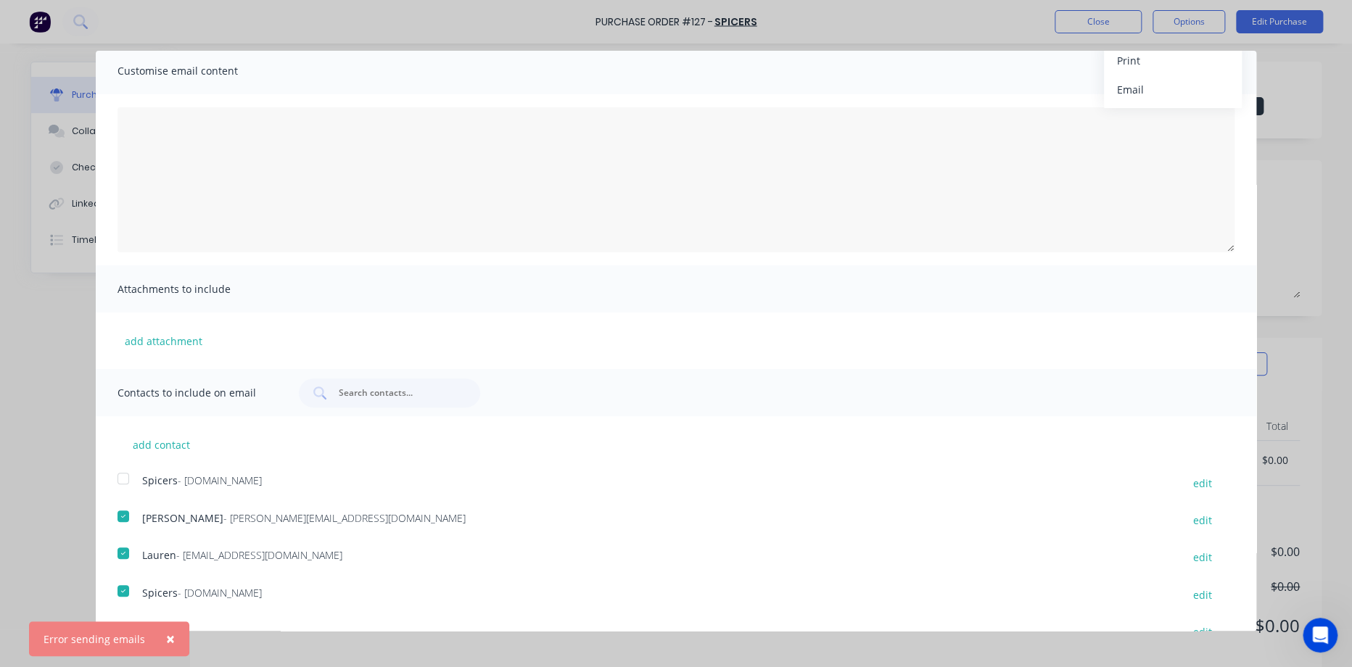
scroll to position [78, 0]
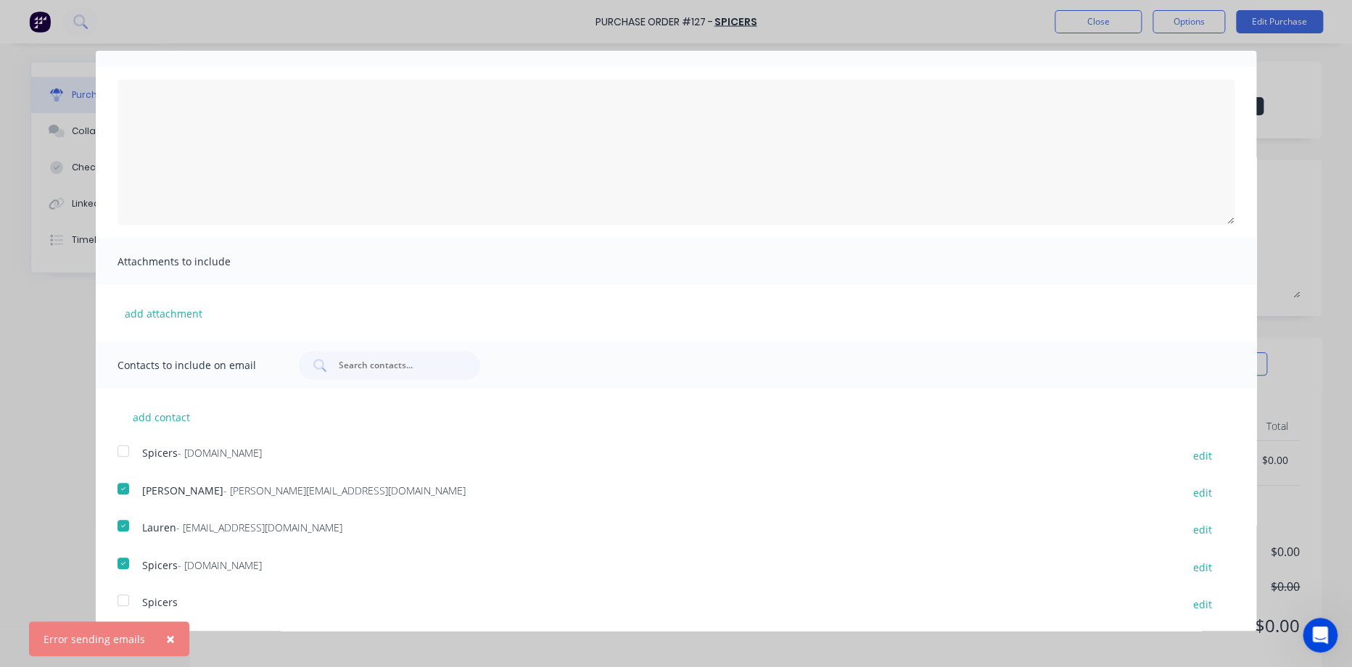
click at [122, 562] on div at bounding box center [123, 563] width 29 height 29
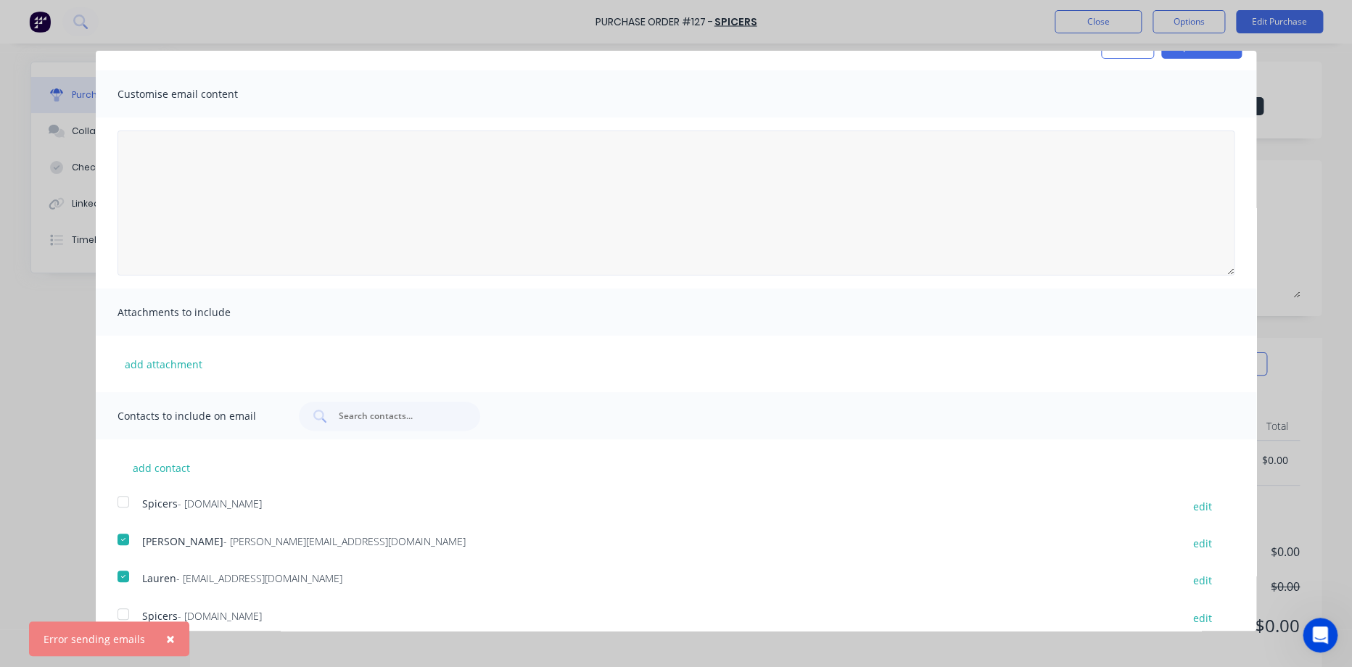
scroll to position [0, 0]
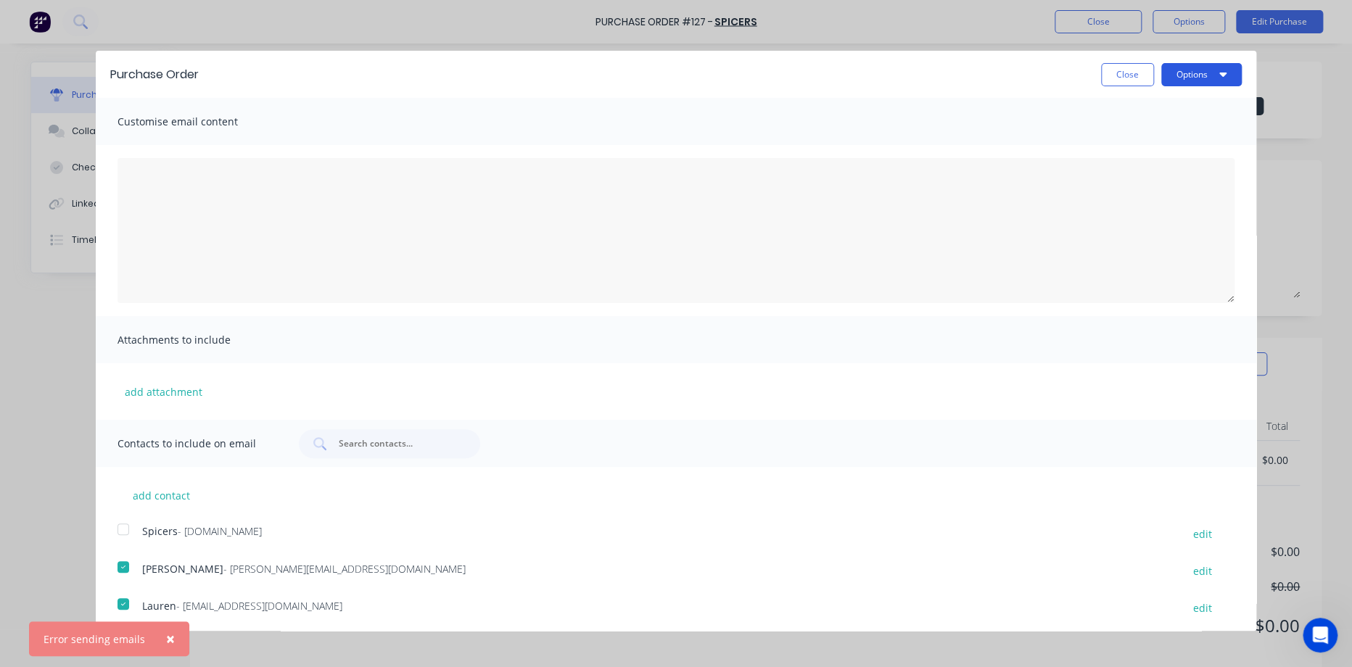
click at [1192, 81] on button "Options" at bounding box center [1201, 74] width 81 height 23
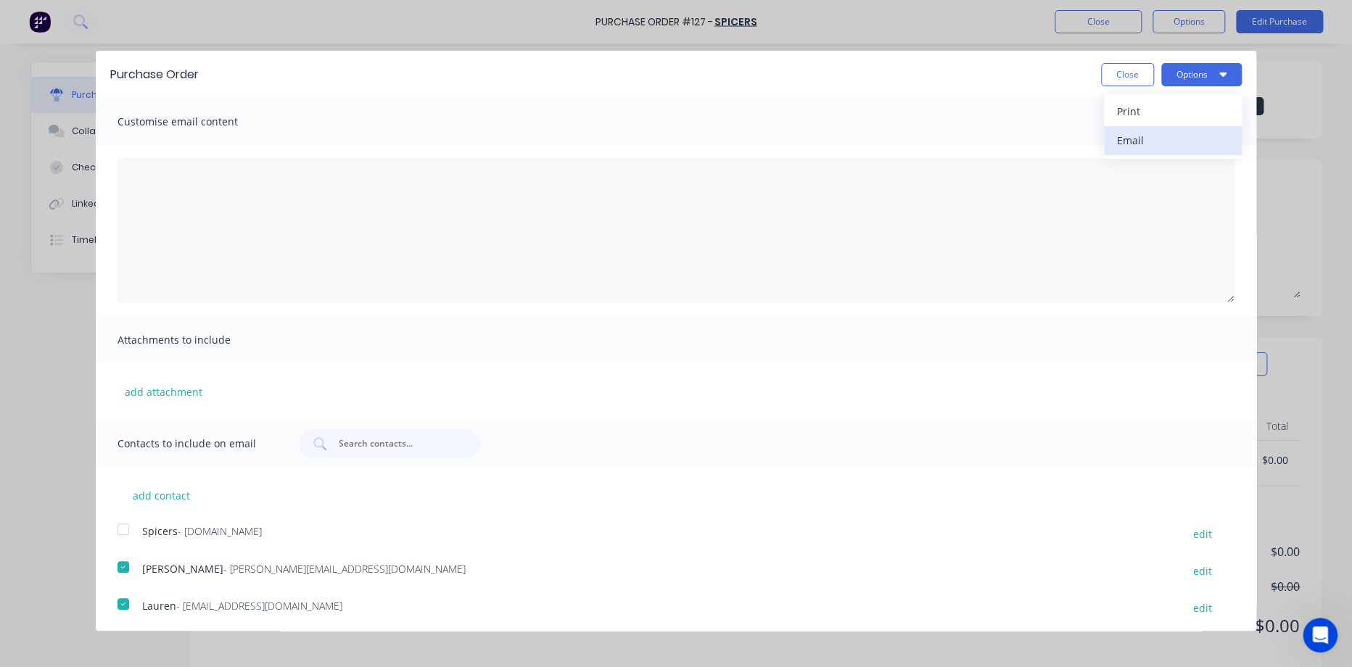
click at [1134, 141] on div "Email" at bounding box center [1173, 140] width 112 height 21
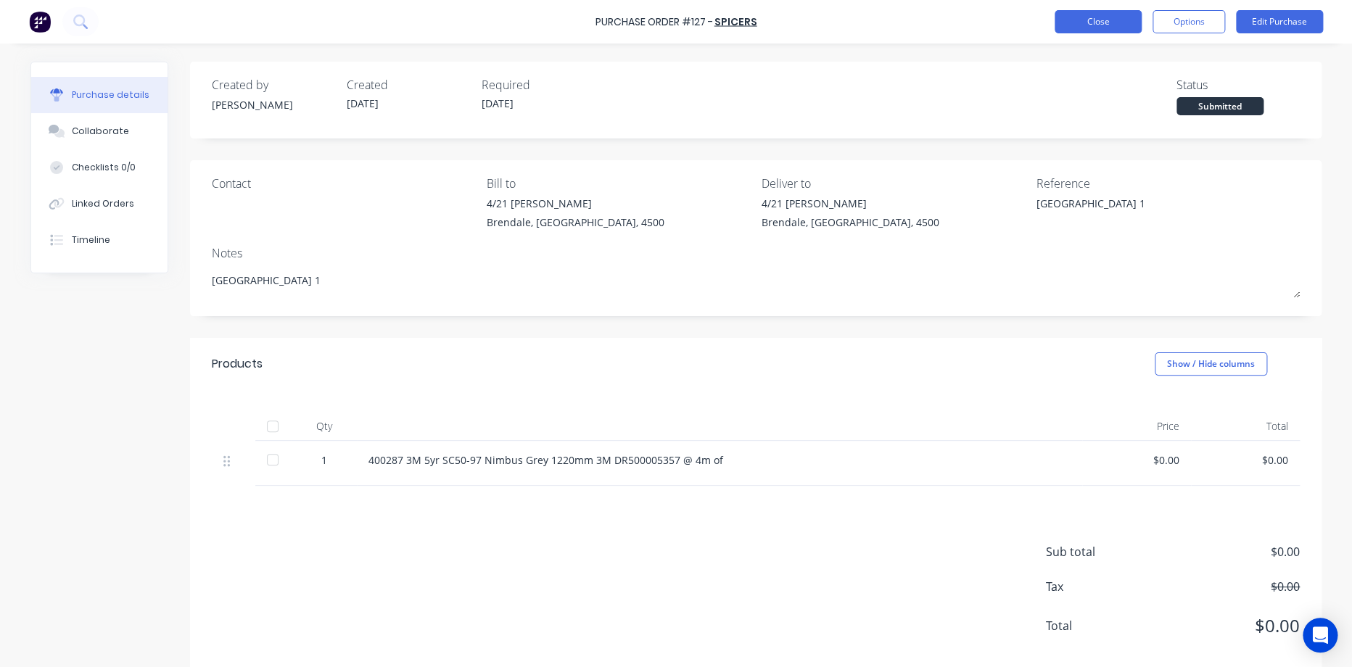
drag, startPoint x: 1046, startPoint y: 24, endPoint x: 1053, endPoint y: 22, distance: 7.6
click at [1048, 24] on div "Purchase Order #127 - Spicers Close Options Edit Purchase" at bounding box center [676, 22] width 1352 height 44
click at [1063, 22] on button "Close" at bounding box center [1098, 21] width 87 height 23
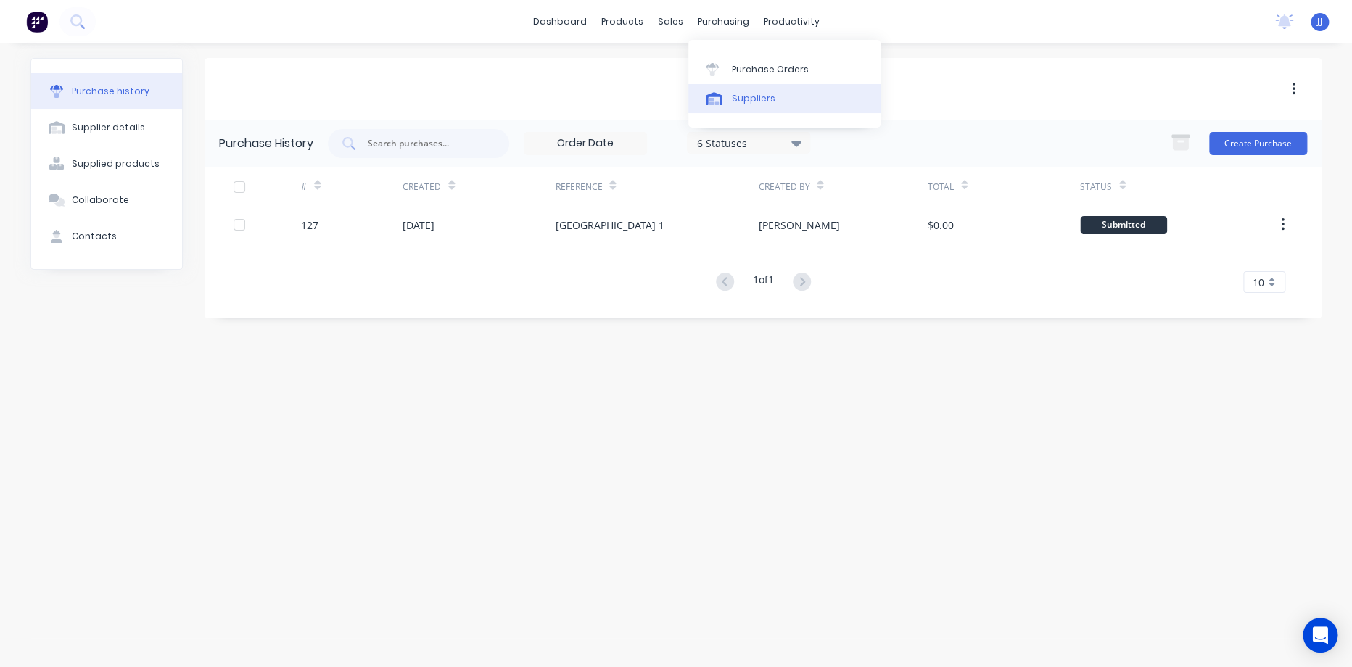
click at [728, 90] on link "Suppliers" at bounding box center [784, 98] width 192 height 29
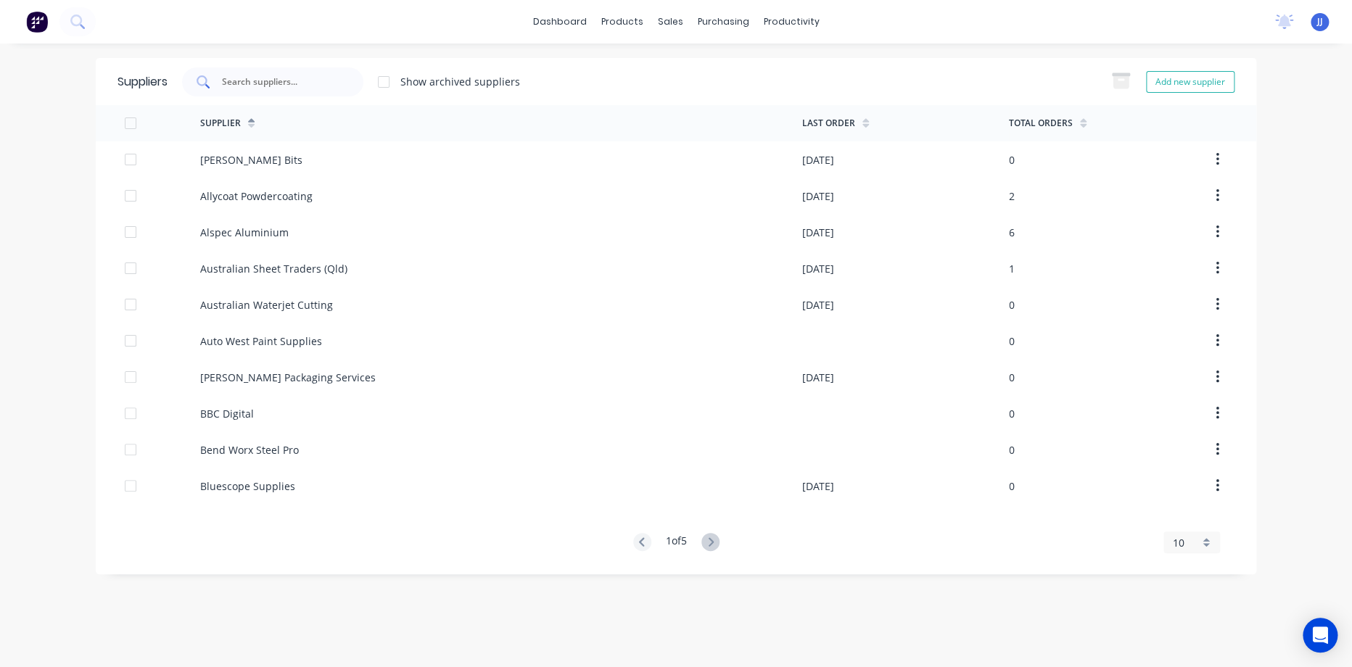
click at [286, 77] on input "text" at bounding box center [280, 82] width 120 height 15
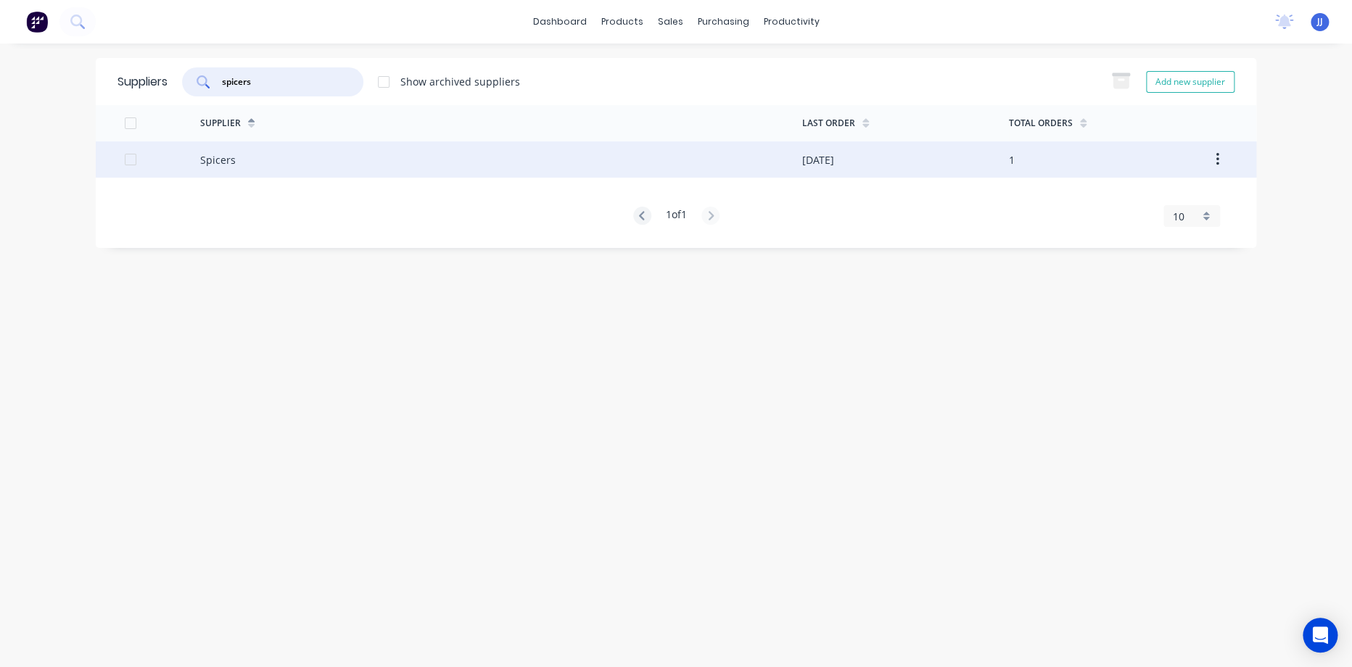
type input "spicers"
click at [276, 160] on div "Spicers" at bounding box center [501, 159] width 602 height 36
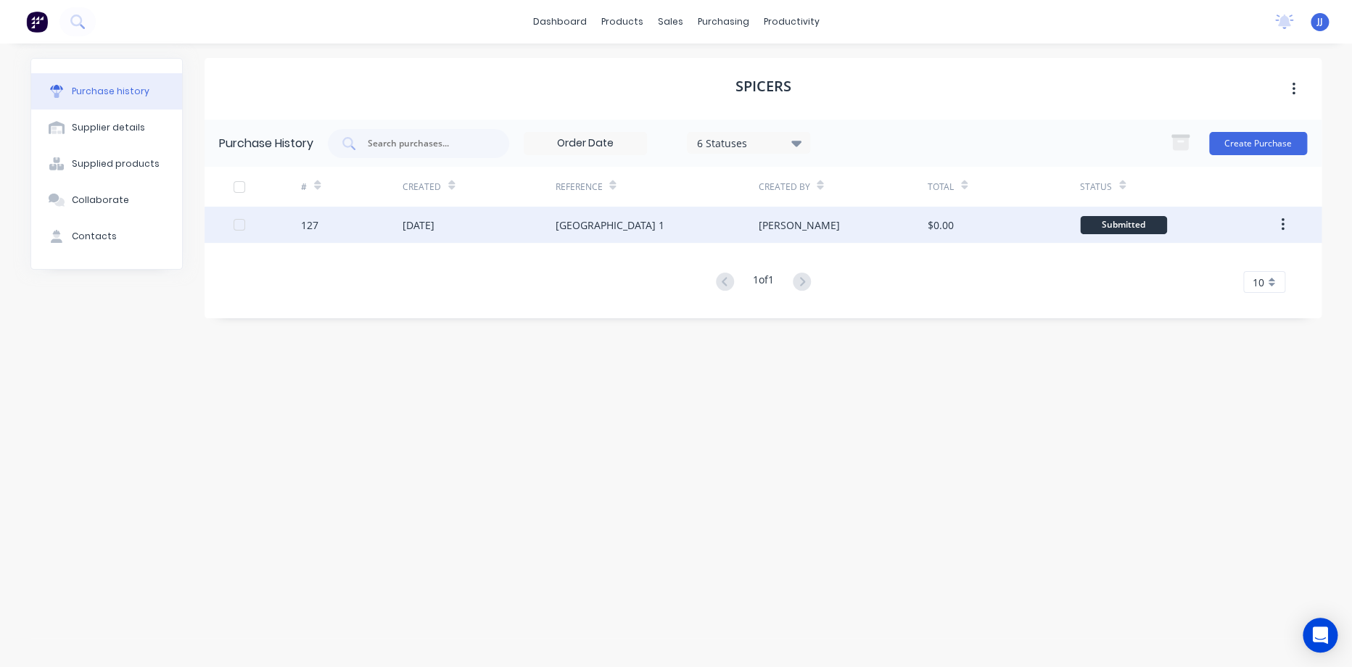
click at [424, 240] on div "13 Aug 2025" at bounding box center [479, 225] width 152 height 36
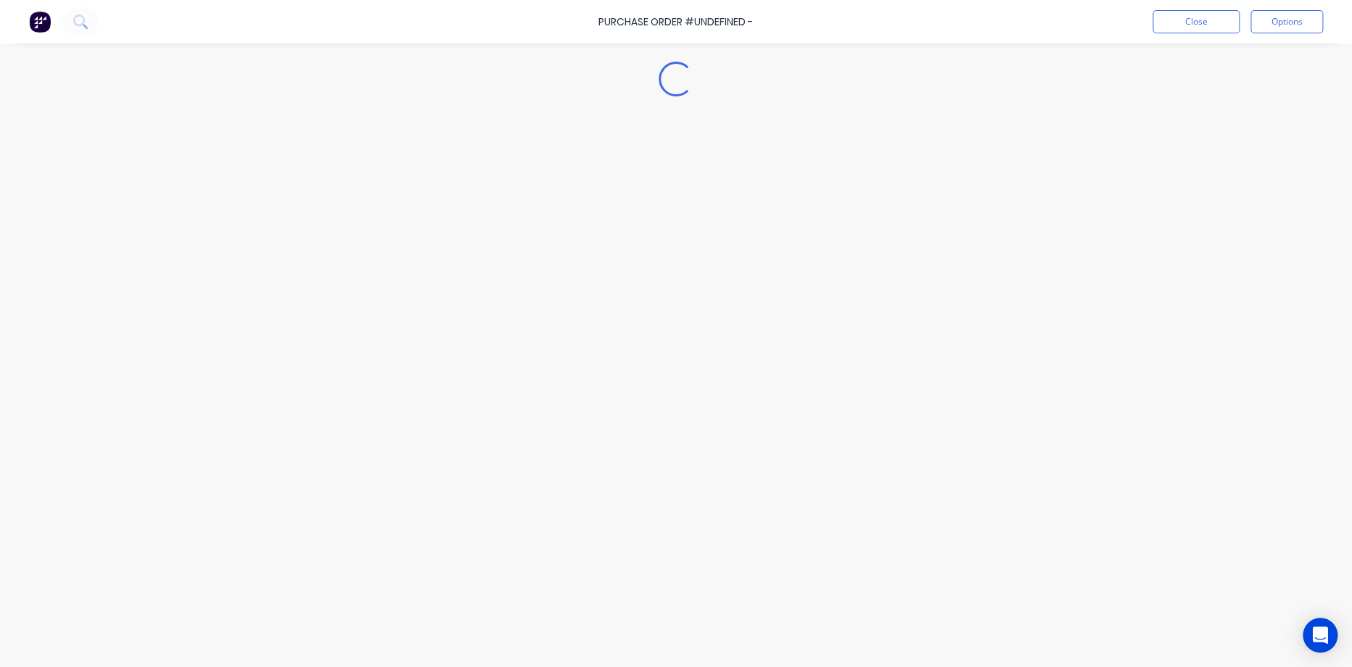
type textarea "x"
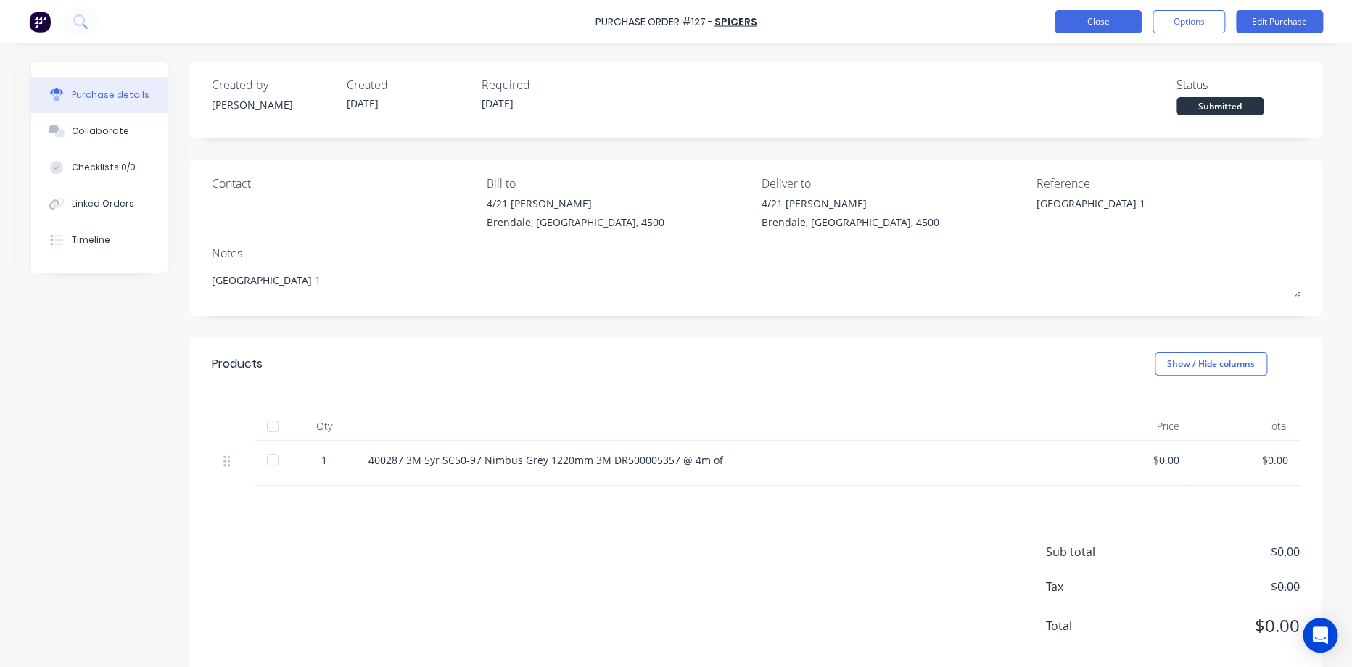
click at [1122, 24] on button "Close" at bounding box center [1098, 21] width 87 height 23
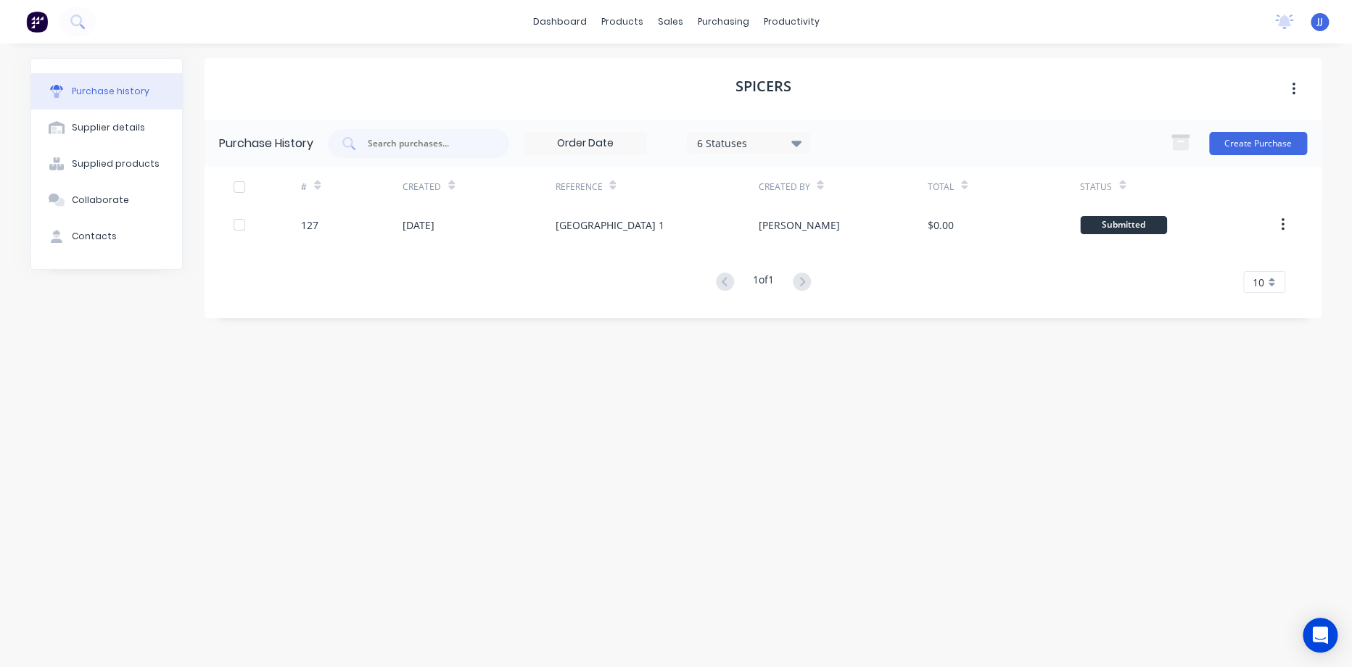
click at [765, 145] on div "6 Statuses" at bounding box center [749, 142] width 104 height 15
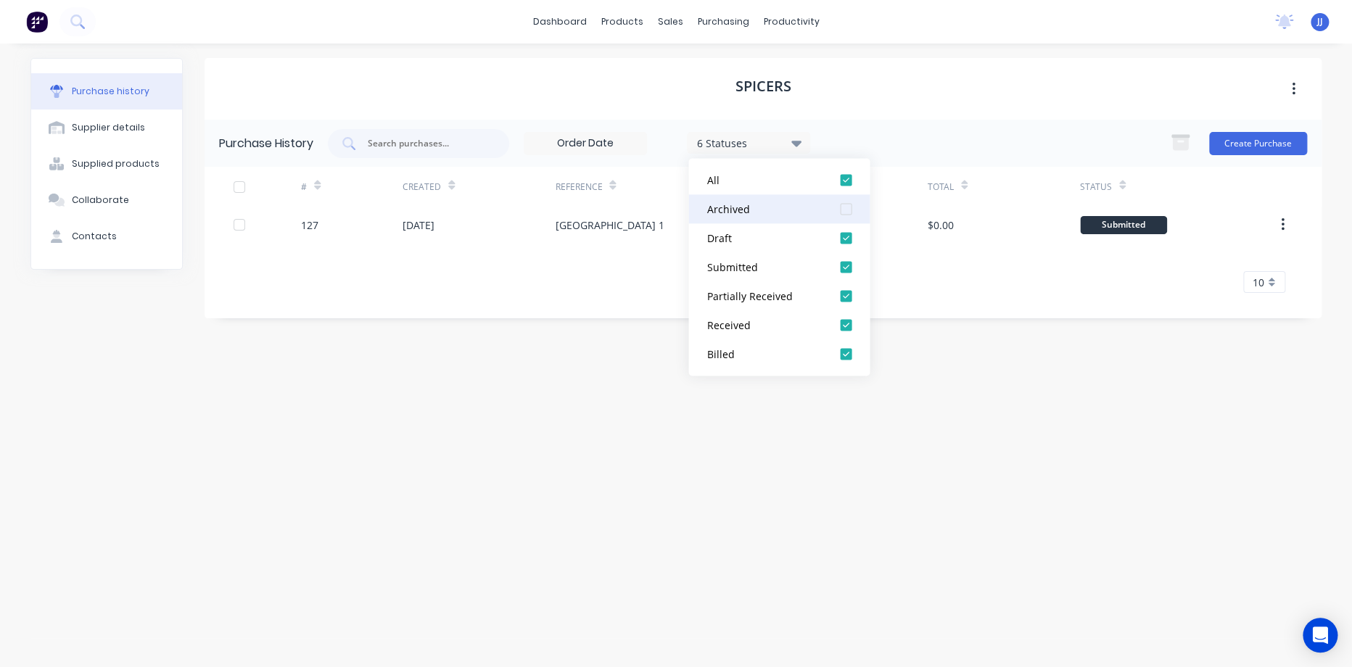
click at [752, 202] on div "Archived" at bounding box center [764, 209] width 116 height 15
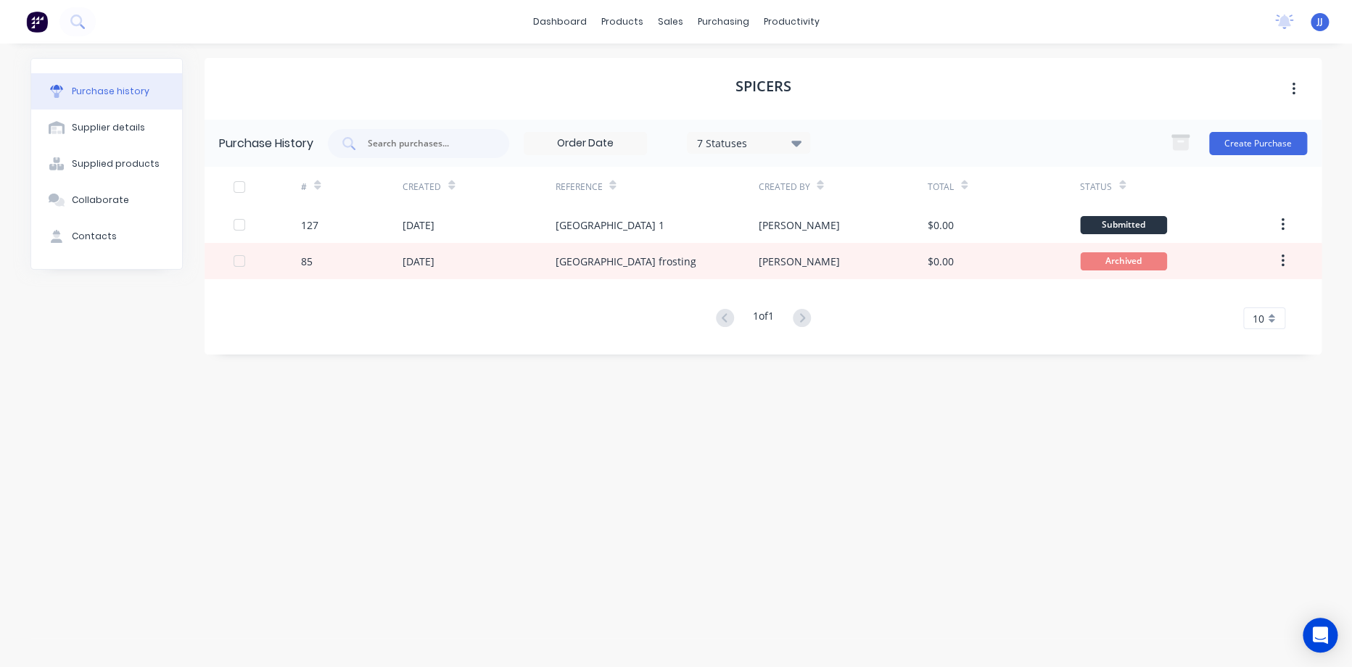
click at [528, 341] on div "Purchase History 7 Statuses 7 Statuses Create Purchase # Created Reference Crea…" at bounding box center [763, 237] width 1117 height 235
click at [117, 130] on div "Supplier details" at bounding box center [108, 127] width 73 height 13
select select "AU"
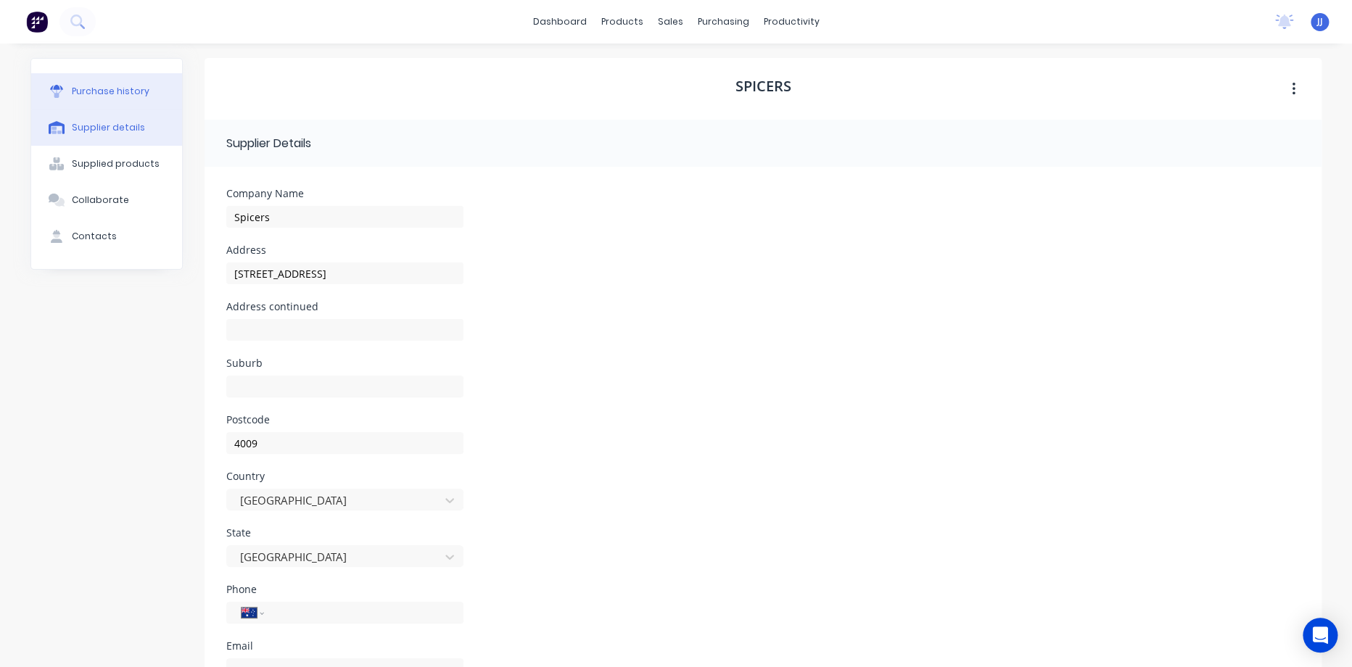
click at [105, 100] on button "Purchase history" at bounding box center [106, 91] width 151 height 36
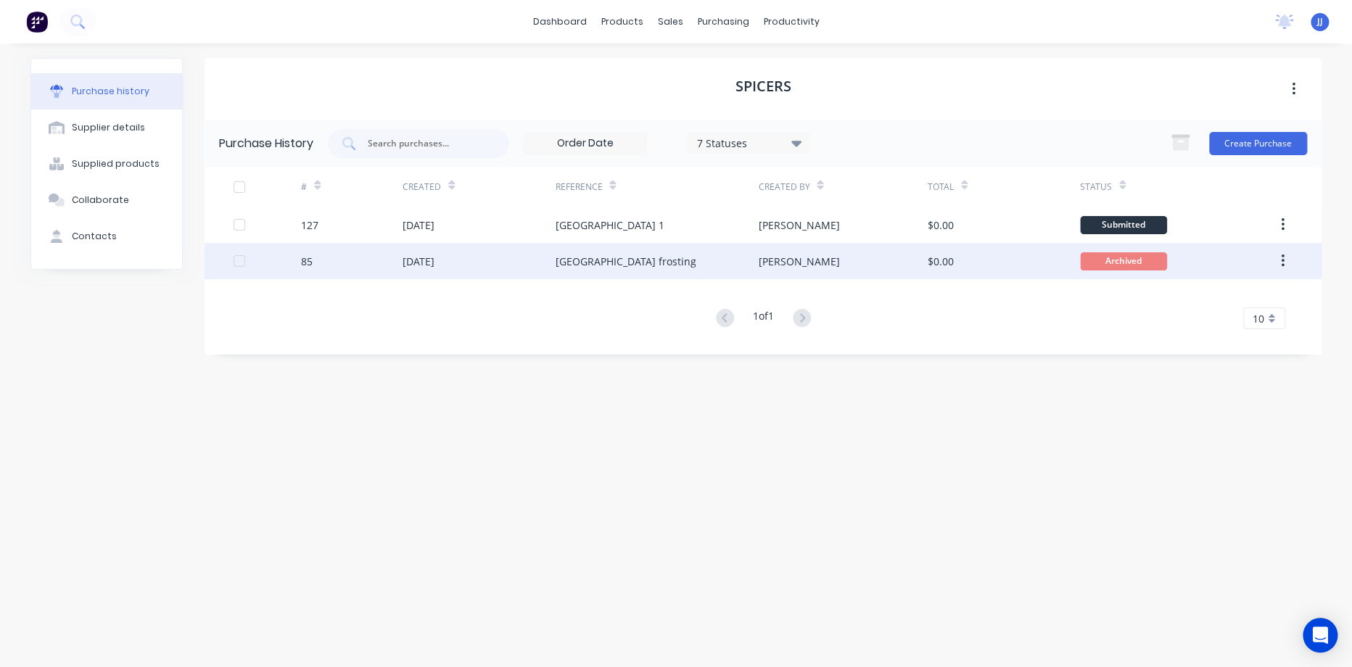
click at [664, 263] on div "[GEOGRAPHIC_DATA] frosting" at bounding box center [625, 261] width 141 height 15
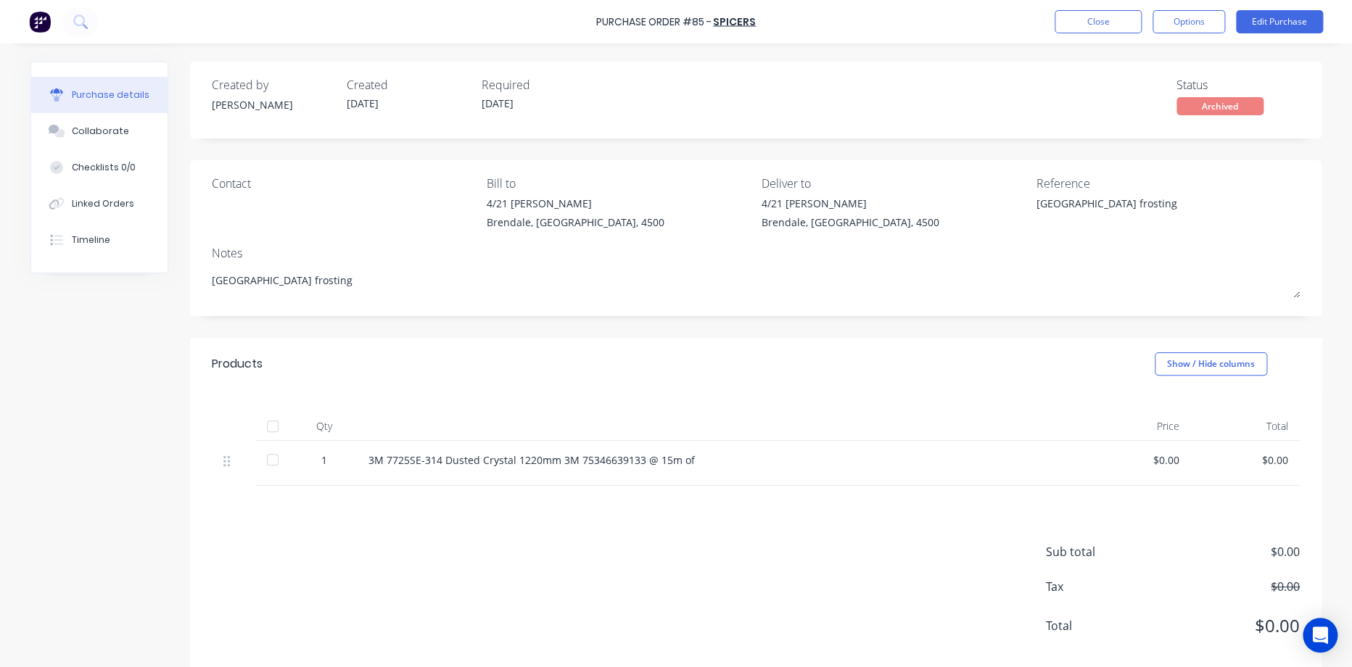
click at [122, 107] on button "Purchase details" at bounding box center [99, 95] width 136 height 36
type textarea "x"
